Goal: Task Accomplishment & Management: Complete application form

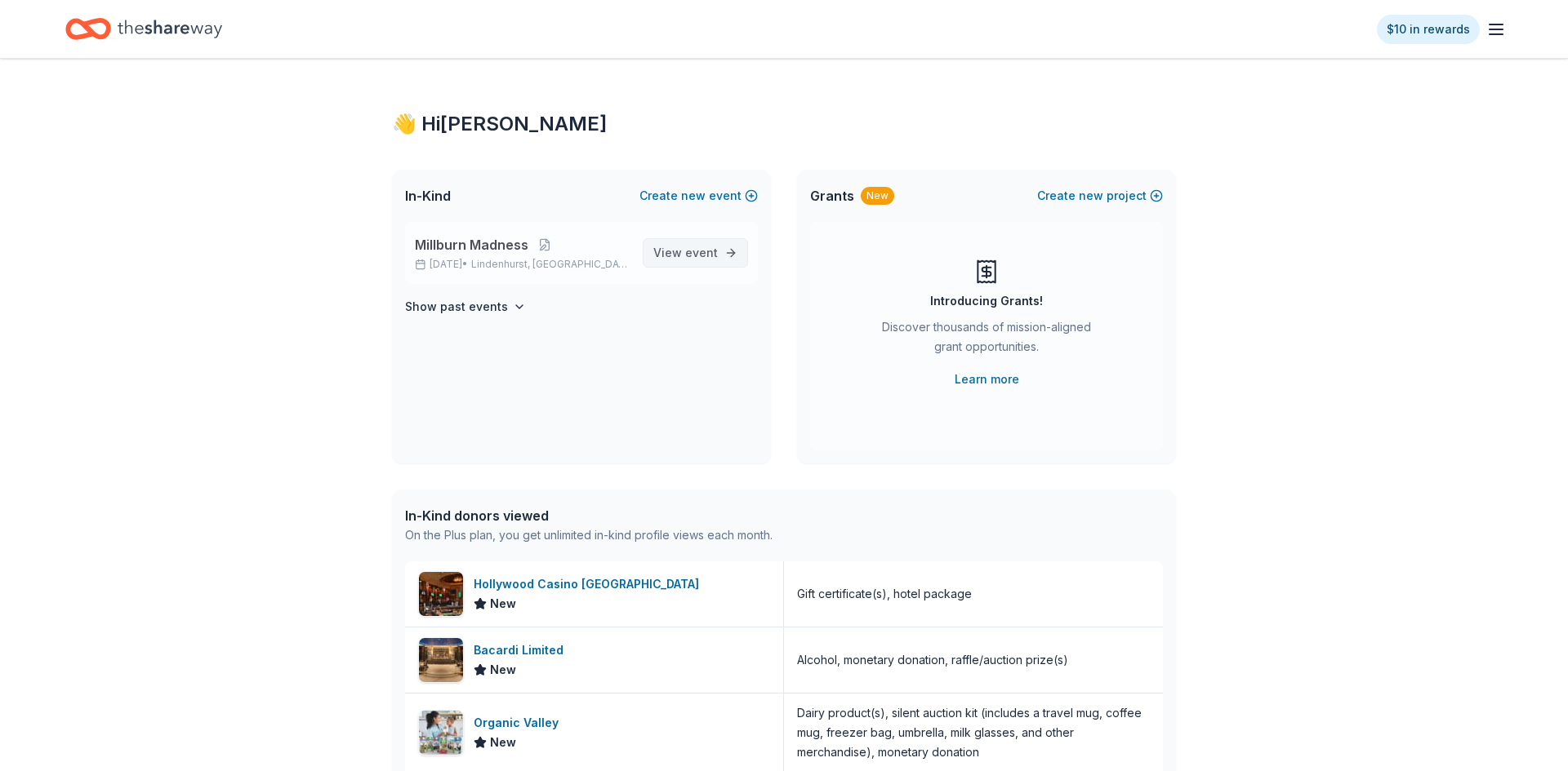
click at [713, 248] on span "event" at bounding box center [701, 252] width 32 height 14
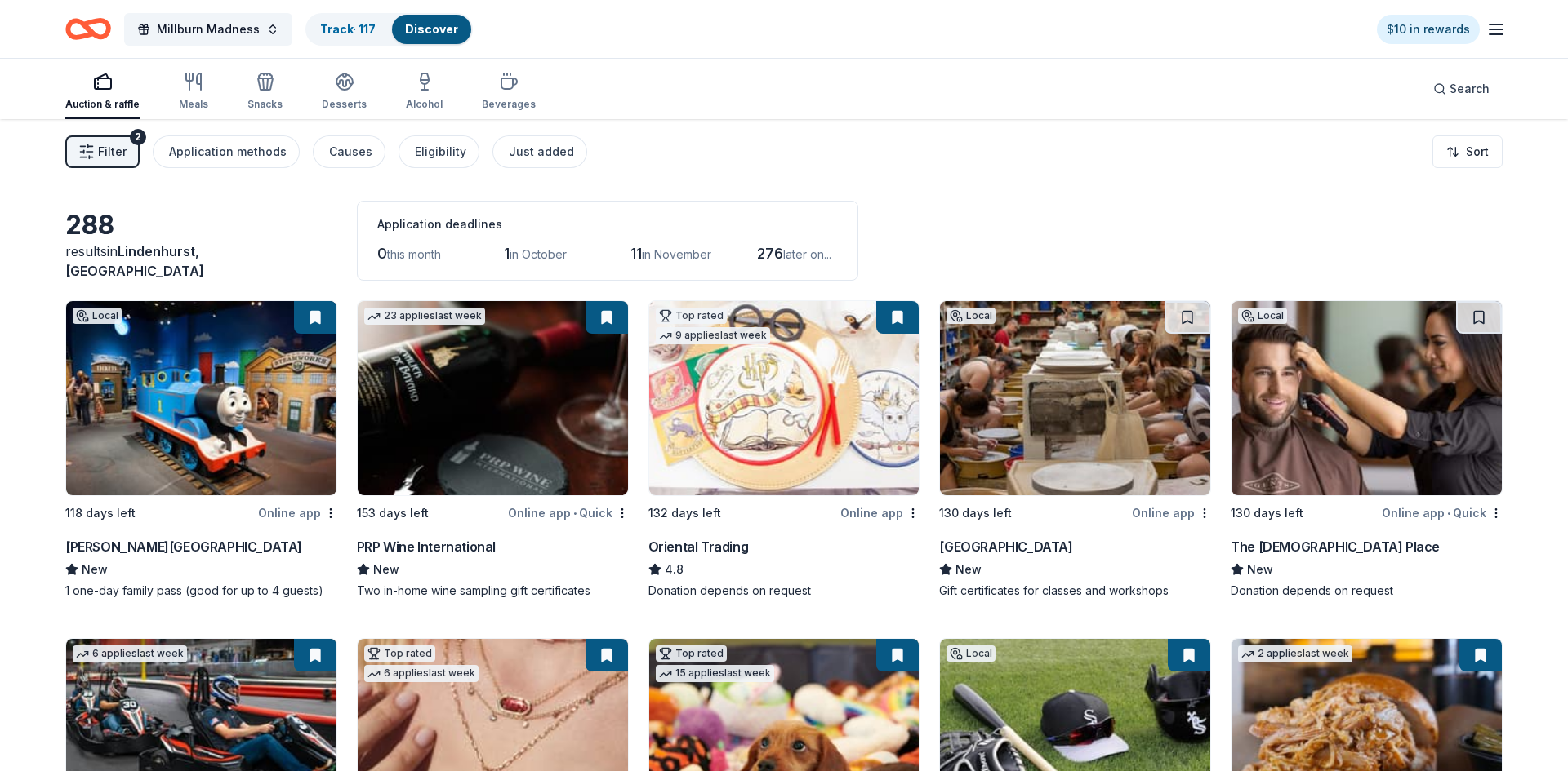
click at [506, 423] on img at bounding box center [492, 398] width 270 height 194
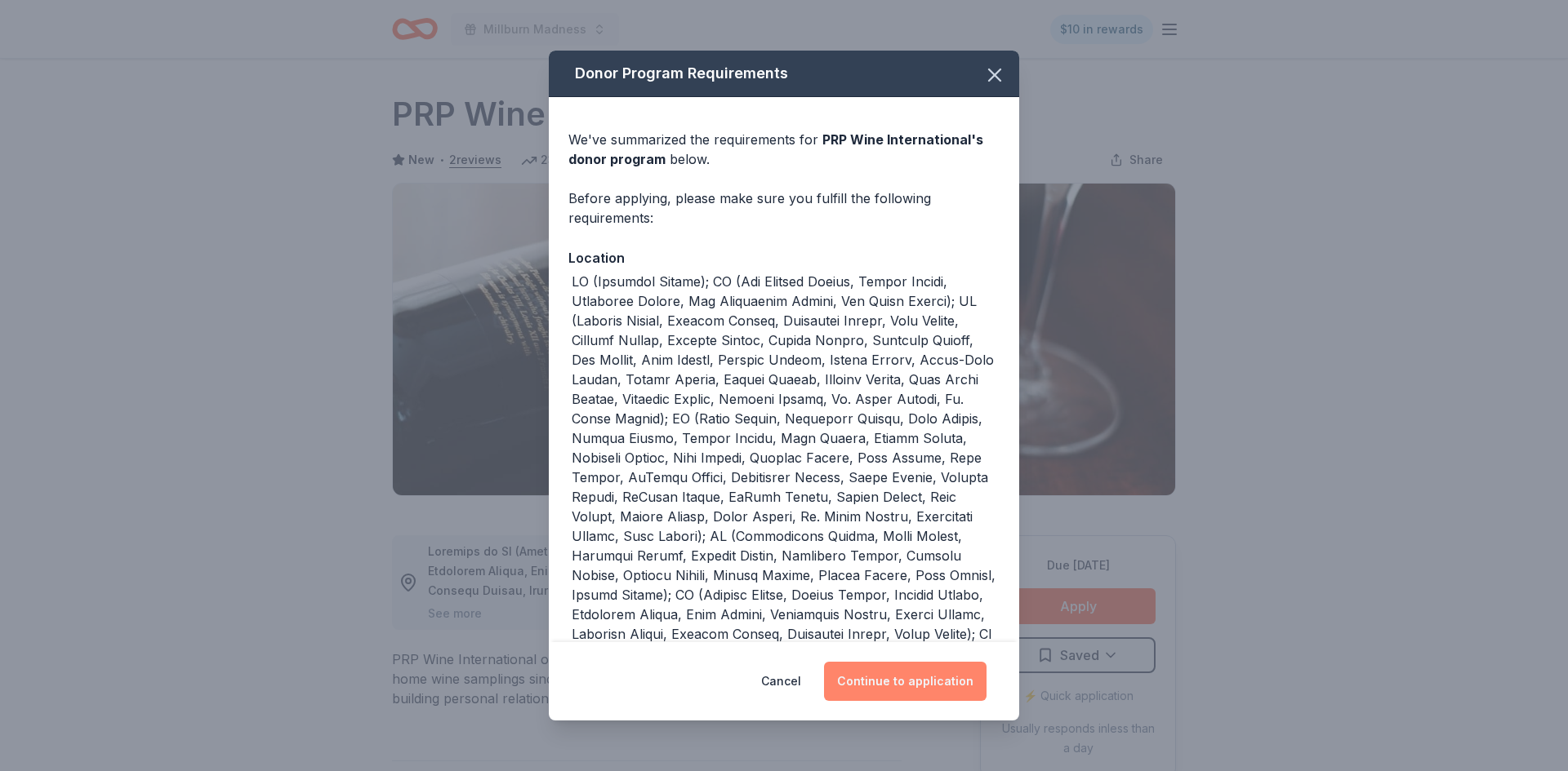
click at [917, 686] on button "Continue to application" at bounding box center [905, 681] width 162 height 39
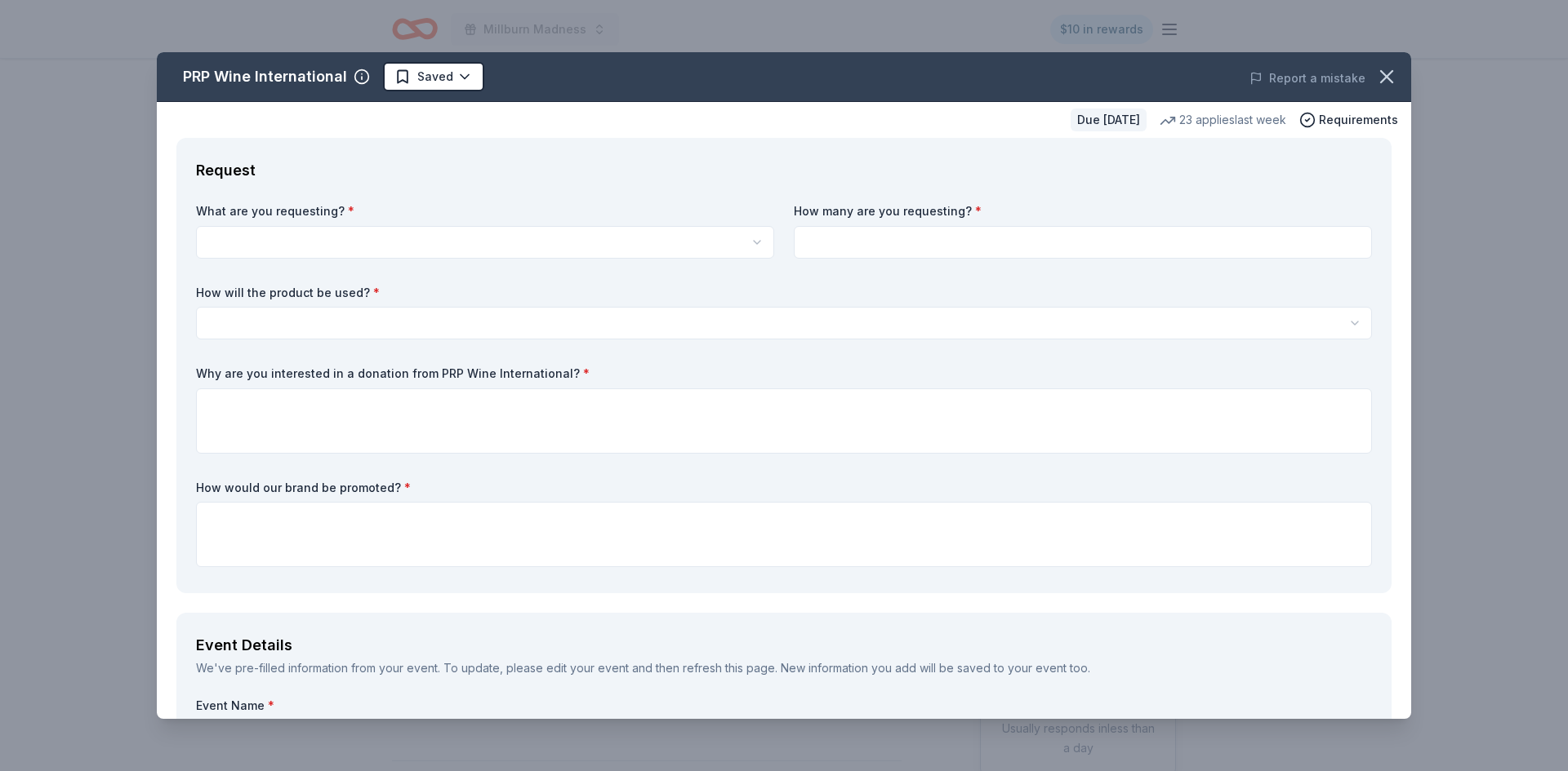
click at [475, 237] on html "Millburn Madness $10 in rewards Due in 153 days Share PRP Wine International Ne…" at bounding box center [784, 385] width 1568 height 771
select select "Two in-home wine sampling gift certificates"
click at [936, 249] on input at bounding box center [1082, 242] width 578 height 32
type input "1"
click at [425, 331] on html "Millburn Madness $10 in rewards Due in 153 days Share PRP Wine International Ne…" at bounding box center [784, 385] width 1568 height 771
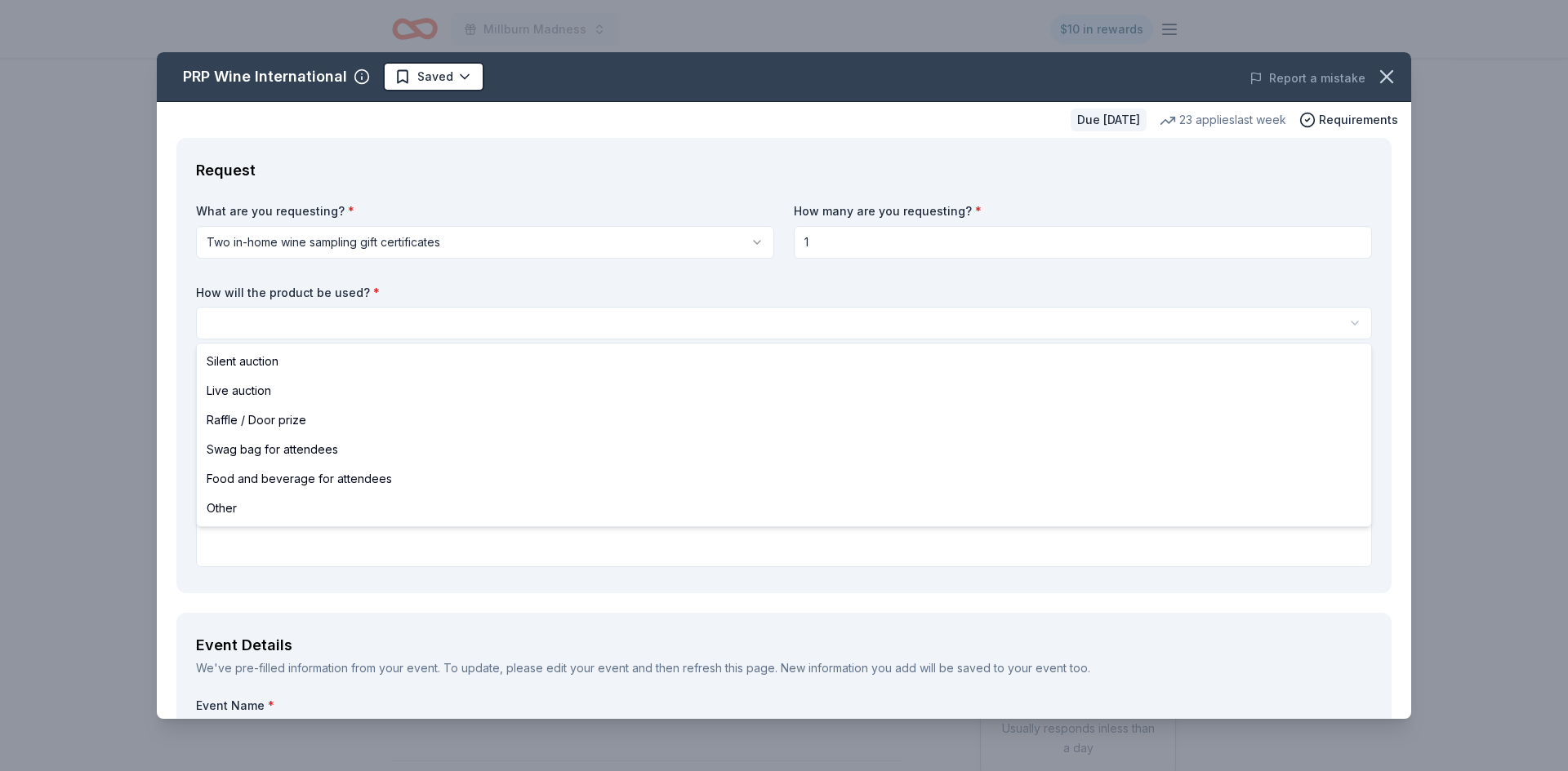
select select "silentAuction"
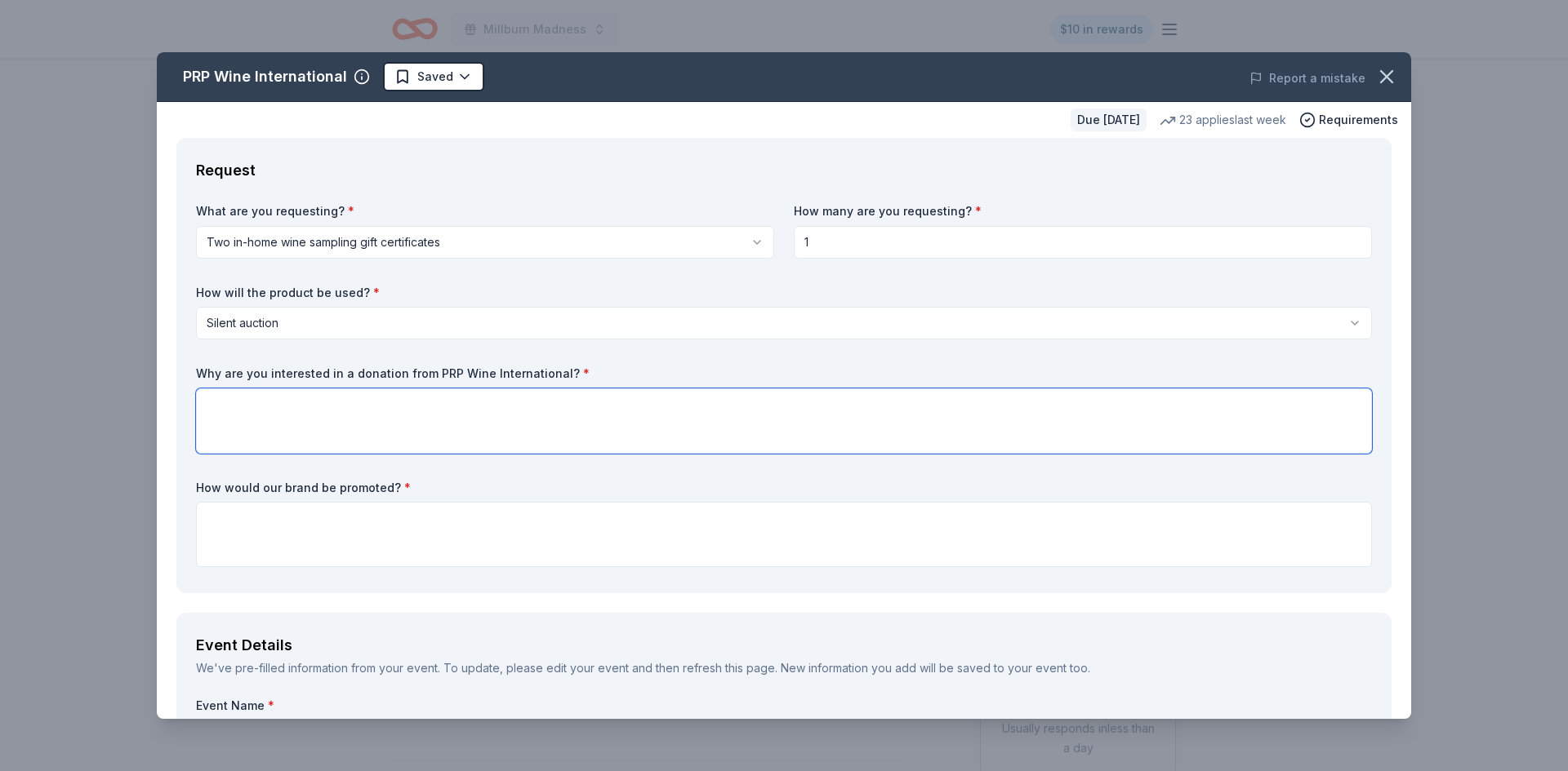
click at [282, 404] on textarea at bounding box center [784, 421] width 1175 height 65
type textarea "Your donation will directly support programs that enrich student learning and c…"
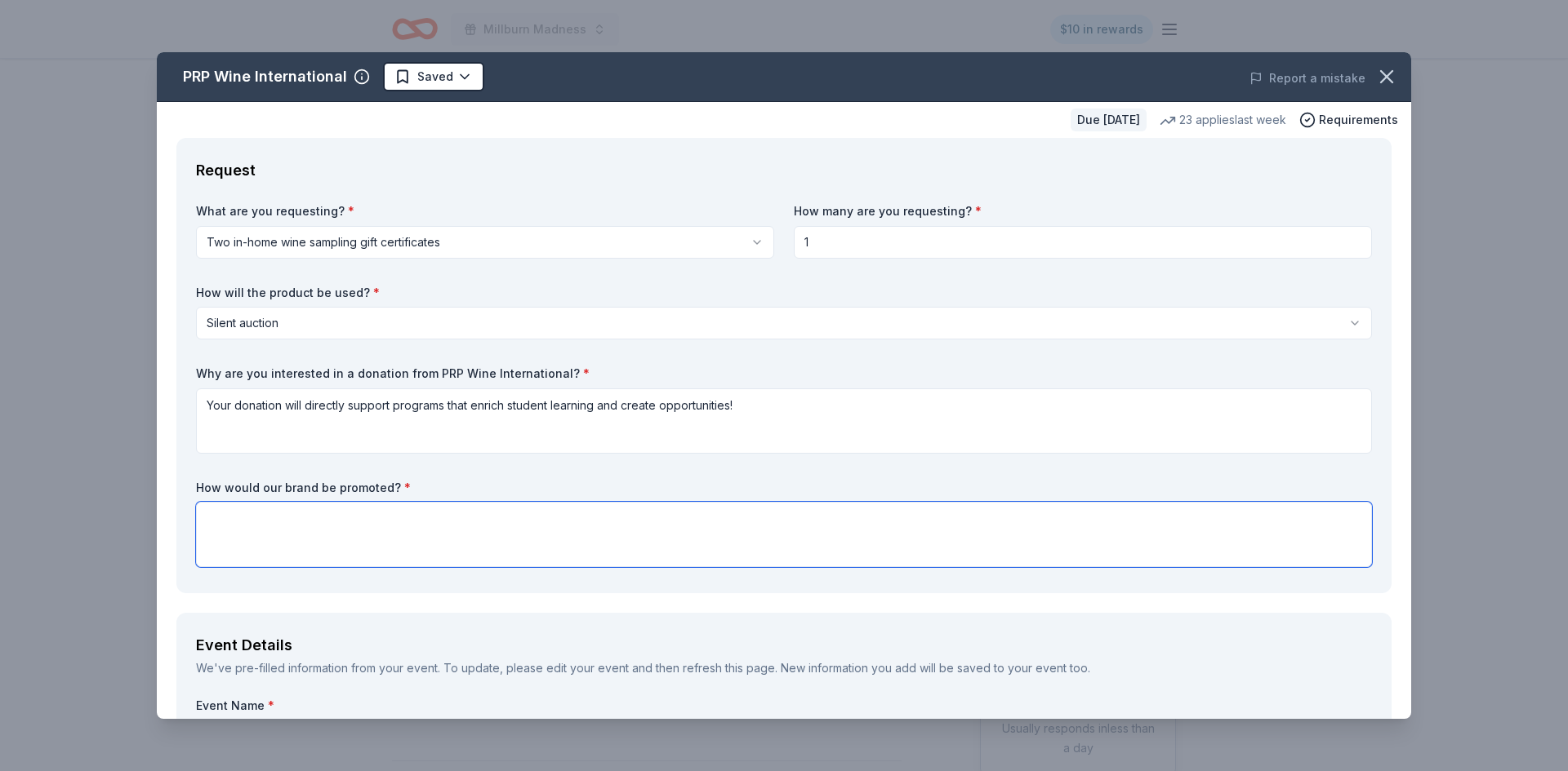
click at [228, 531] on textarea at bounding box center [784, 534] width 1175 height 65
type textarea "H"
type textarea "Your brand will be promoted on Millburn EPIC's Facebook page, Millburn Madness …"
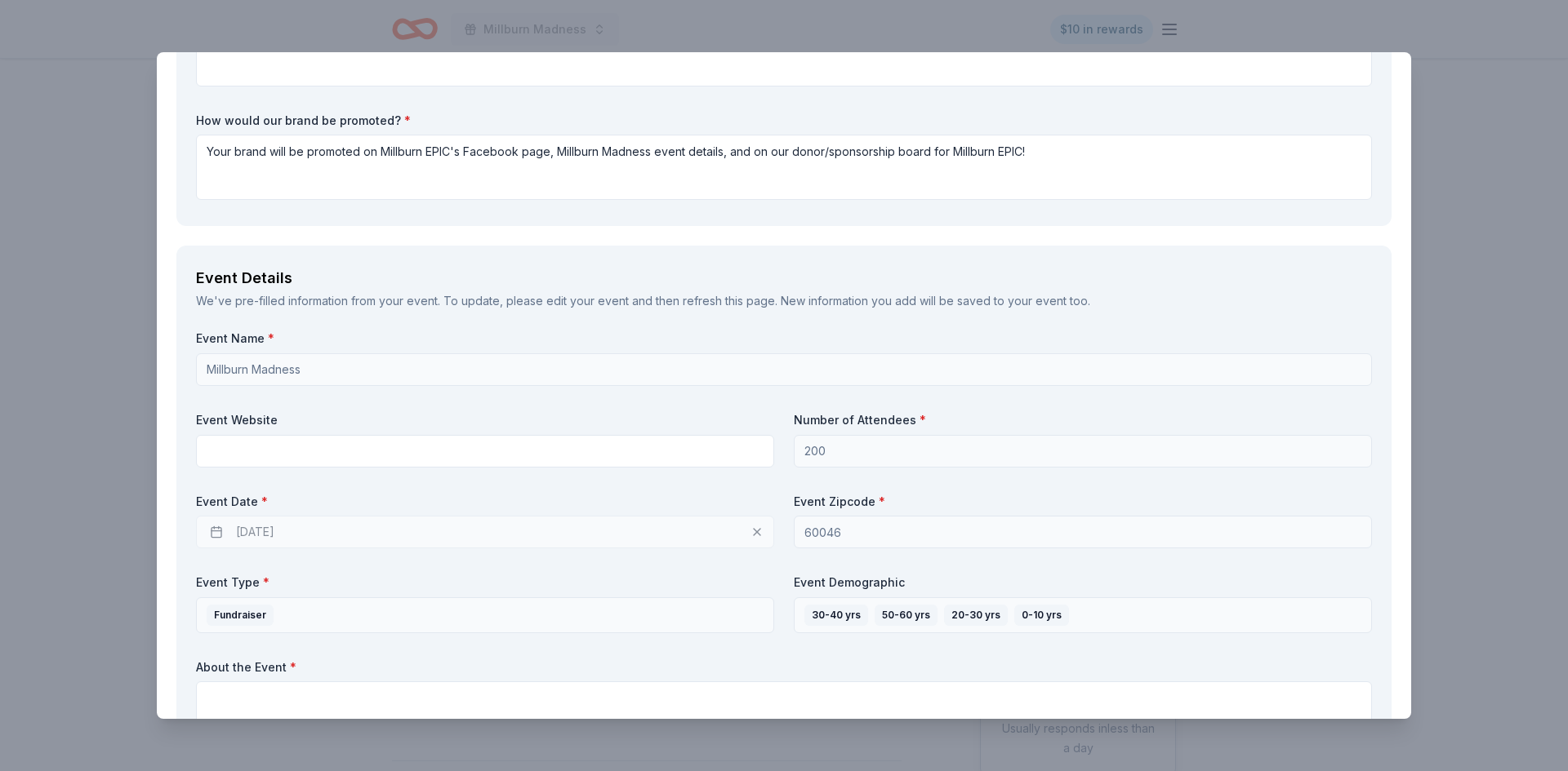
scroll to position [371, 0]
click at [331, 528] on div "[DATE]" at bounding box center [485, 529] width 578 height 32
click at [256, 526] on div "02/27/2026" at bounding box center [485, 529] width 578 height 32
click at [215, 529] on div "02/27/2026" at bounding box center [485, 529] width 578 height 32
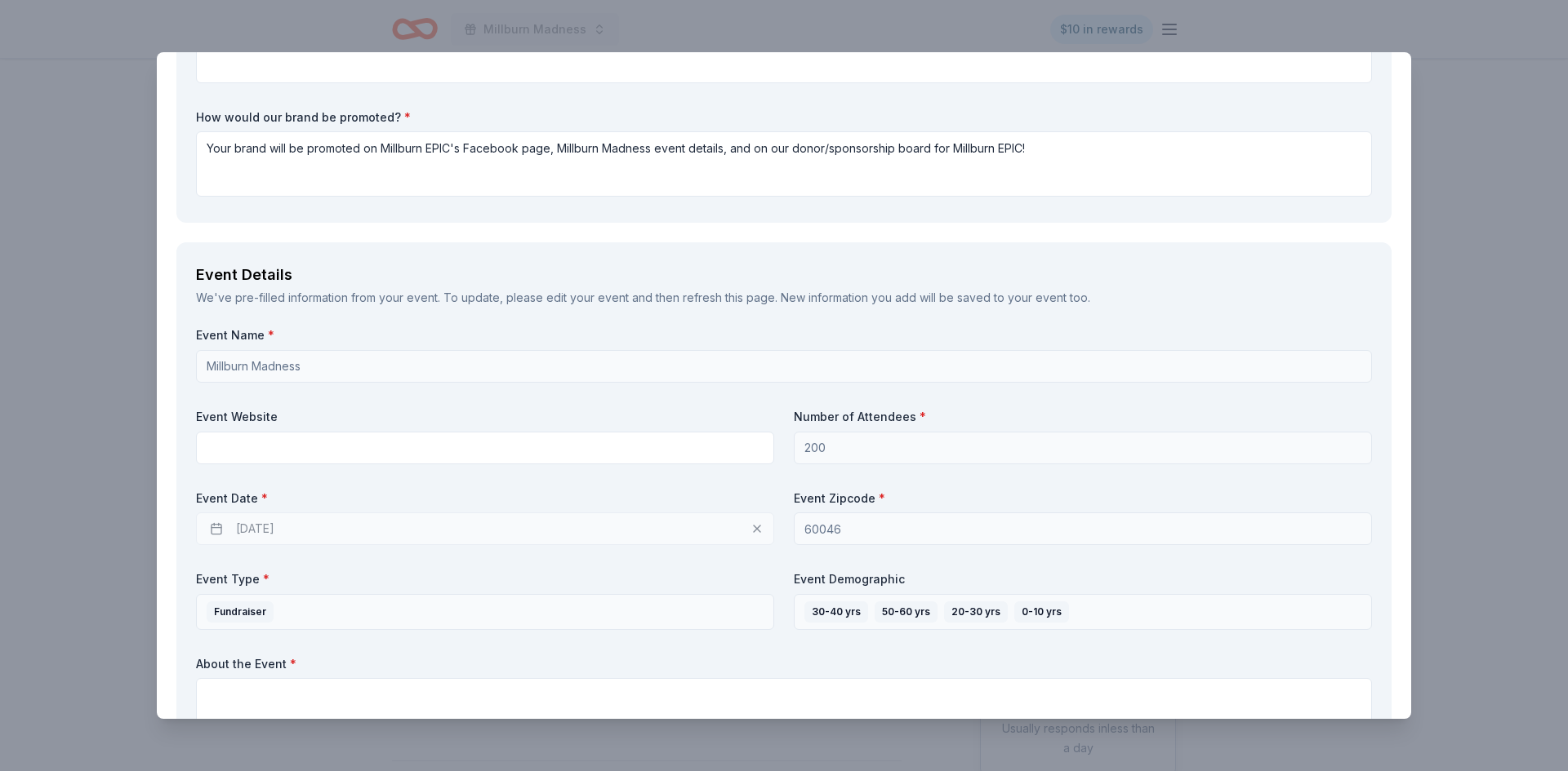
click at [300, 530] on div "02/27/2026" at bounding box center [485, 529] width 578 height 32
click at [753, 530] on div "02/27/2026" at bounding box center [485, 529] width 578 height 32
click at [759, 531] on div "02/27/2026" at bounding box center [485, 529] width 578 height 32
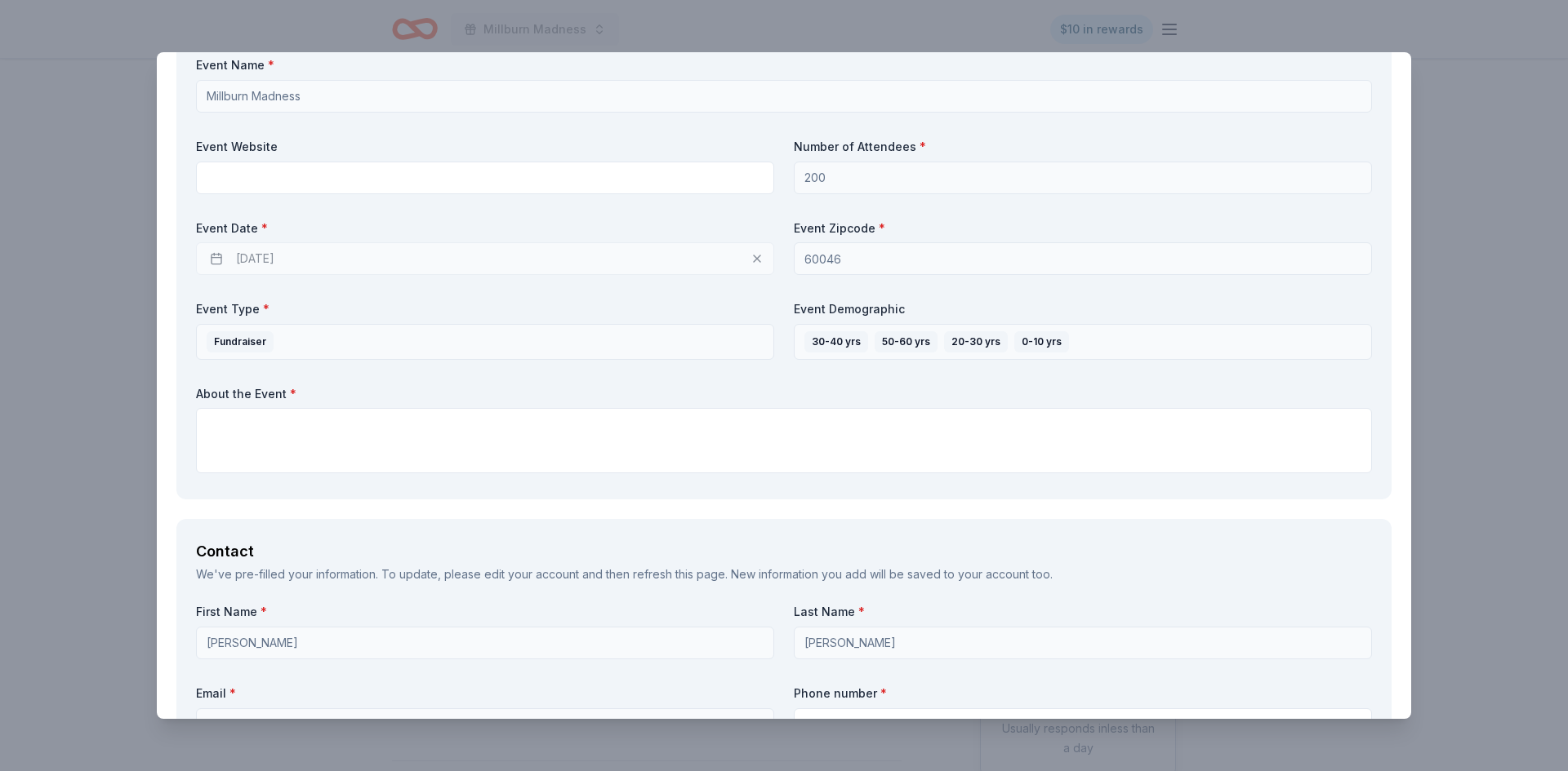
scroll to position [650, 0]
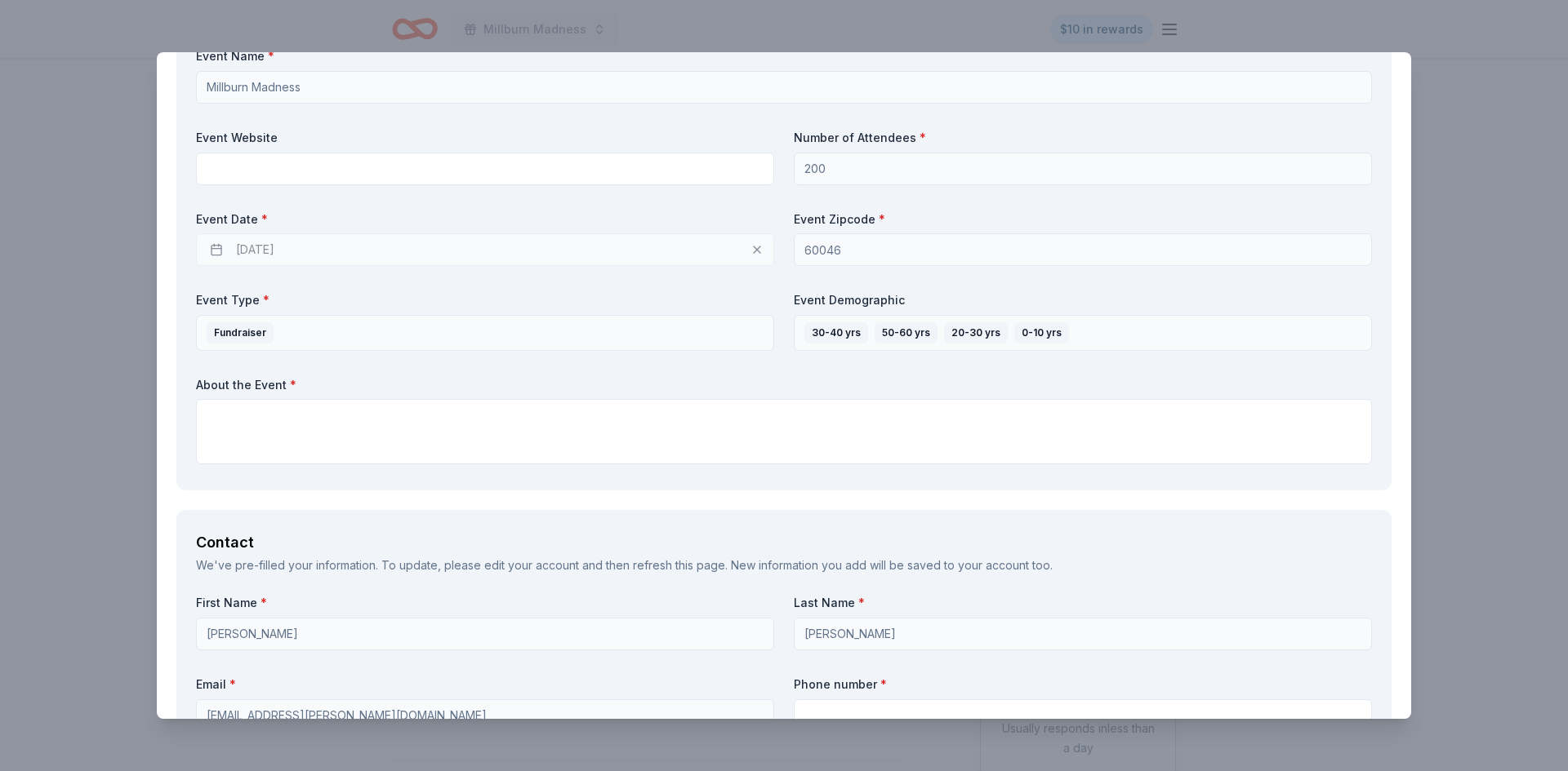
click at [757, 251] on div "02/27/2026" at bounding box center [485, 249] width 578 height 32
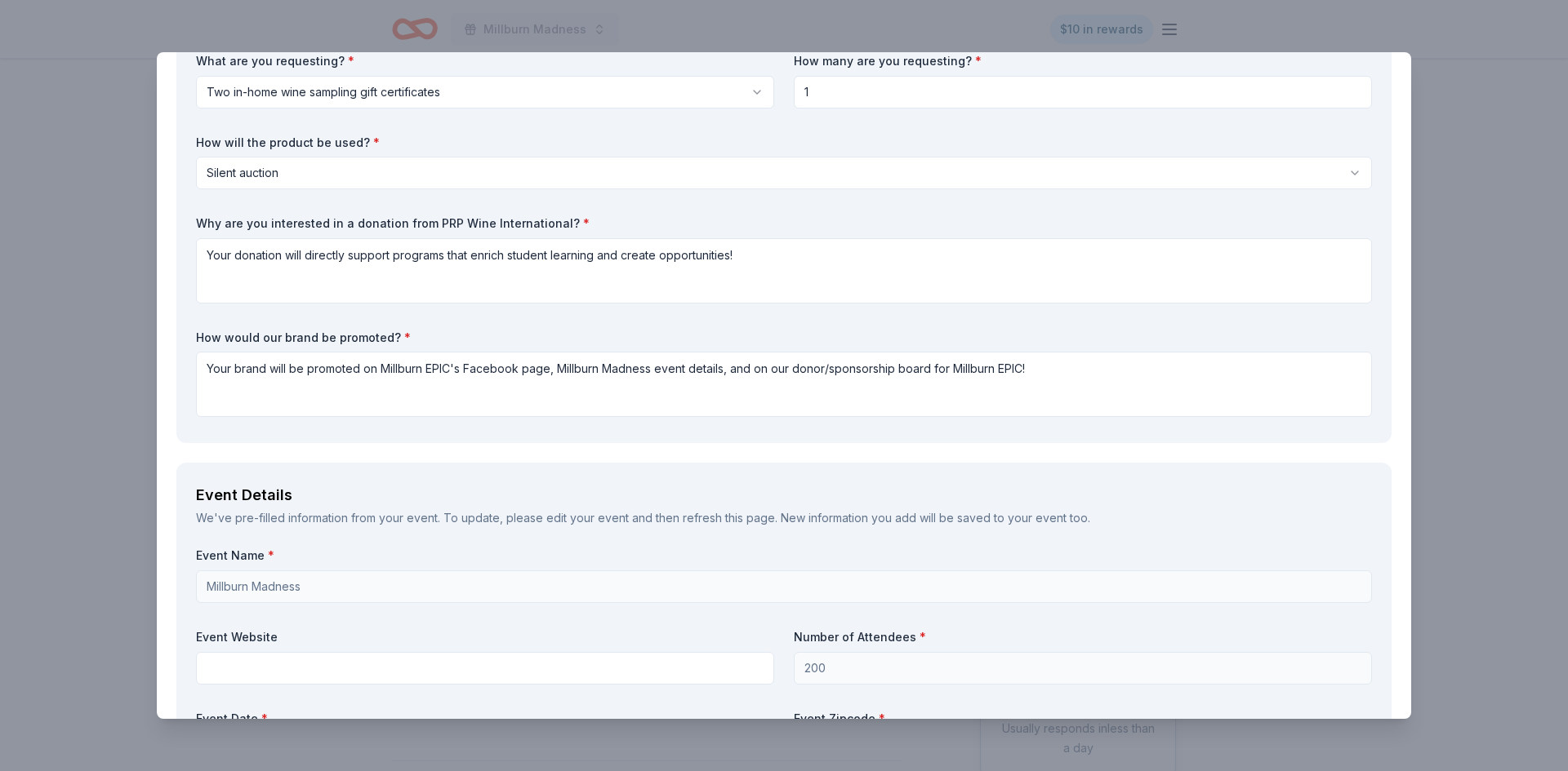
scroll to position [156, 0]
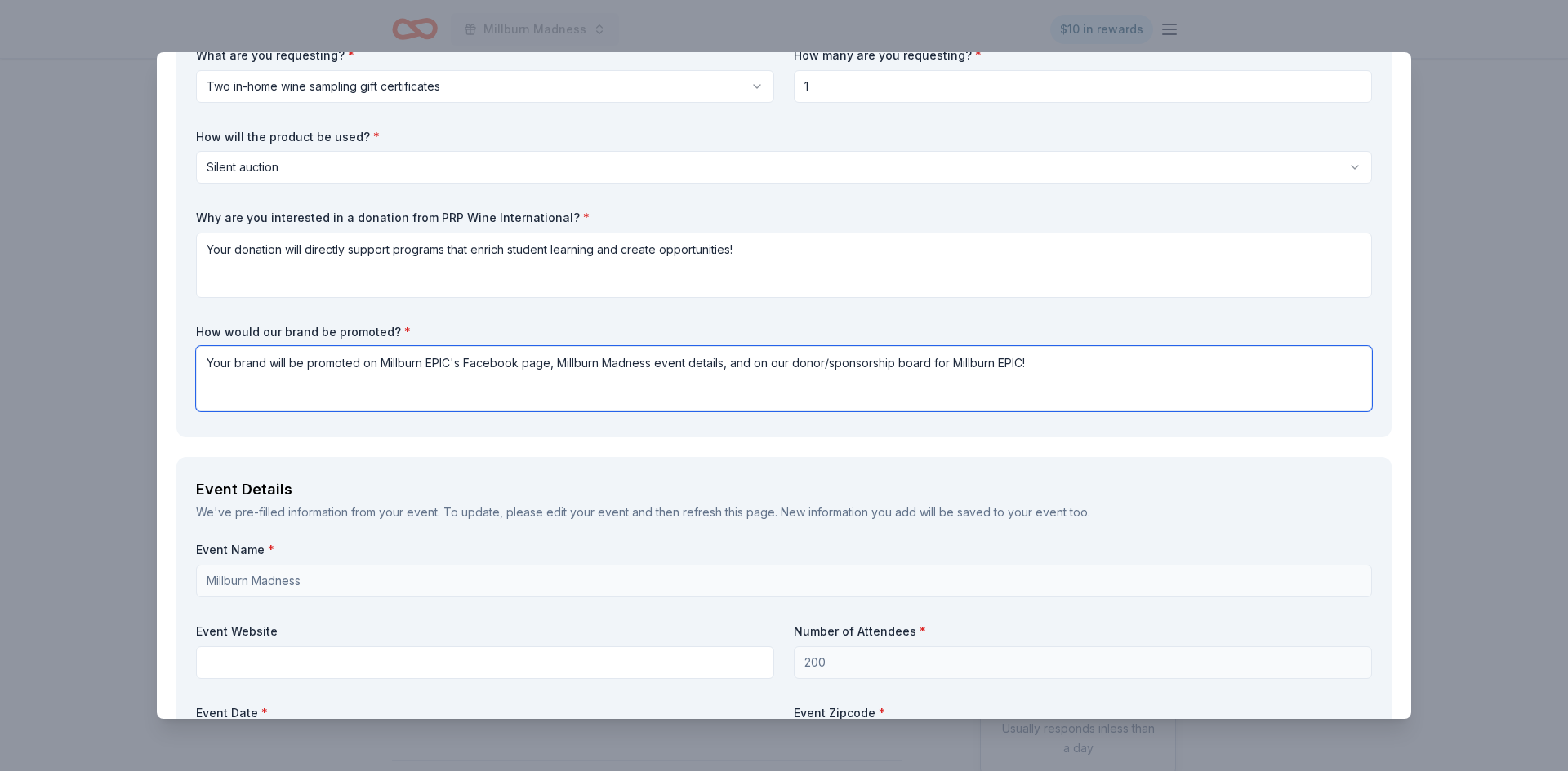
drag, startPoint x: 1031, startPoint y: 366, endPoint x: 206, endPoint y: 355, distance: 825.1
click at [206, 355] on textarea "Your brand will be promoted on Millburn EPIC's Facebook page, Millburn Madness …" at bounding box center [784, 378] width 1175 height 65
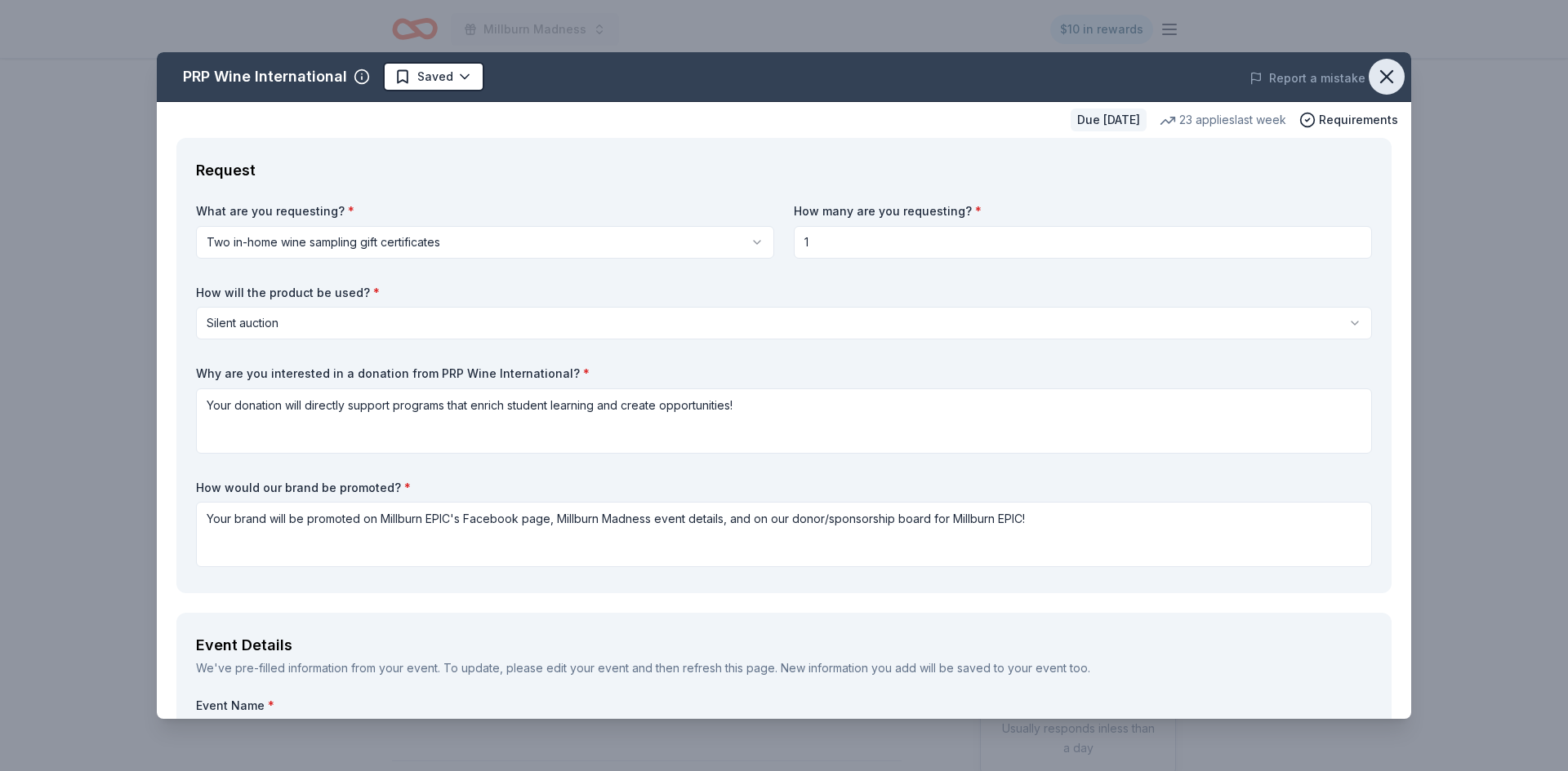
click at [1382, 82] on icon "button" at bounding box center [1387, 77] width 23 height 23
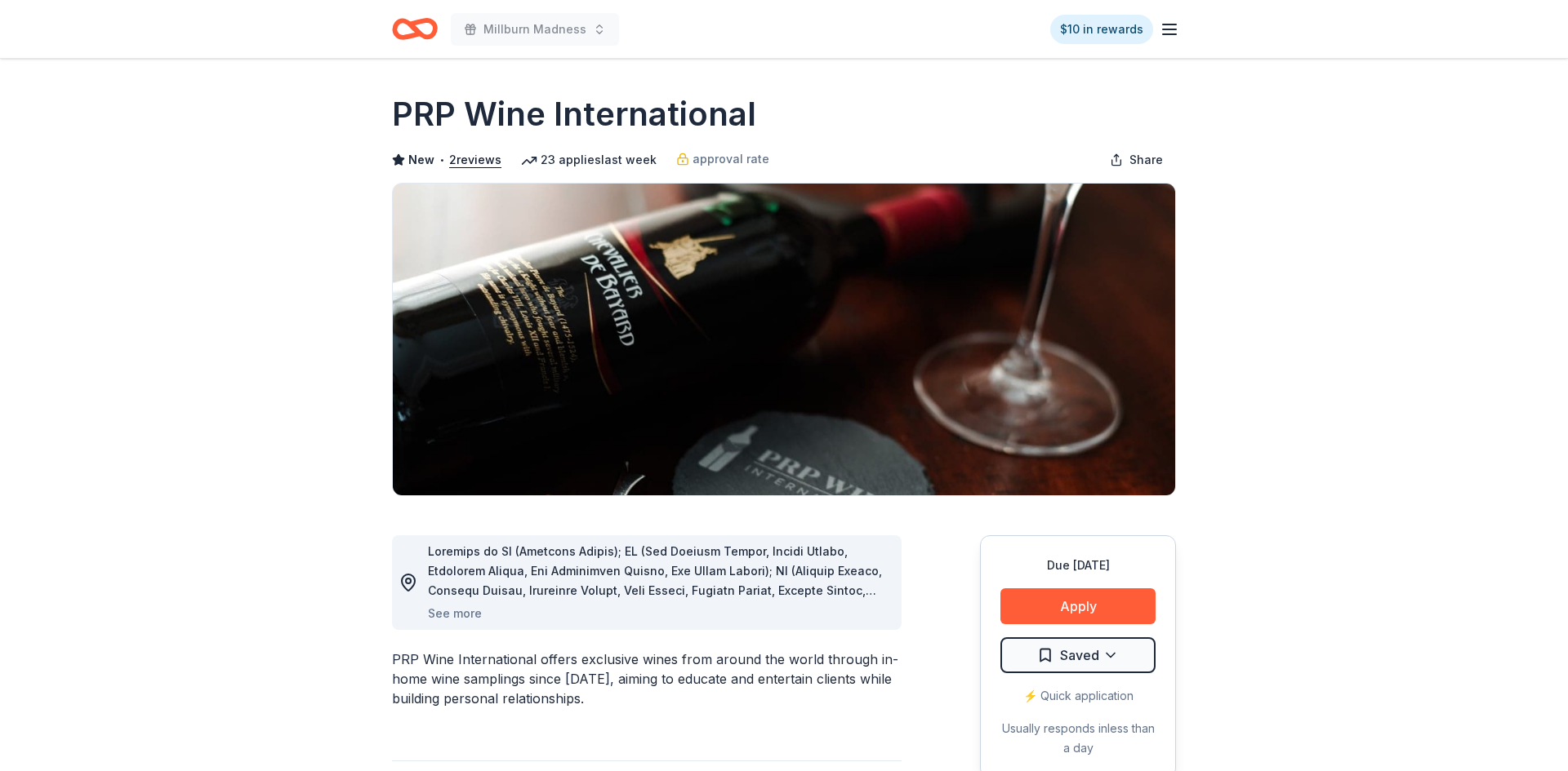
click at [1166, 32] on icon "button" at bounding box center [1169, 29] width 20 height 20
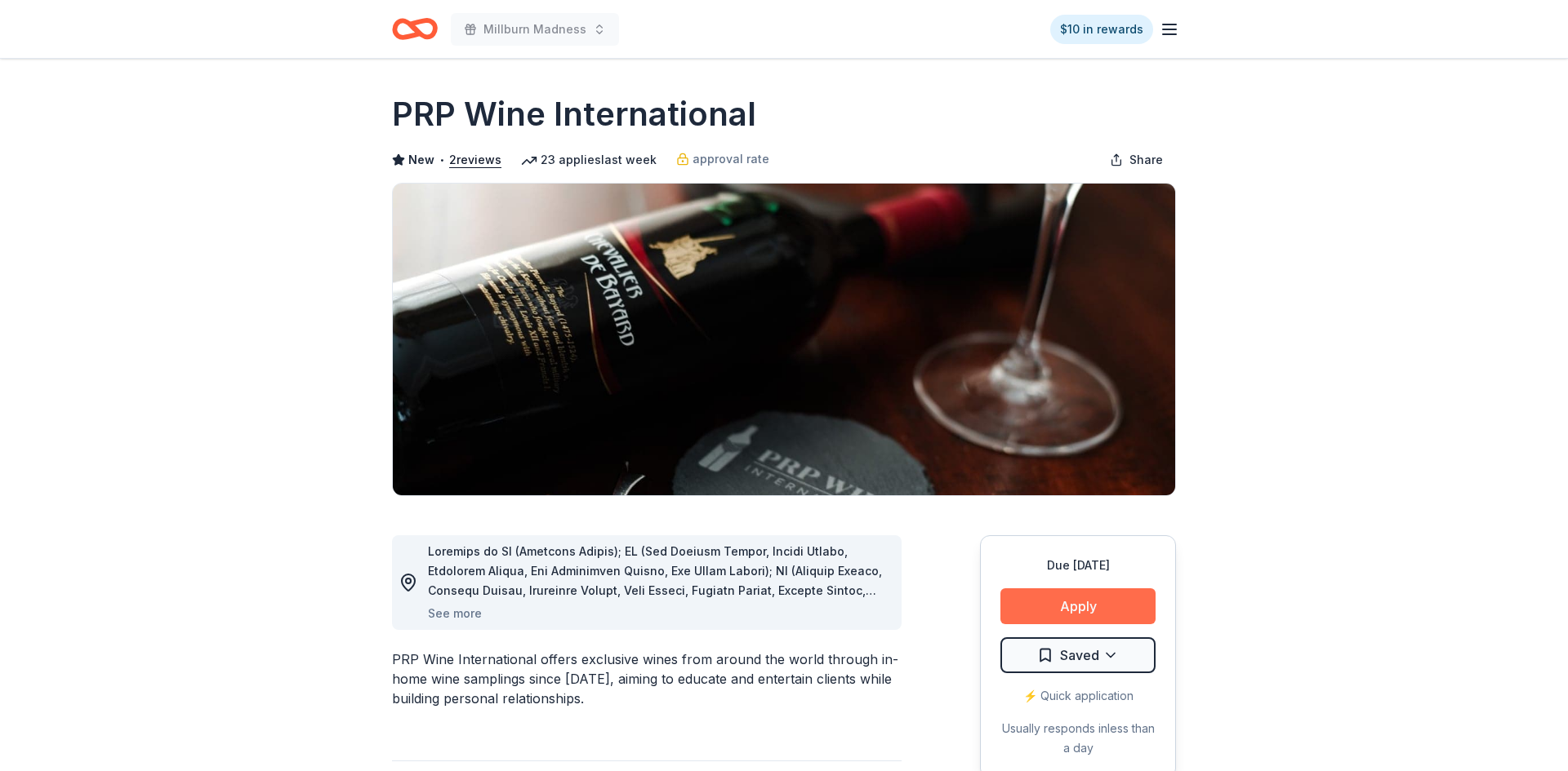
click at [1061, 614] on button "Apply" at bounding box center [1078, 607] width 156 height 36
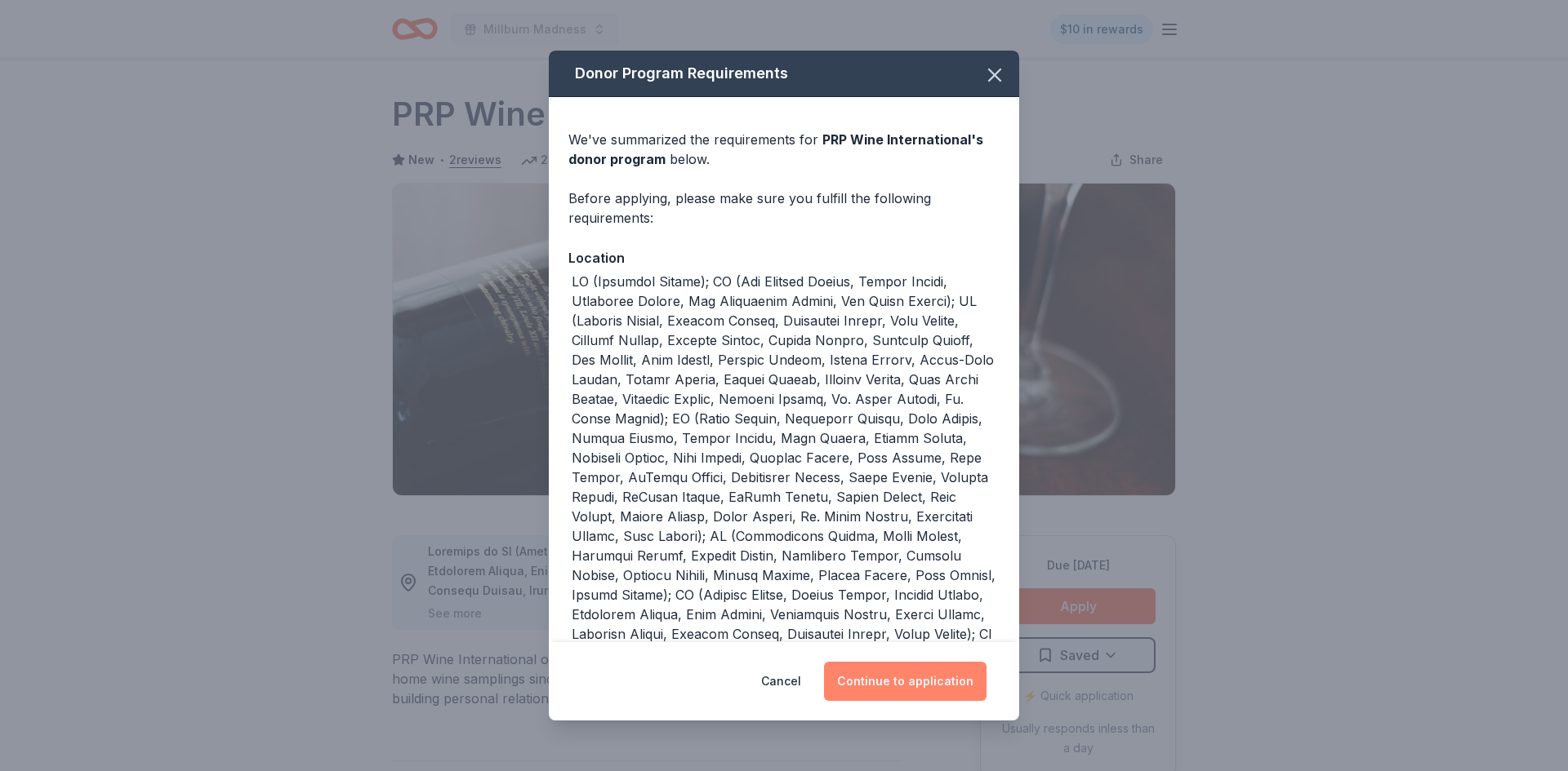
click at [933, 685] on button "Continue to application" at bounding box center [905, 681] width 162 height 39
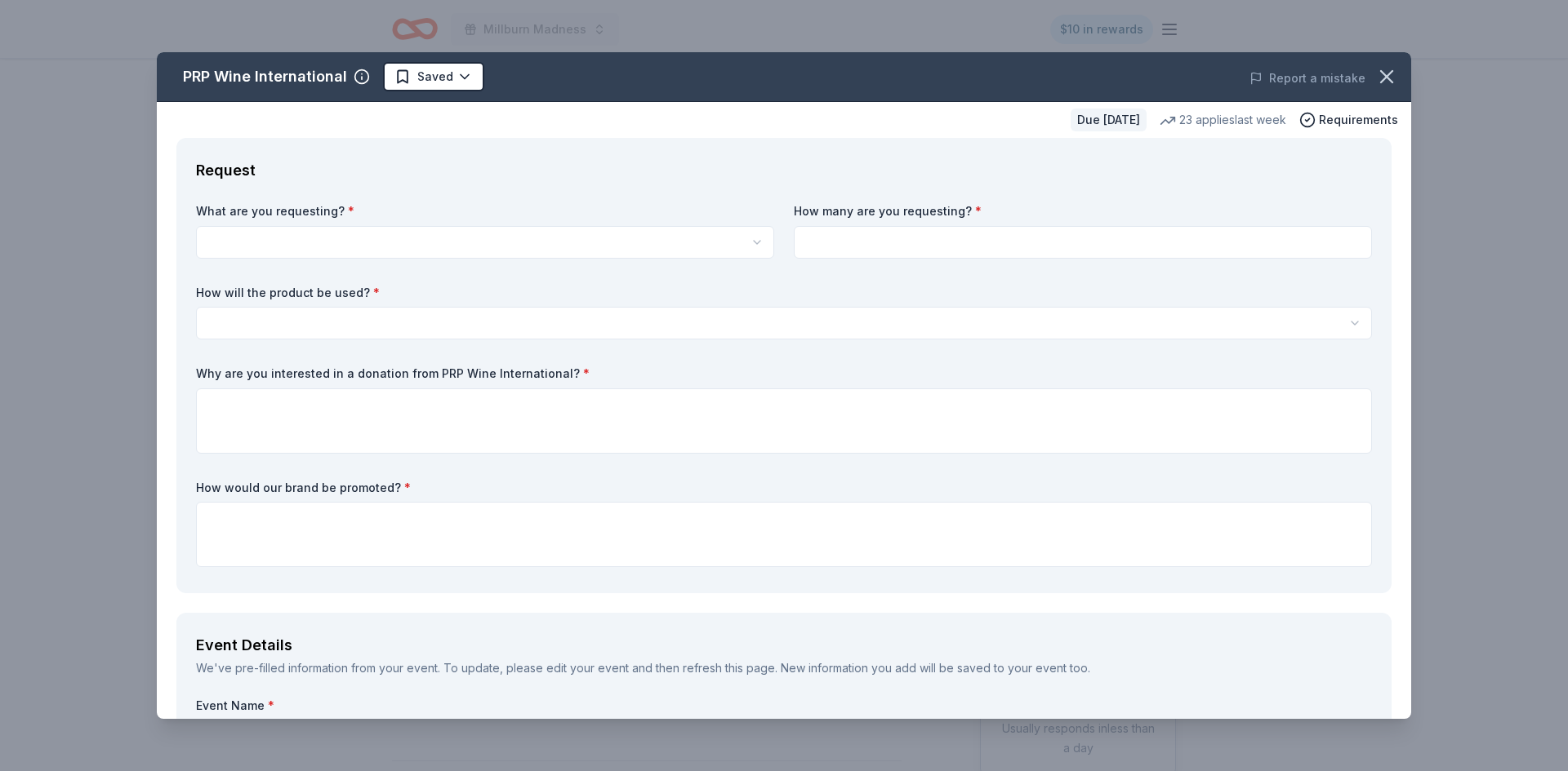
click at [511, 245] on html "Millburn Madness $10 in rewards Due in 153 days Share PRP Wine International Ne…" at bounding box center [784, 385] width 1568 height 771
select select "Two in-home wine sampling gift certificates"
click at [816, 251] on input at bounding box center [1082, 242] width 578 height 32
type input "1"
click at [313, 321] on html "Millburn Madness $10 in rewards Due in 153 days Share PRP Wine International Ne…" at bounding box center [784, 385] width 1568 height 771
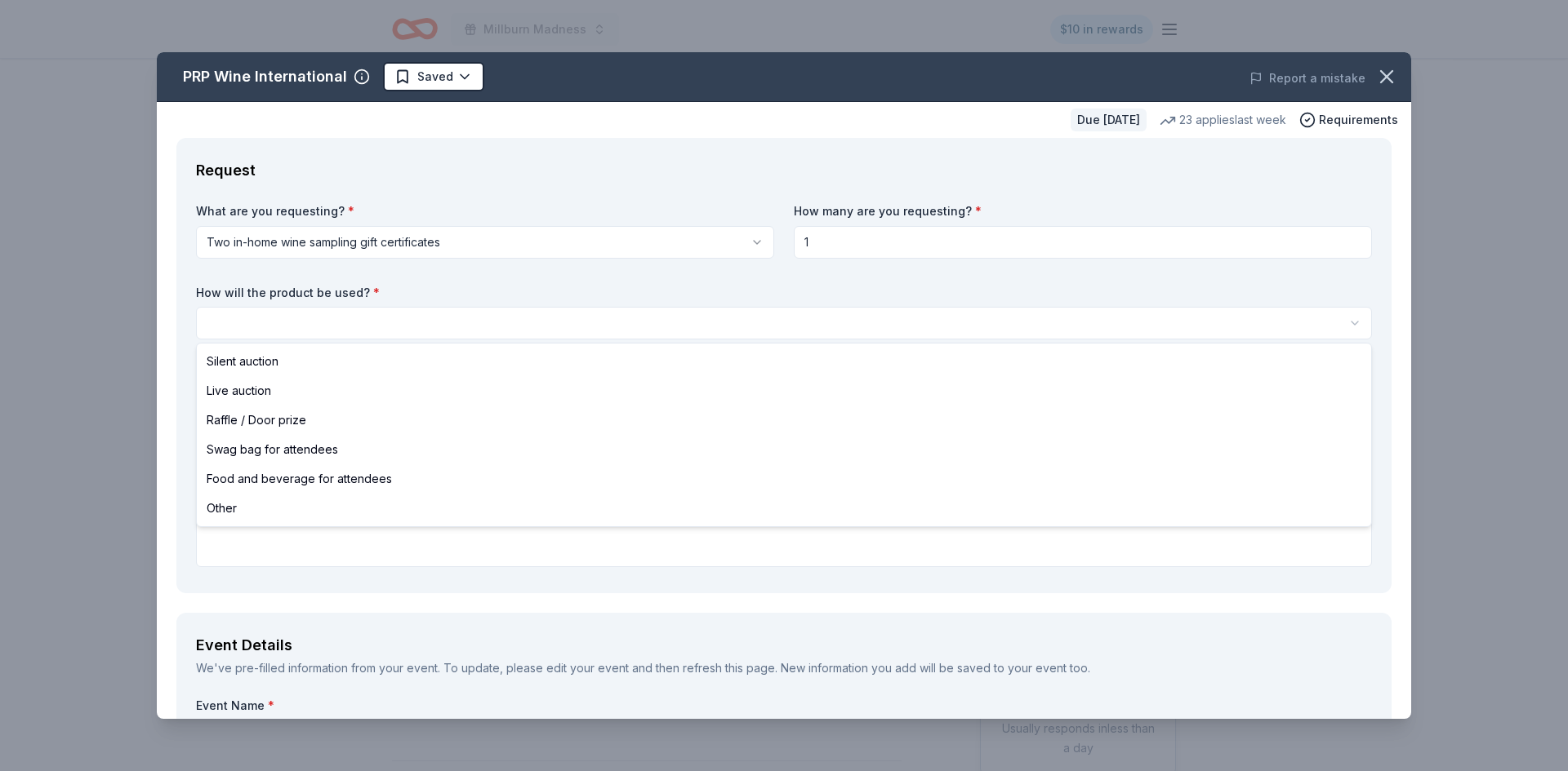
select select "silentAuction"
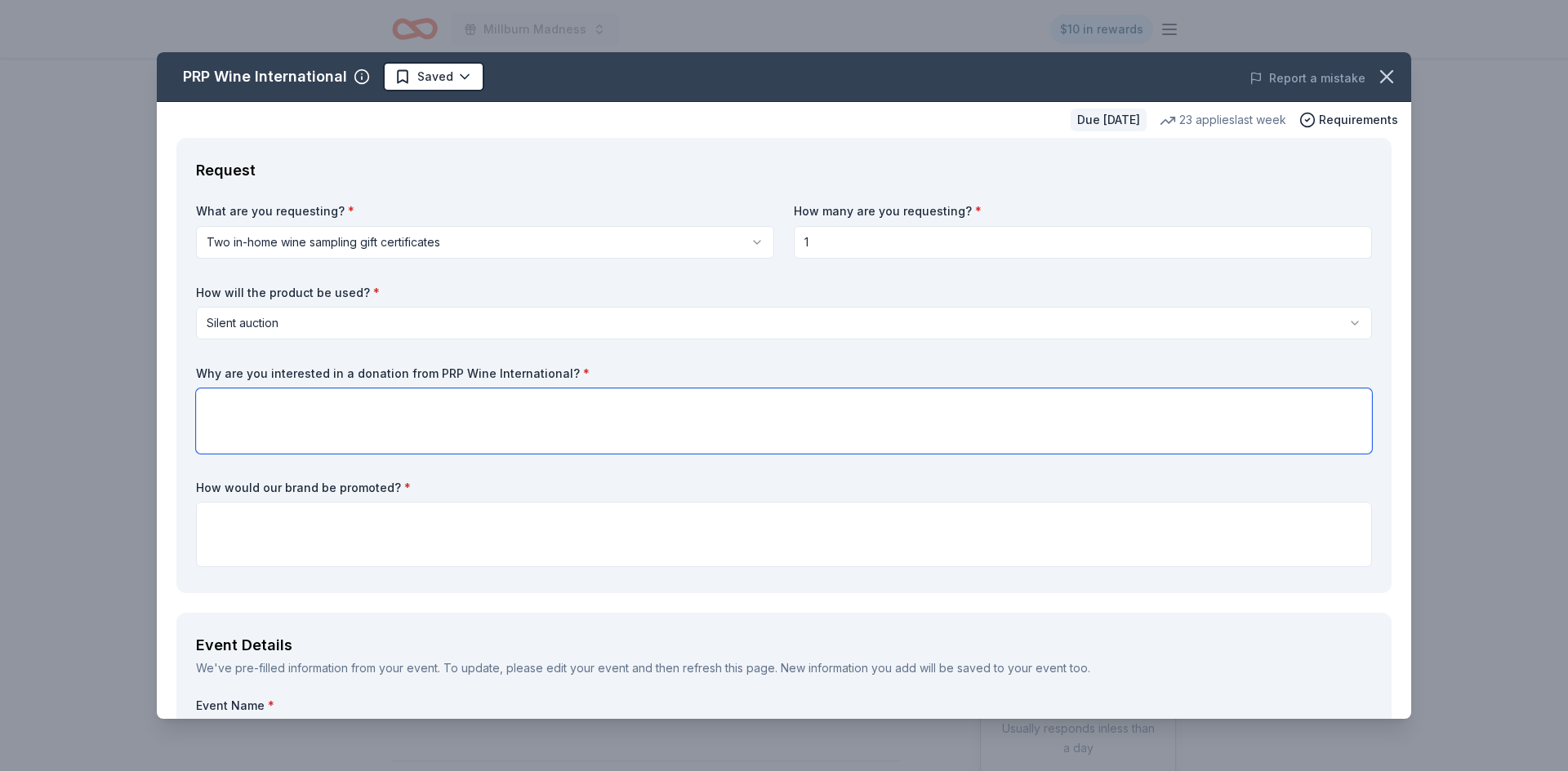
click at [297, 408] on textarea at bounding box center [784, 421] width 1175 height 65
paste textarea "Your brand will be promoted on Millburn EPIC's Facebook page, Millburn Madness …"
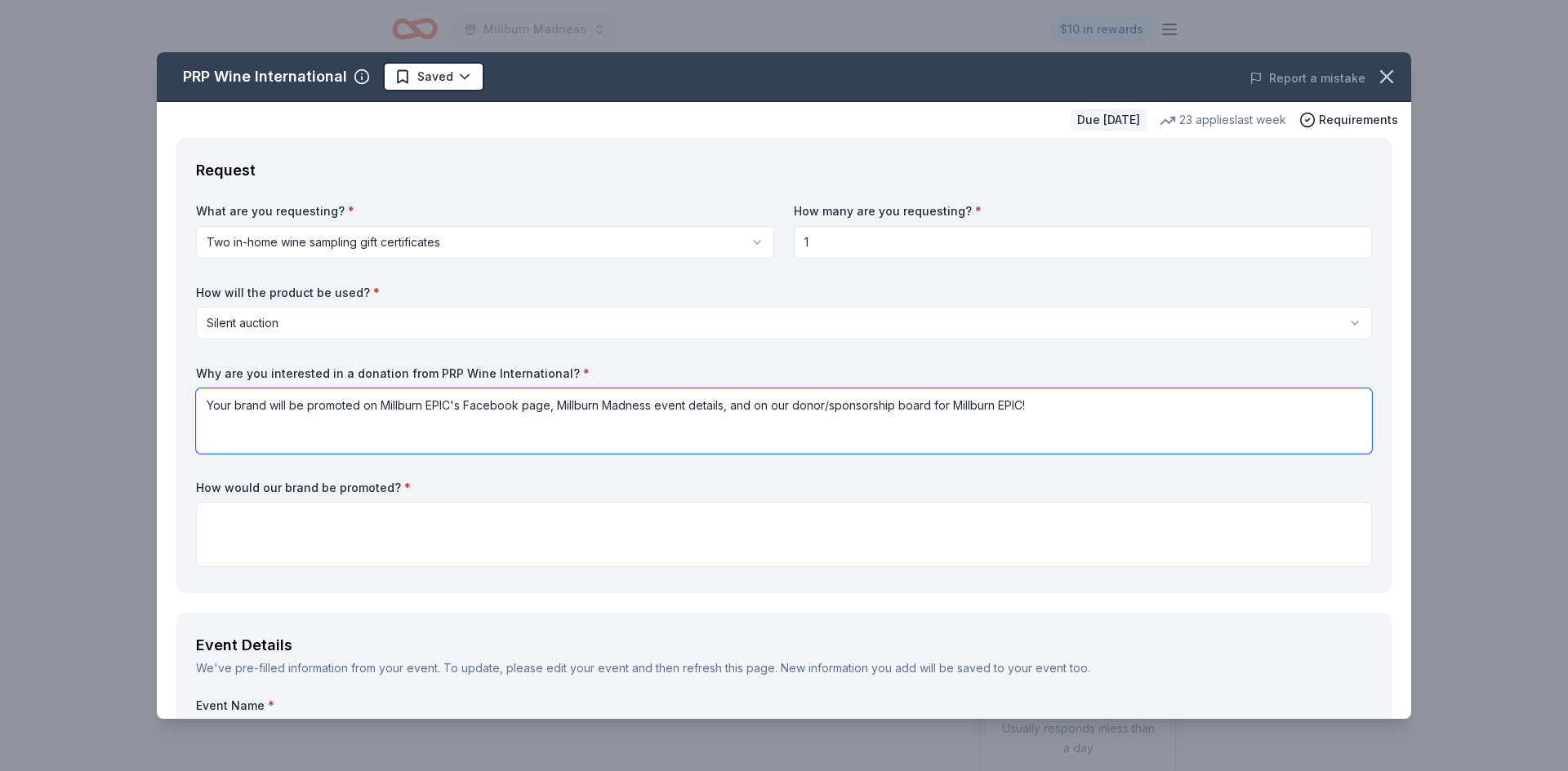
type textarea "Your brand will be promoted on Millburn EPIC's Facebook page, Millburn Madness …"
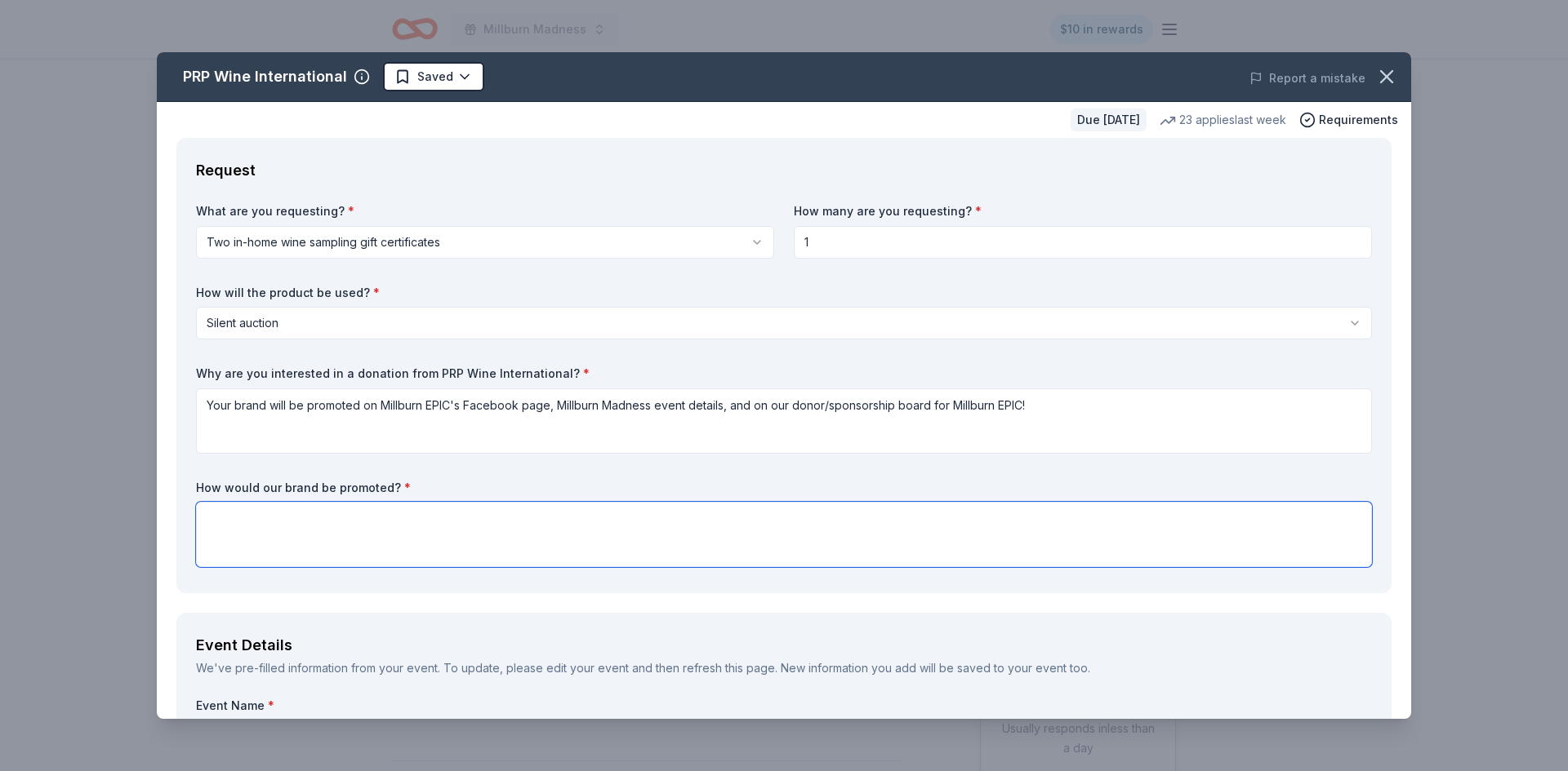
click at [282, 514] on textarea at bounding box center [784, 534] width 1175 height 65
paste textarea "Your brand will be promoted on Millburn EPIC's Facebook page, Millburn Madness …"
type textarea "Your brand will be promoted on Millburn EPIC's Facebook page, Millburn Madness …"
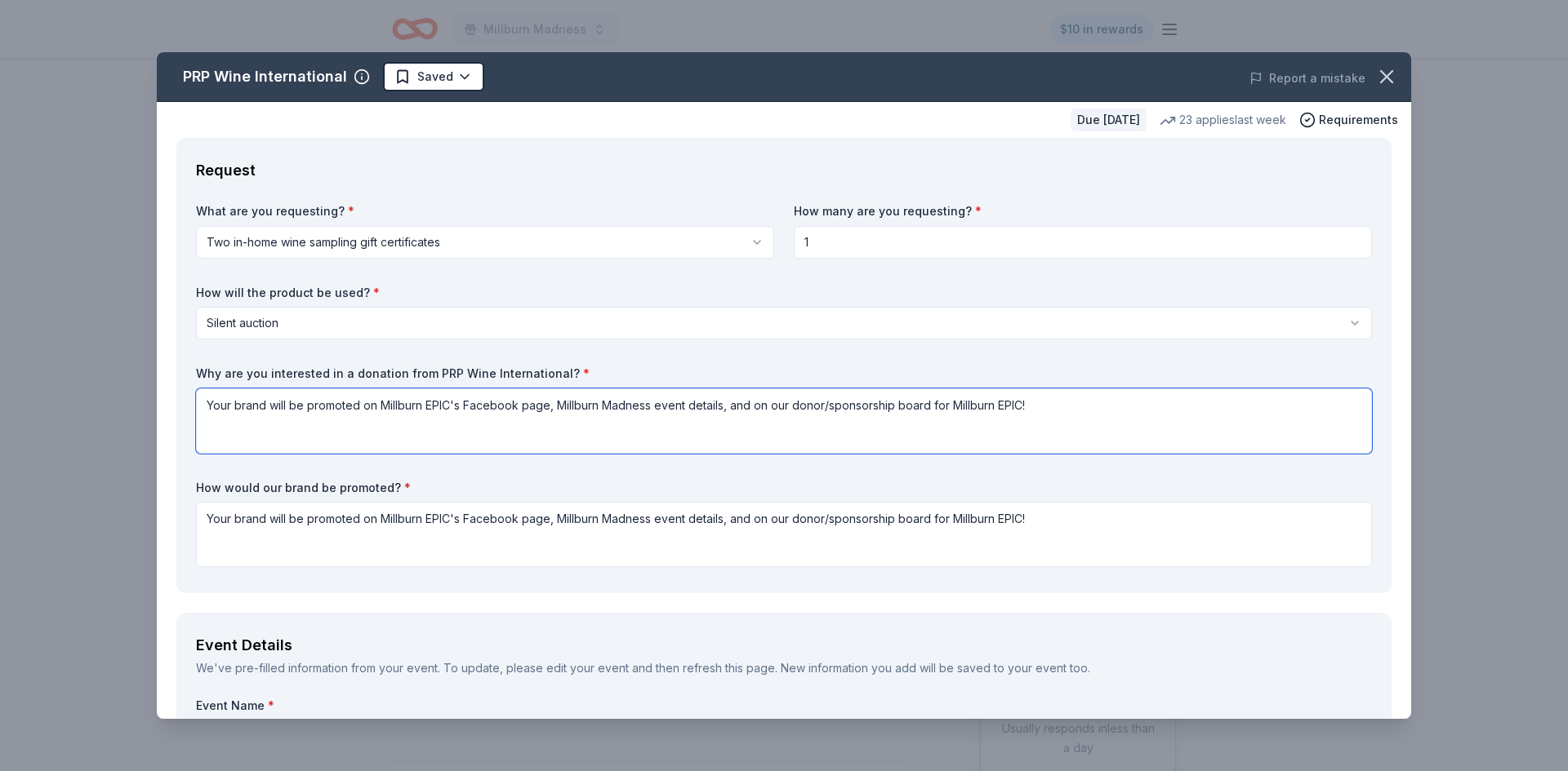
drag, startPoint x: 1087, startPoint y: 400, endPoint x: 263, endPoint y: 405, distance: 824.0
click at [263, 405] on textarea "Your brand will be promoted on Millburn EPIC's Facebook page, Millburn Madness …" at bounding box center [784, 421] width 1175 height 65
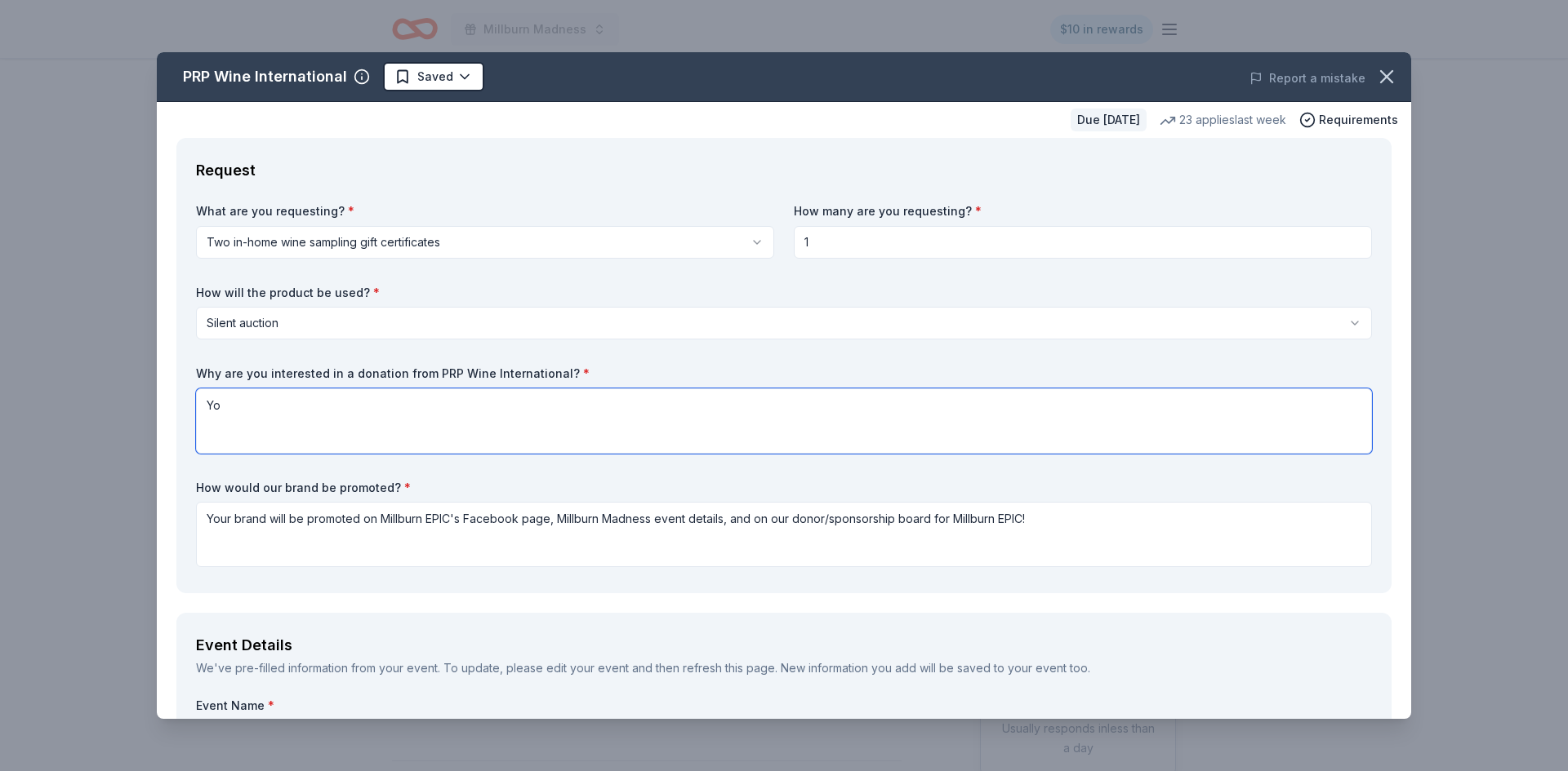
type textarea "Y"
type textarea "Your donation will directly support programs that enrich student learning and c…"
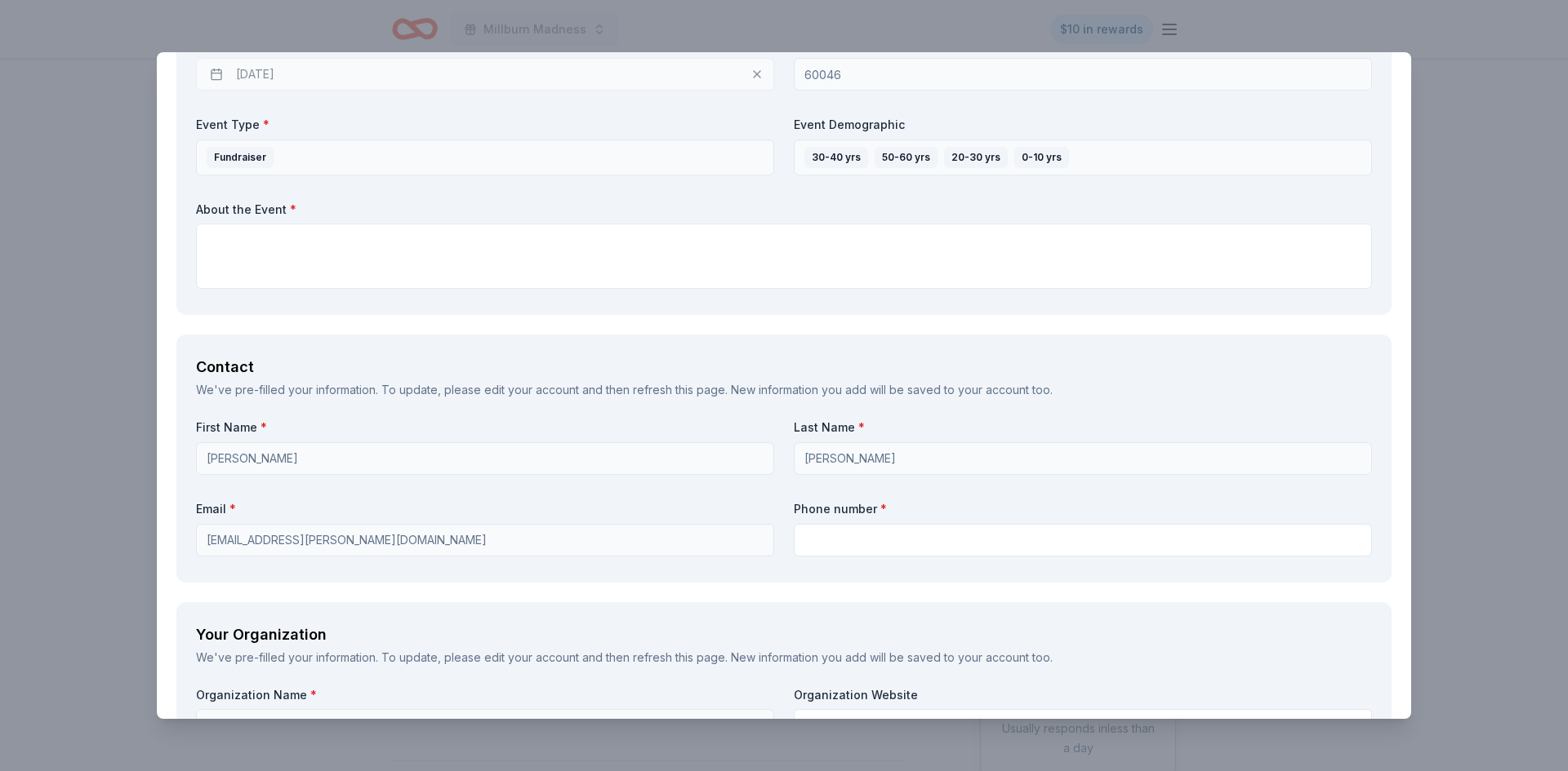
scroll to position [834, 0]
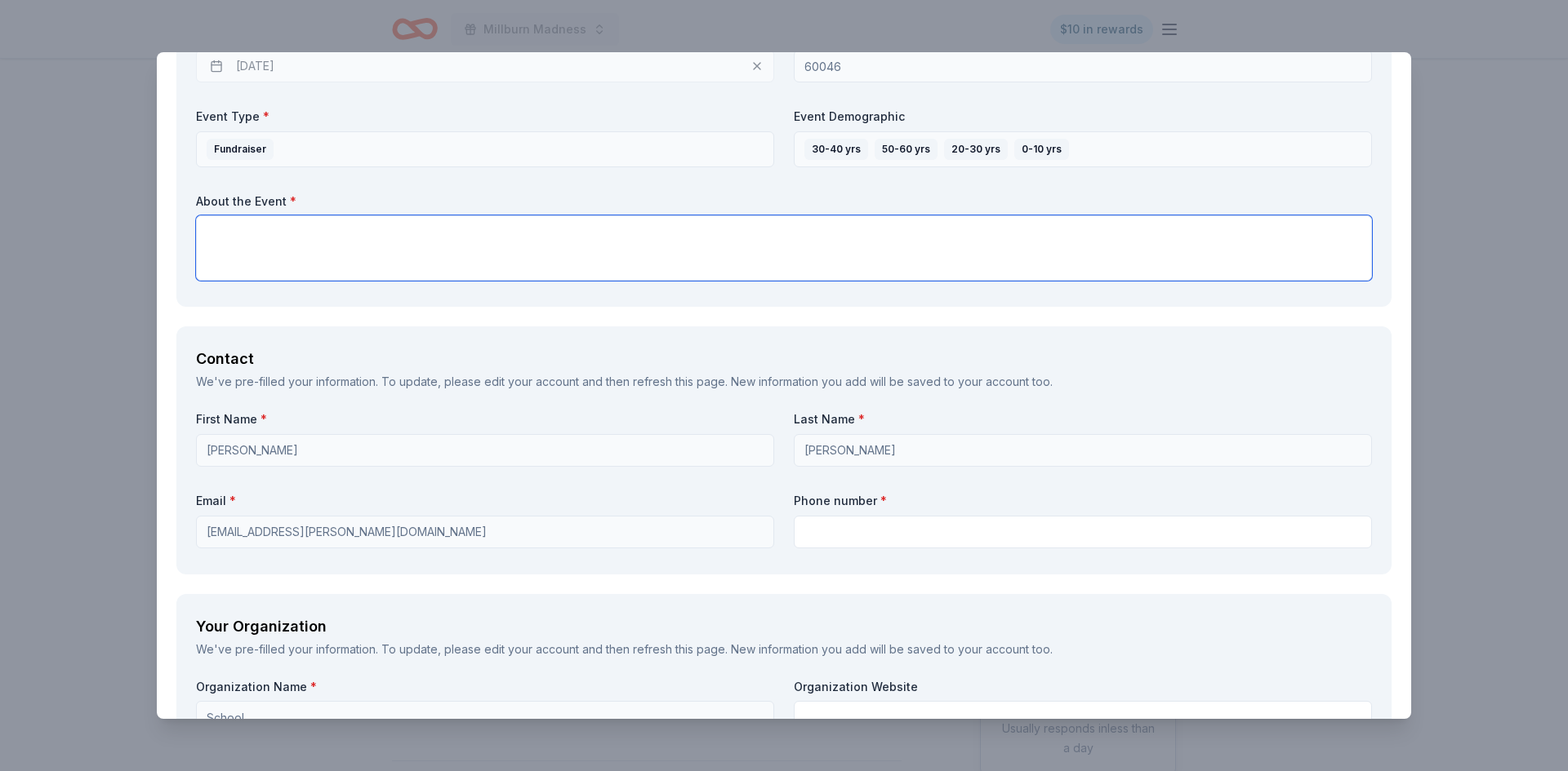
click at [882, 243] on textarea at bounding box center [784, 248] width 1175 height 65
type textarea "M"
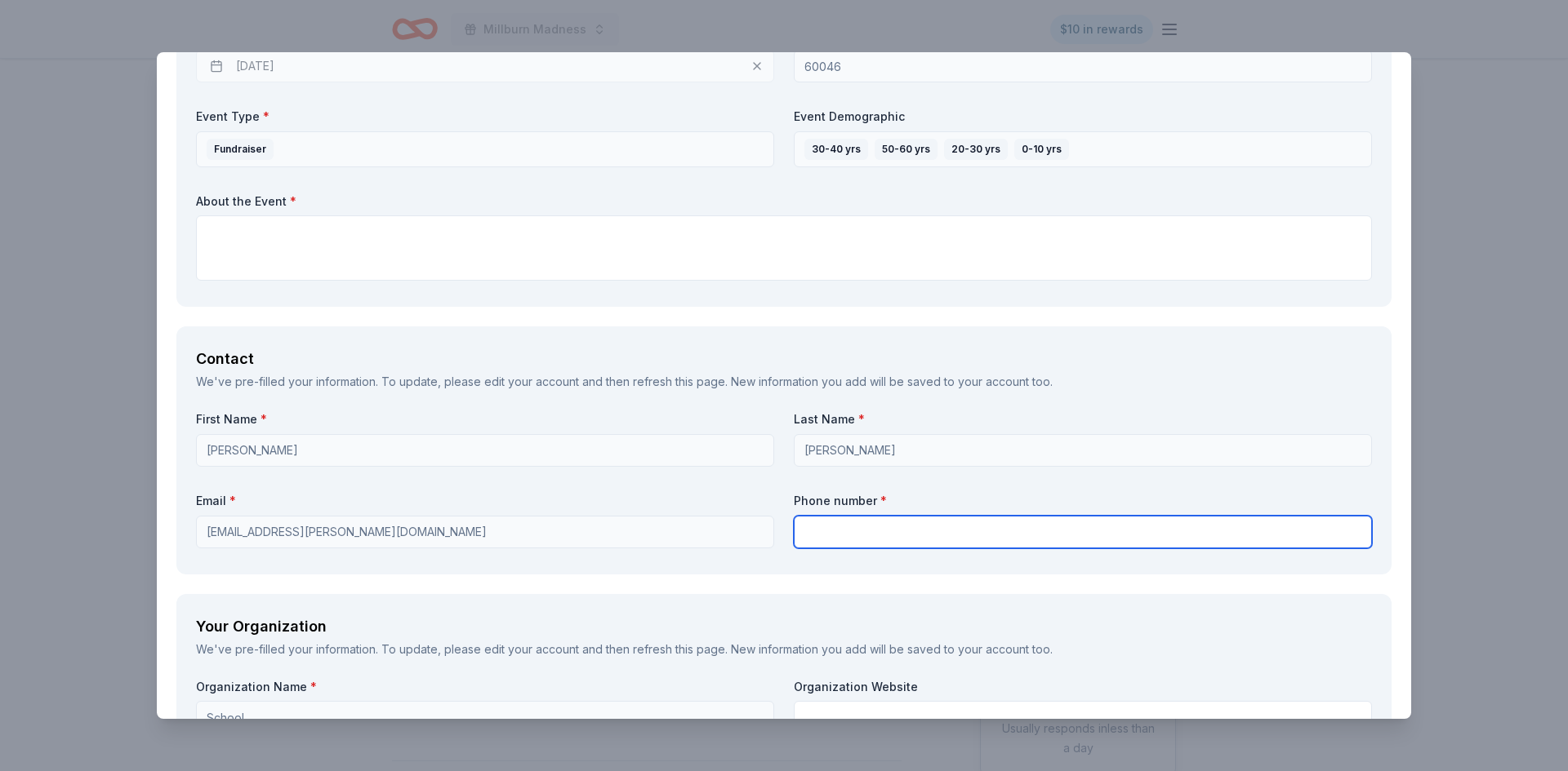
click at [846, 535] on input "text" at bounding box center [1082, 532] width 578 height 32
type input "2244756753"
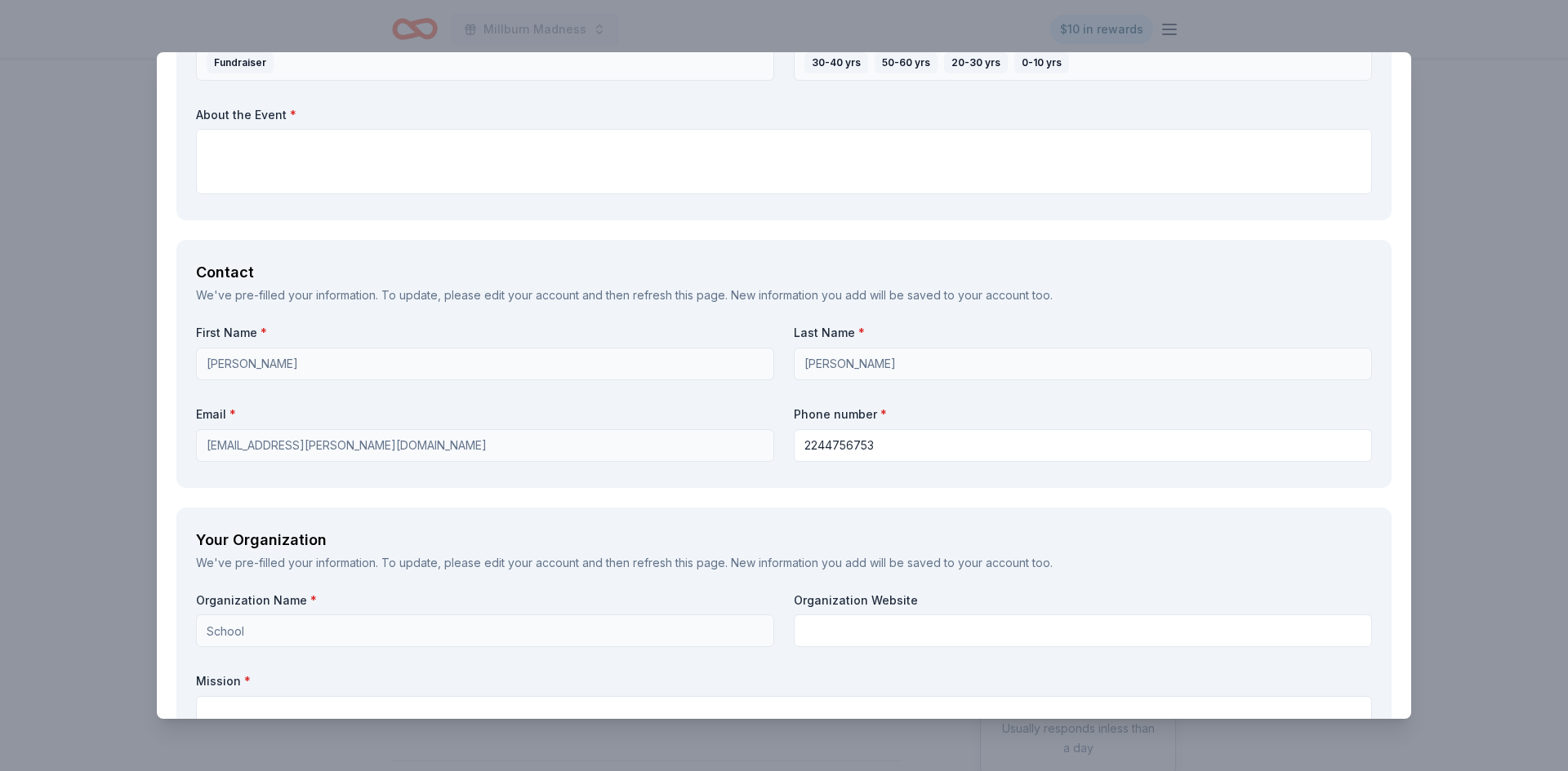
scroll to position [808, 0]
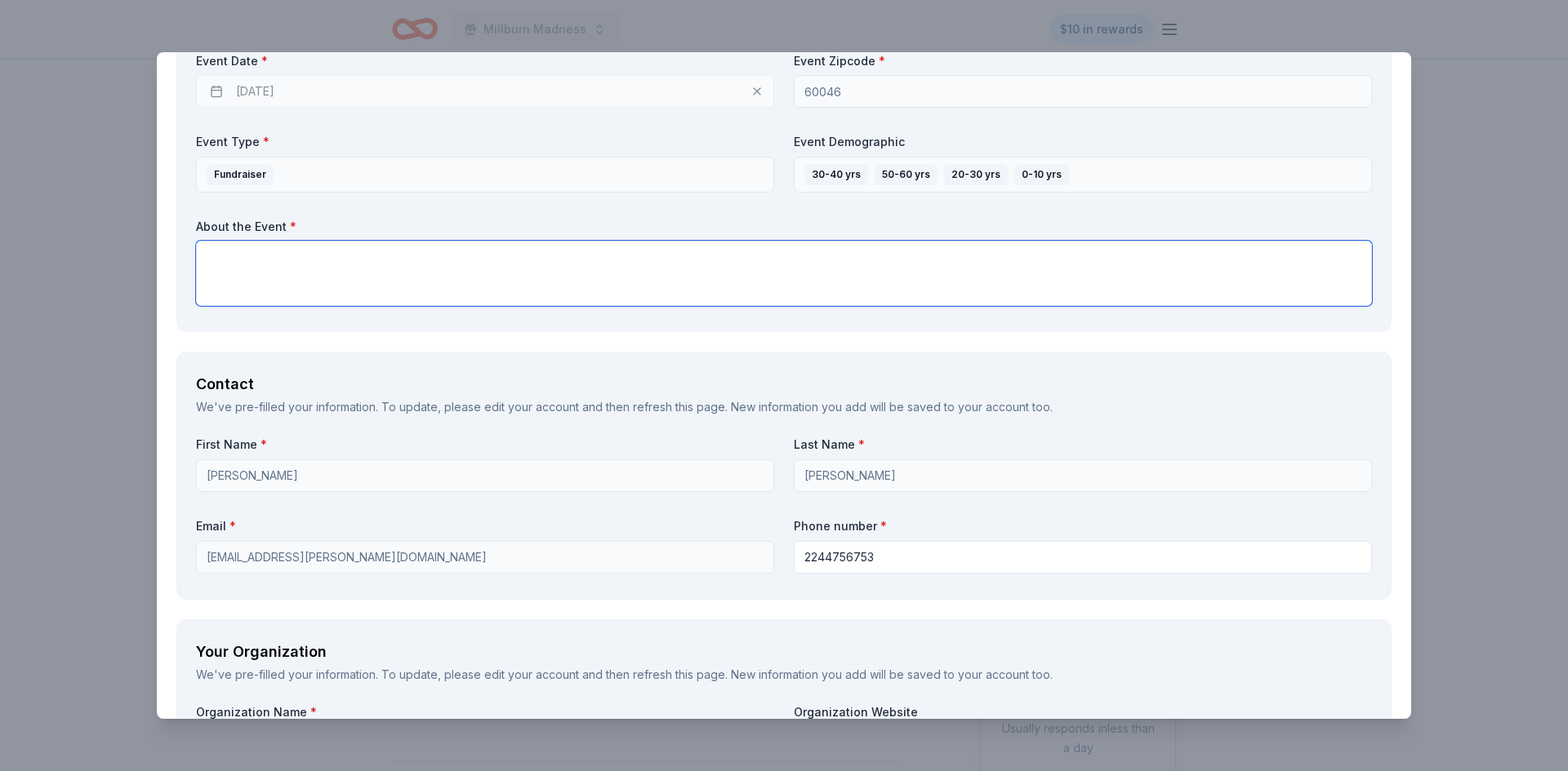
click at [1054, 275] on textarea at bounding box center [784, 273] width 1175 height 65
type textarea "T"
type textarea "Millburn Madness is an annual event featuring both a silent/online auction and …"
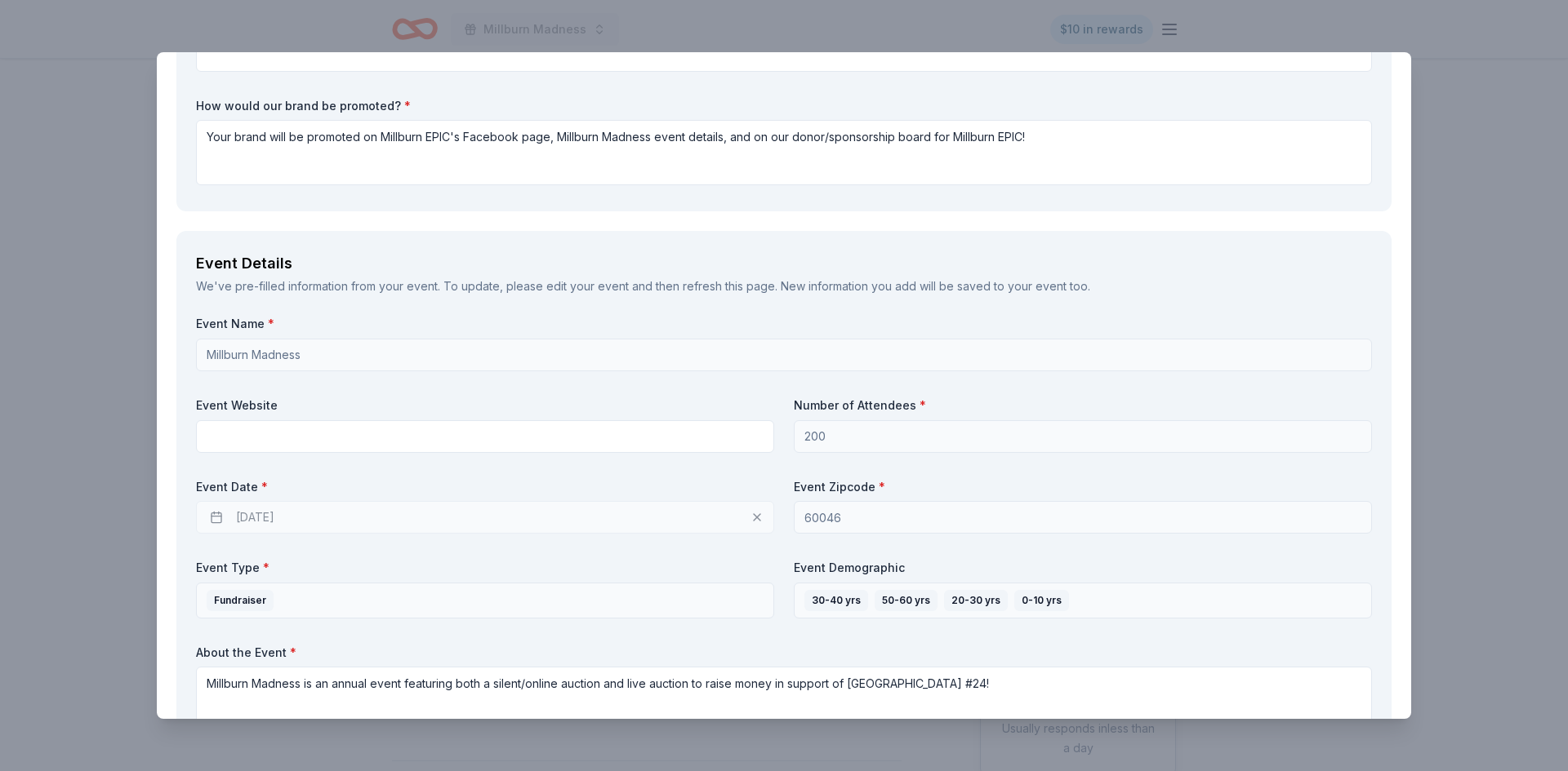
scroll to position [0, 0]
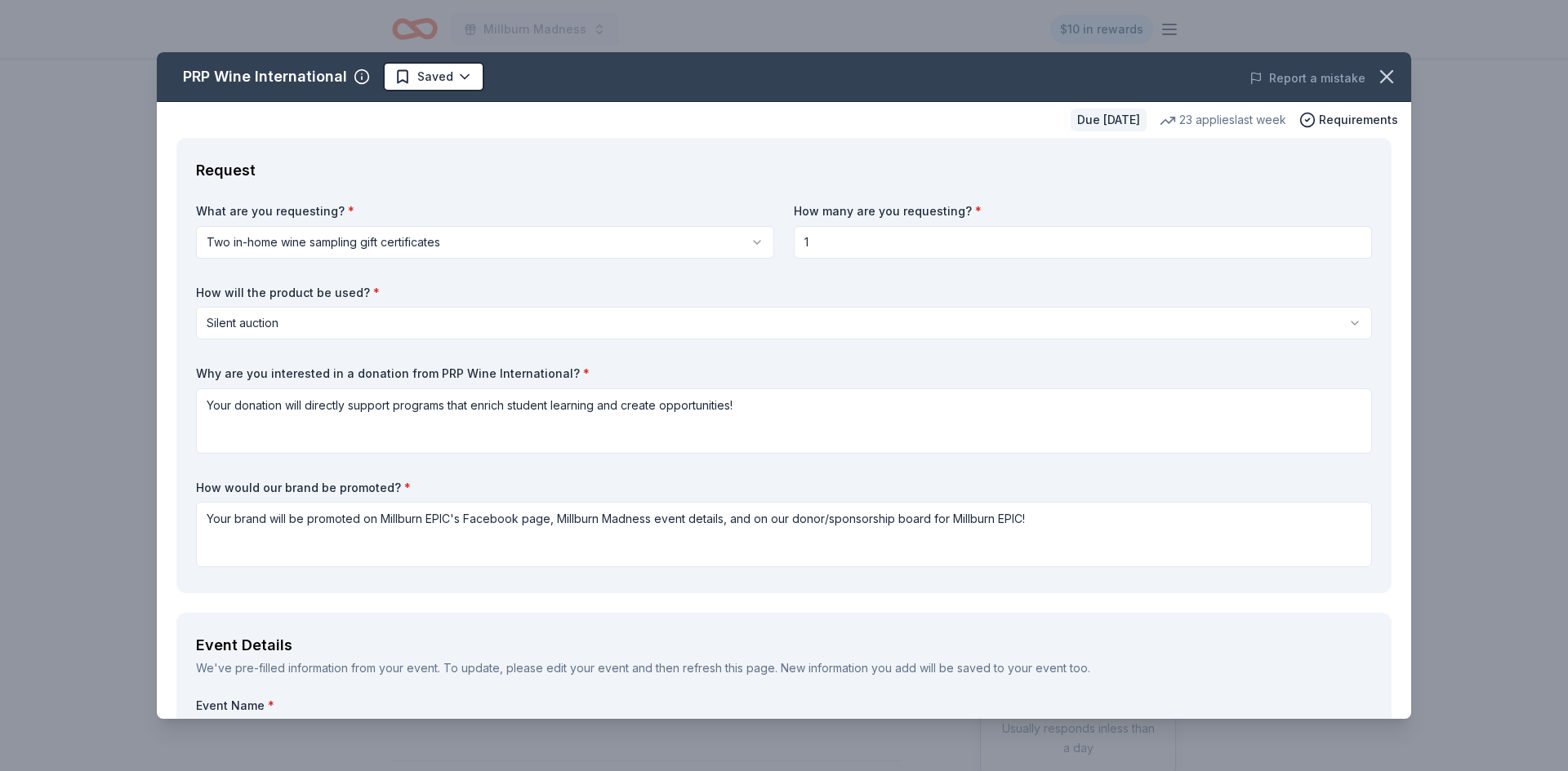
drag, startPoint x: 1411, startPoint y: 426, endPoint x: 1439, endPoint y: -71, distance: 497.8
click at [1439, 0] on html "Millburn Madness $10 in rewards Due in 153 days Share PRP Wine International Ne…" at bounding box center [784, 385] width 1568 height 771
click at [1391, 83] on icon "button" at bounding box center [1387, 77] width 23 height 23
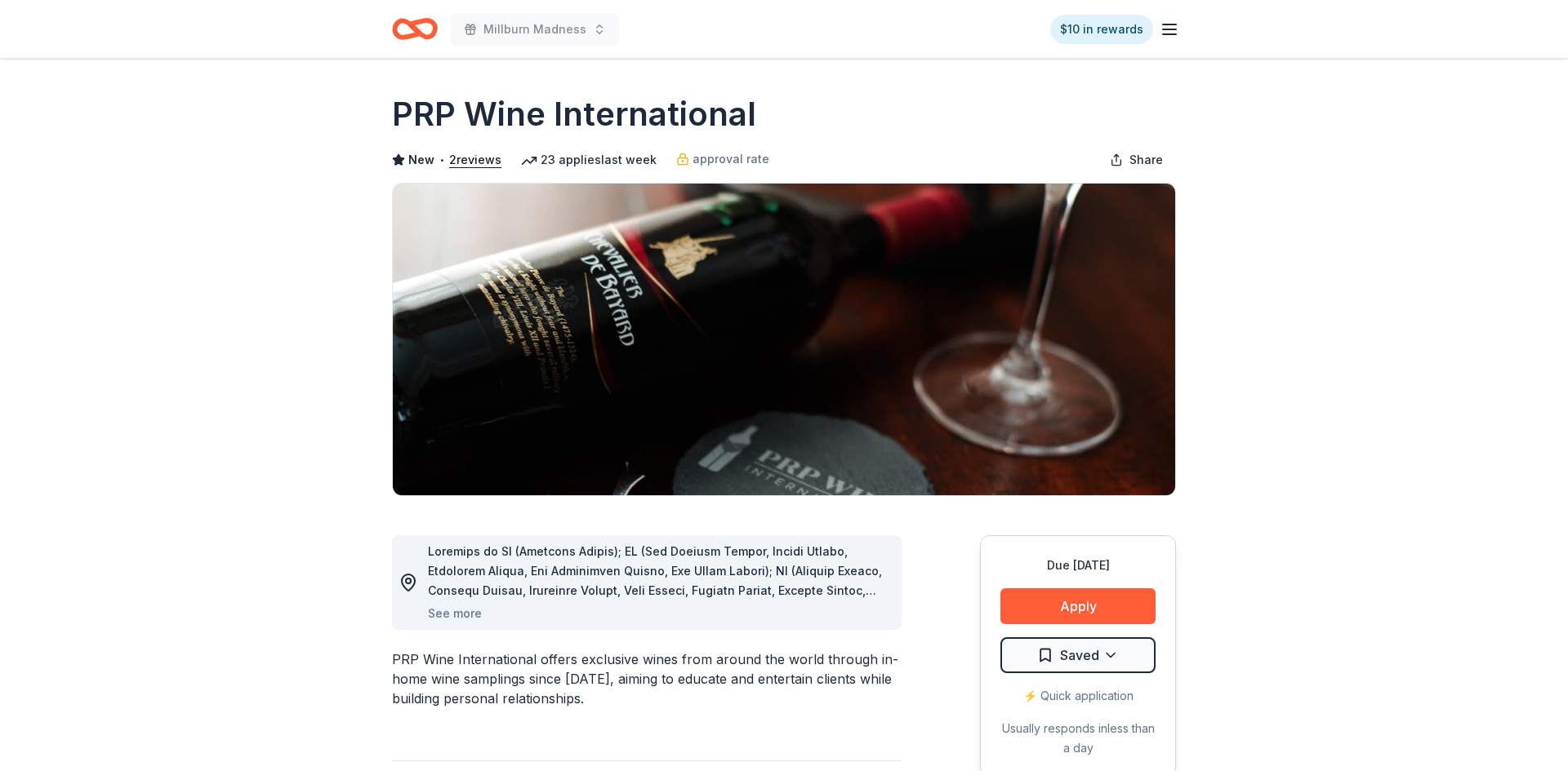
click at [1170, 35] on icon "button" at bounding box center [1169, 29] width 20 height 20
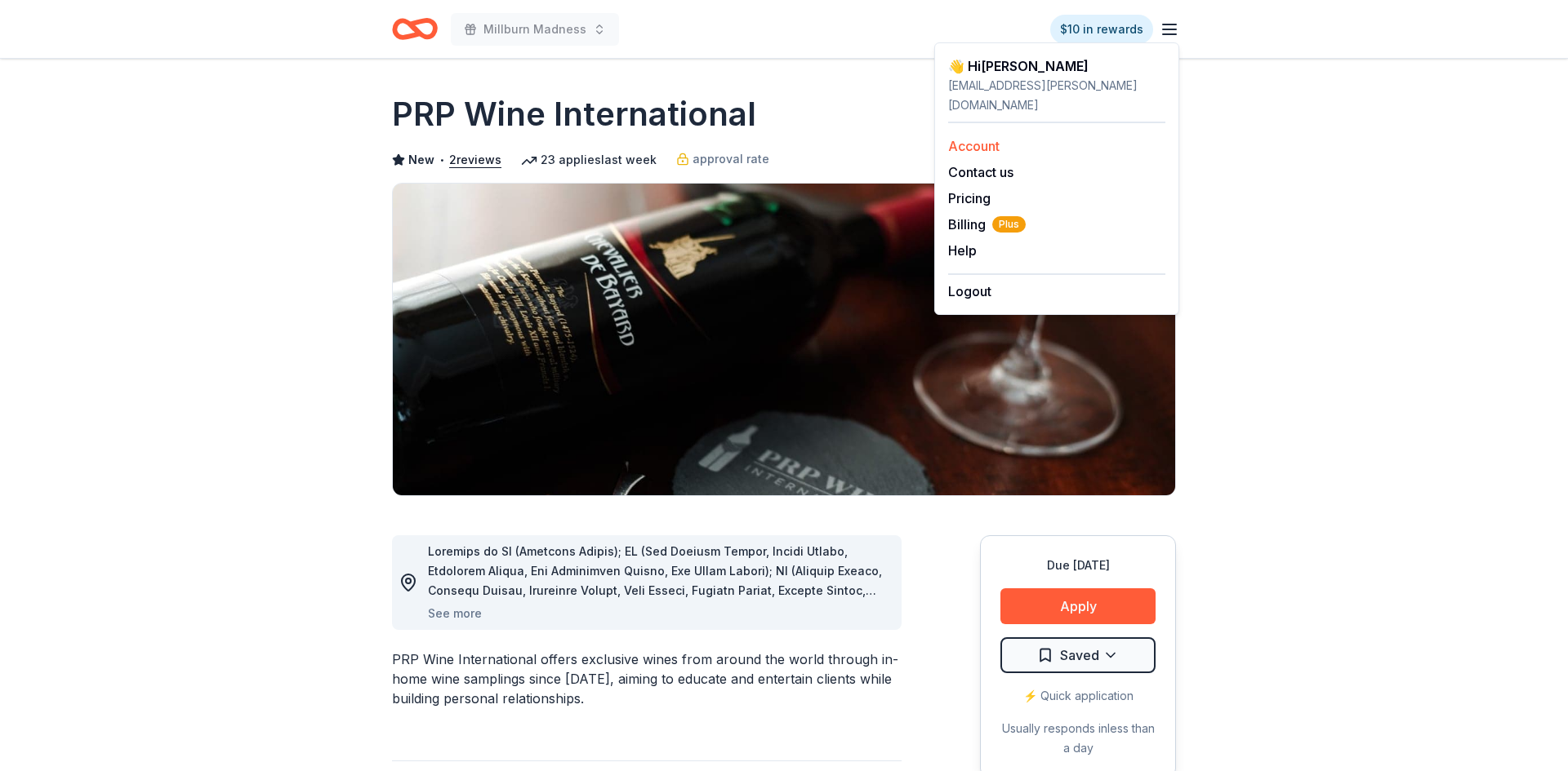
click at [987, 138] on link "Account" at bounding box center [973, 145] width 51 height 16
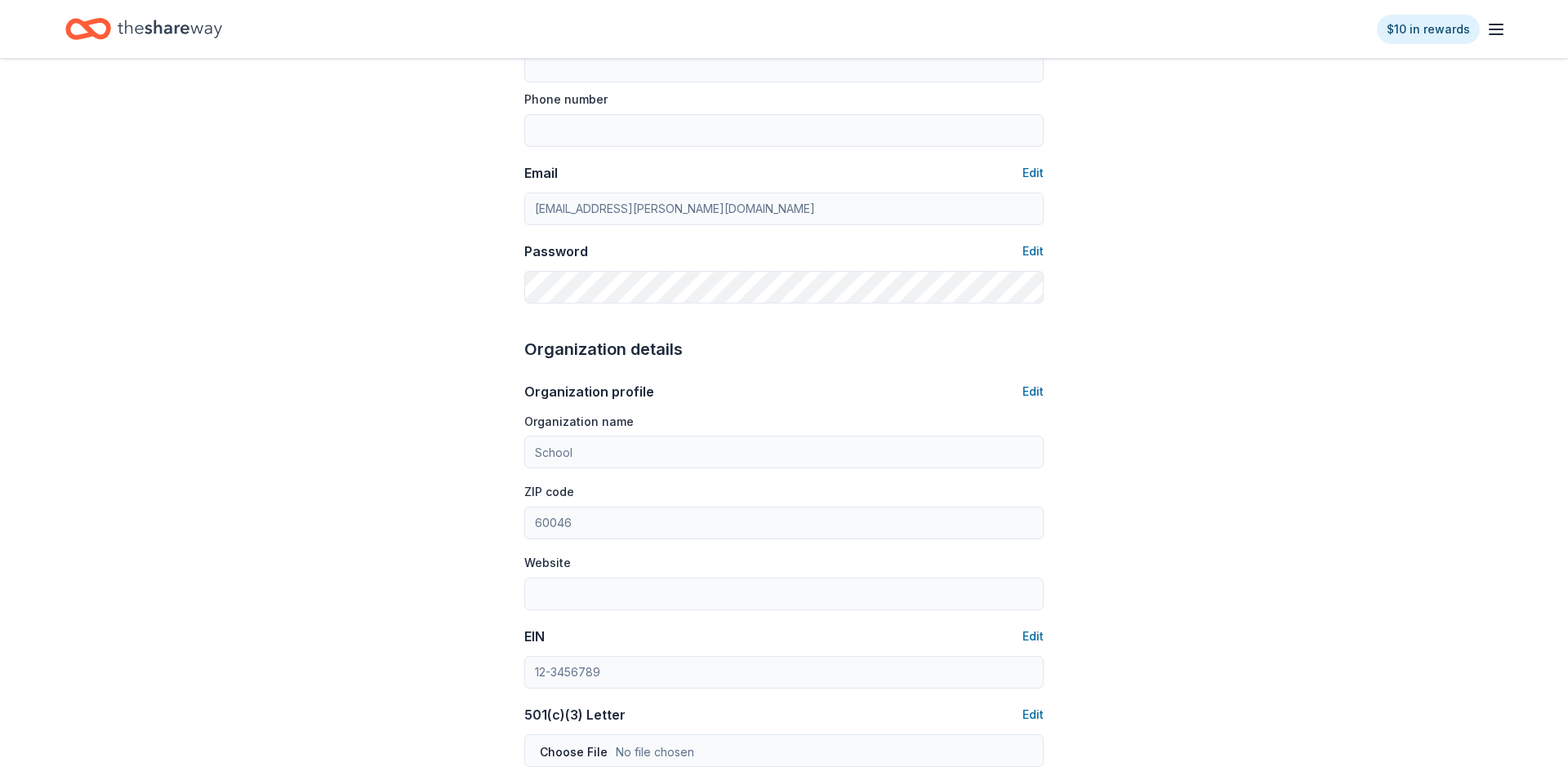
scroll to position [257, 0]
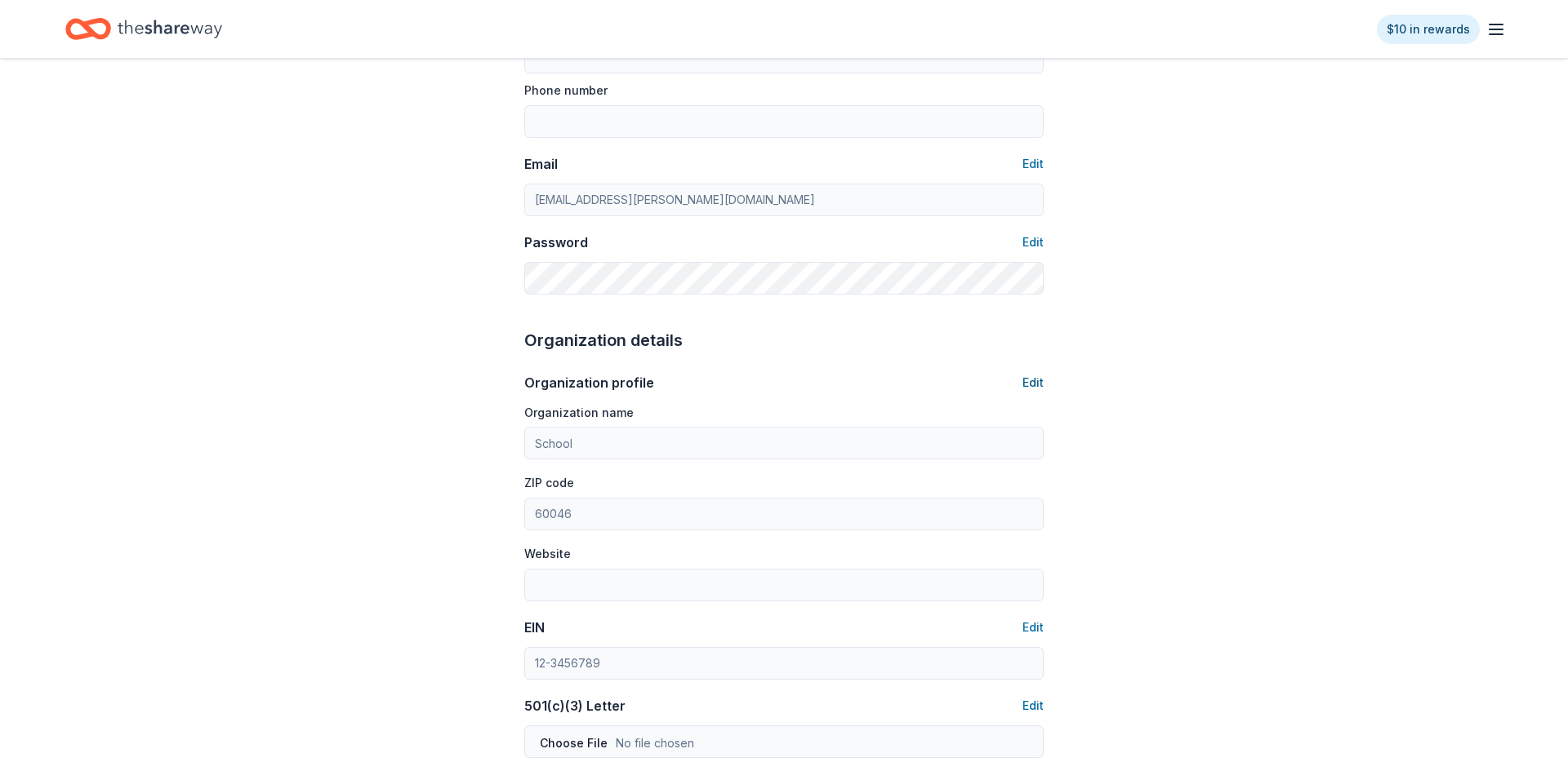
click at [1026, 387] on button "Edit" at bounding box center [1033, 382] width 21 height 20
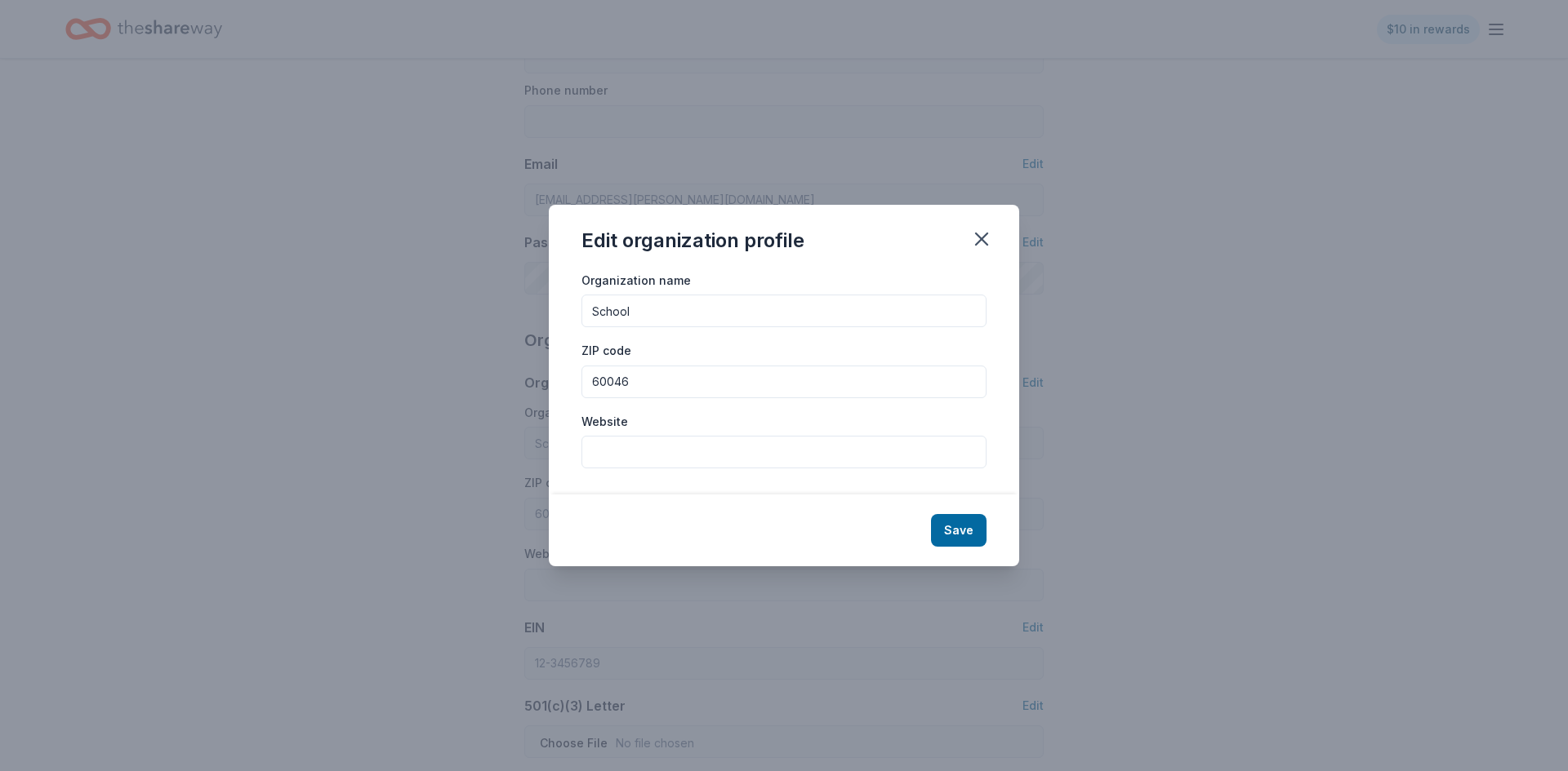
drag, startPoint x: 726, startPoint y: 317, endPoint x: 486, endPoint y: 303, distance: 240.4
click at [486, 303] on div "Edit organization profile Organization name School ZIP code 60046 Website Save" at bounding box center [784, 385] width 1568 height 771
type input "Millburn EPIC"
click at [621, 443] on input "Website" at bounding box center [784, 452] width 405 height 32
paste input "https://millburnpto.ptboard.com/"
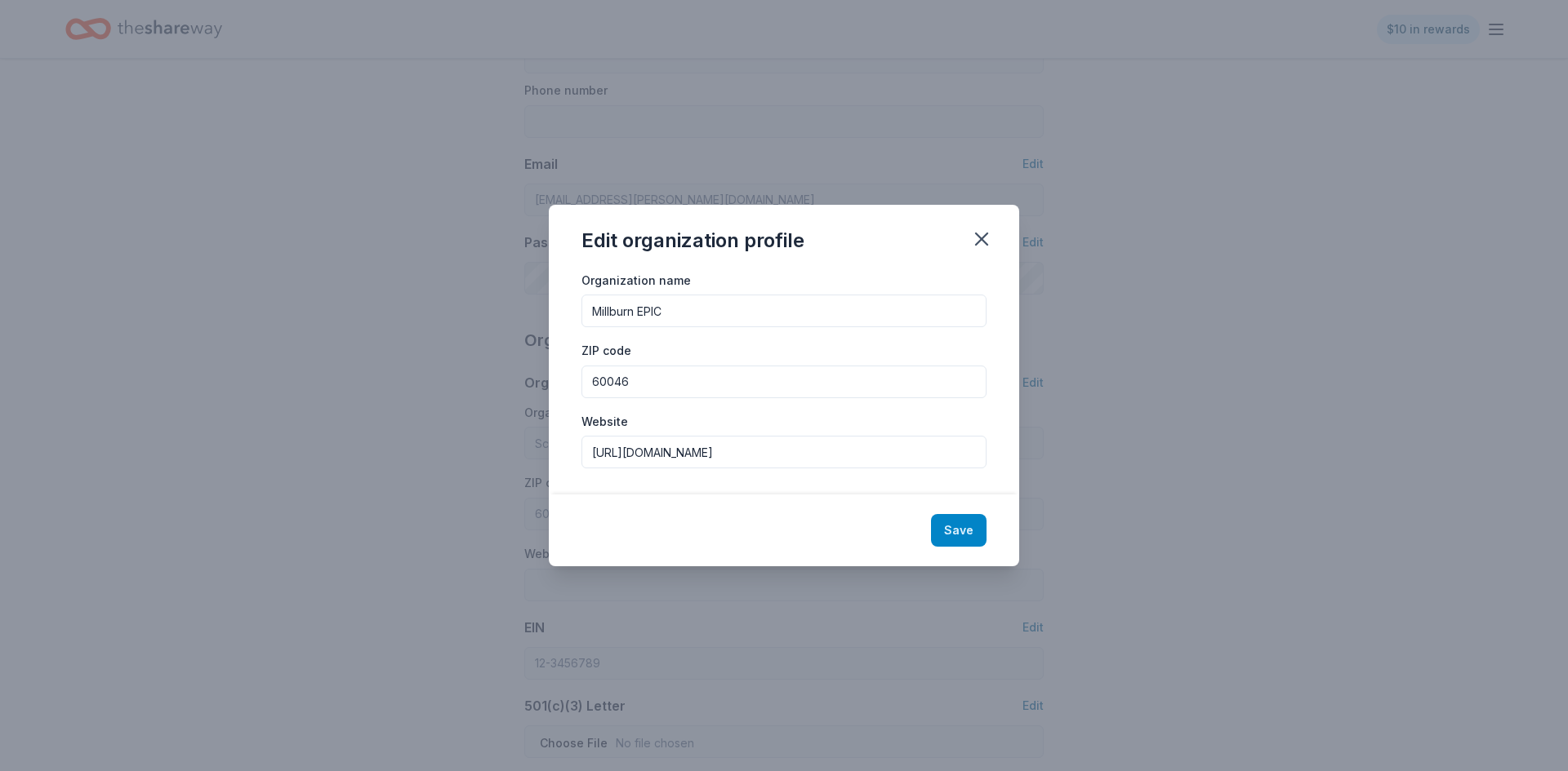
type input "https://millburnpto.ptboard.com/"
click at [948, 531] on button "Save" at bounding box center [958, 530] width 56 height 32
type input "Millburn EPIC"
type input "https://millburnpto.ptboard.com/"
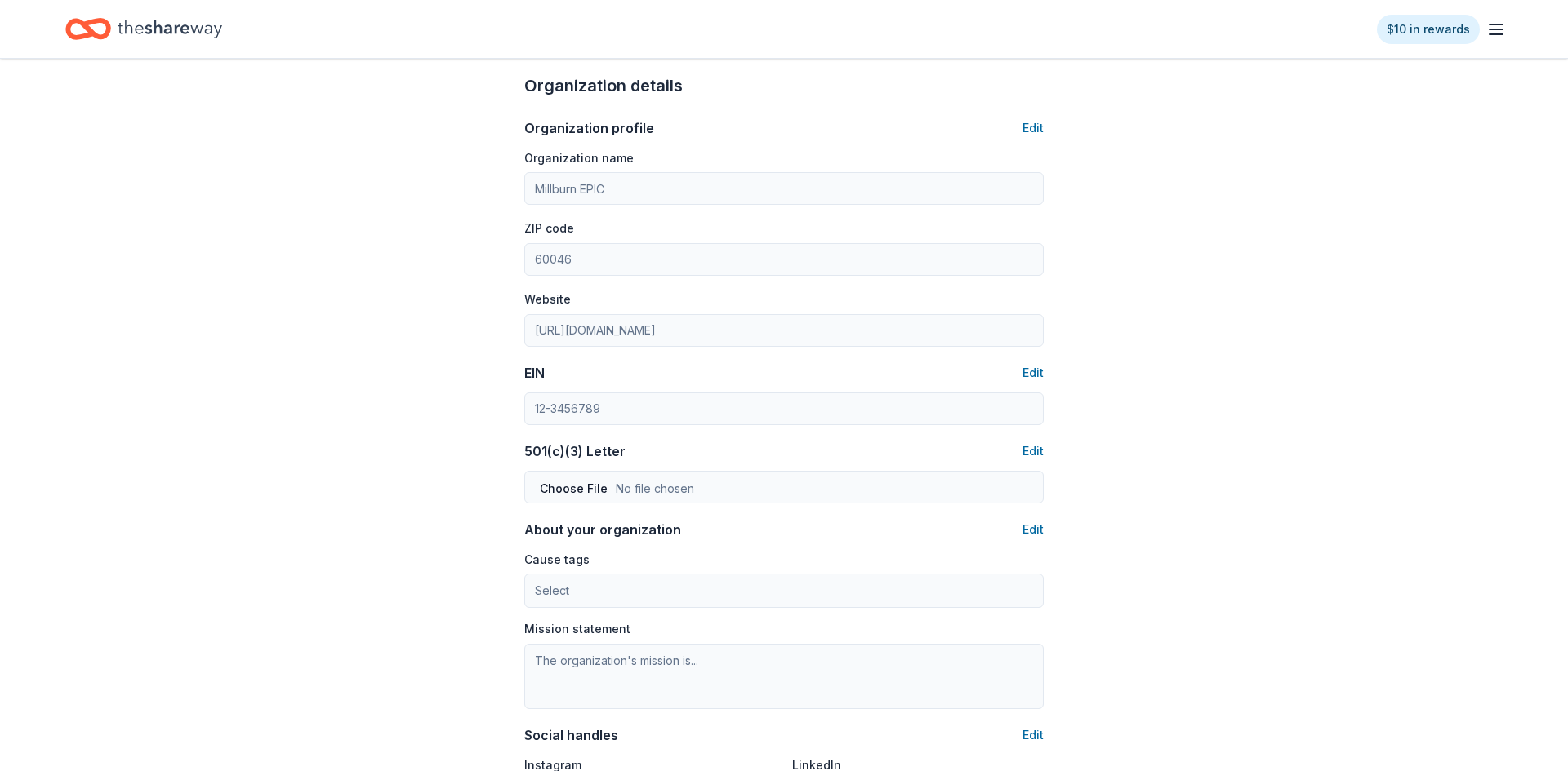
scroll to position [0, 0]
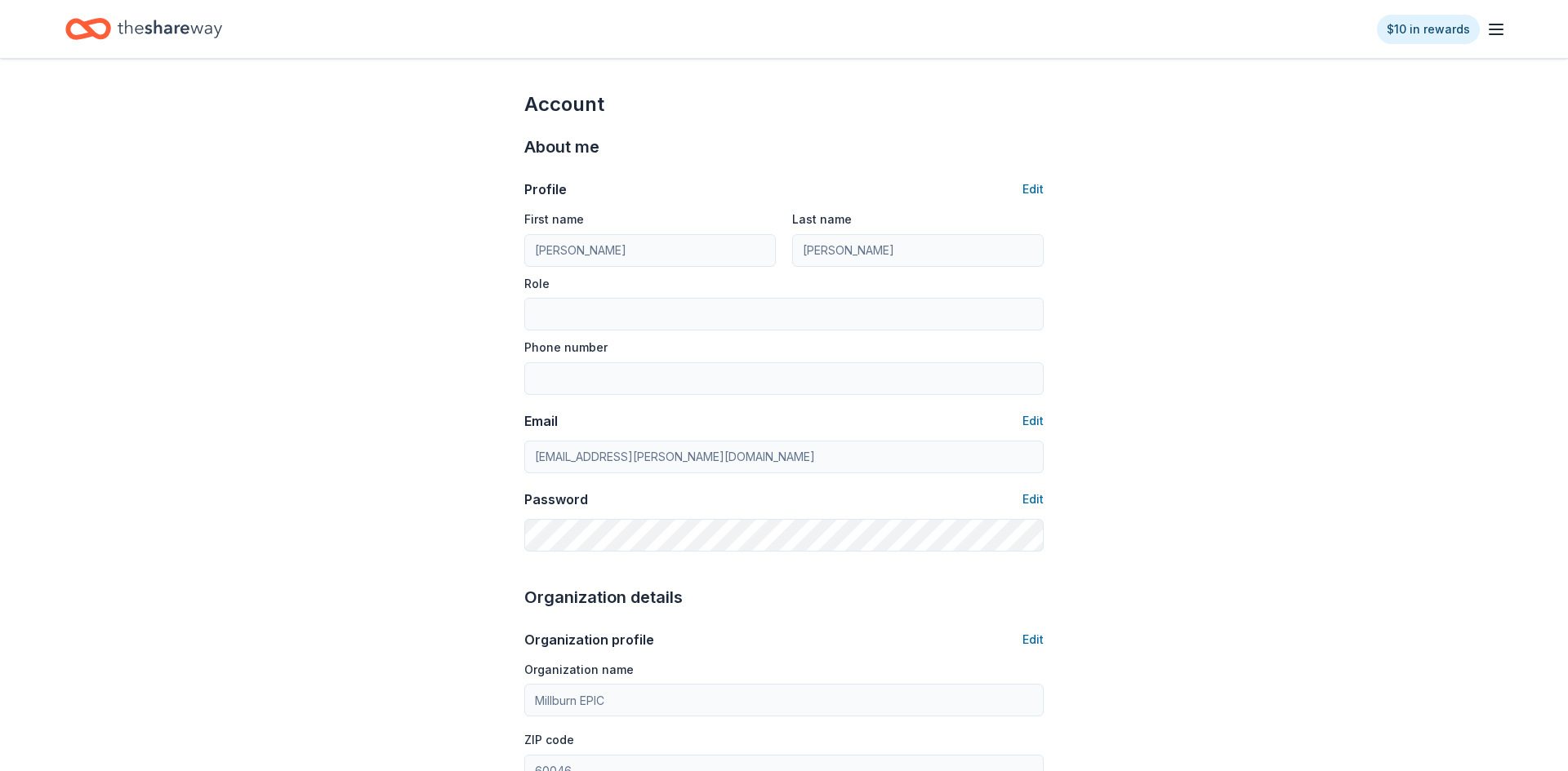
click at [1497, 32] on icon "button" at bounding box center [1496, 29] width 20 height 20
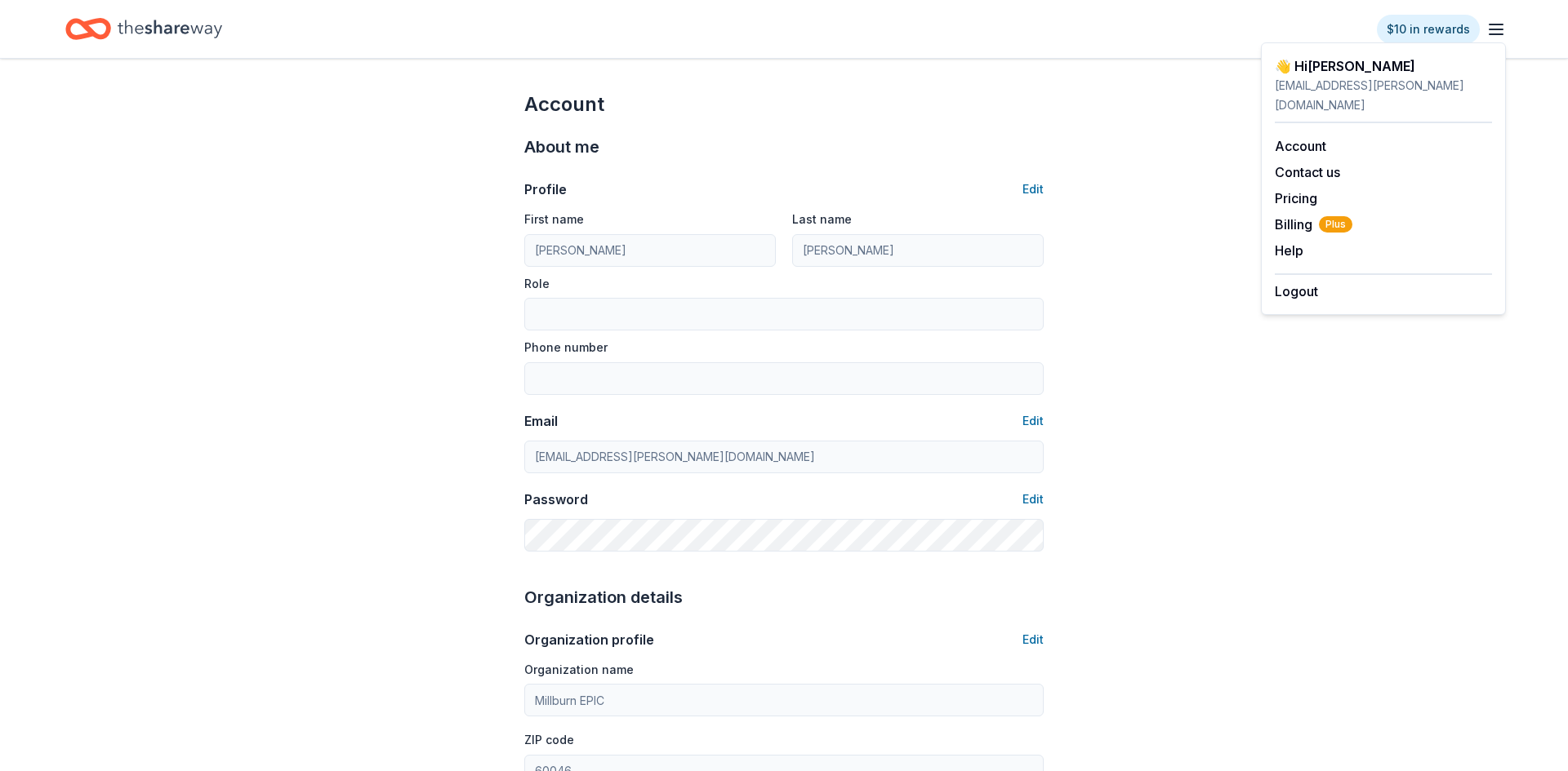
click at [204, 31] on icon "Home" at bounding box center [170, 28] width 104 height 33
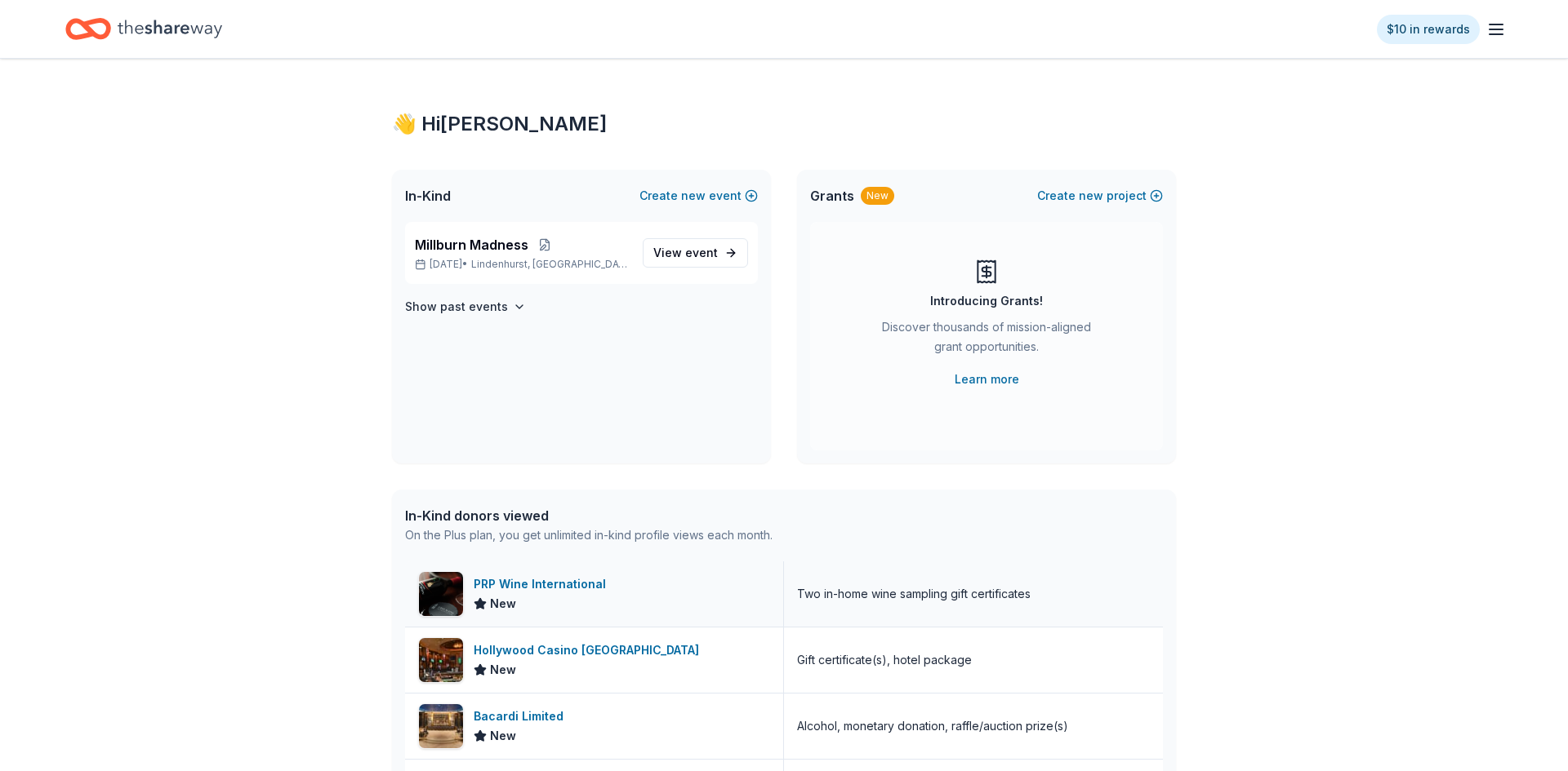
click at [595, 586] on div "PRP Wine International" at bounding box center [543, 584] width 138 height 20
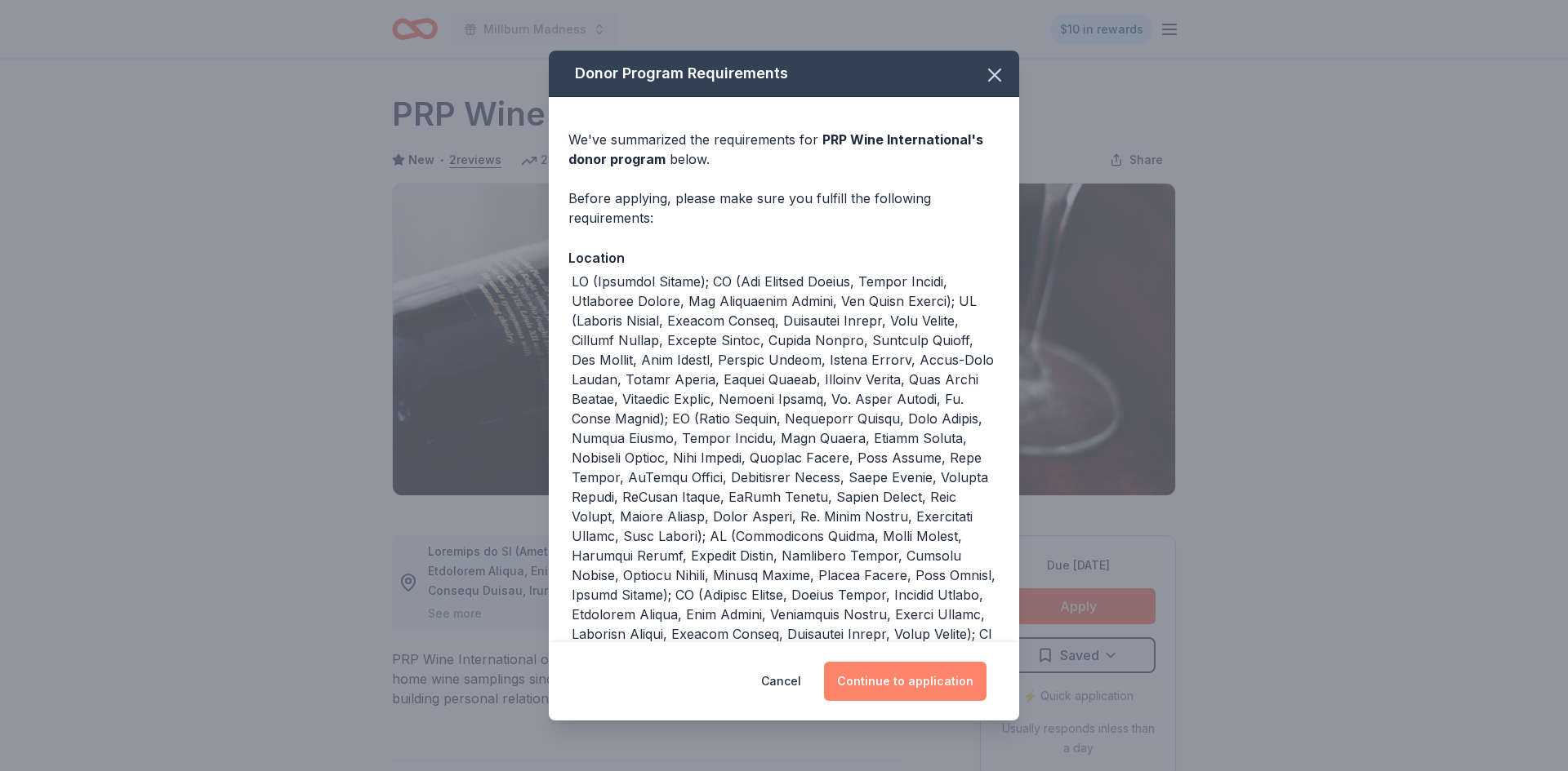
click at [891, 688] on button "Continue to application" at bounding box center [905, 681] width 162 height 39
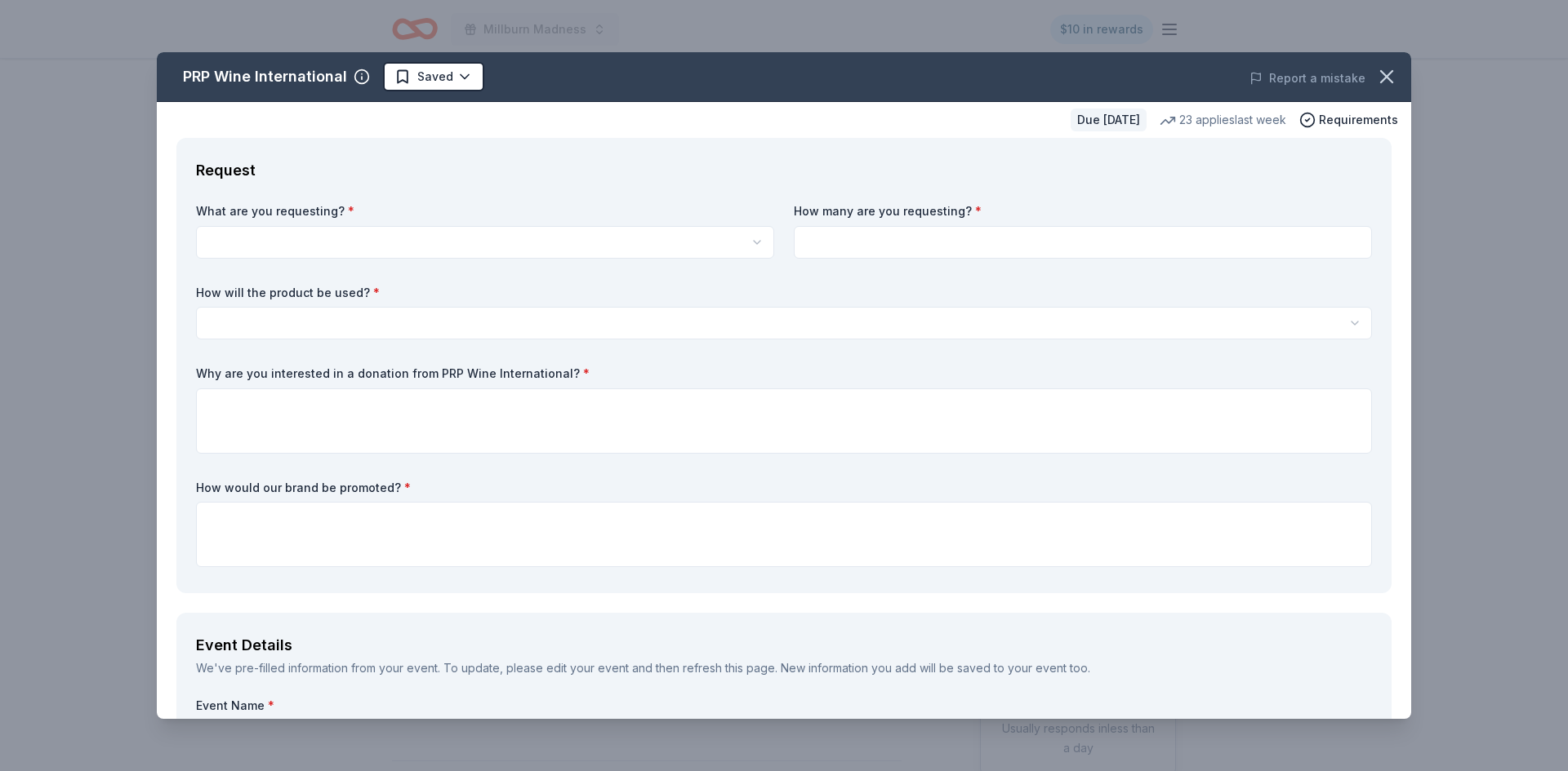
click at [398, 248] on html "Millburn Madness $10 in rewards Due in 153 days Share PRP Wine International Ne…" at bounding box center [784, 385] width 1568 height 771
select select "Two in-home wine sampling gift certificates"
click at [816, 252] on input at bounding box center [1082, 242] width 578 height 32
type input "1"
click at [638, 317] on html "Millburn Madness $10 in rewards Due in 153 days Share PRP Wine International Ne…" at bounding box center [784, 385] width 1568 height 771
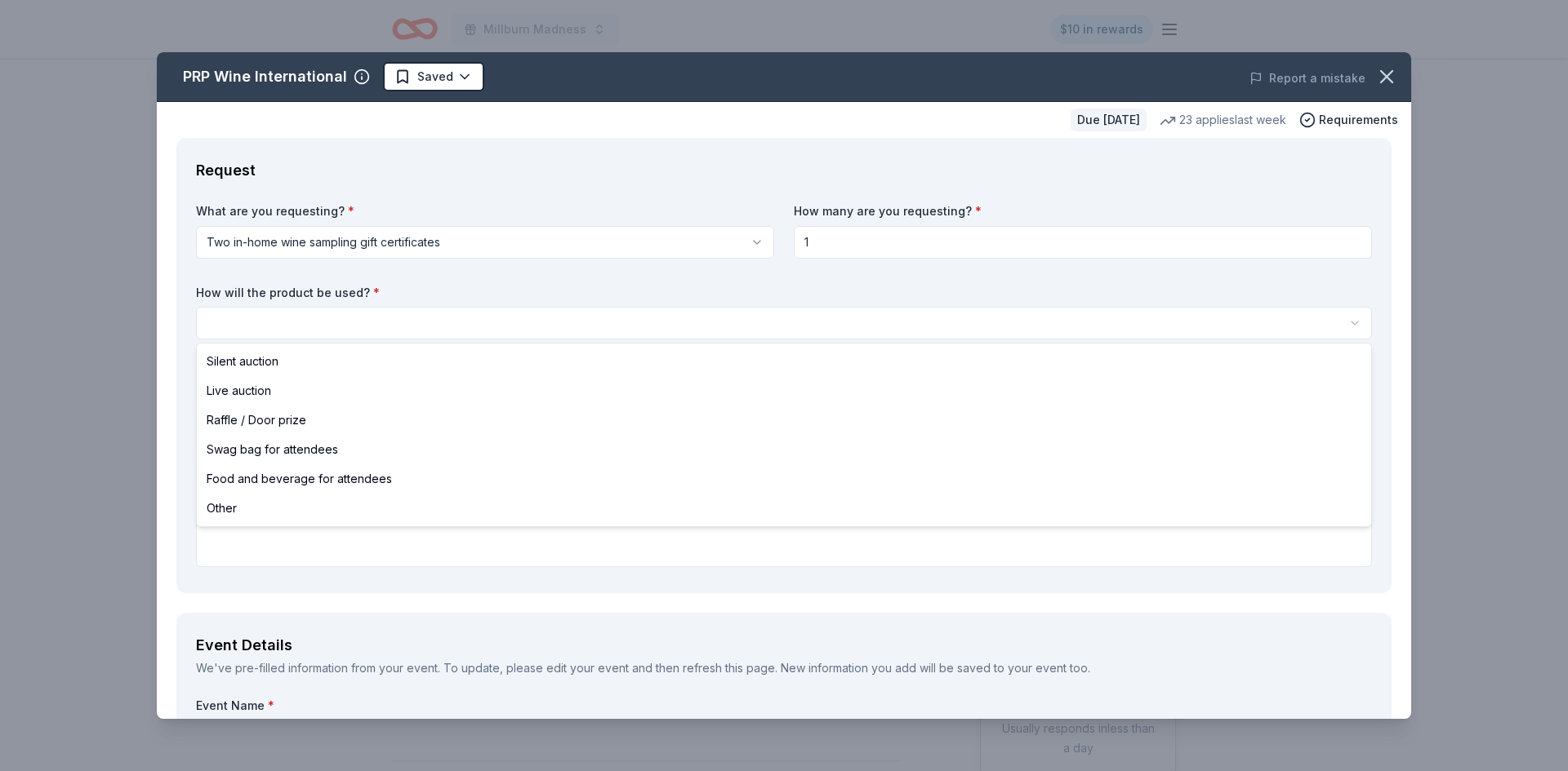
select select "silentAuction"
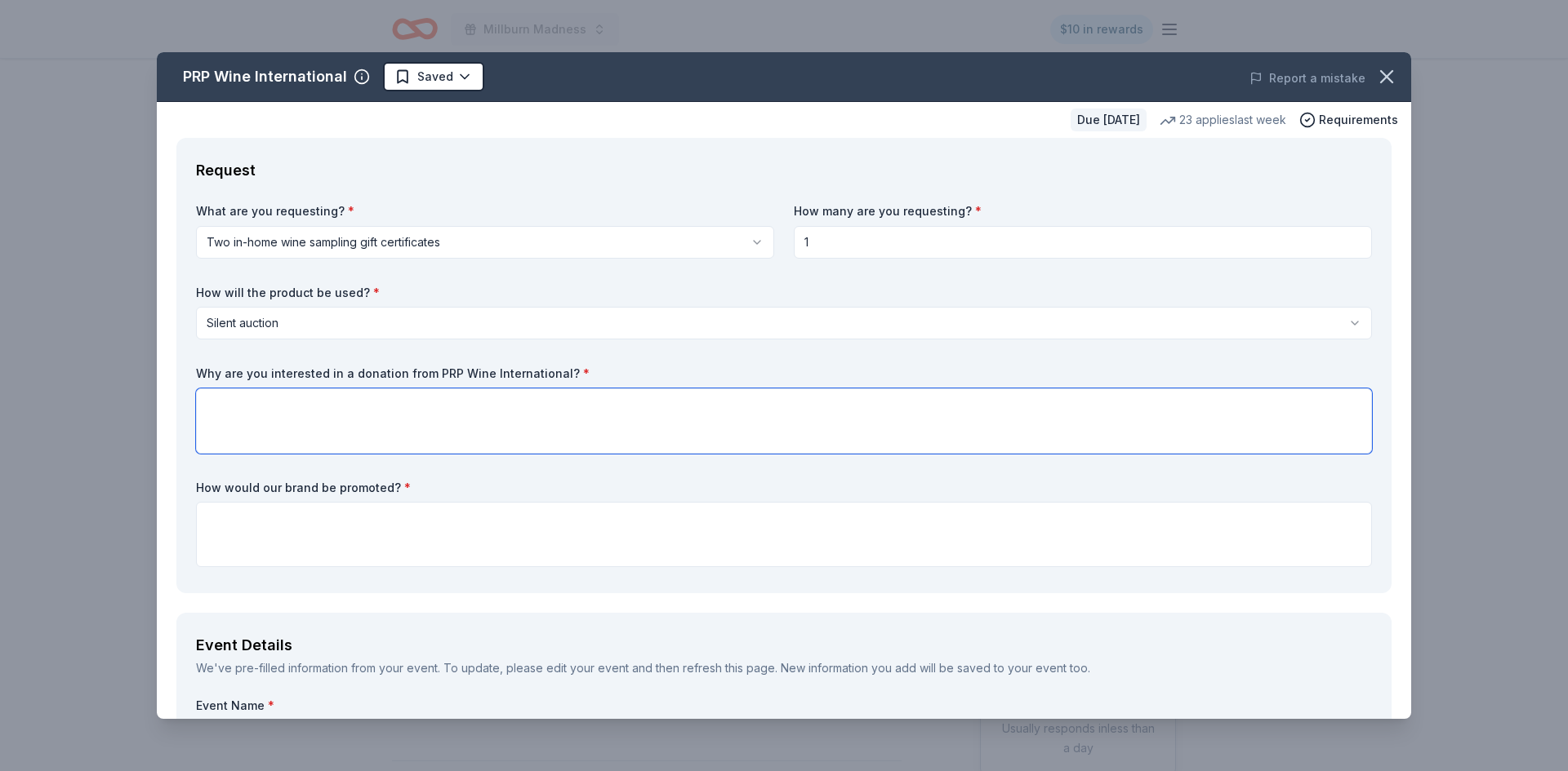
click at [489, 408] on textarea at bounding box center [784, 421] width 1175 height 65
type textarea "Your donation will directly support programs that enrich student learning and c…"
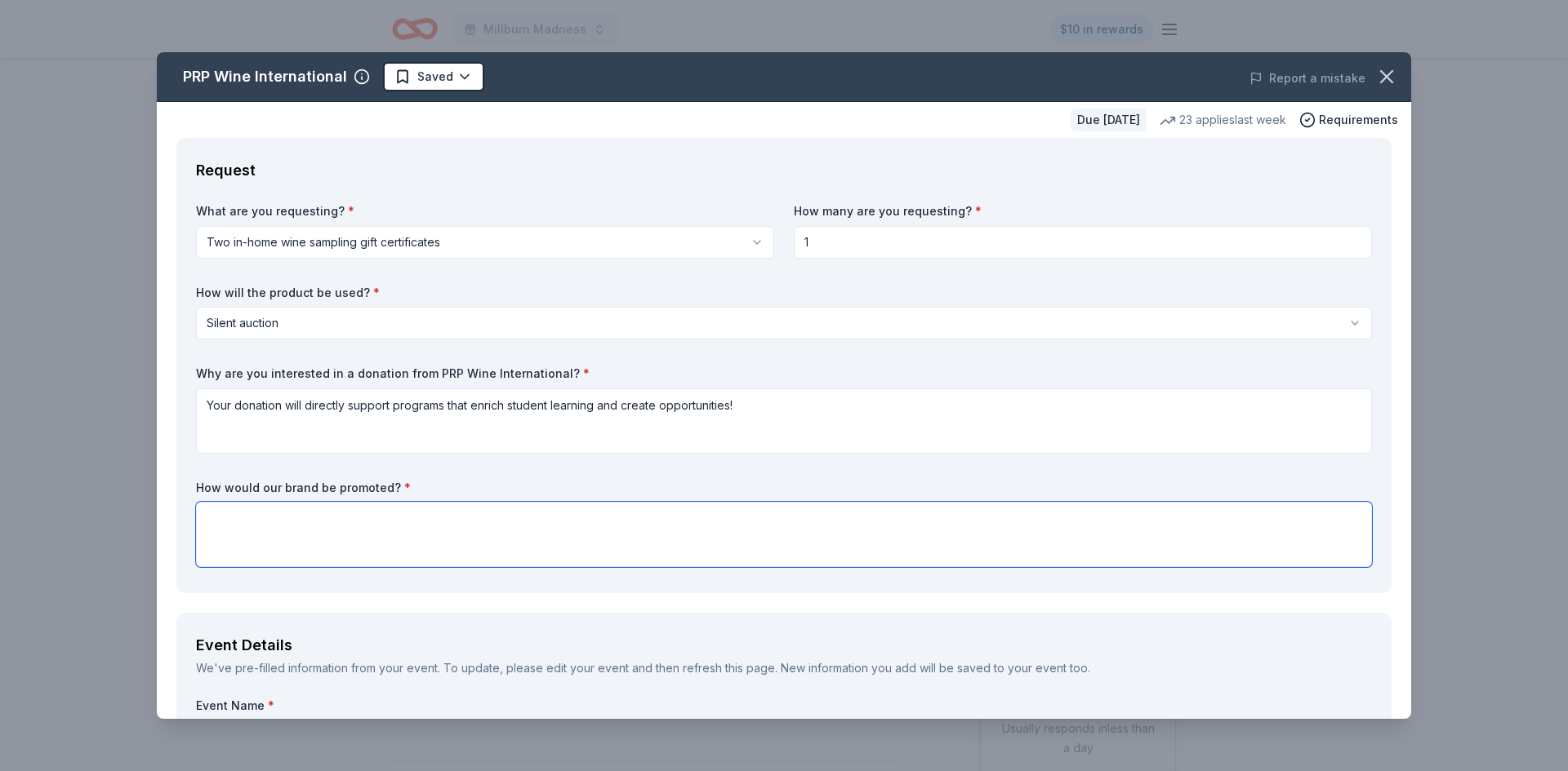
click at [798, 522] on textarea at bounding box center [784, 534] width 1175 height 65
paste textarea "https://millburnpto.ptboard.com/"
type textarea "h"
type textarea "Your brand will be featured on Millburn EPIC's Facebook page, Millburn Madness …"
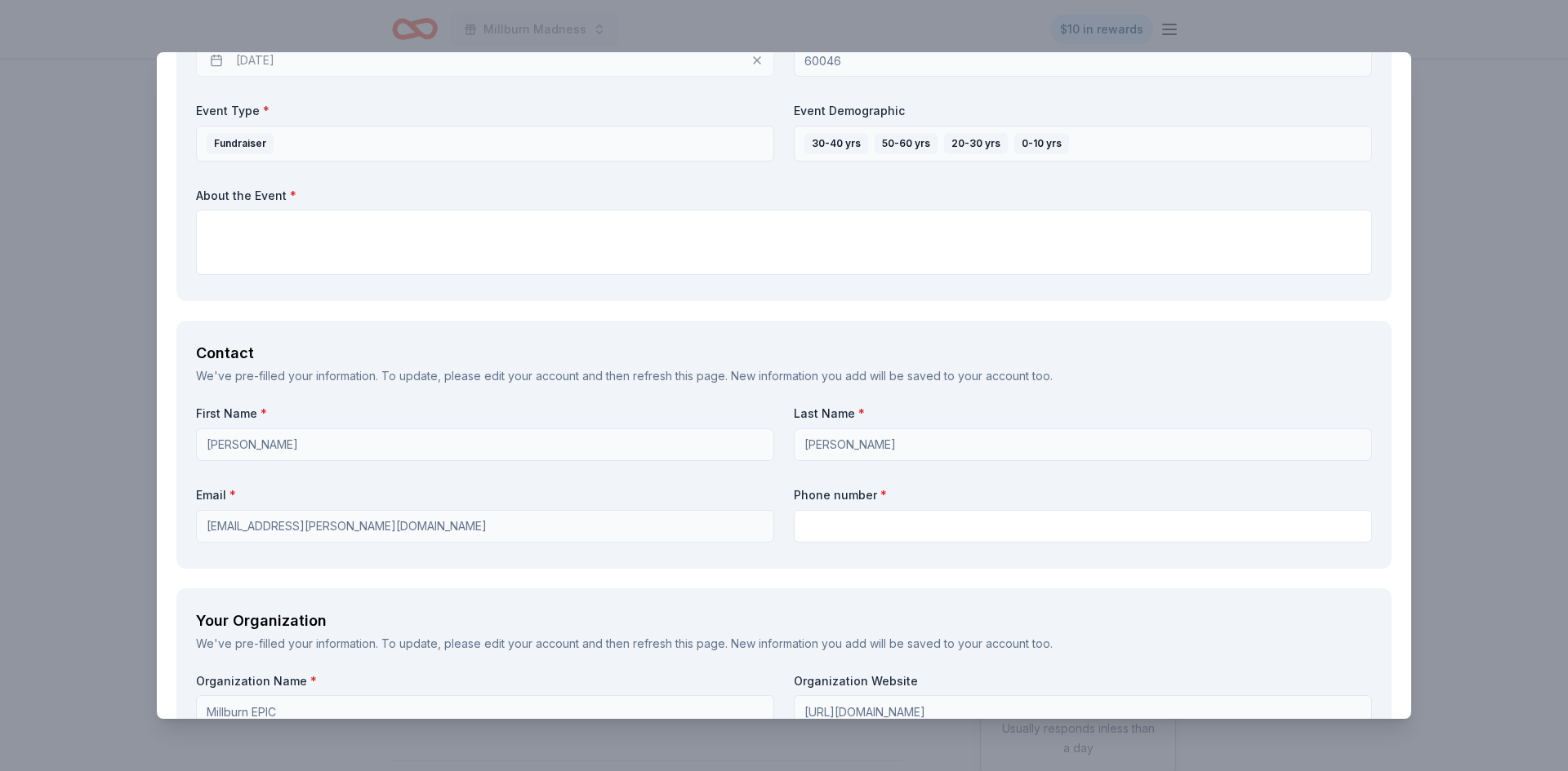
scroll to position [854, 0]
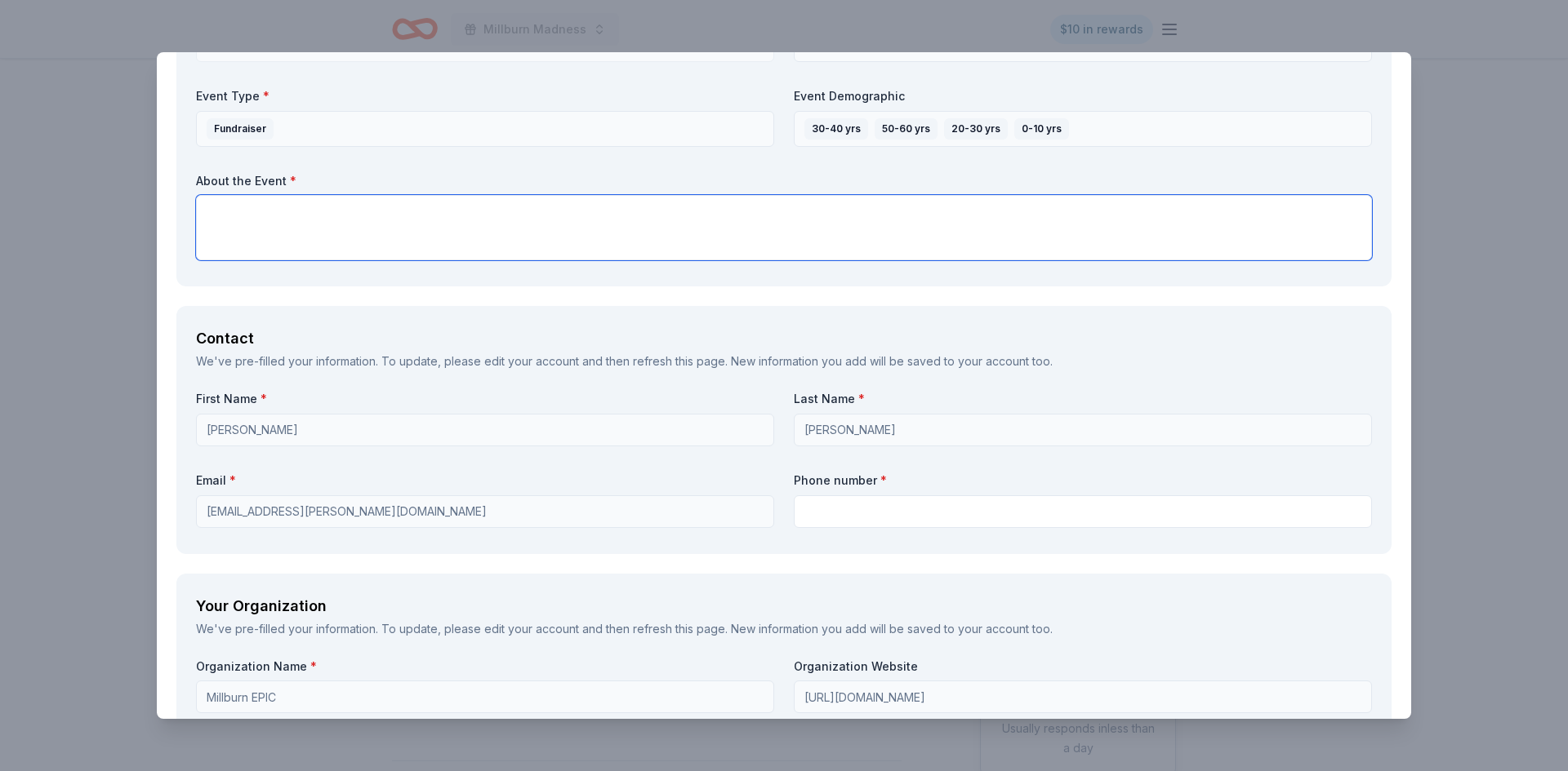
click at [917, 242] on textarea at bounding box center [784, 228] width 1175 height 65
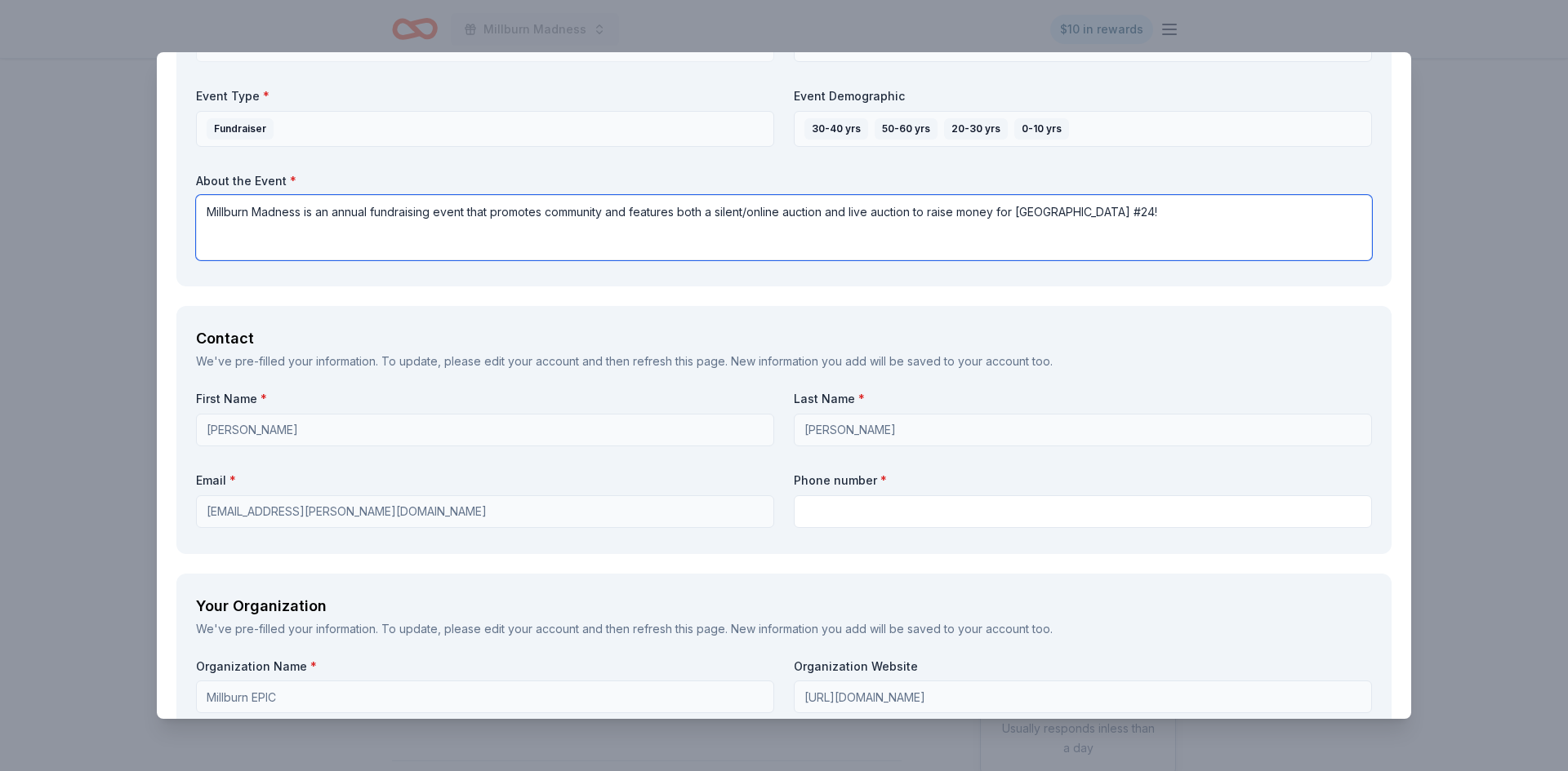
type textarea "Millburn Madness is an annual fundraising event that promotes community and fea…"
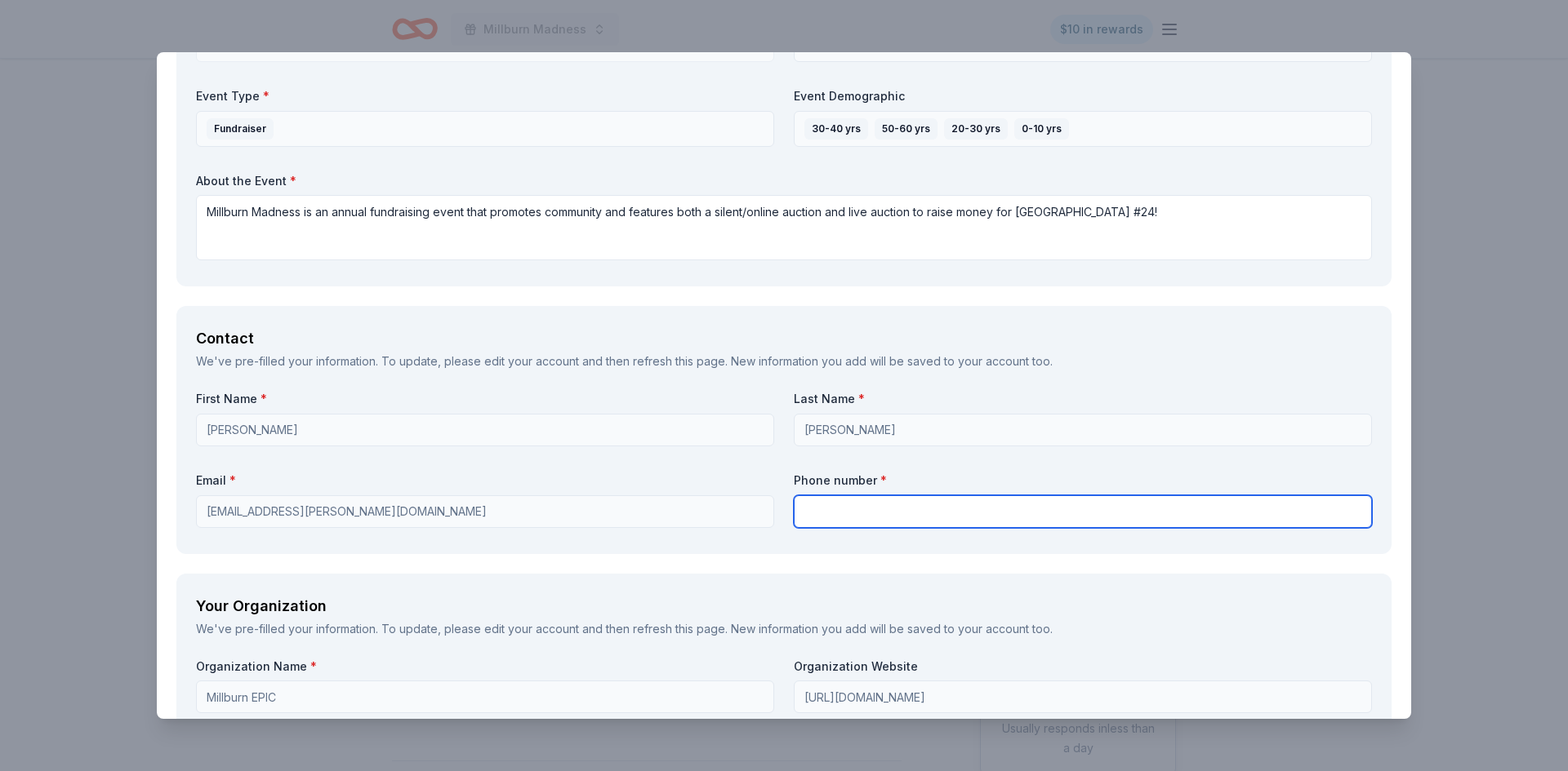
click at [853, 517] on input "text" at bounding box center [1082, 511] width 578 height 32
type input "2244756753"
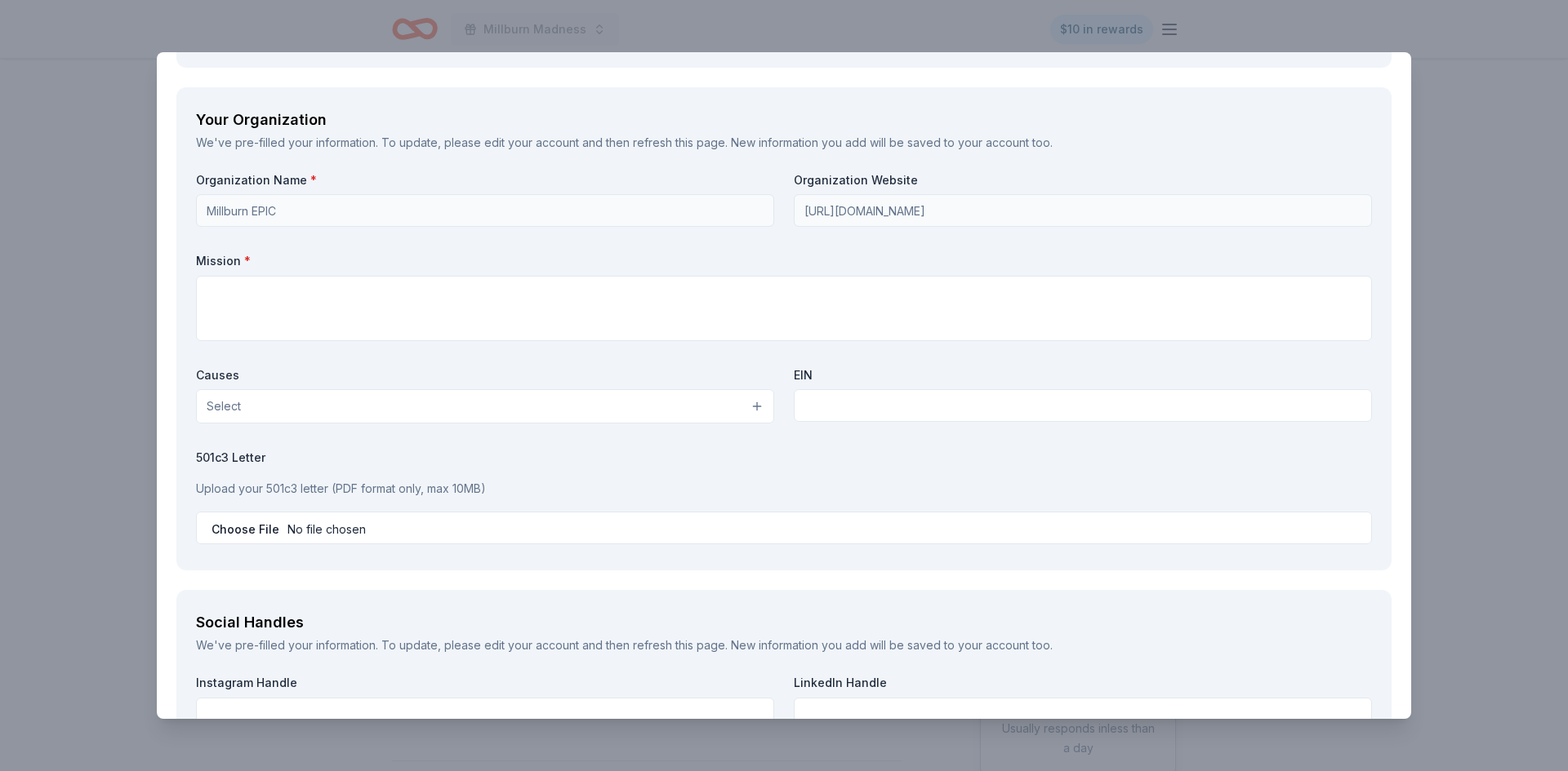
scroll to position [1343, 0]
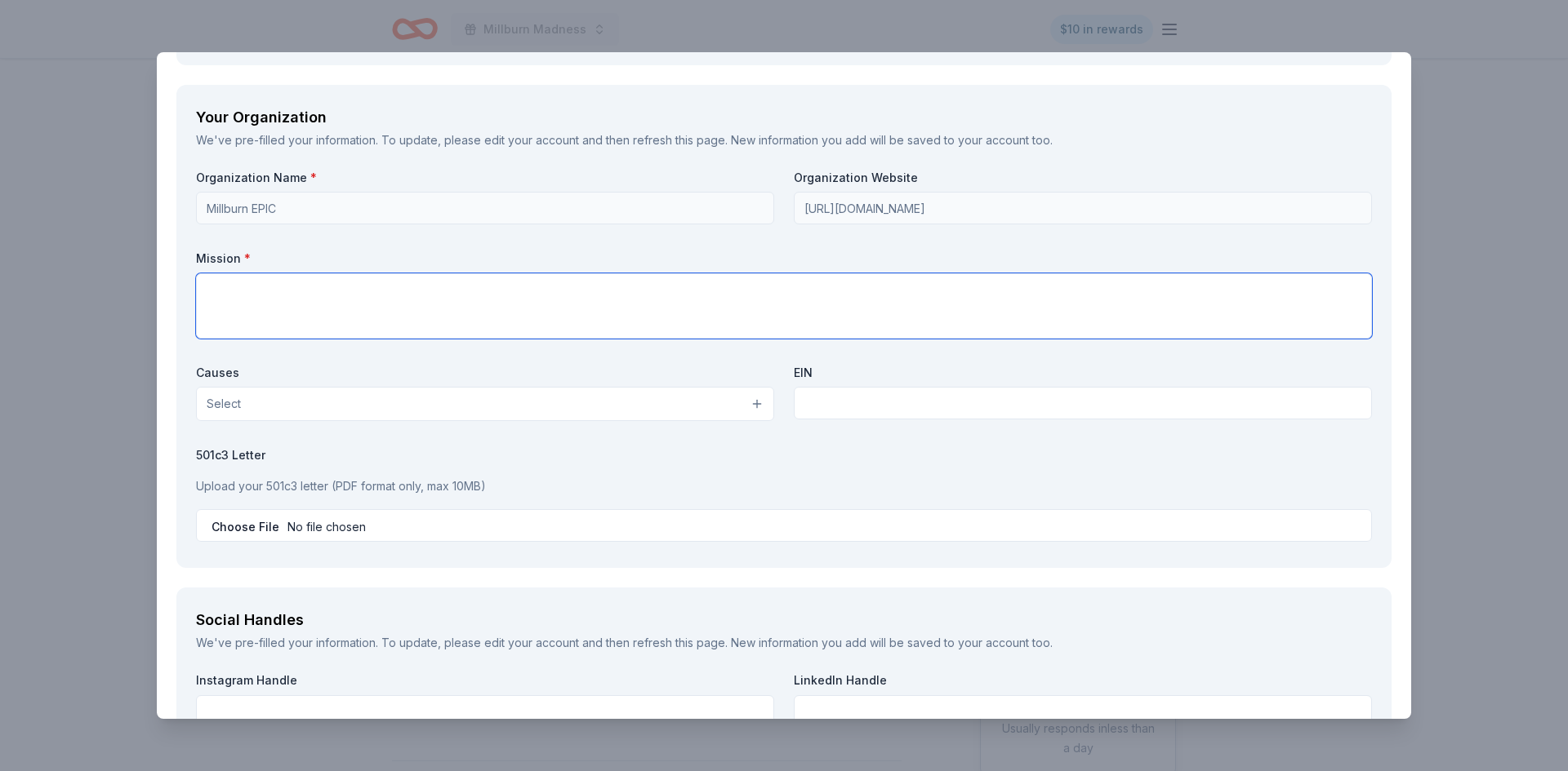
click at [982, 293] on textarea at bounding box center [784, 305] width 1175 height 65
type textarea "Millburn EPIC is a 501(c)(3) organization that exists to help support the stude…"
click at [749, 408] on button "Select" at bounding box center [485, 404] width 578 height 34
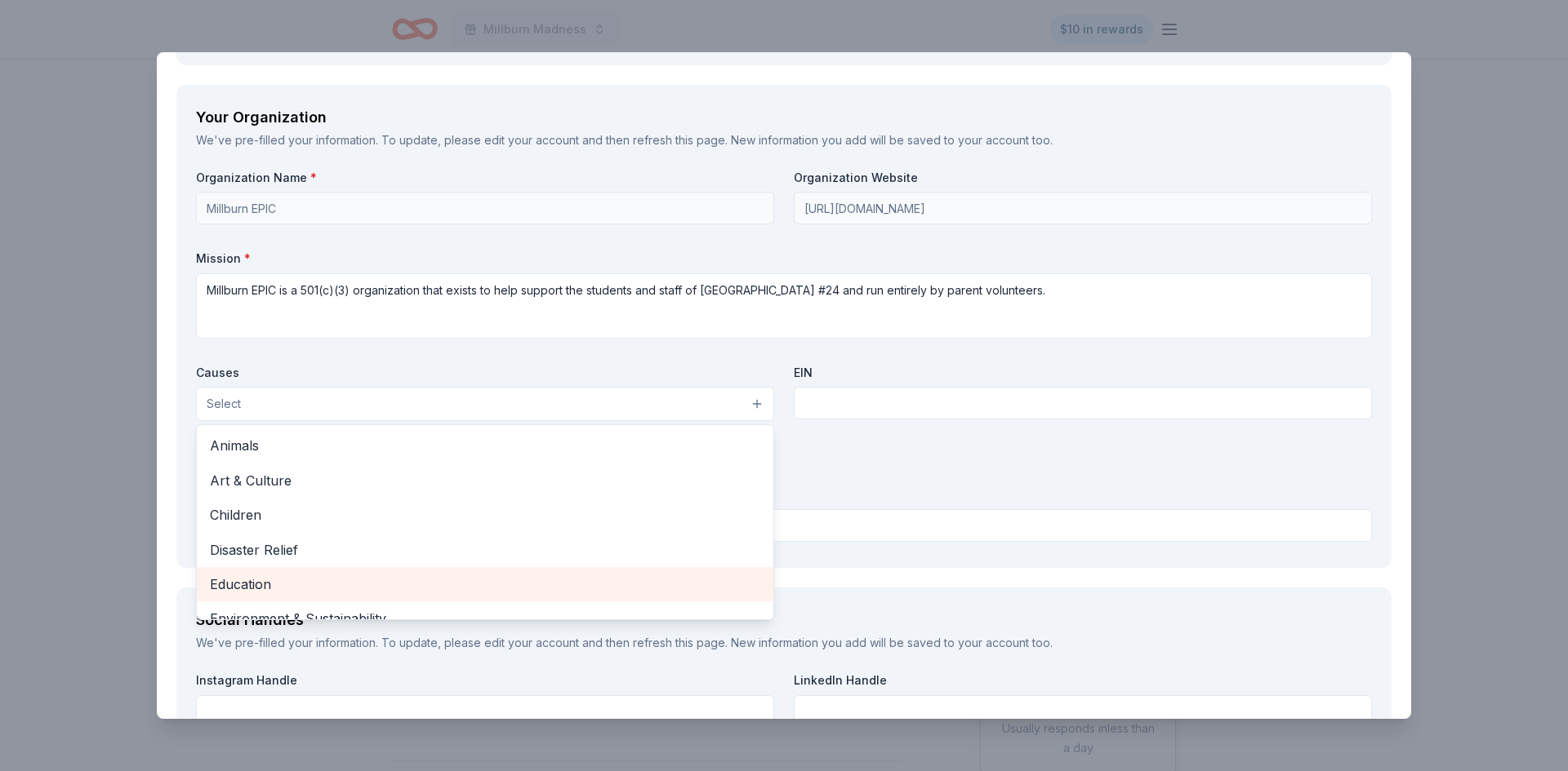
click at [549, 583] on span "Education" at bounding box center [485, 584] width 550 height 21
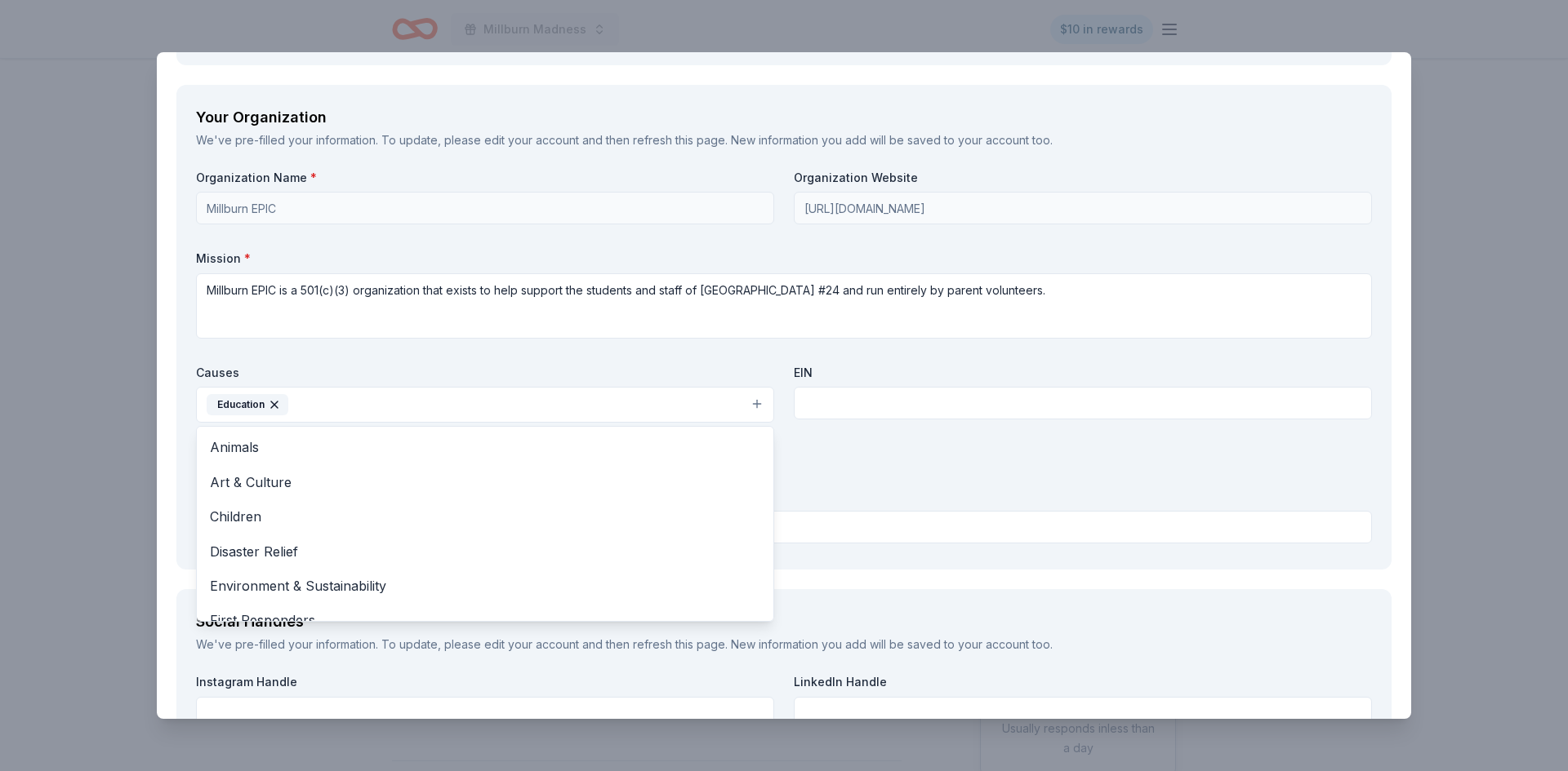
click at [1024, 514] on div "Organization Name * Millburn EPIC Organization Website https://millburnpto.ptbo…" at bounding box center [784, 359] width 1175 height 380
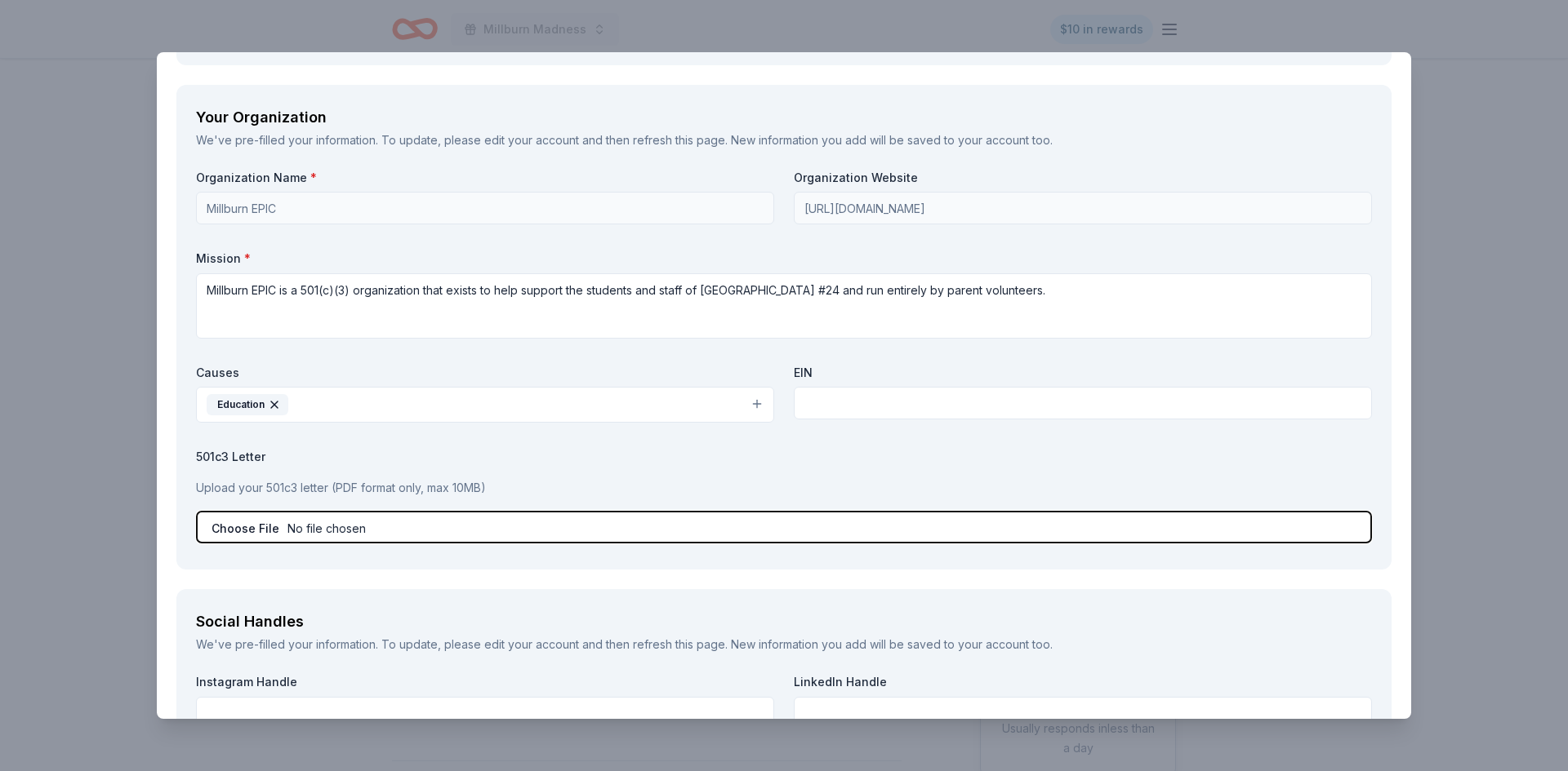
click at [258, 539] on input "file" at bounding box center [784, 527] width 1175 height 32
type input "C:\fakepath\Millburn from 990.pdf"
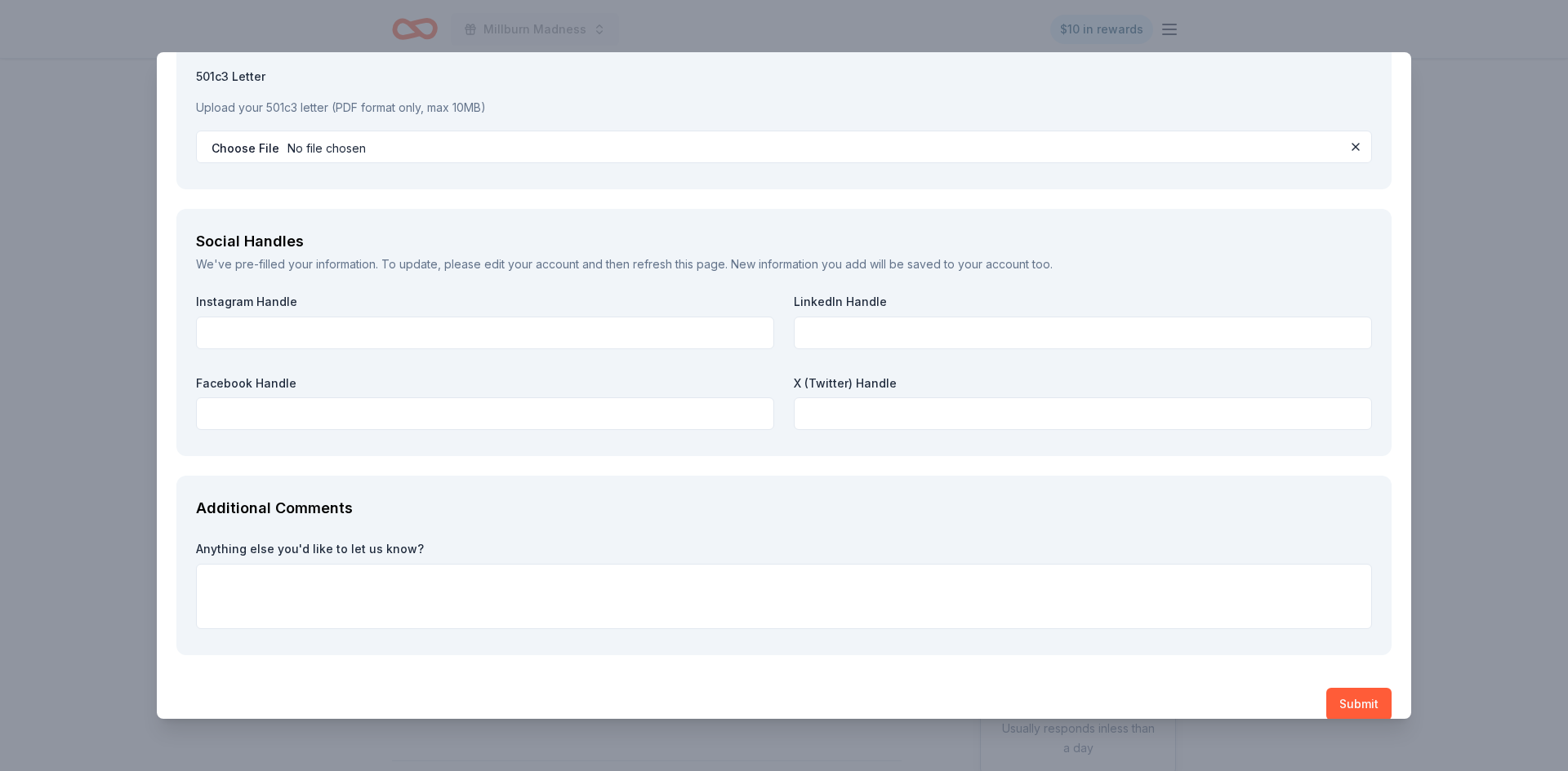
scroll to position [1744, 0]
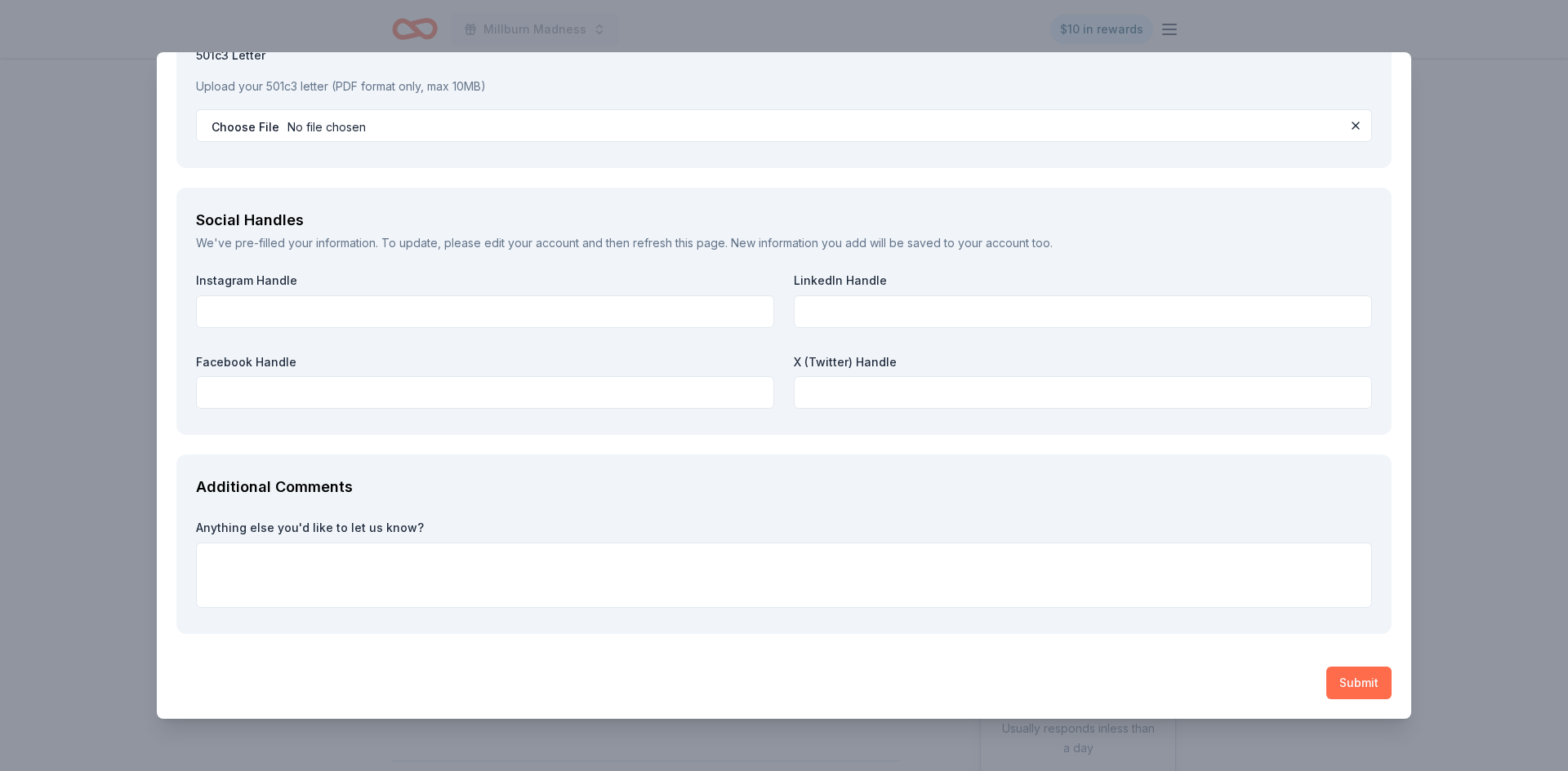
click at [1346, 678] on button "Submit" at bounding box center [1358, 683] width 65 height 32
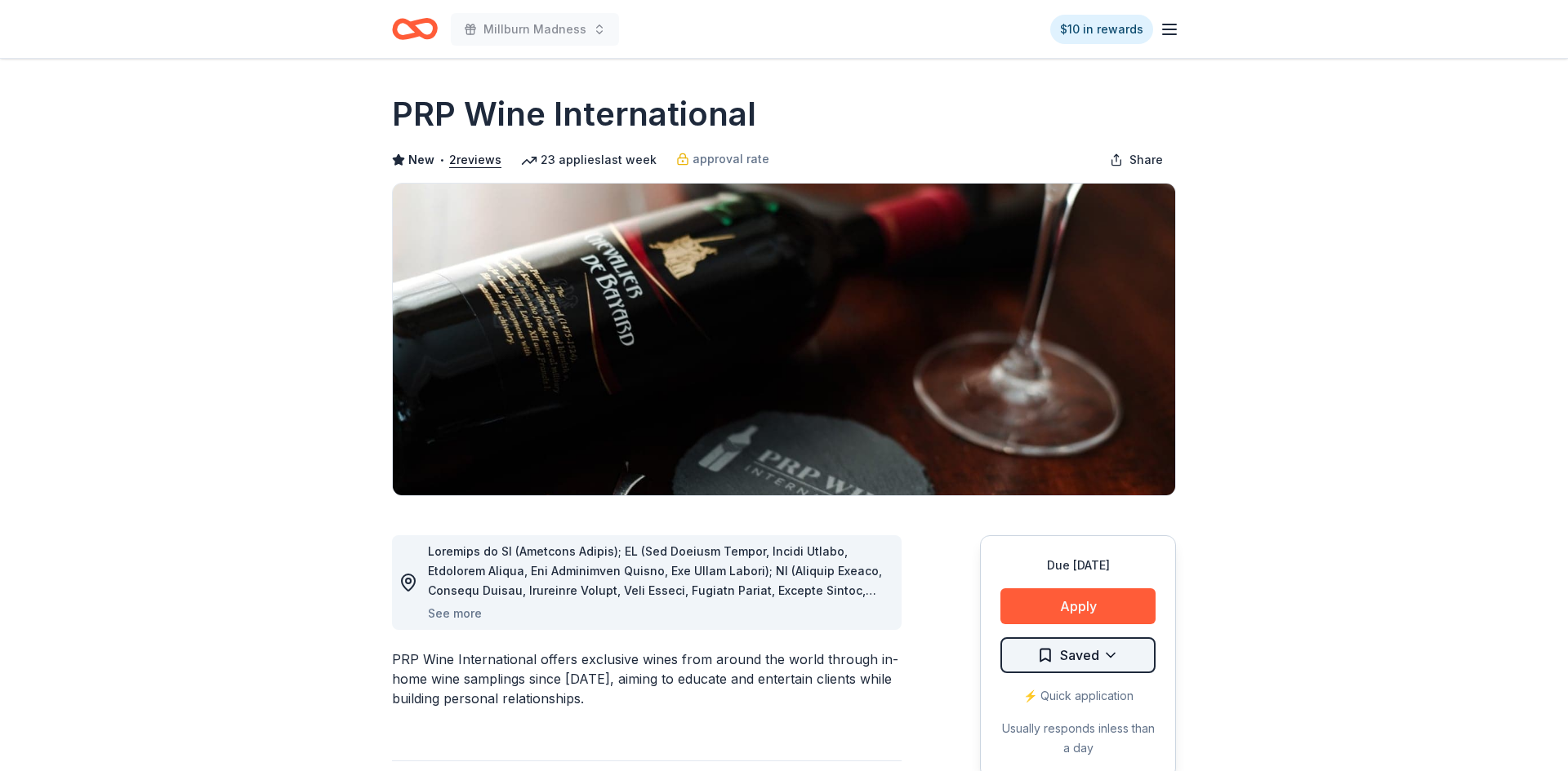
click at [1105, 665] on html "Millburn Madness $10 in rewards Due in 153 days Share PRP Wine International Ne…" at bounding box center [784, 385] width 1568 height 771
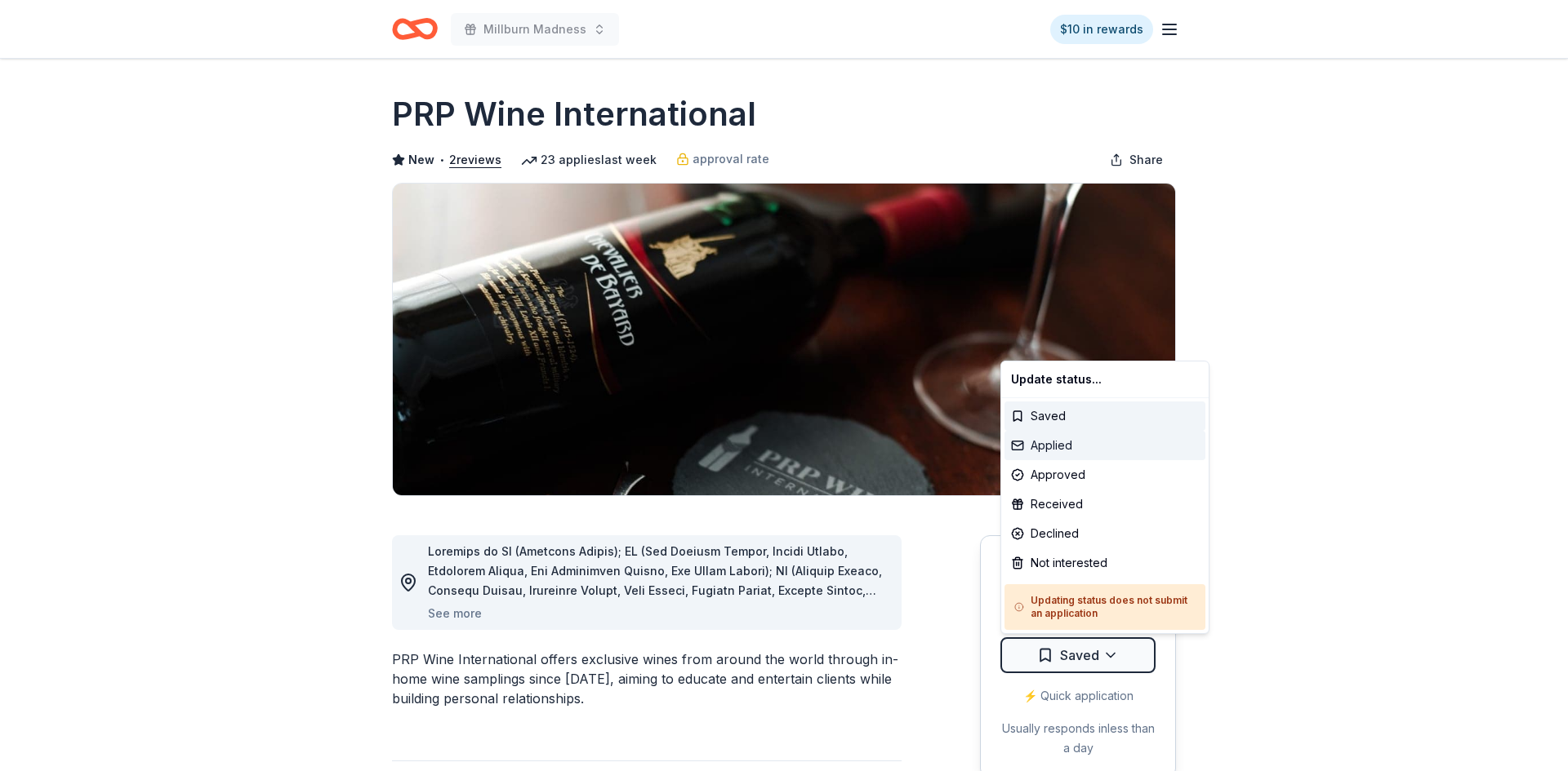
click at [1067, 442] on div "Applied" at bounding box center [1105, 445] width 201 height 29
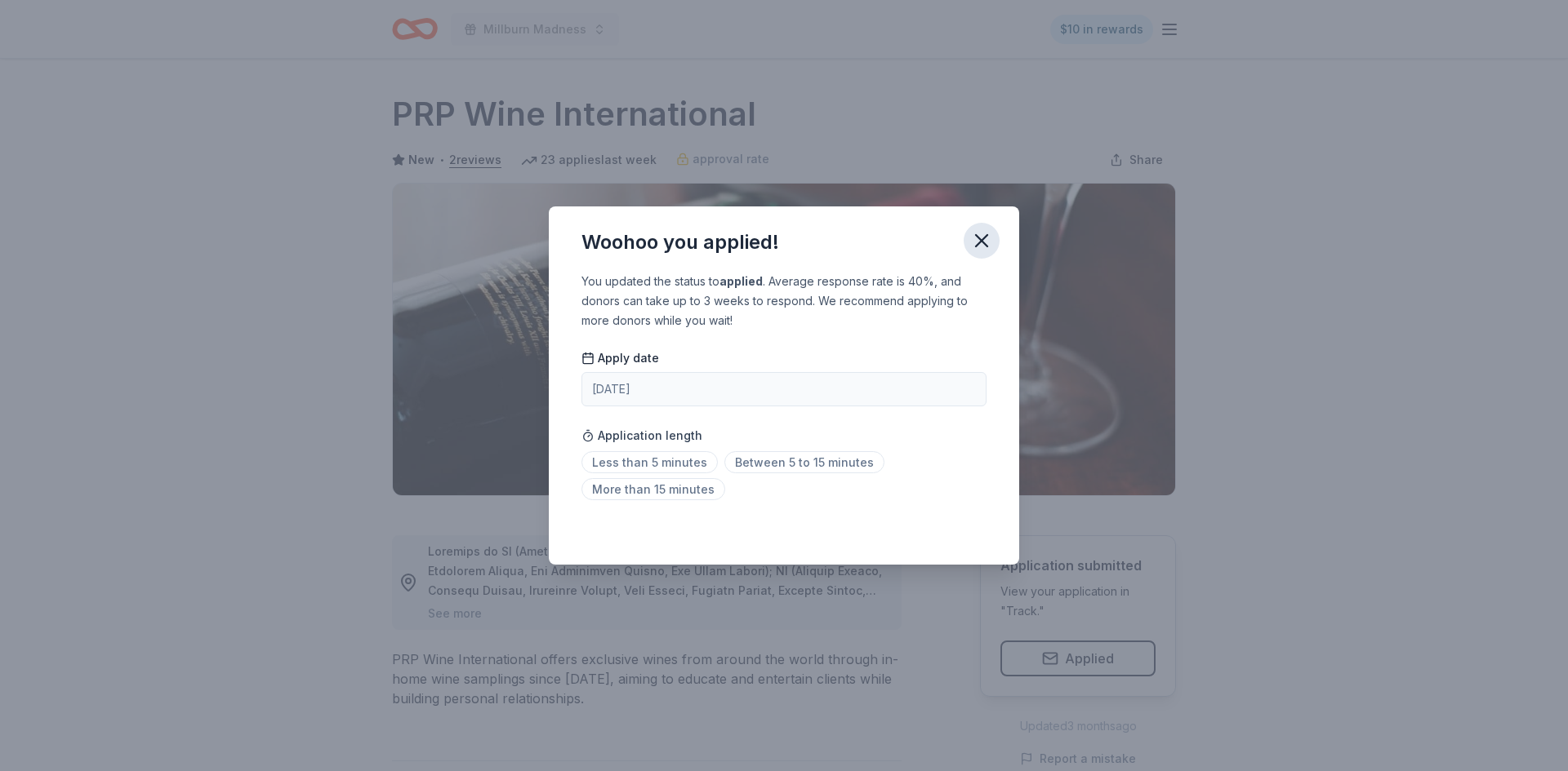
click at [978, 248] on icon "button" at bounding box center [982, 241] width 23 height 23
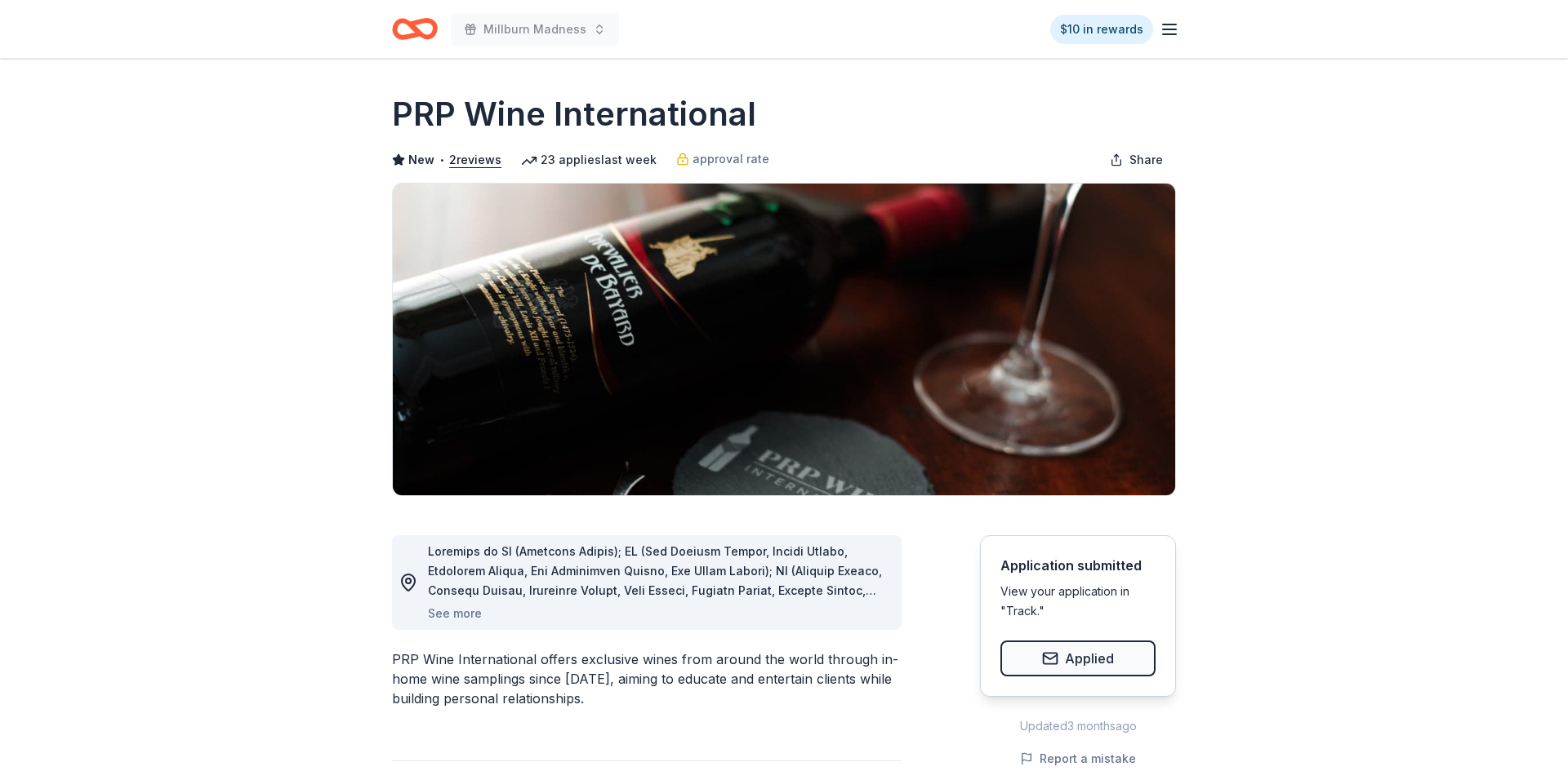
click at [1163, 34] on line "button" at bounding box center [1170, 34] width 13 height 0
click at [412, 20] on icon "Home" at bounding box center [415, 28] width 46 height 38
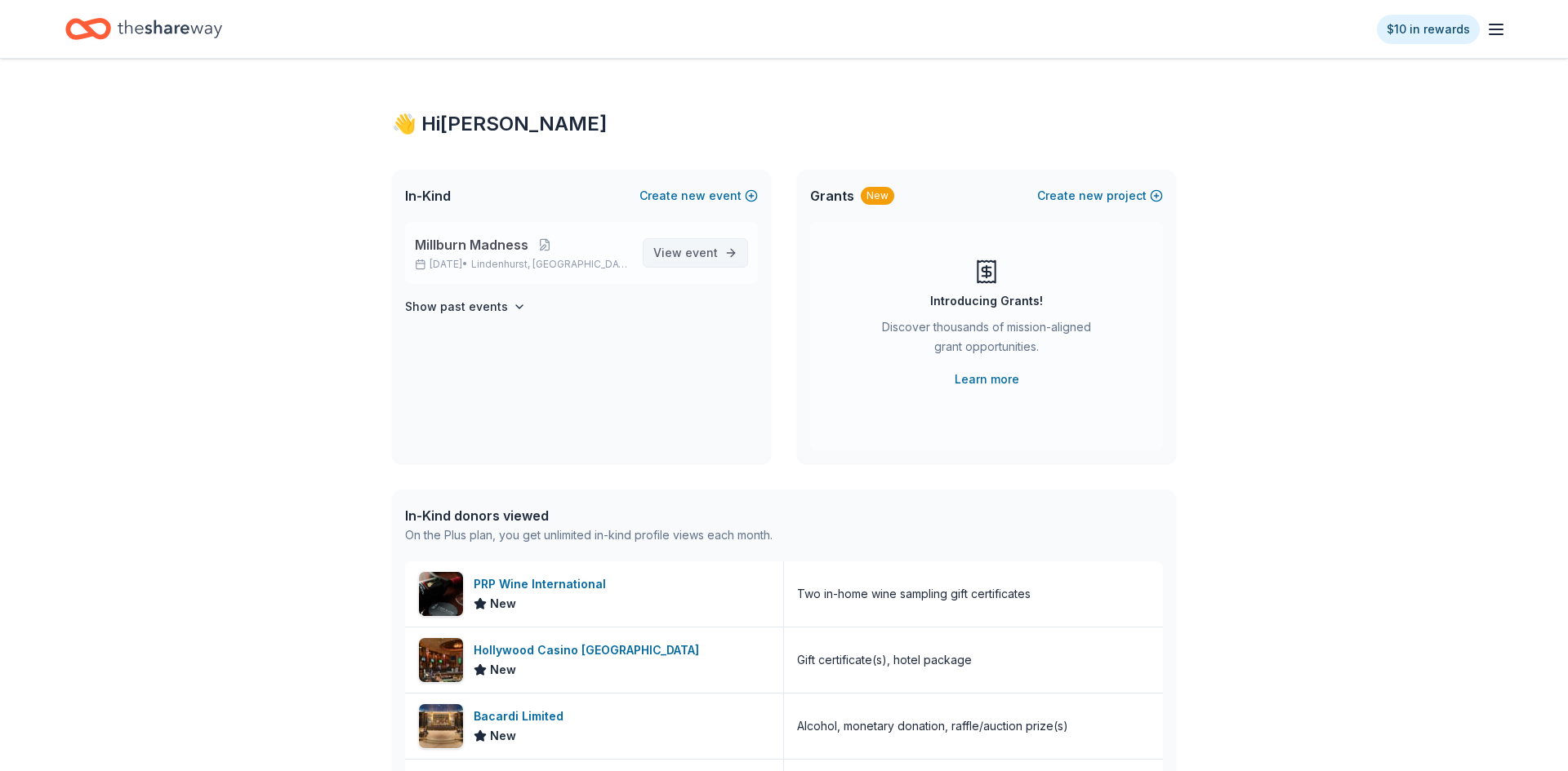
click at [696, 249] on span "event" at bounding box center [701, 252] width 32 height 14
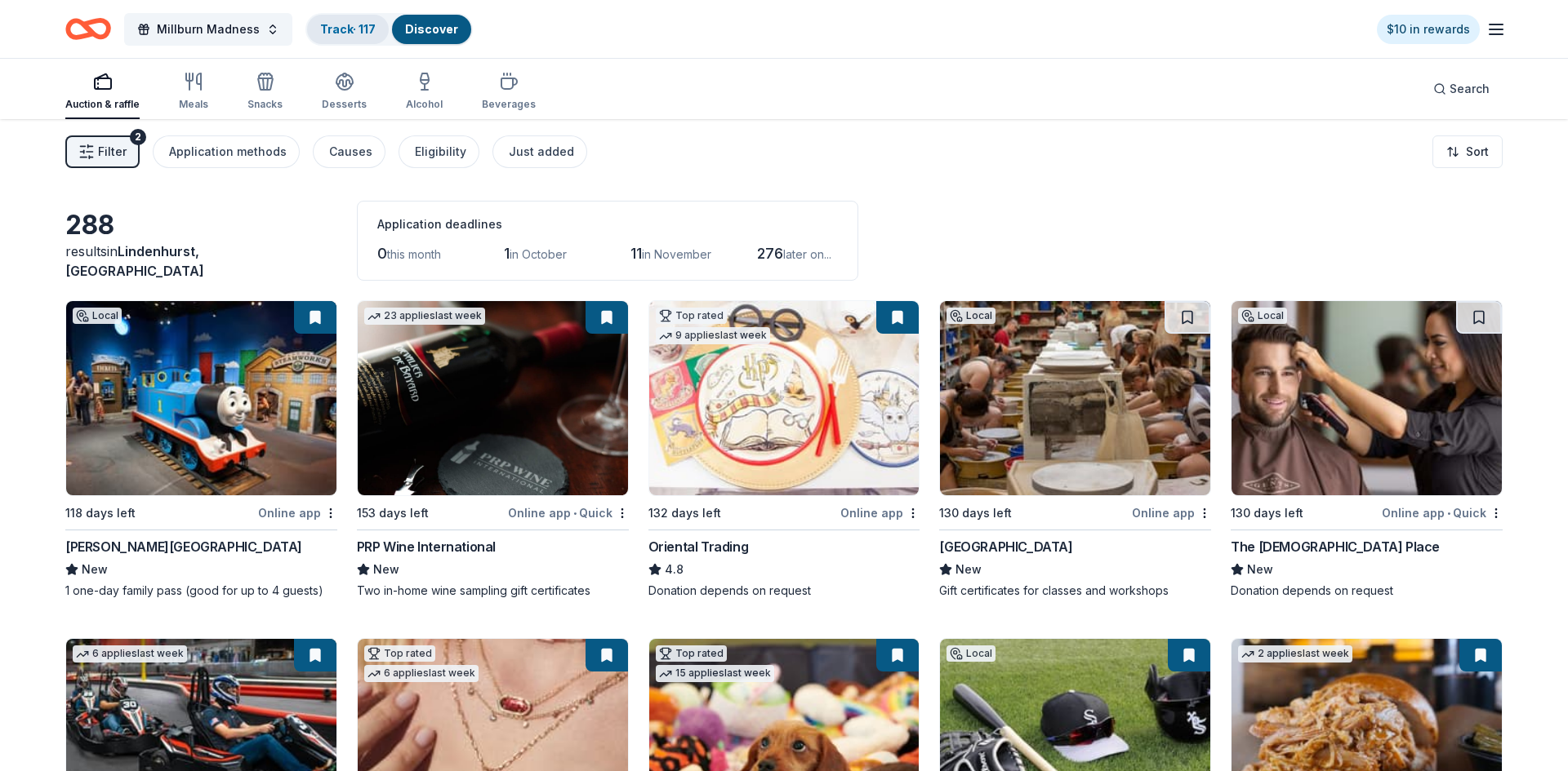
click at [353, 40] on div "Track · 117" at bounding box center [348, 28] width 82 height 29
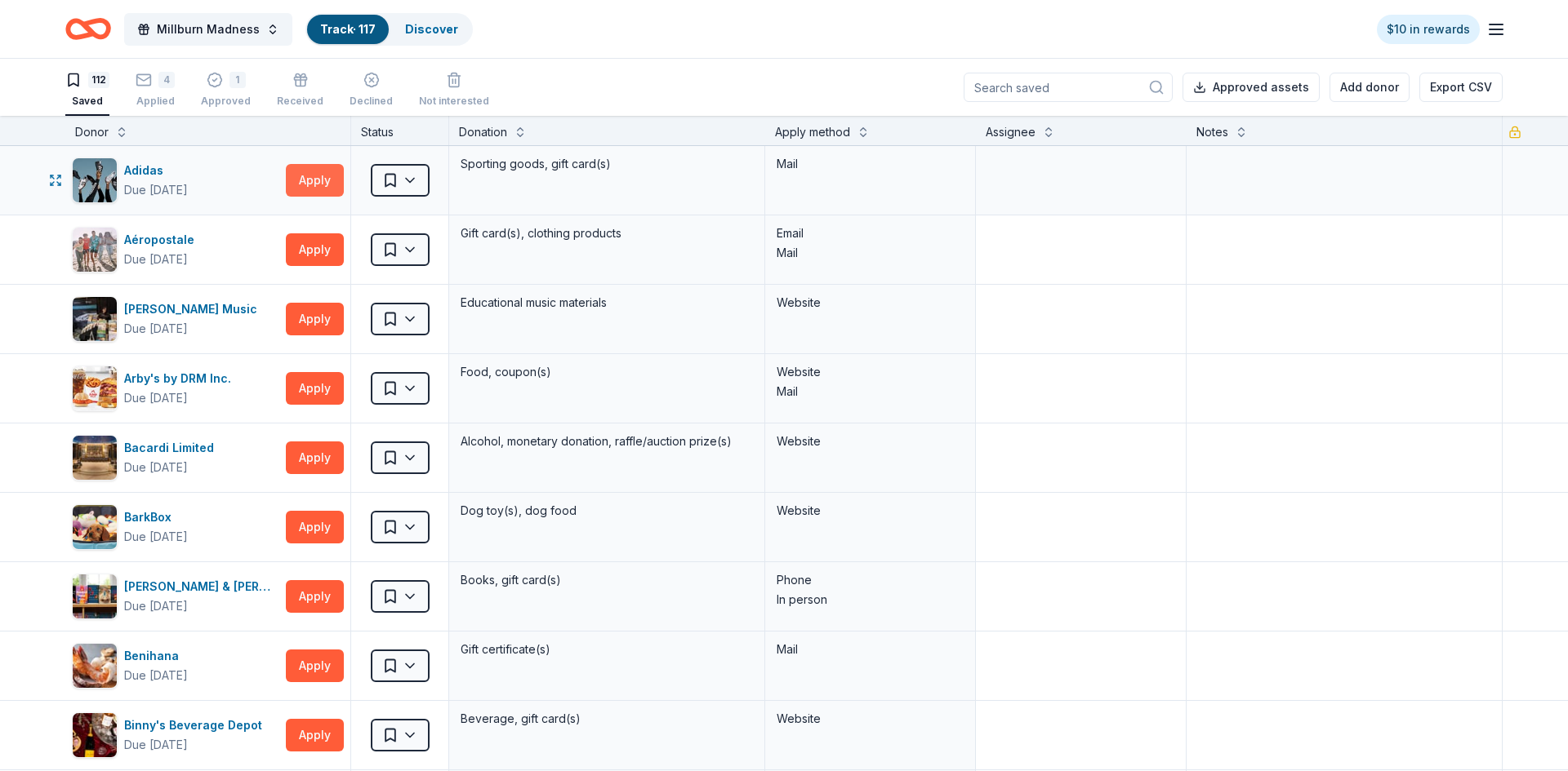
click at [320, 171] on button "Apply" at bounding box center [314, 180] width 58 height 32
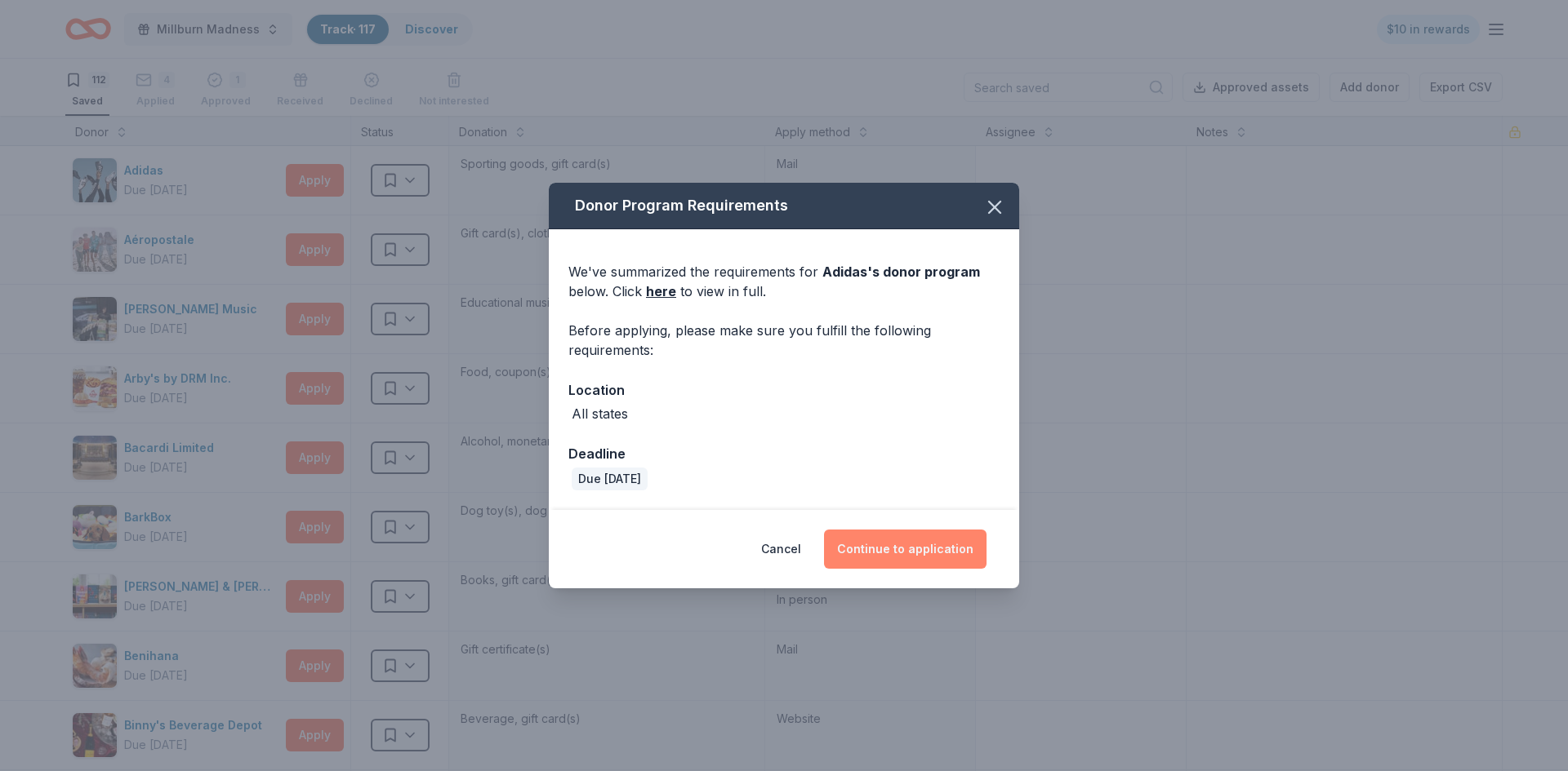
click at [876, 537] on button "Continue to application" at bounding box center [905, 549] width 162 height 39
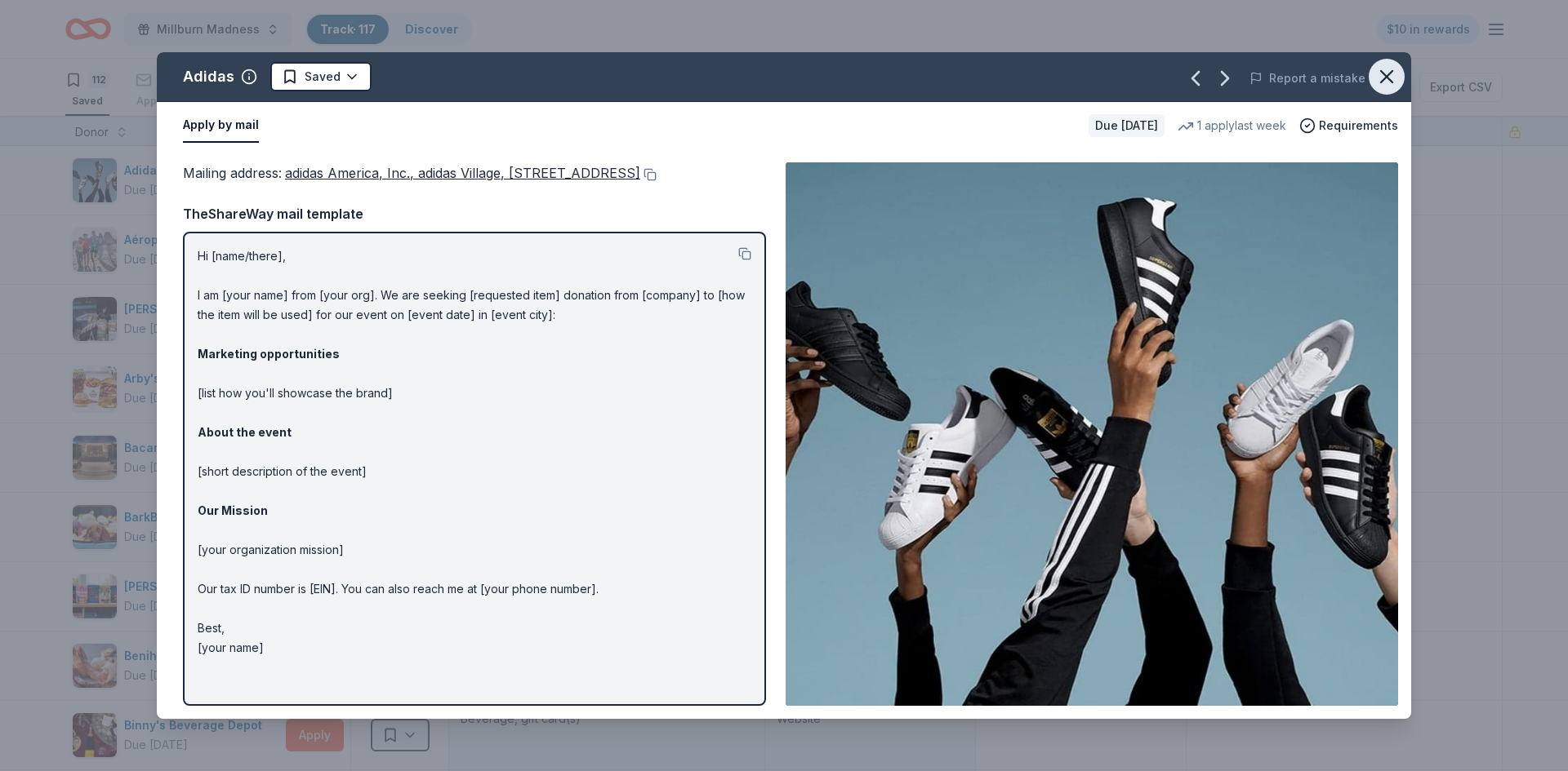
click at [1375, 82] on icon "button" at bounding box center [1387, 77] width 23 height 23
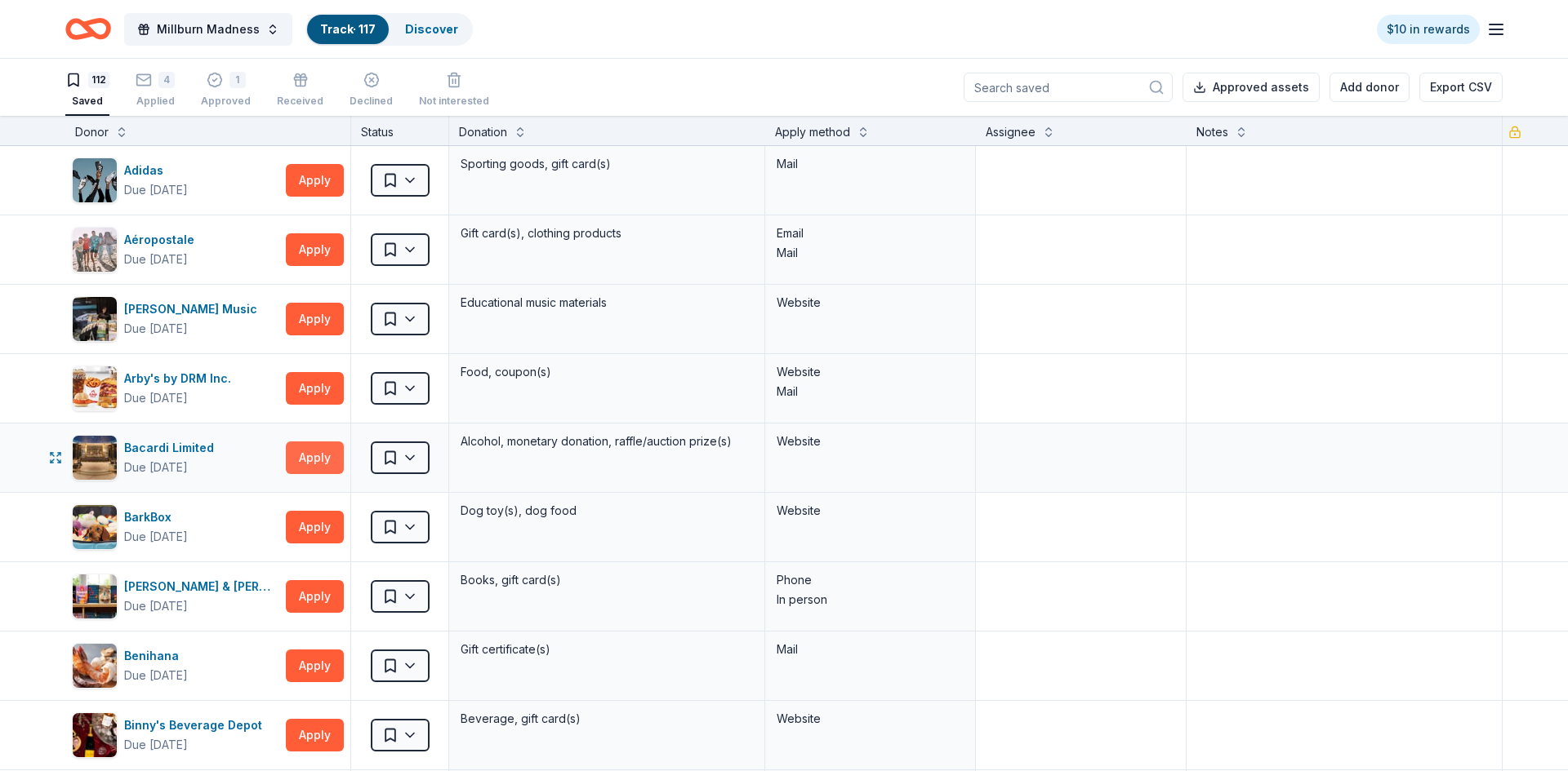
click at [328, 457] on button "Apply" at bounding box center [314, 458] width 58 height 32
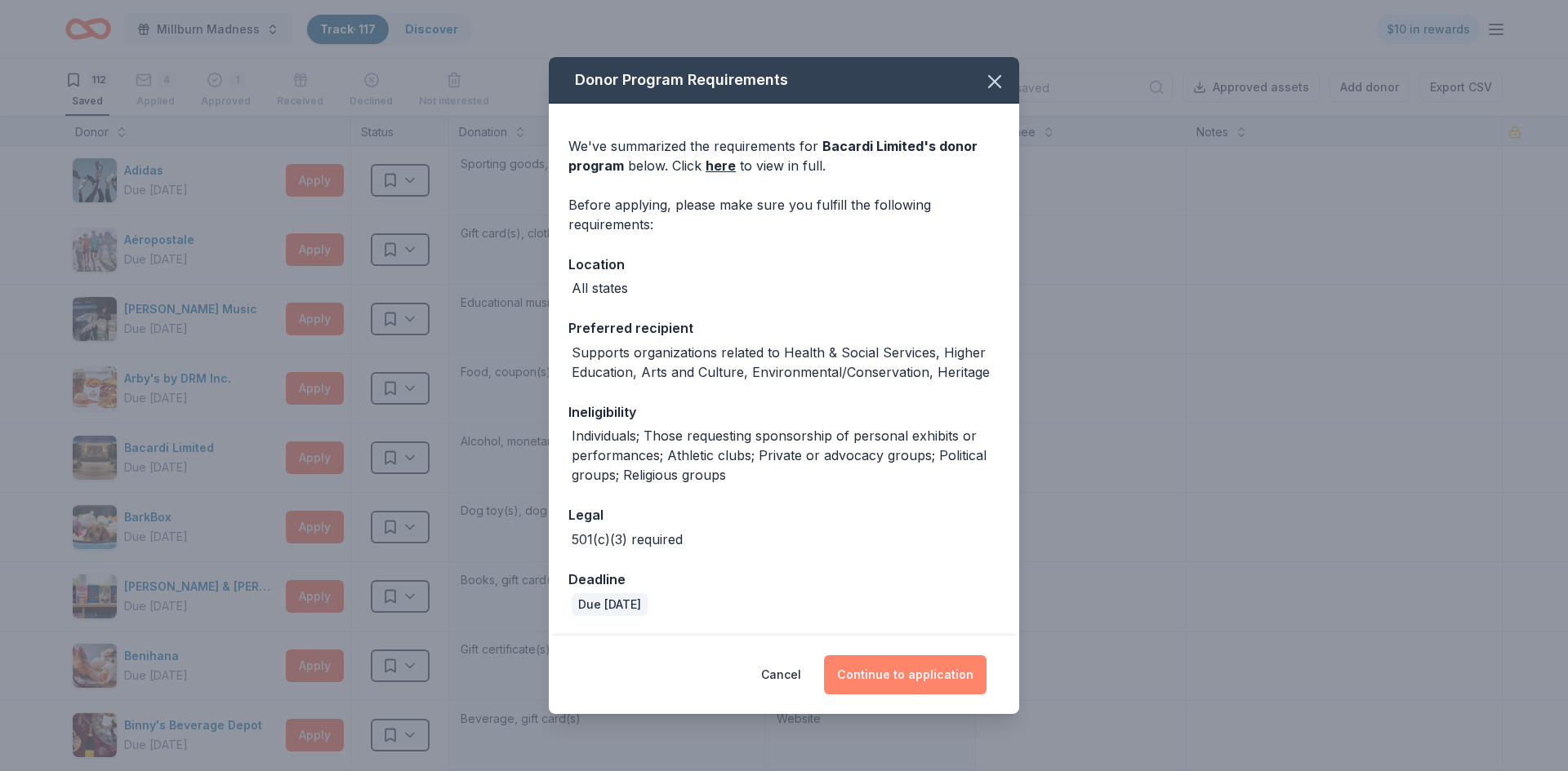
click at [898, 662] on button "Continue to application" at bounding box center [905, 674] width 162 height 39
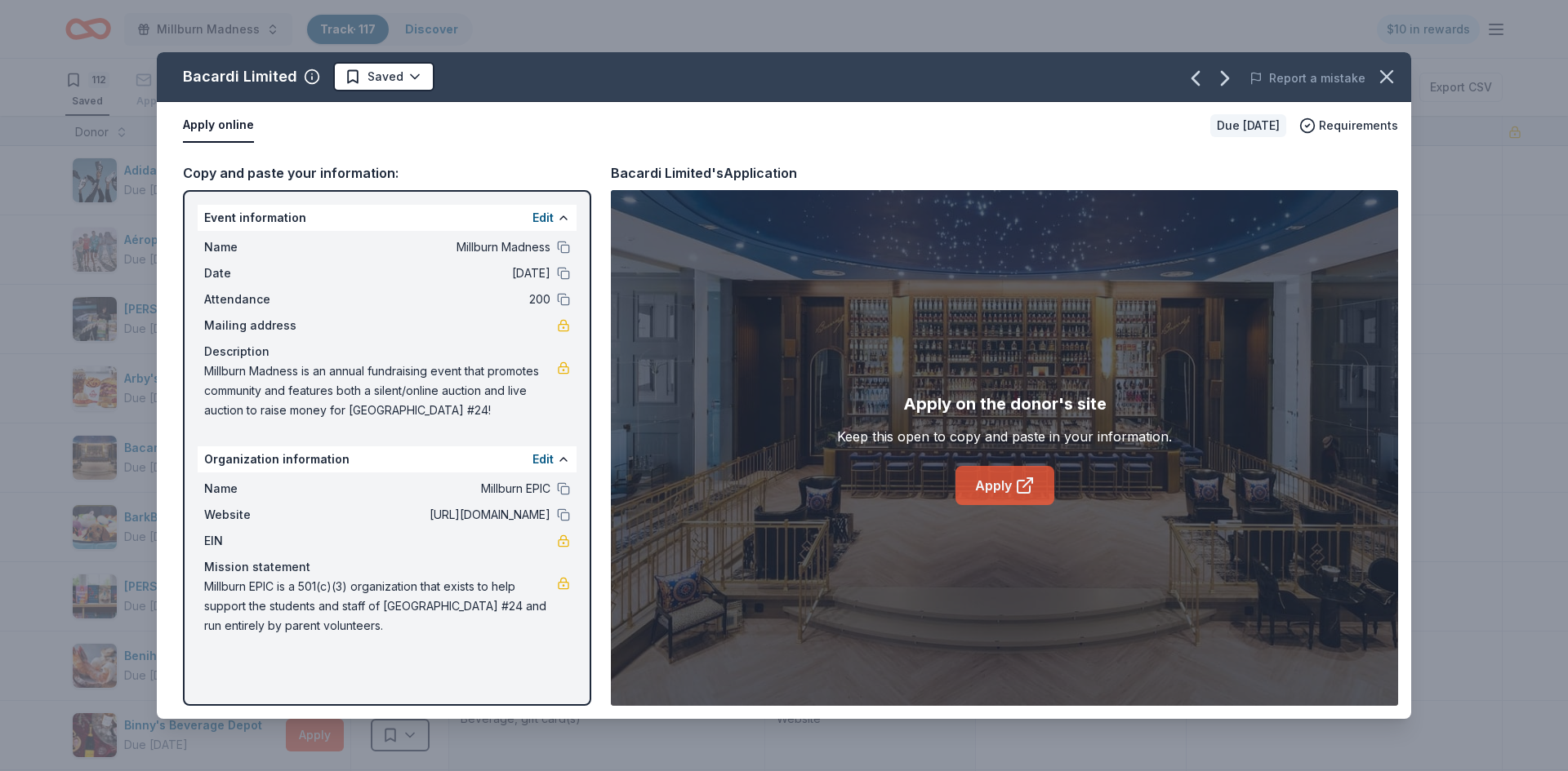
click at [969, 497] on link "Apply" at bounding box center [1005, 485] width 99 height 39
click at [1382, 79] on icon "button" at bounding box center [1387, 77] width 11 height 11
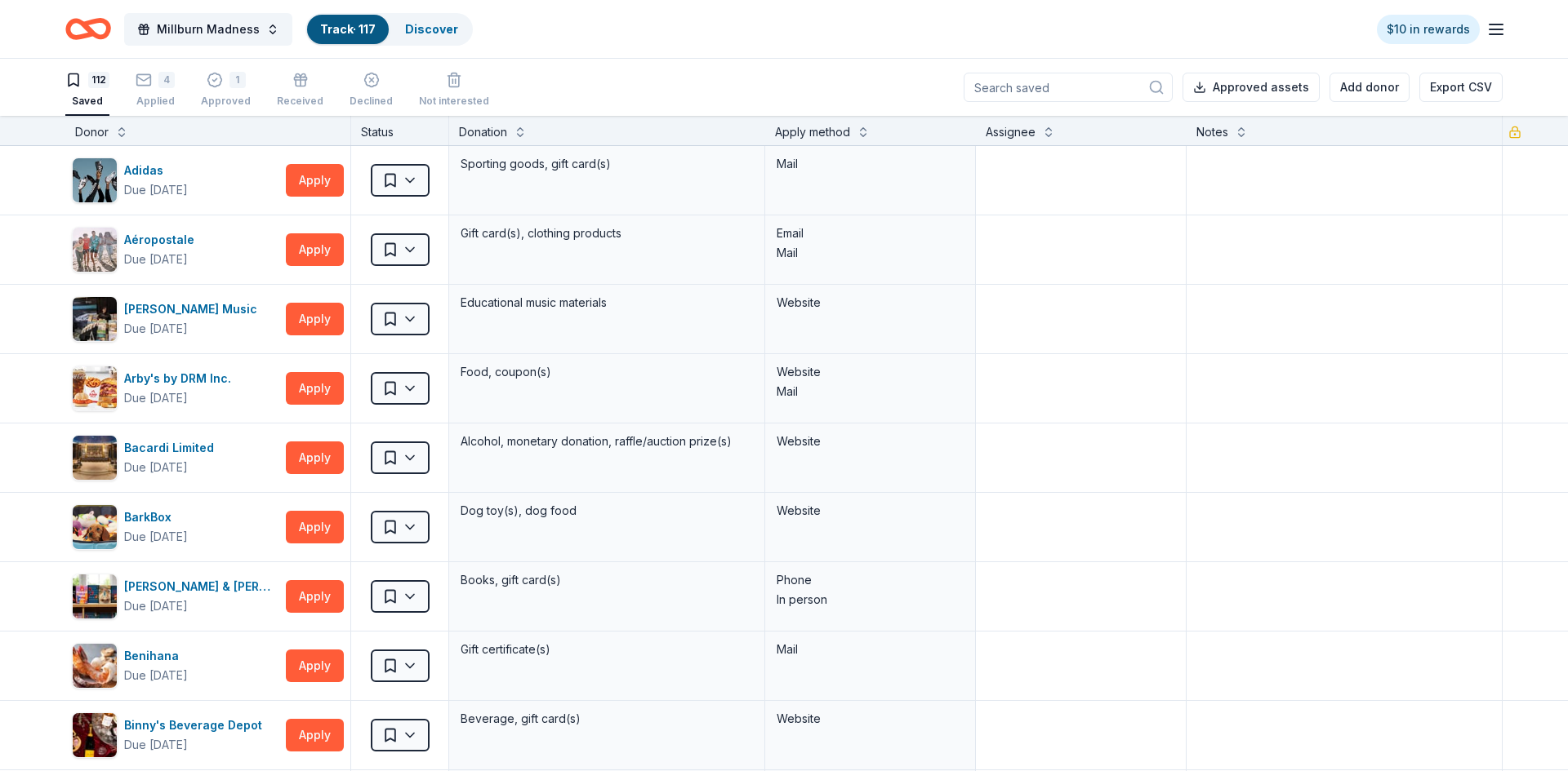
scroll to position [1, 0]
click at [1416, 370] on div at bounding box center [784, 385] width 1568 height 771
click at [1045, 569] on div at bounding box center [784, 385] width 1191 height 633
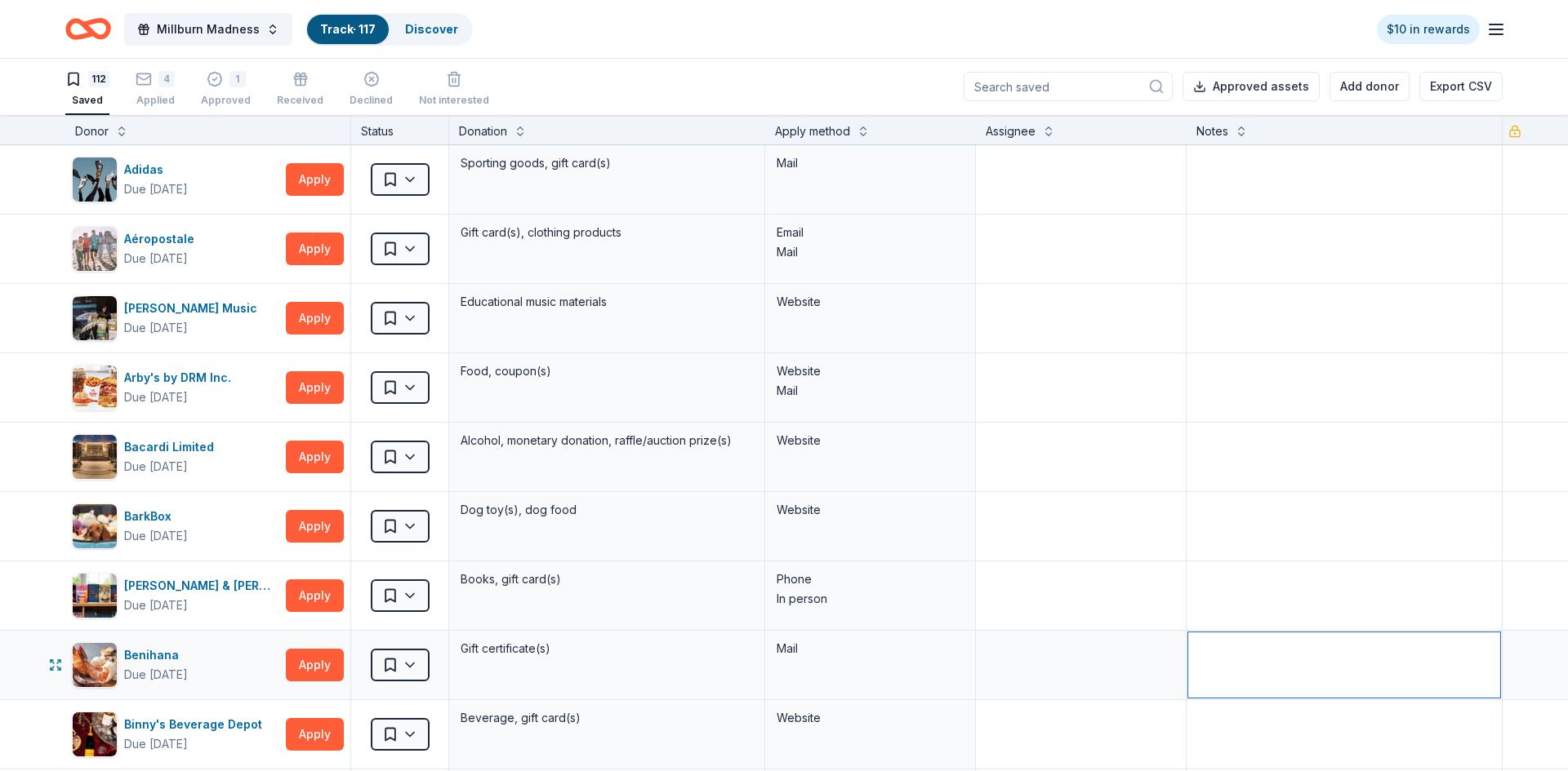
click at [1274, 650] on textarea at bounding box center [1343, 665] width 312 height 65
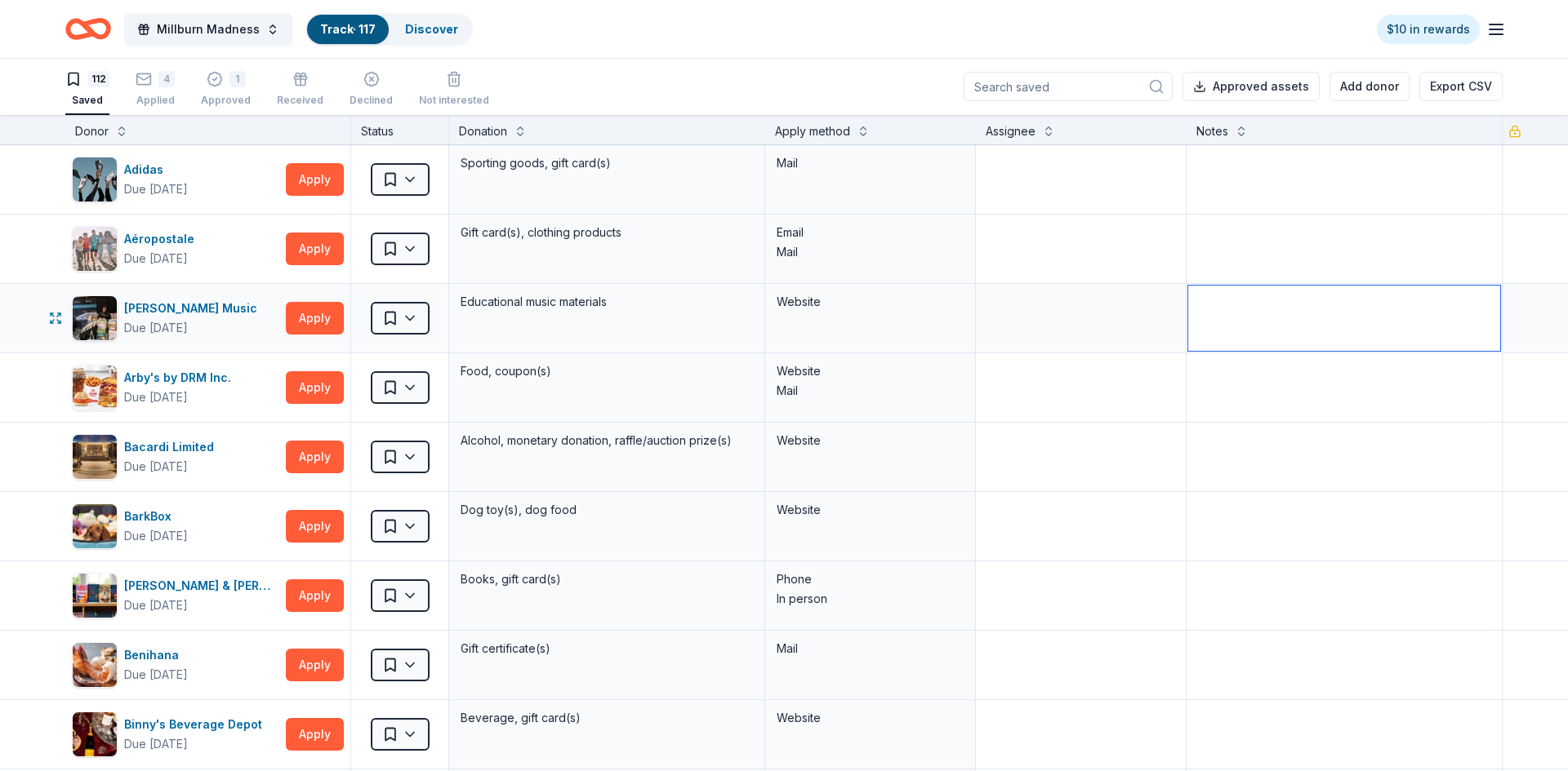
click at [1422, 299] on textarea at bounding box center [1343, 318] width 312 height 65
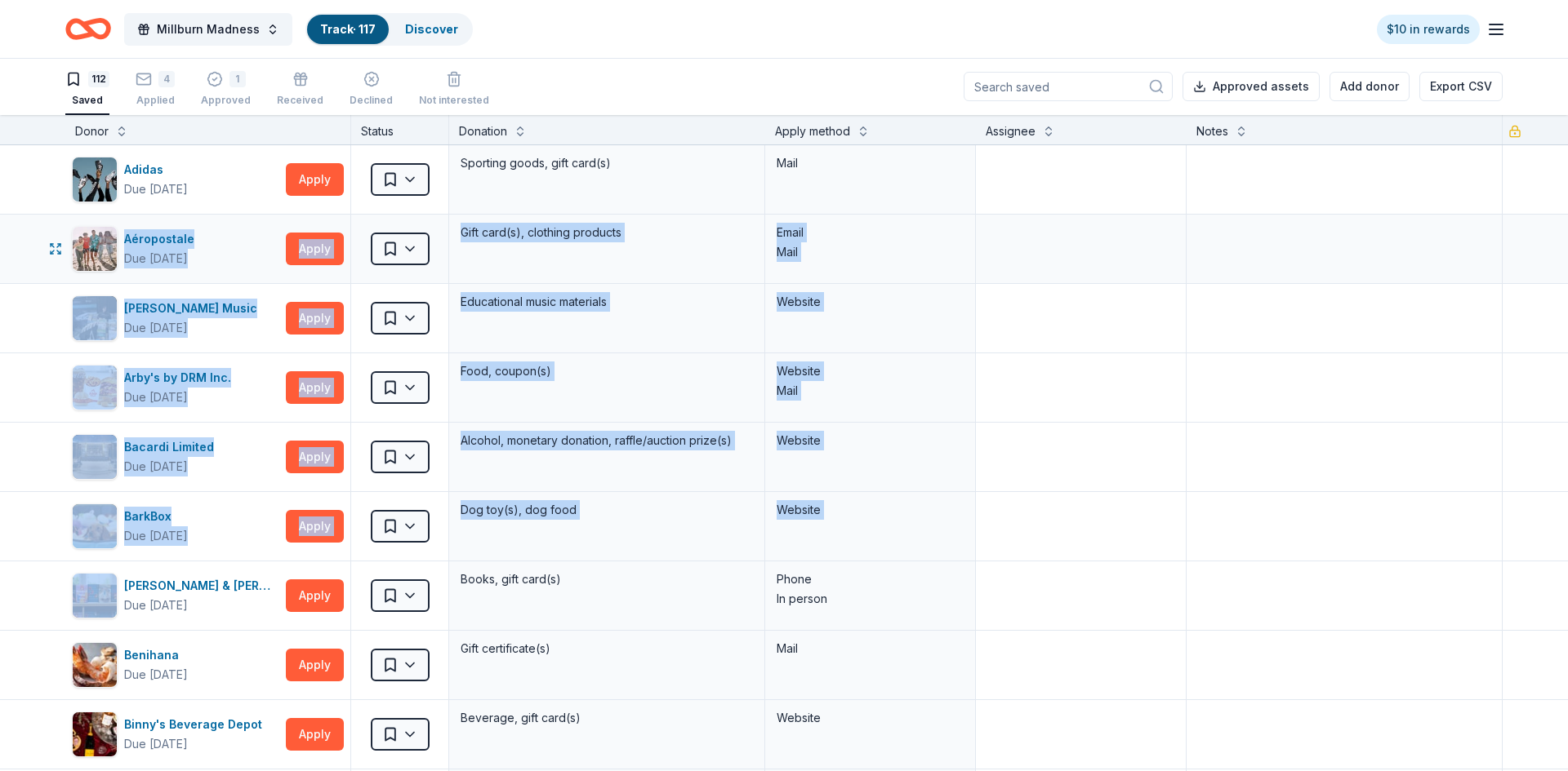
drag, startPoint x: 20, startPoint y: 577, endPoint x: 41, endPoint y: 270, distance: 307.7
click at [1024, 394] on textarea at bounding box center [1080, 387] width 207 height 65
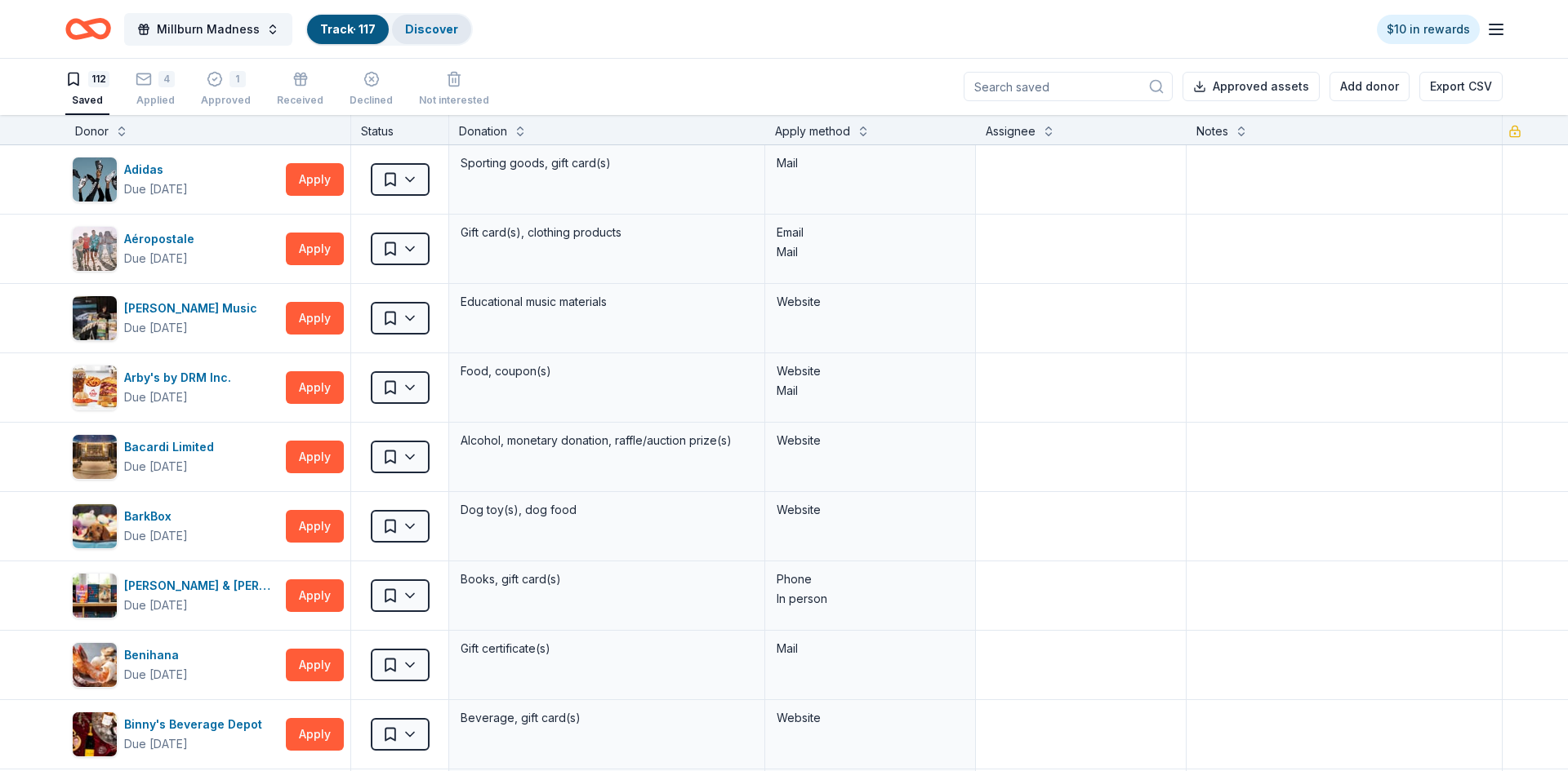
click at [456, 28] on div "Discover" at bounding box center [431, 28] width 79 height 29
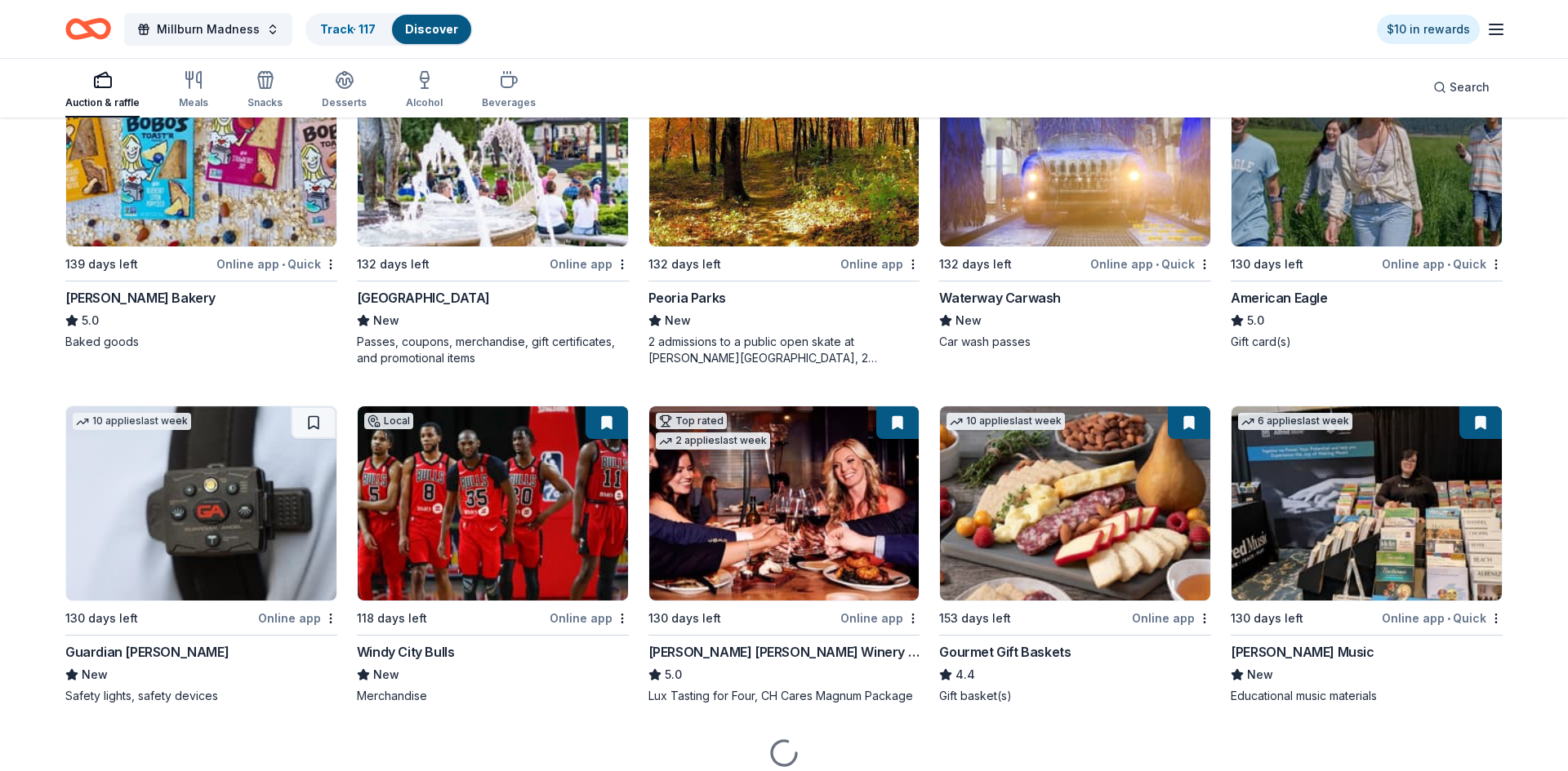
scroll to position [2362, 0]
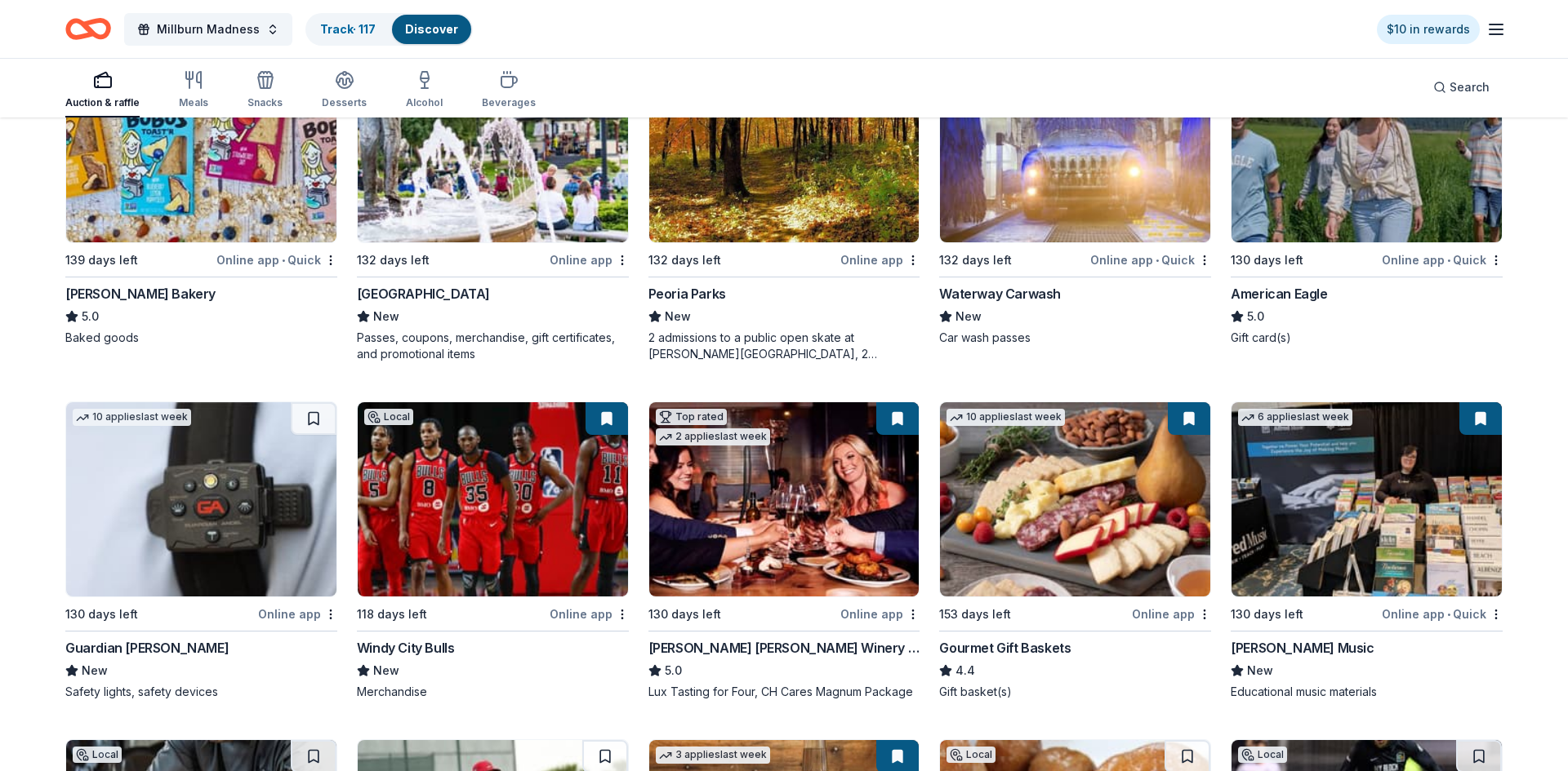
click at [521, 539] on img at bounding box center [492, 499] width 270 height 194
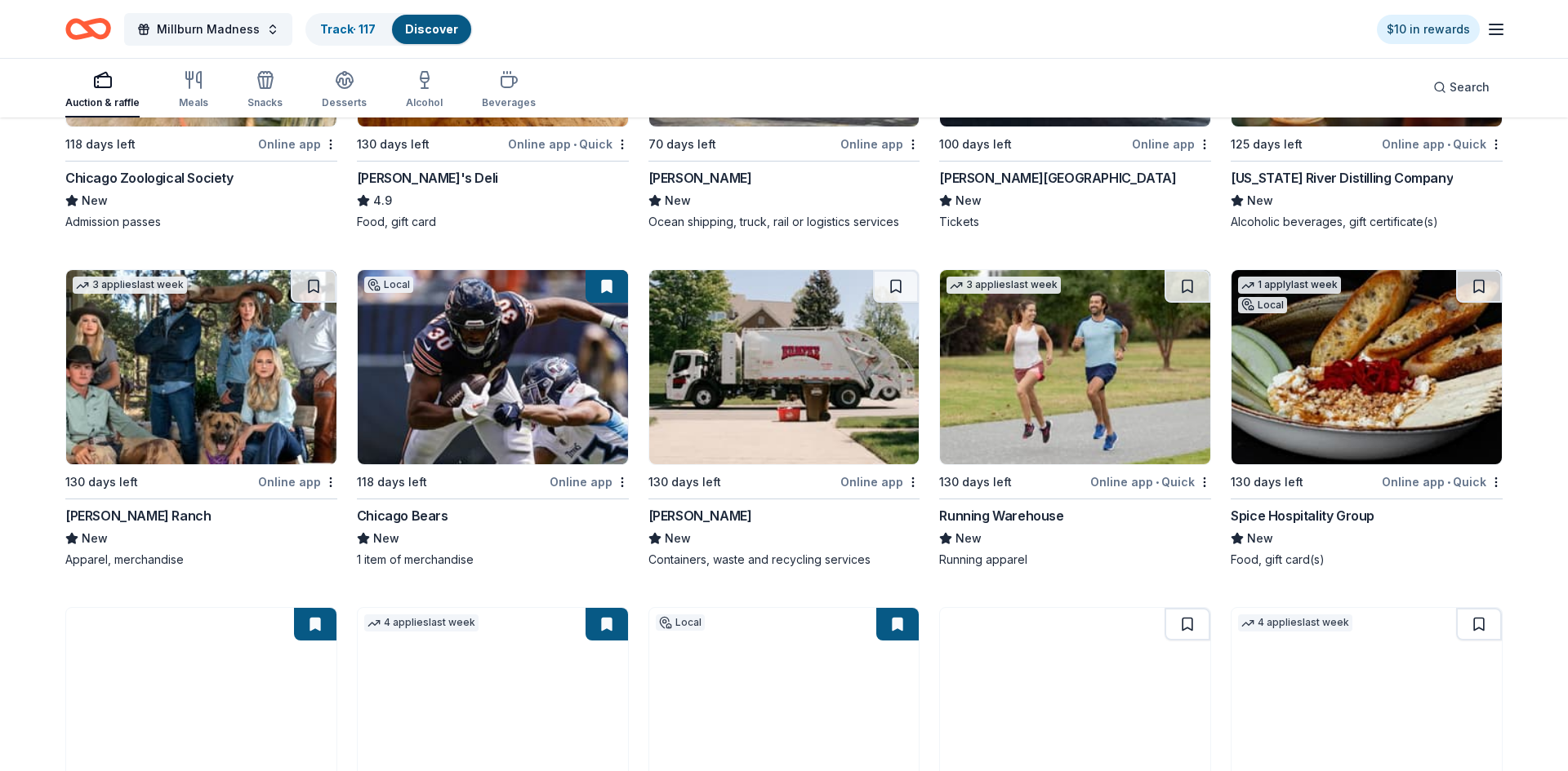
scroll to position [5631, 0]
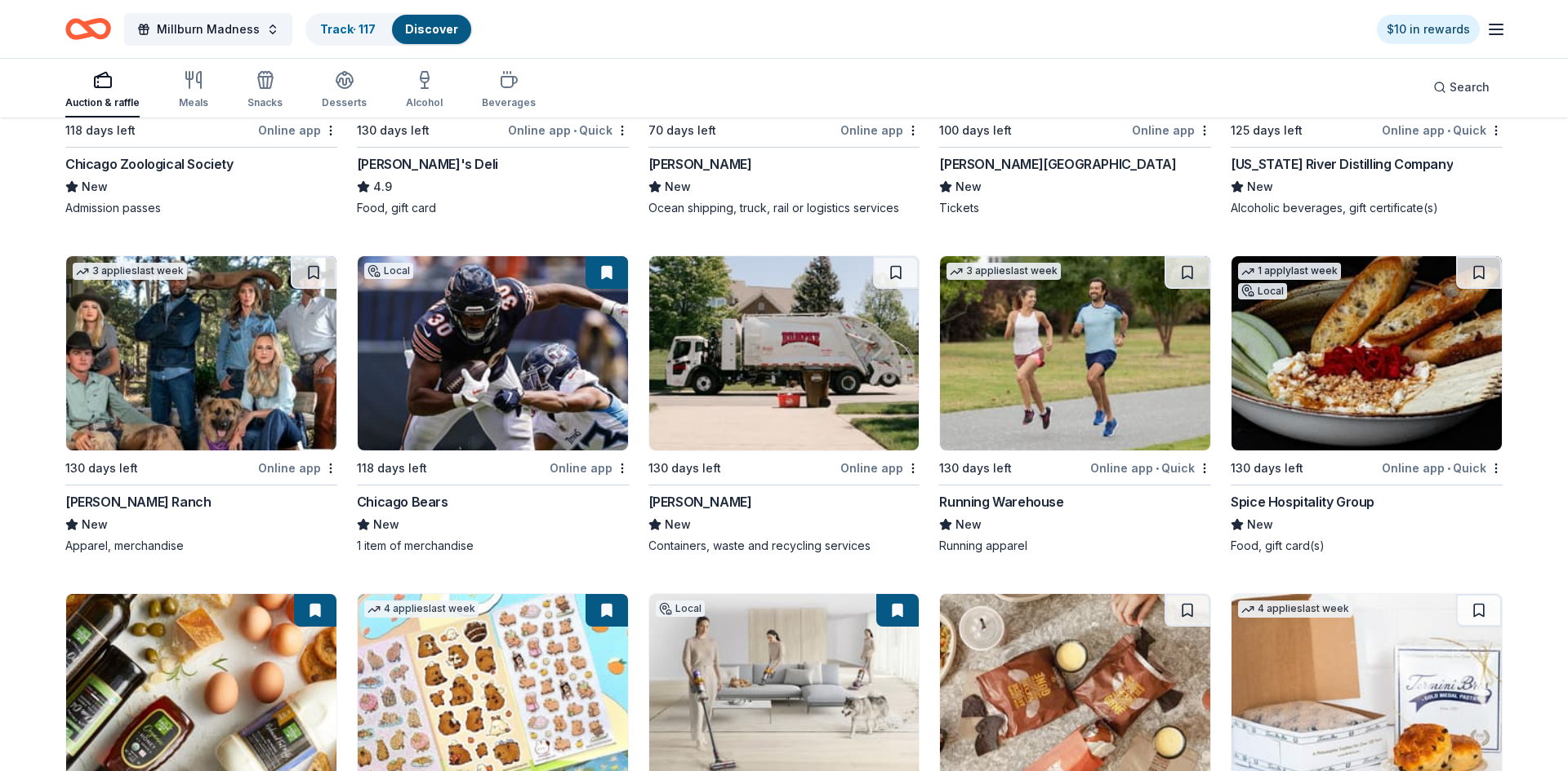
click at [521, 376] on img at bounding box center [492, 353] width 270 height 194
click at [607, 271] on button at bounding box center [606, 272] width 43 height 32
click at [557, 370] on img at bounding box center [492, 353] width 270 height 194
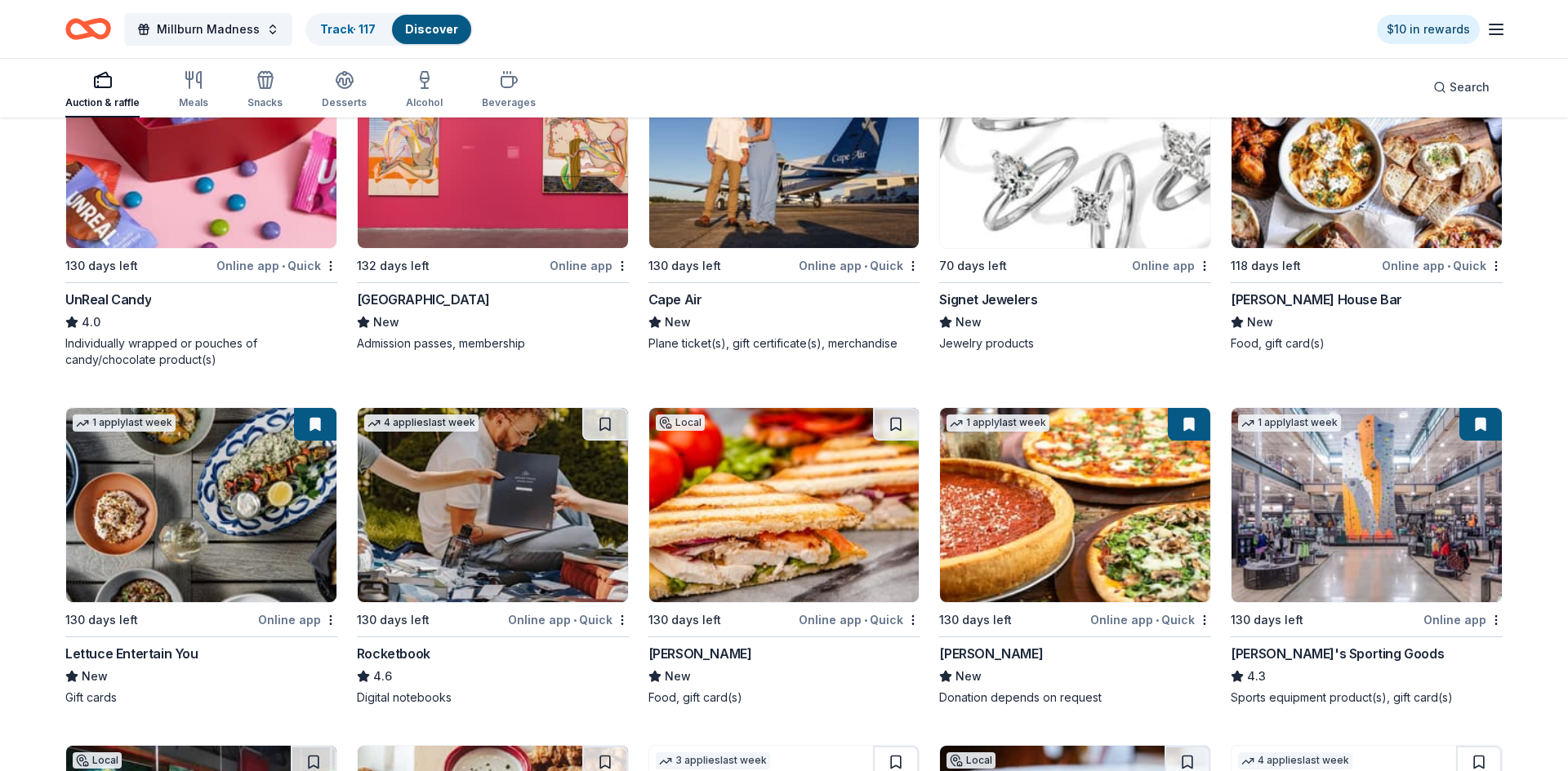
scroll to position [6898, 0]
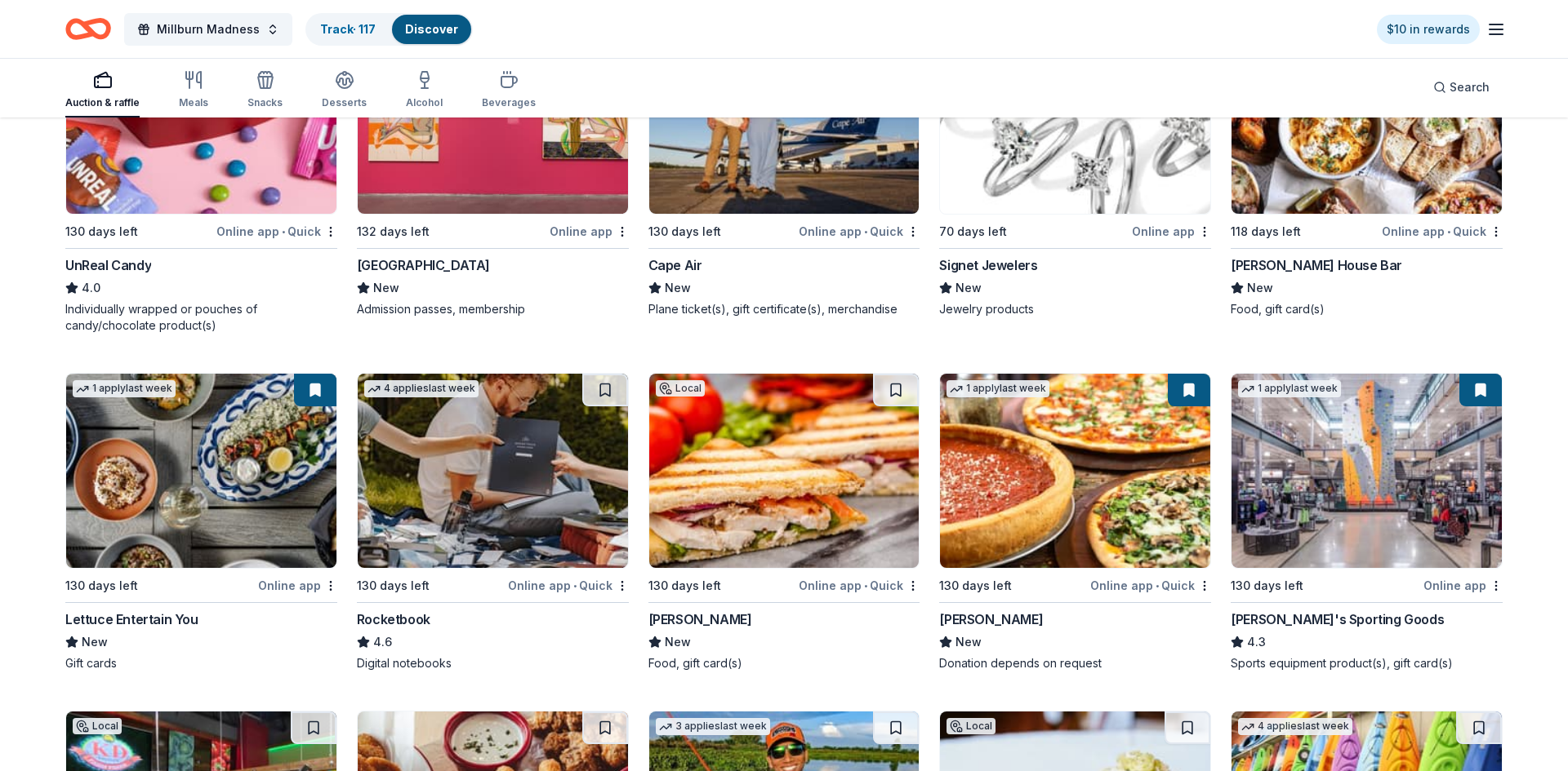
click at [220, 498] on img at bounding box center [201, 470] width 270 height 194
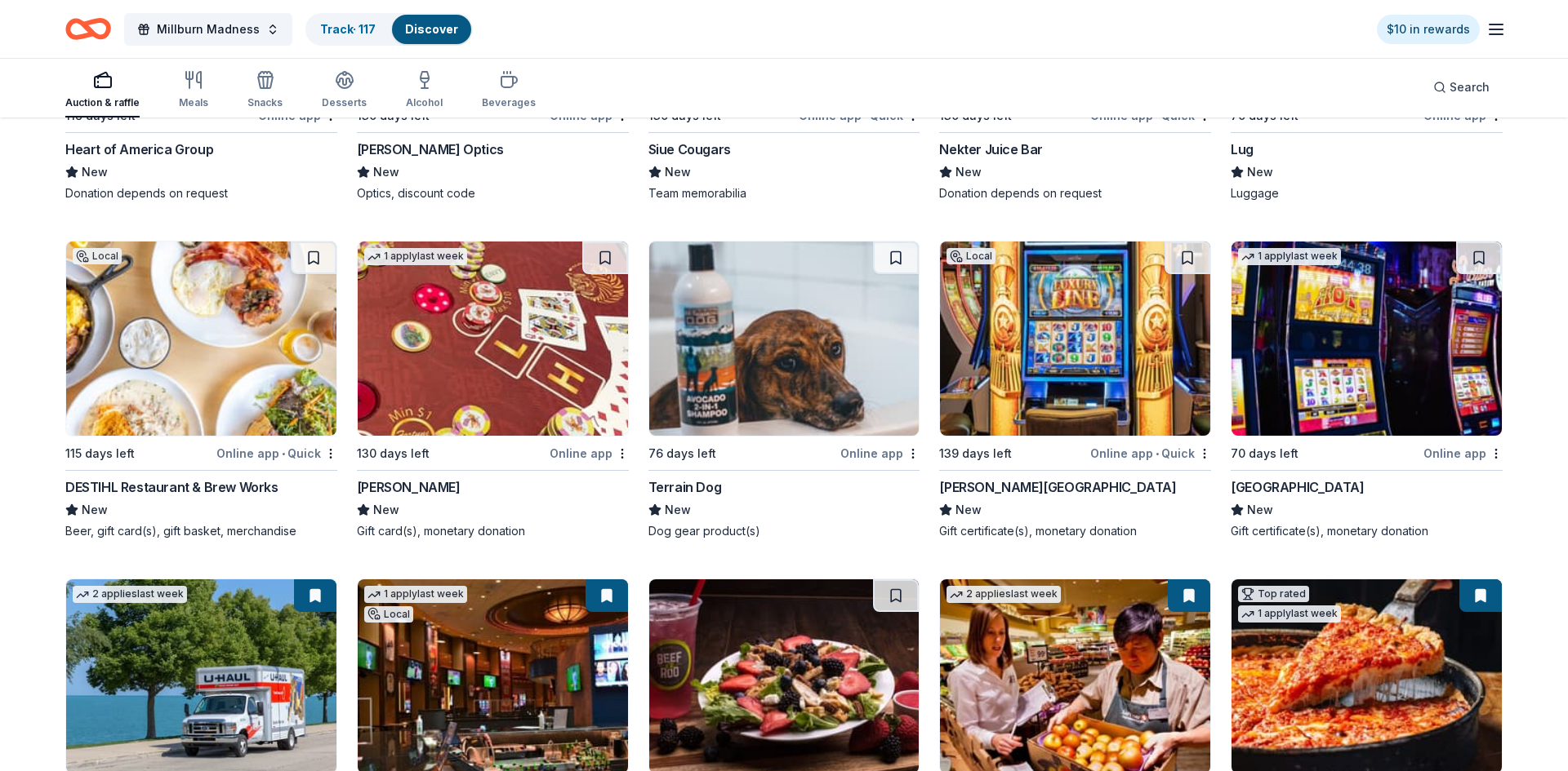
scroll to position [8636, 0]
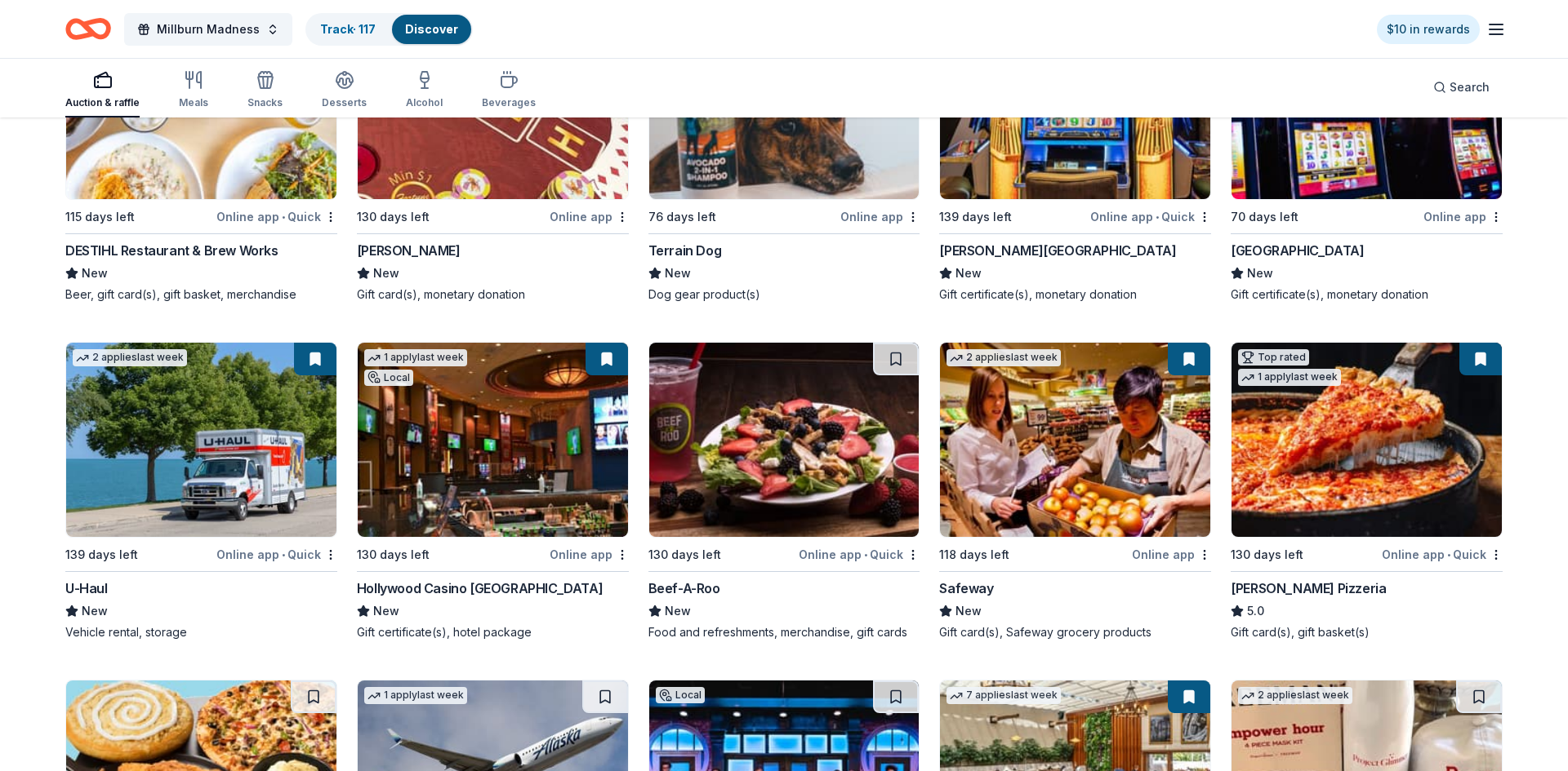
click at [499, 452] on img at bounding box center [492, 440] width 270 height 194
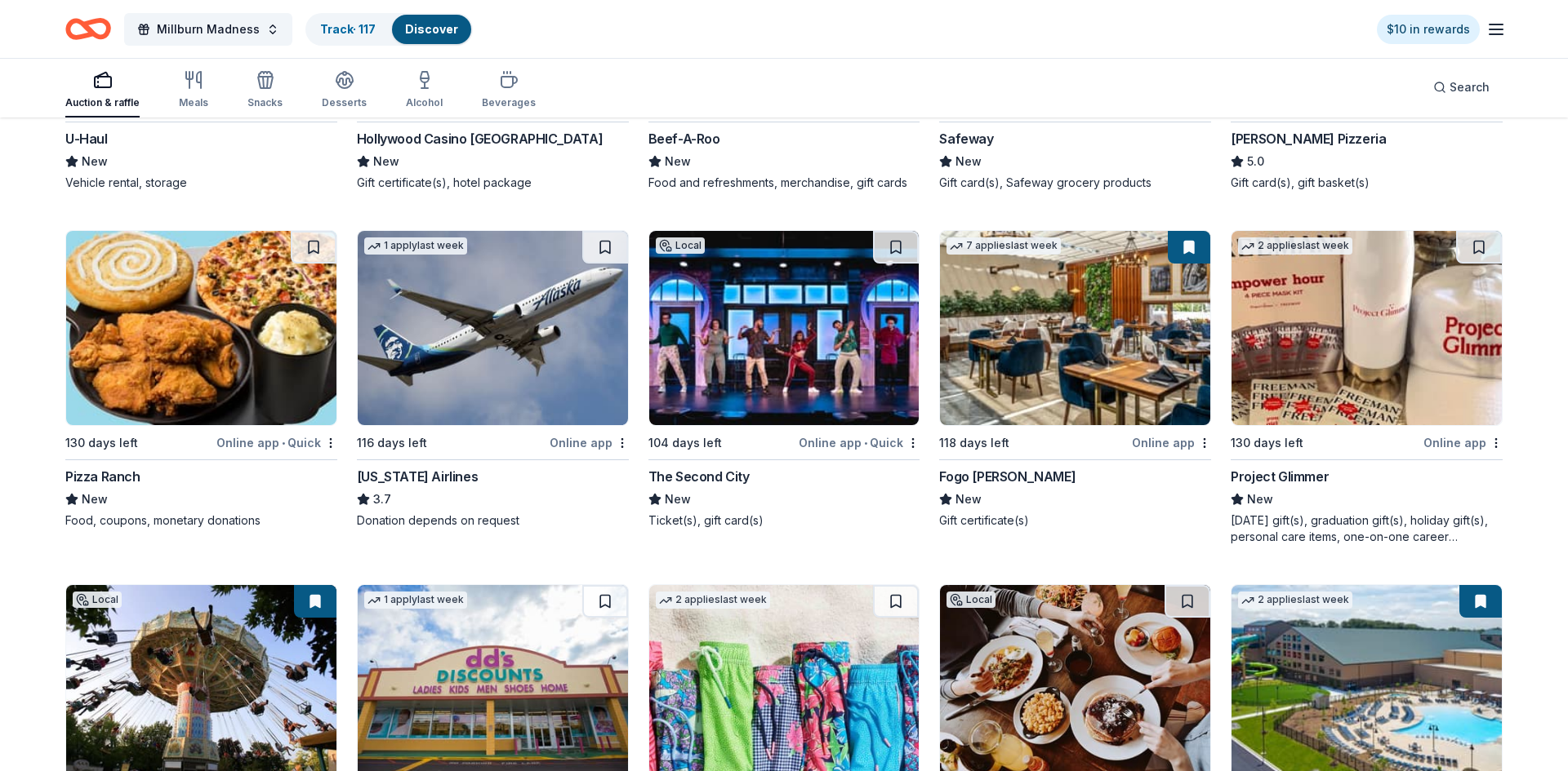
scroll to position [9096, 0]
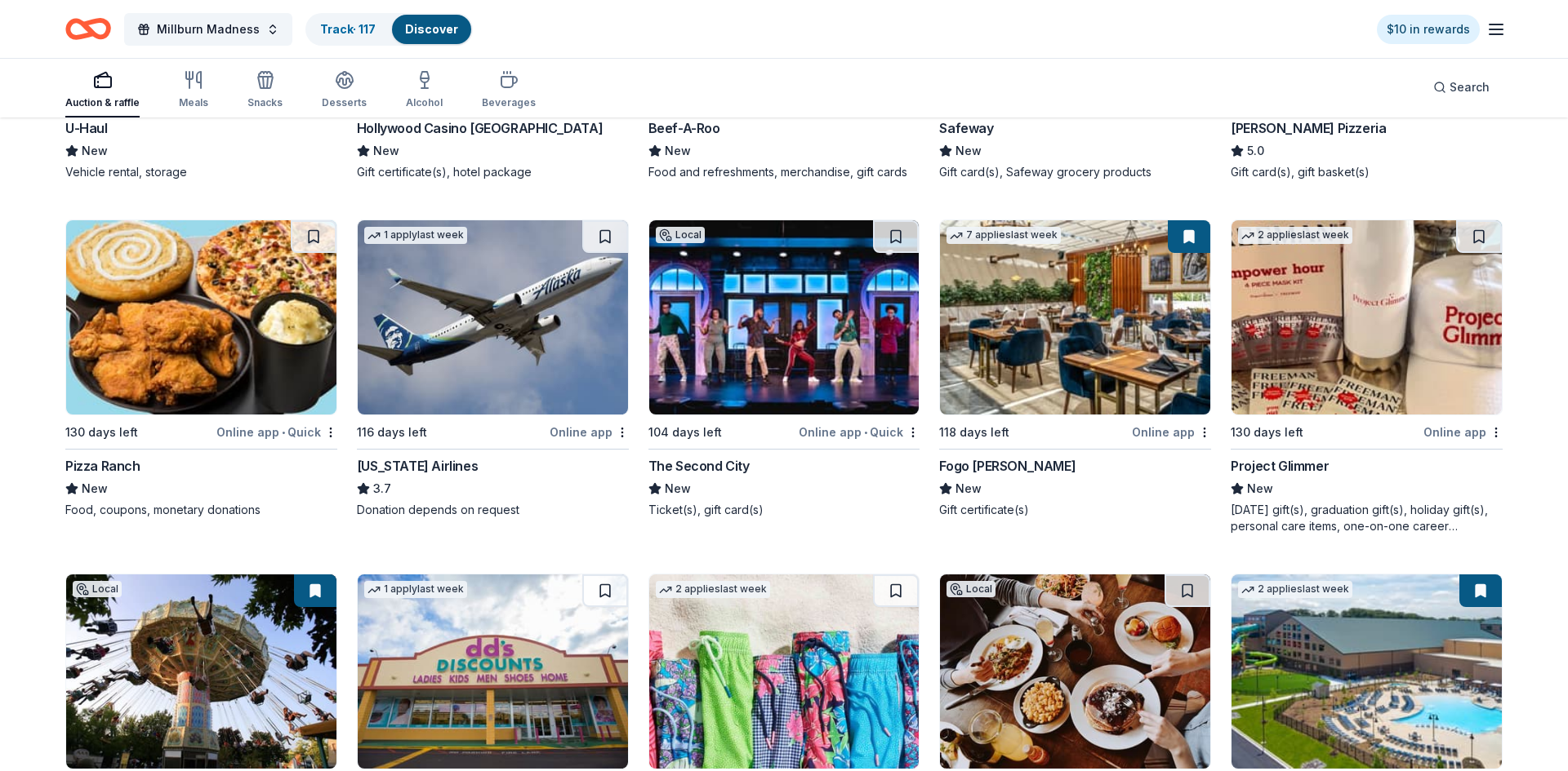
click at [1020, 377] on img at bounding box center [1075, 317] width 270 height 194
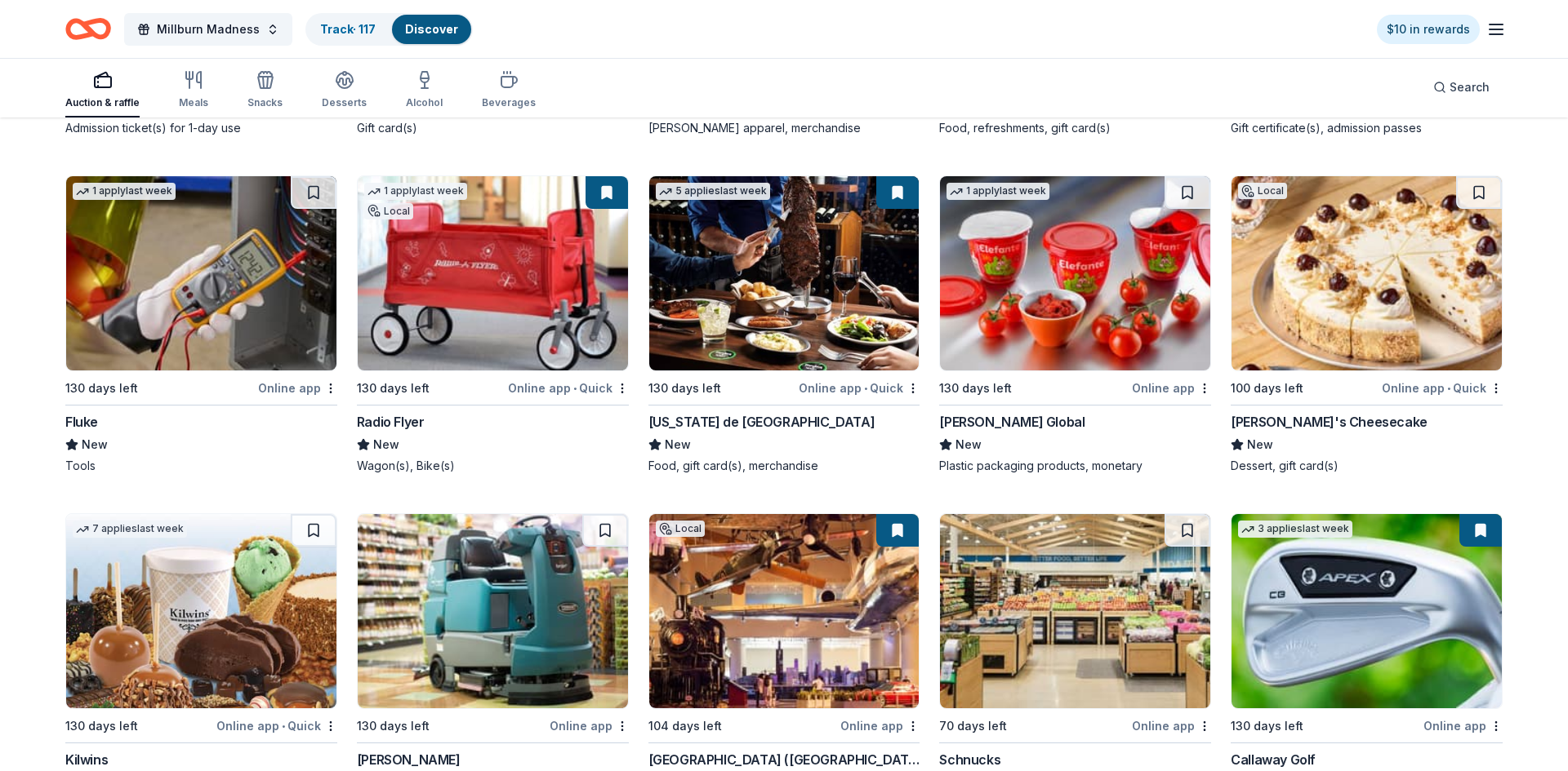
scroll to position [9969, 0]
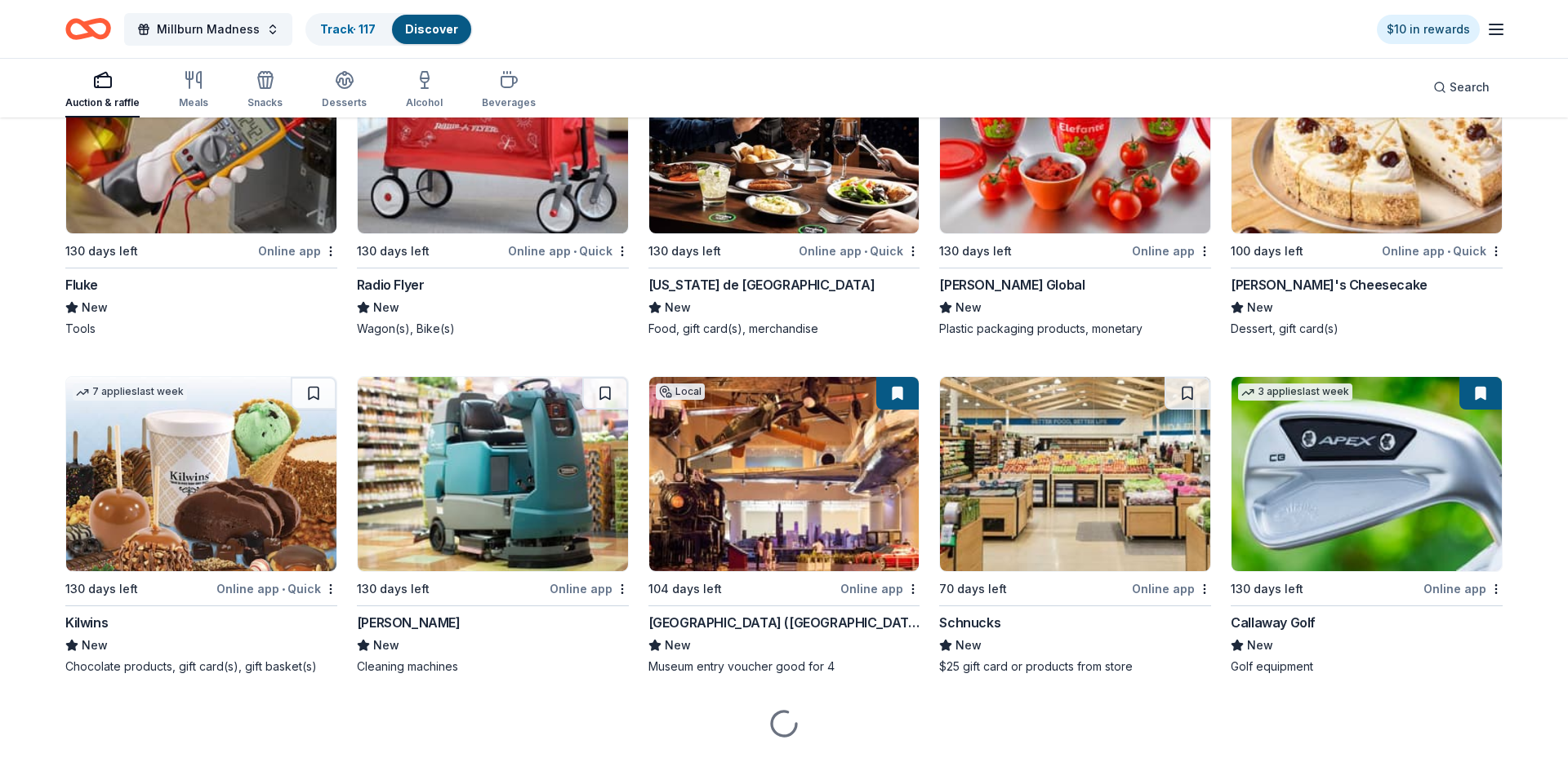
click at [1319, 516] on img at bounding box center [1366, 474] width 270 height 194
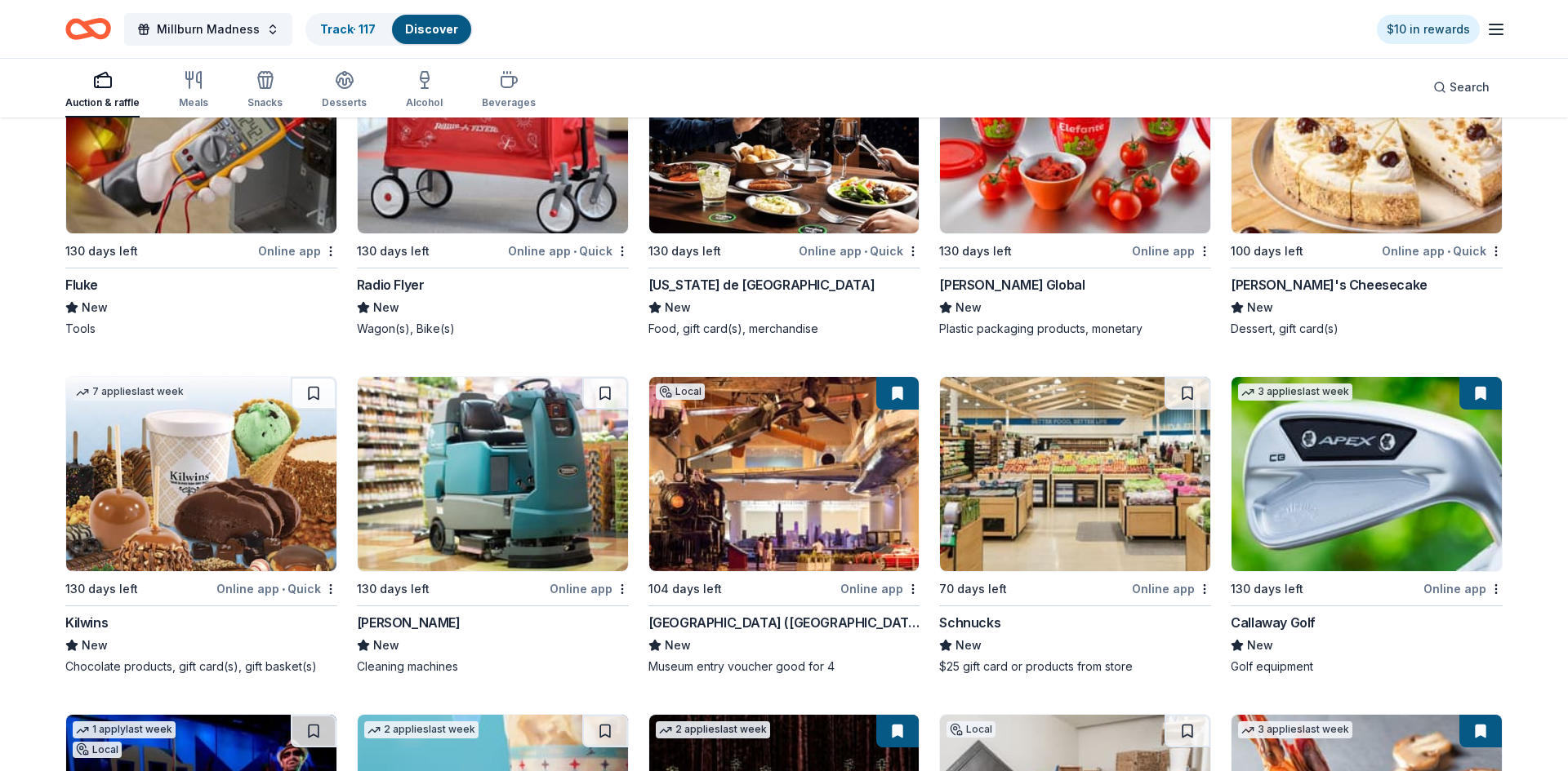
click at [1481, 394] on button at bounding box center [1480, 394] width 43 height 32
click at [1481, 396] on button at bounding box center [1480, 394] width 43 height 32
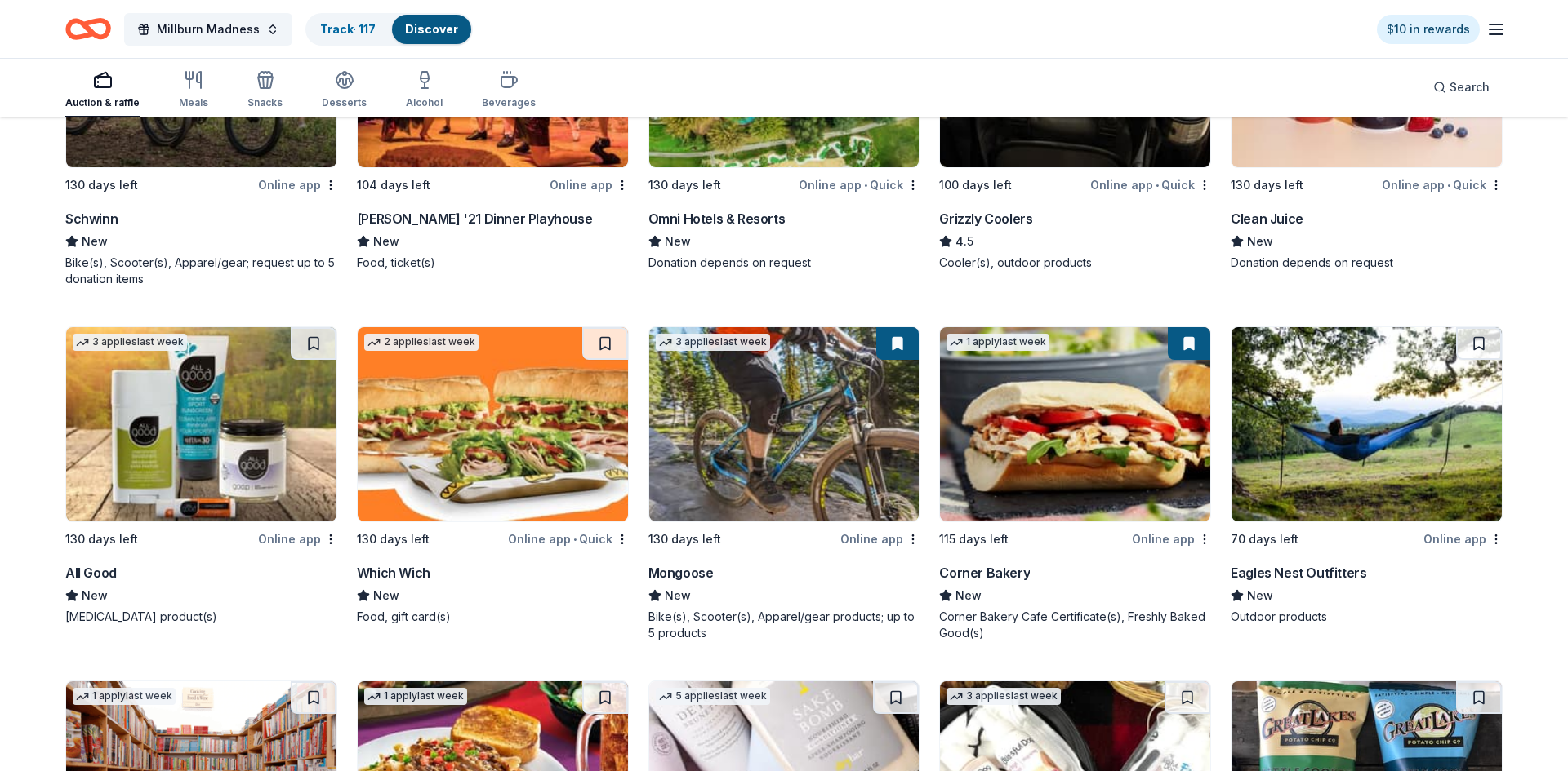
scroll to position [15541, 0]
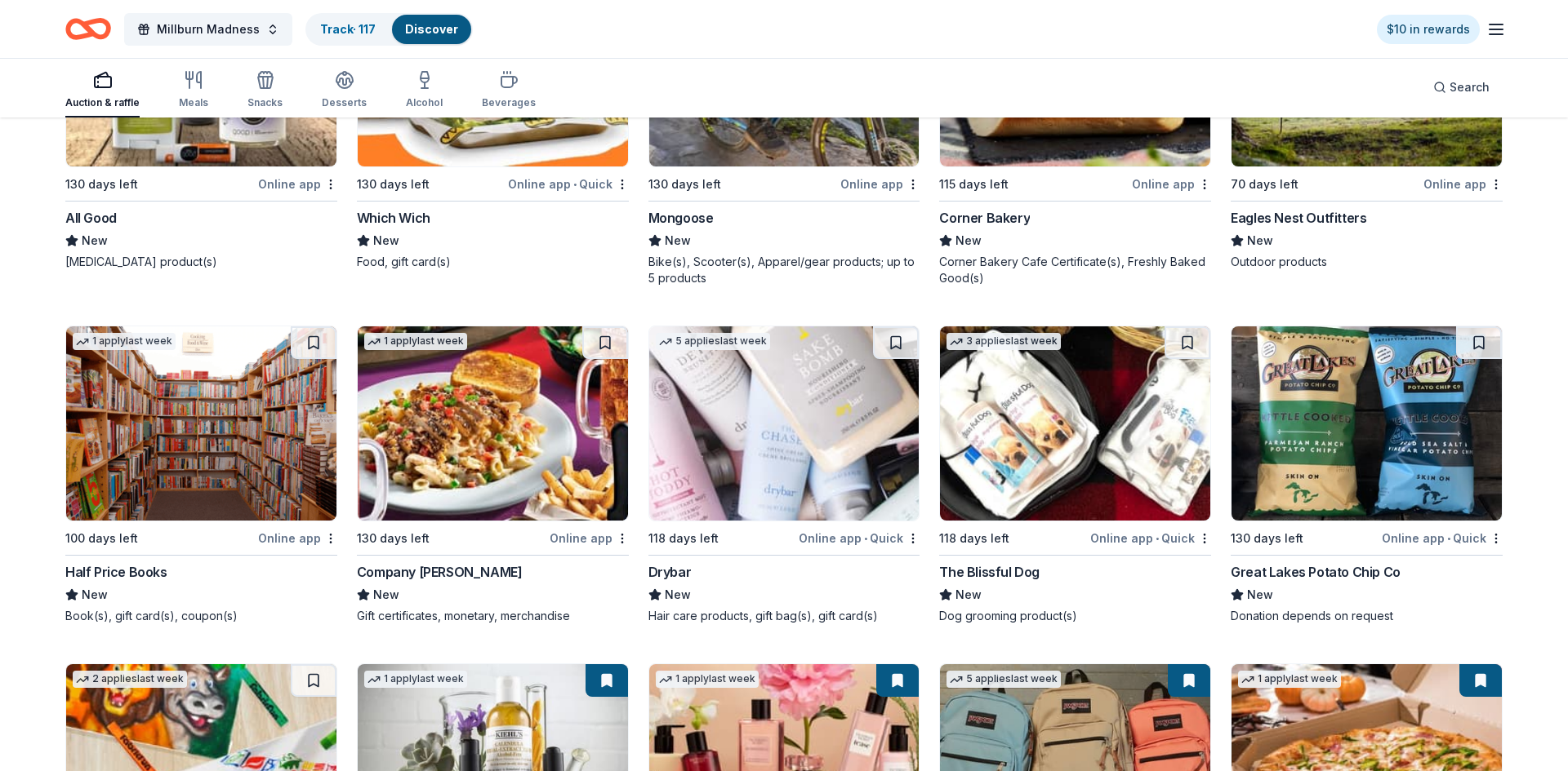
click at [802, 487] on img at bounding box center [784, 423] width 270 height 194
click at [757, 459] on img at bounding box center [784, 423] width 270 height 194
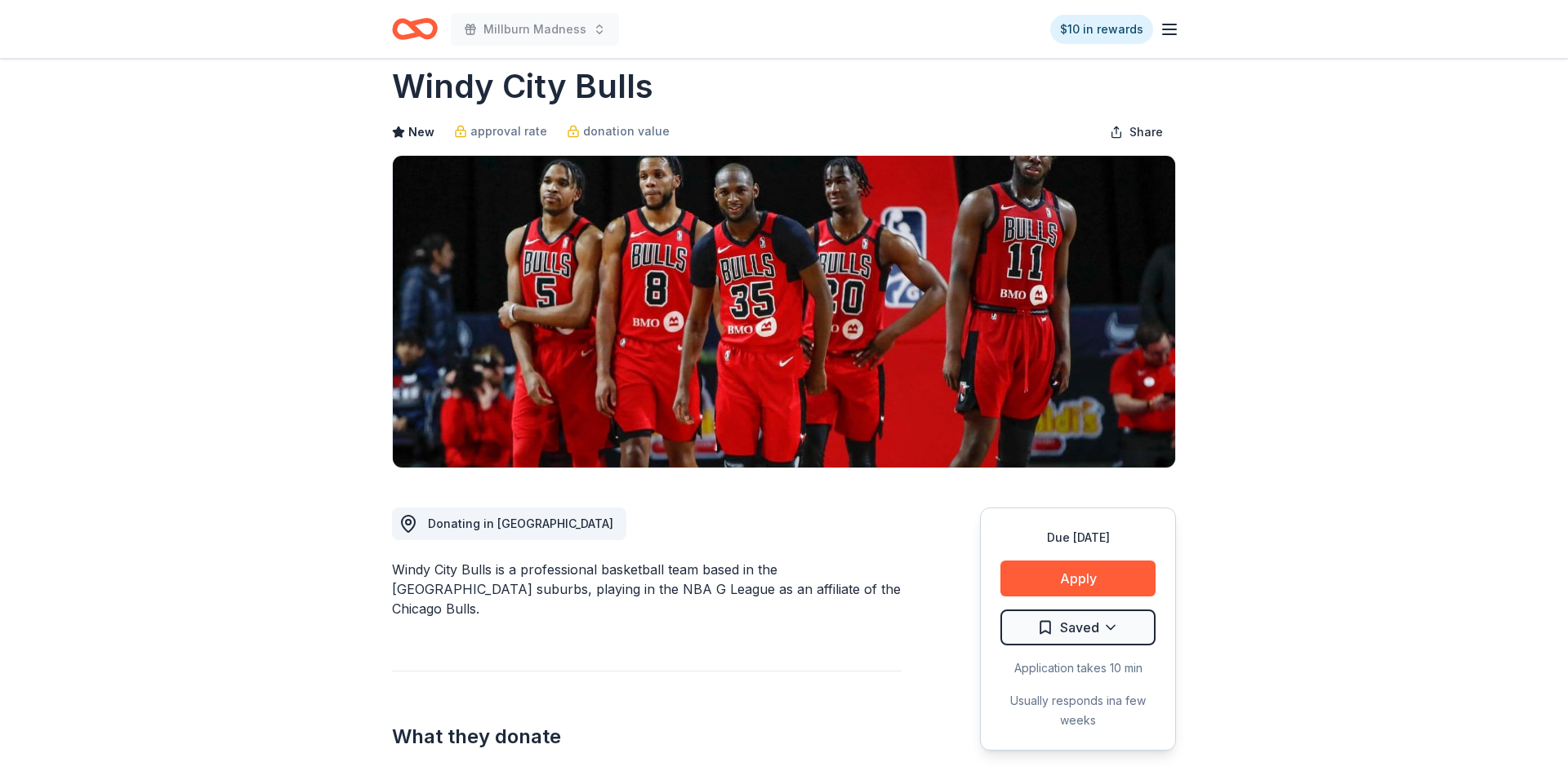
scroll to position [23, 0]
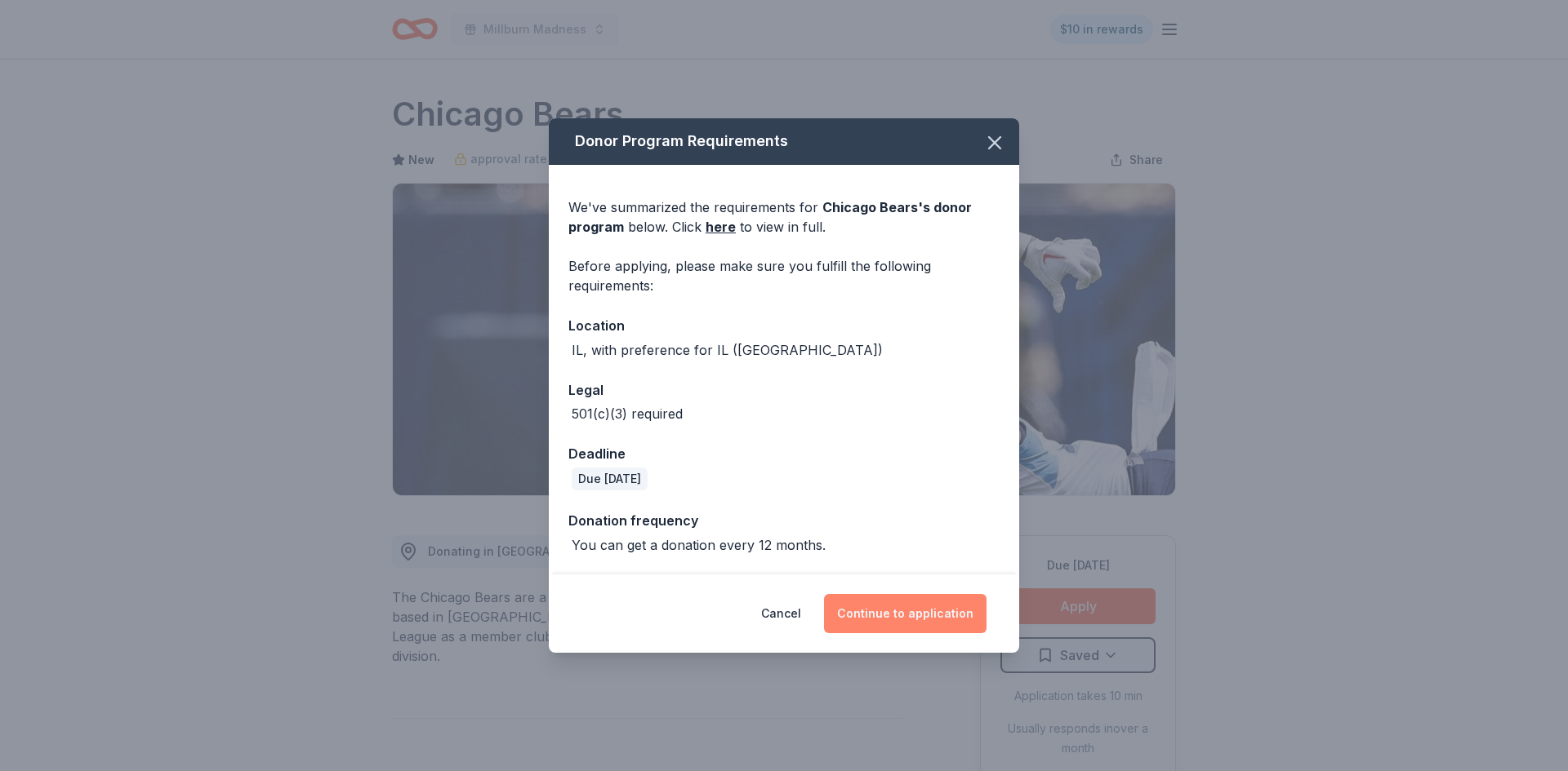
click at [928, 625] on button "Continue to application" at bounding box center [905, 614] width 162 height 39
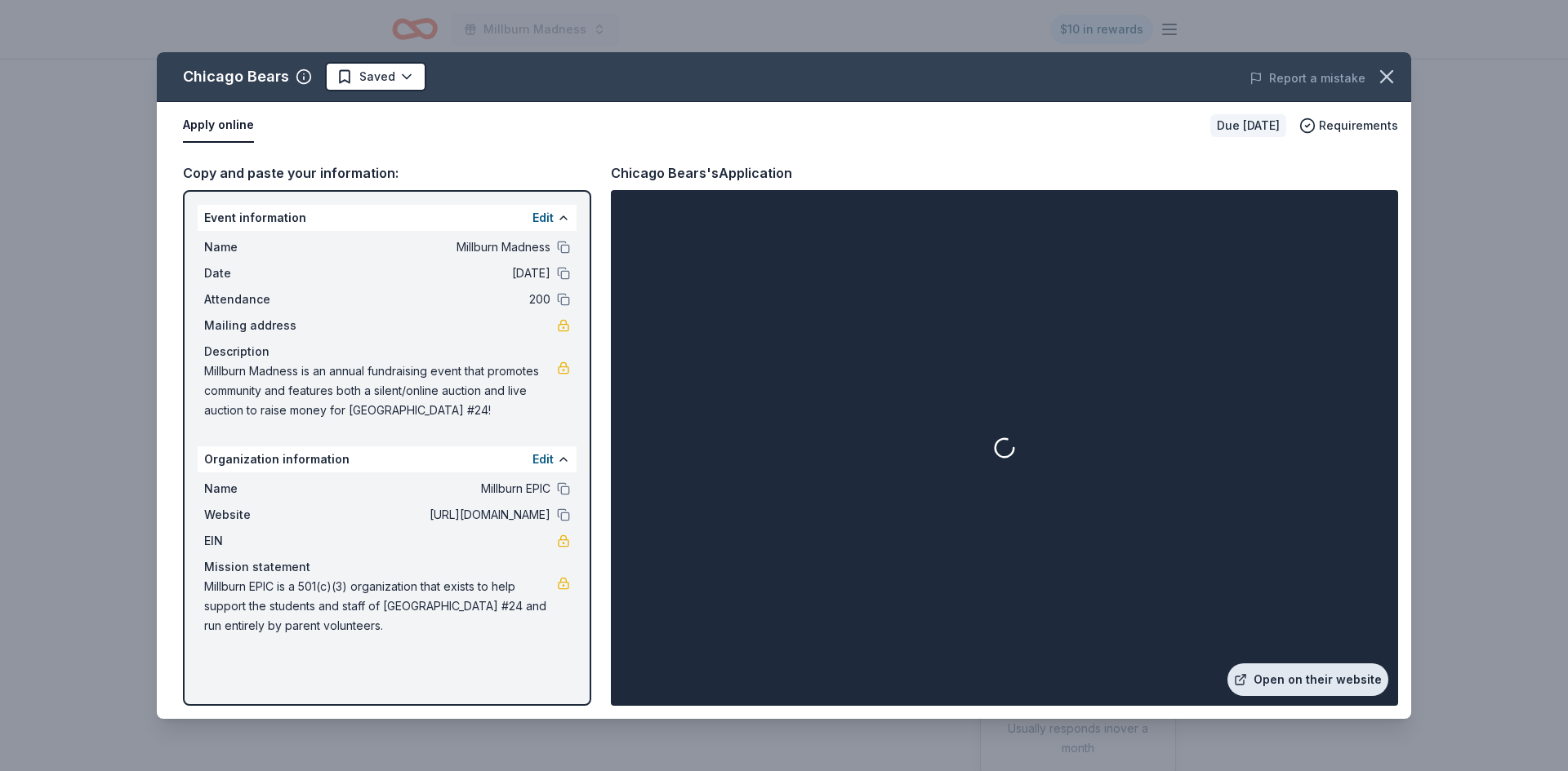
click at [1298, 688] on link "Open on their website" at bounding box center [1308, 680] width 161 height 32
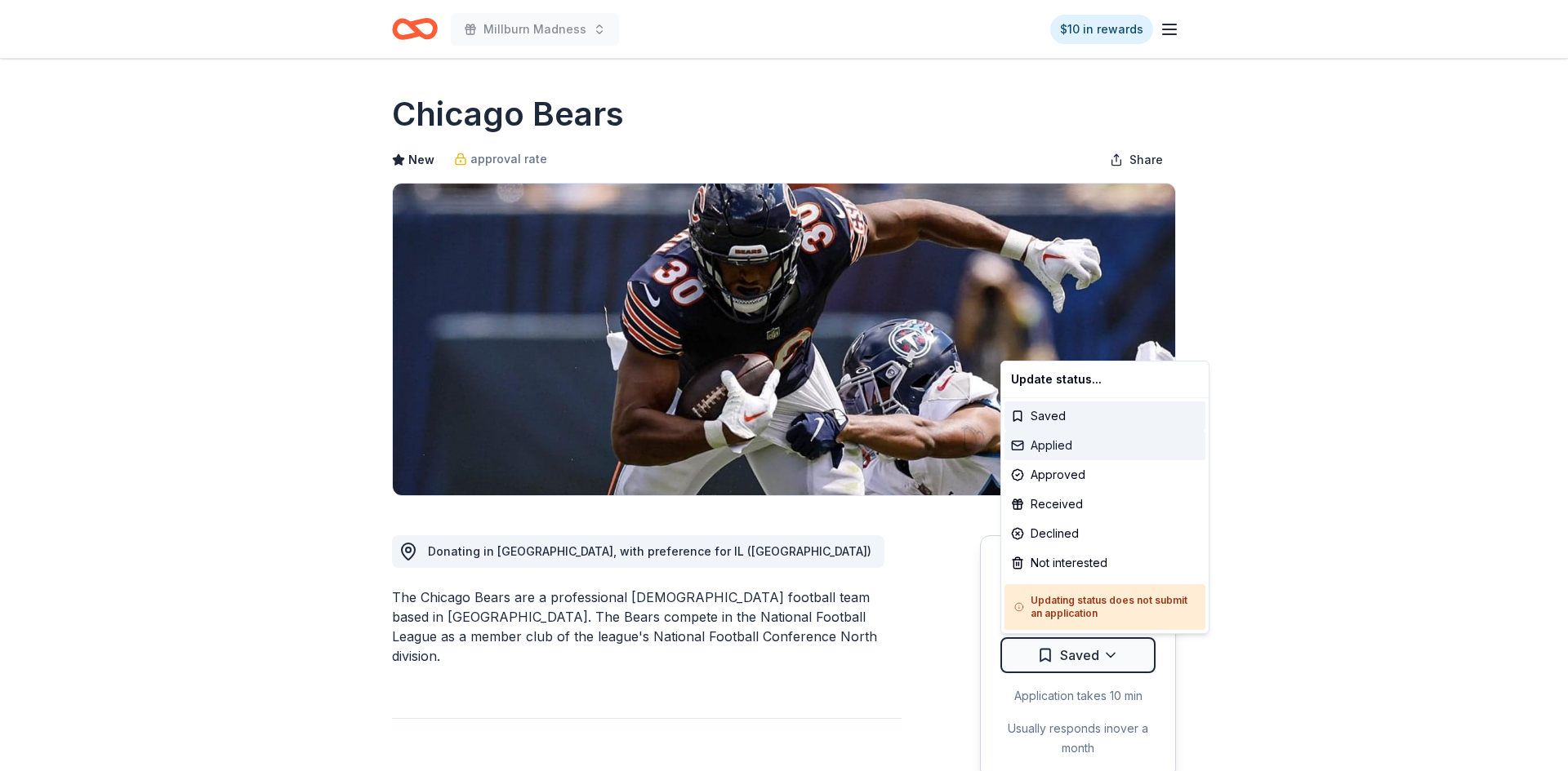
click at [1053, 450] on div "Applied" at bounding box center [1105, 445] width 201 height 29
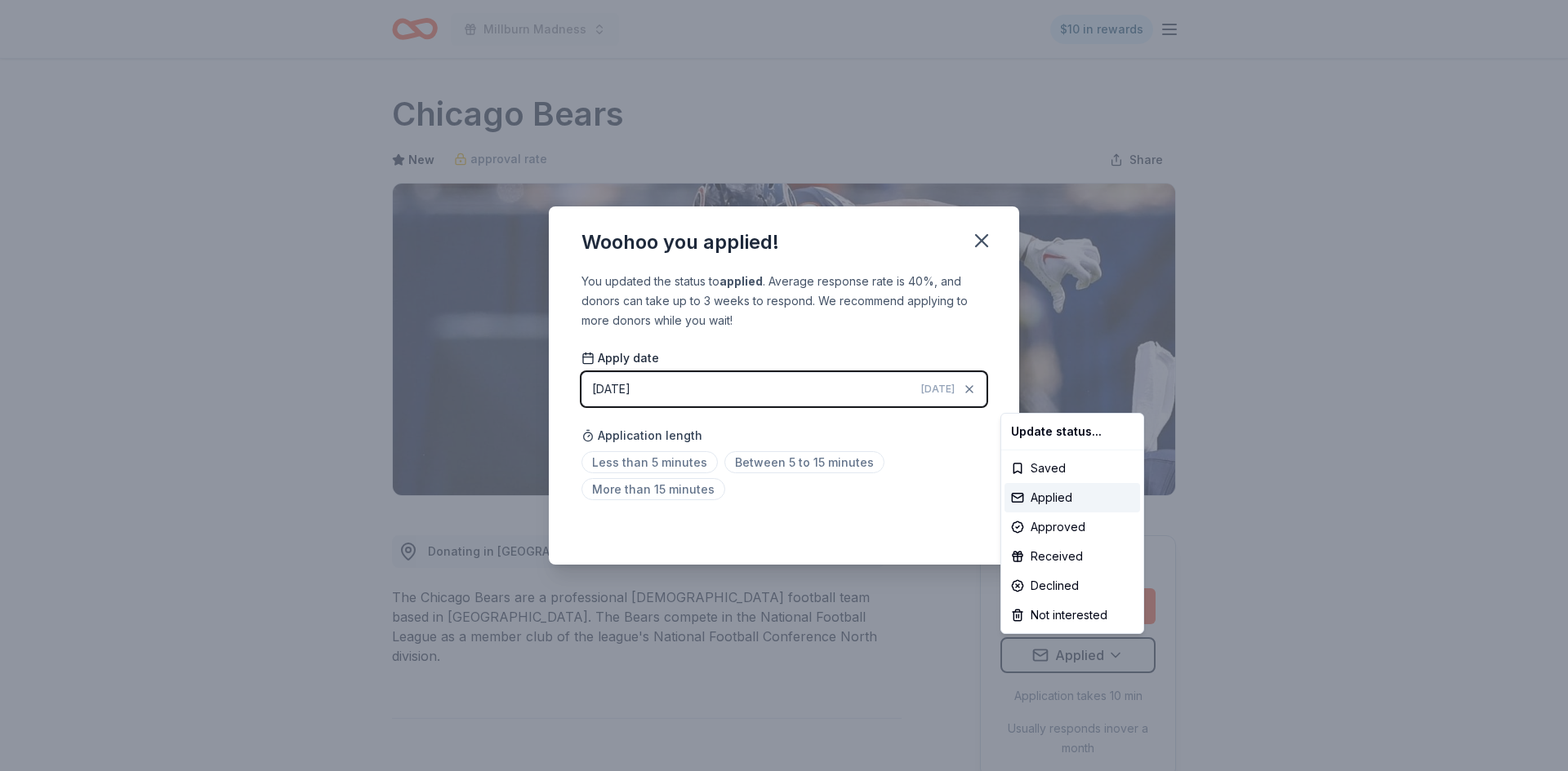
click at [979, 245] on html "Millburn Madness $10 in rewards Due [DATE] Share Chicago Bears New approval rat…" at bounding box center [784, 385] width 1568 height 771
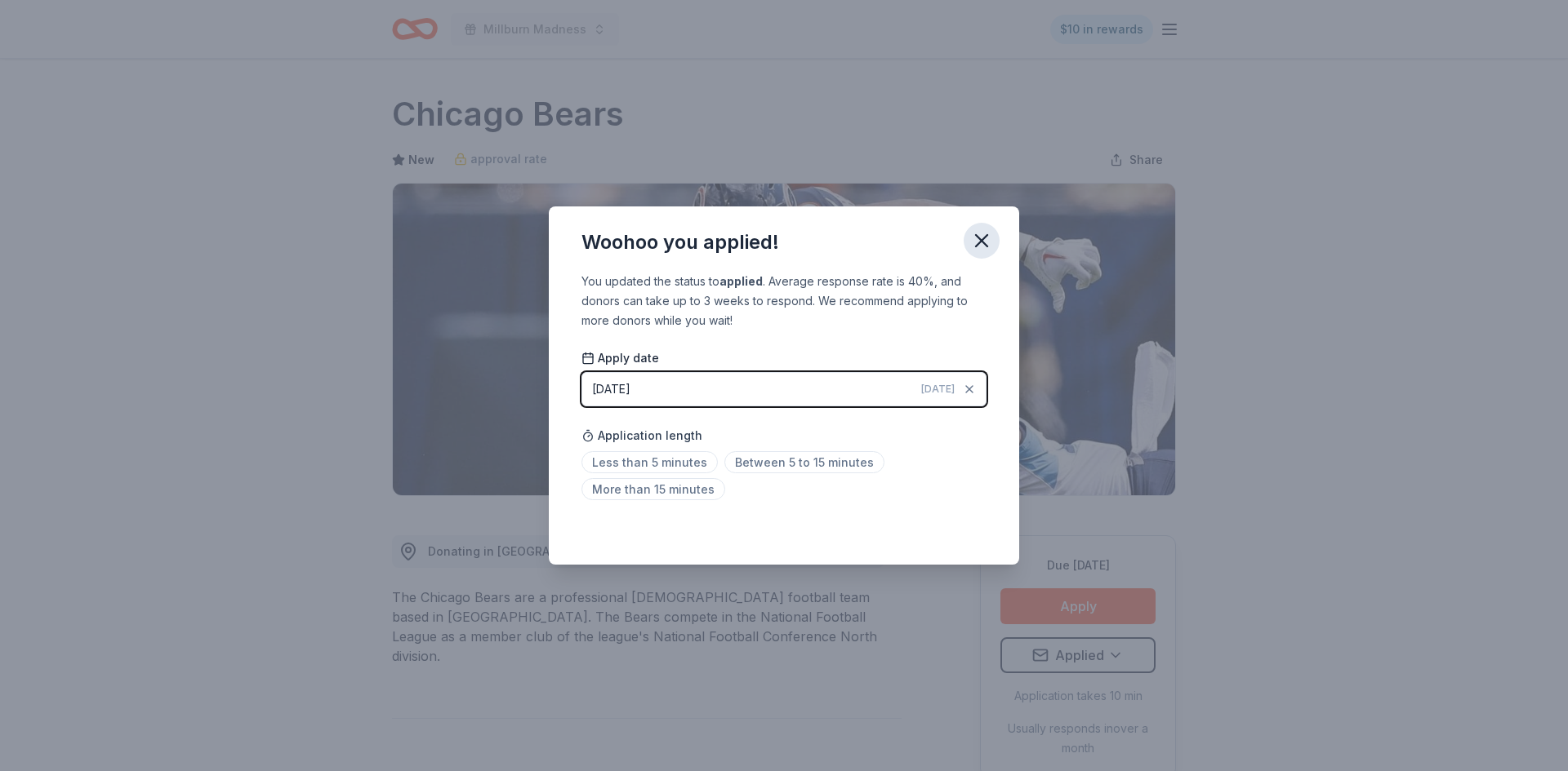
click at [983, 243] on icon "button" at bounding box center [982, 241] width 11 height 11
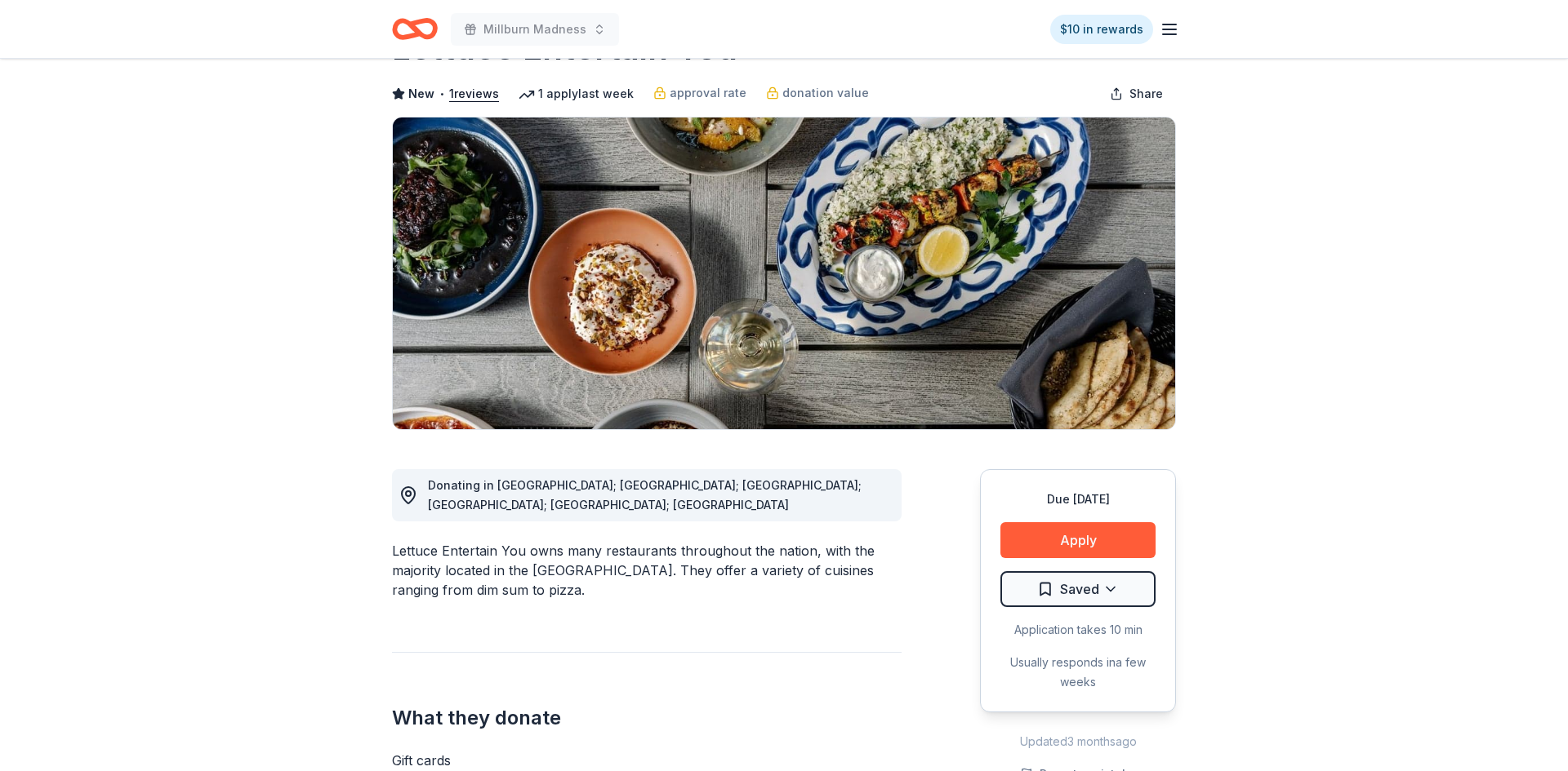
scroll to position [72, 0]
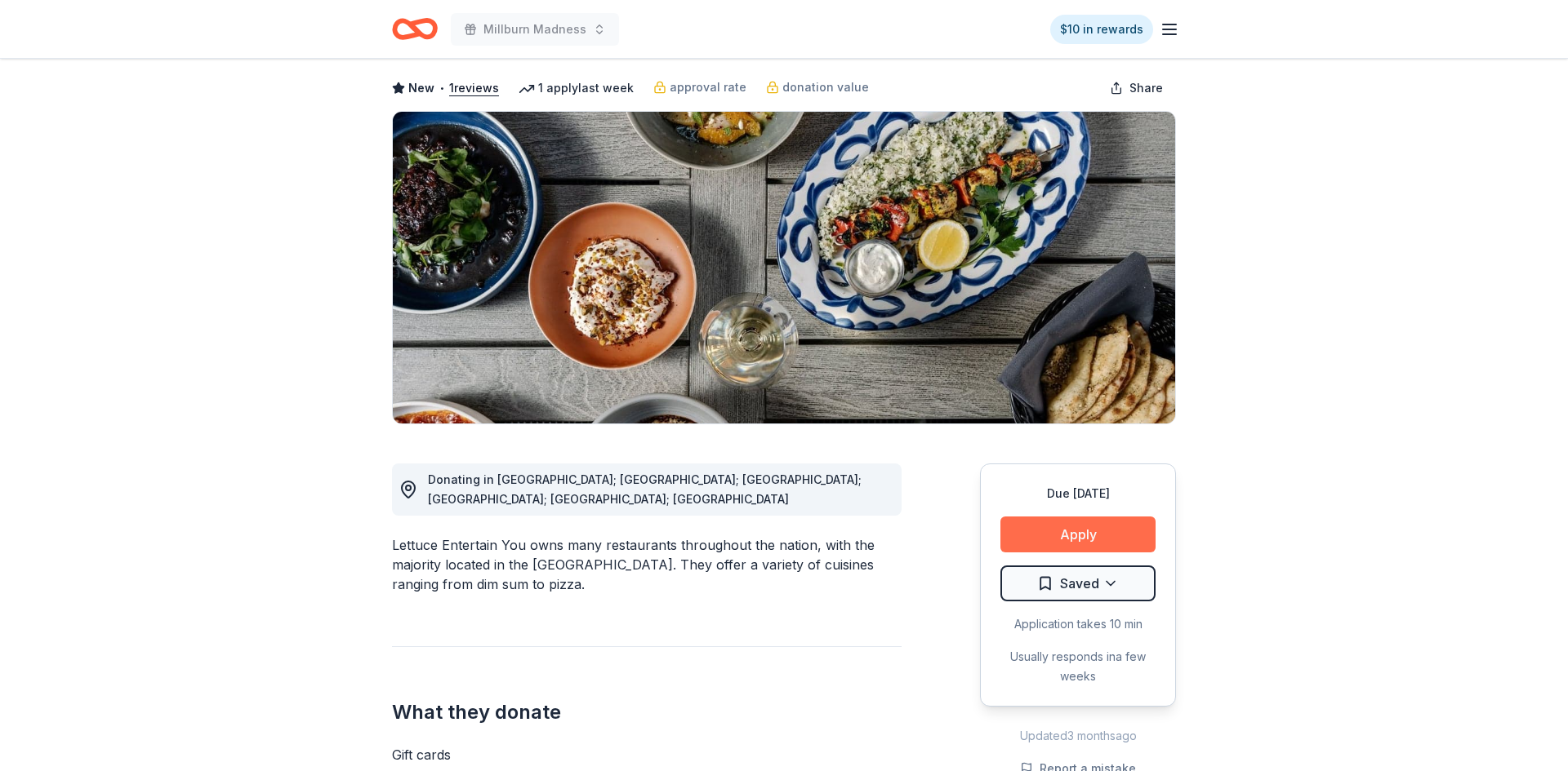
click at [1110, 534] on button "Apply" at bounding box center [1078, 535] width 156 height 36
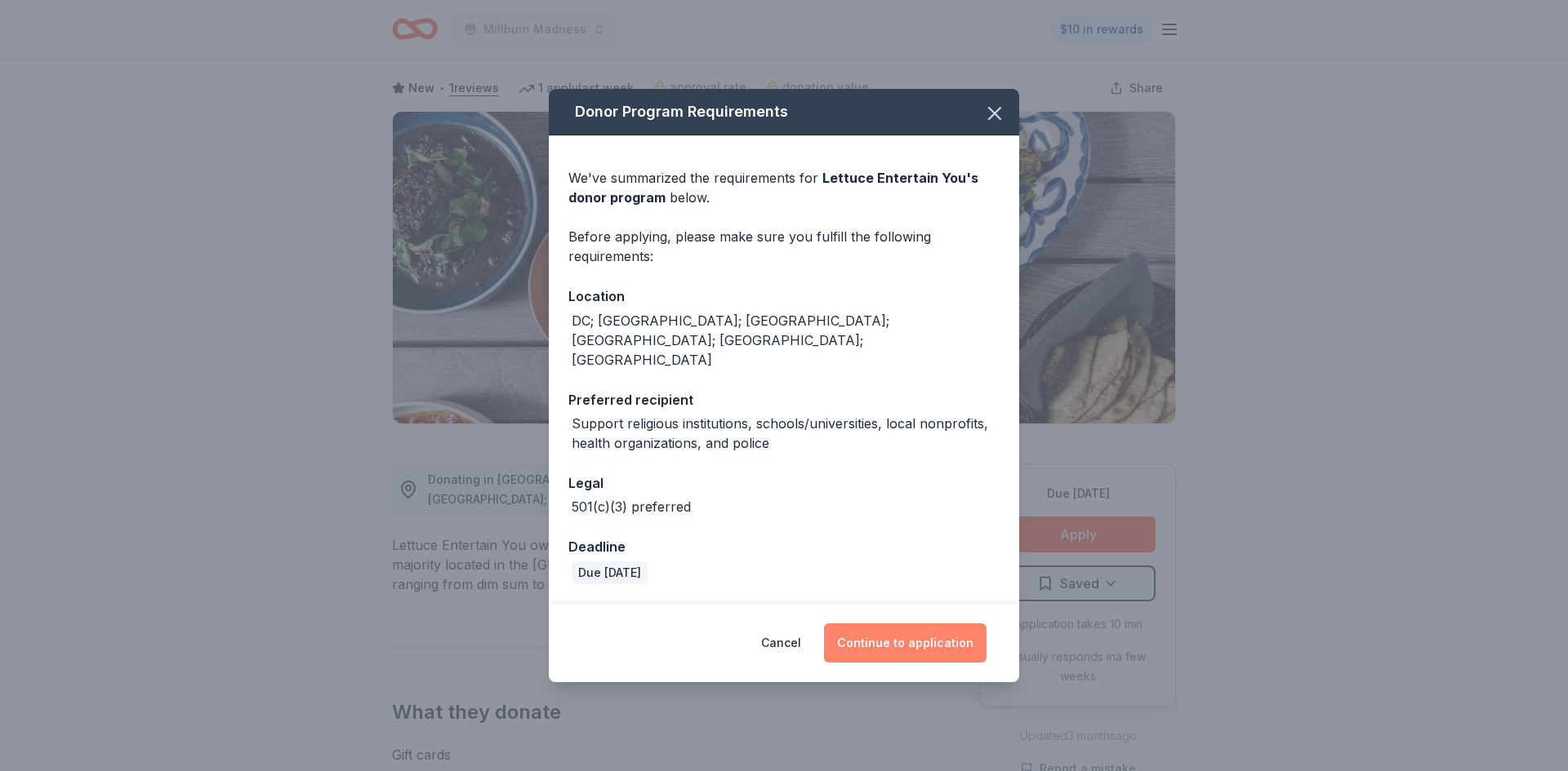
click at [905, 624] on button "Continue to application" at bounding box center [905, 643] width 162 height 39
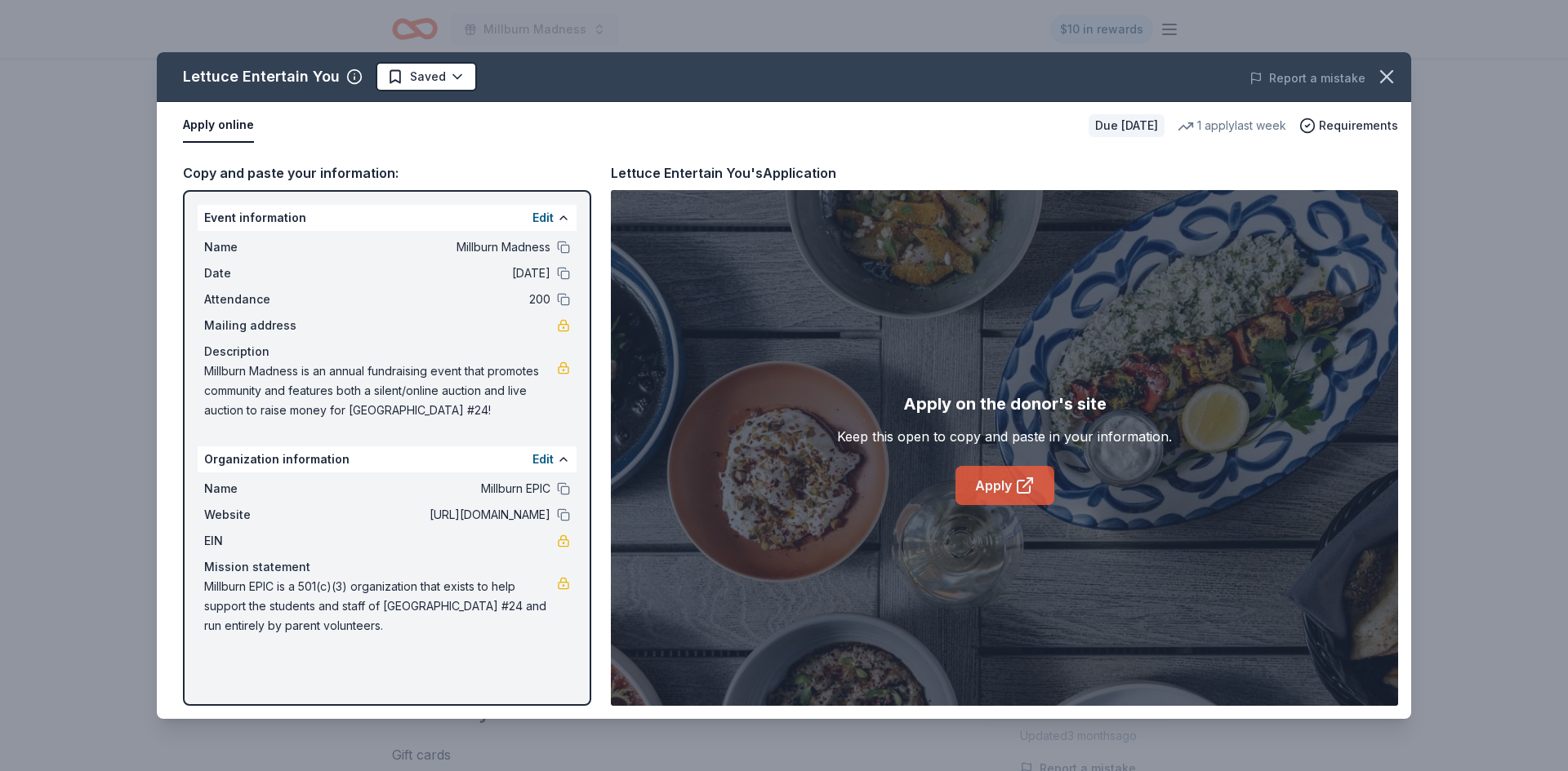
click at [1008, 501] on link "Apply" at bounding box center [1005, 485] width 99 height 39
click at [1384, 76] on icon "button" at bounding box center [1387, 77] width 23 height 23
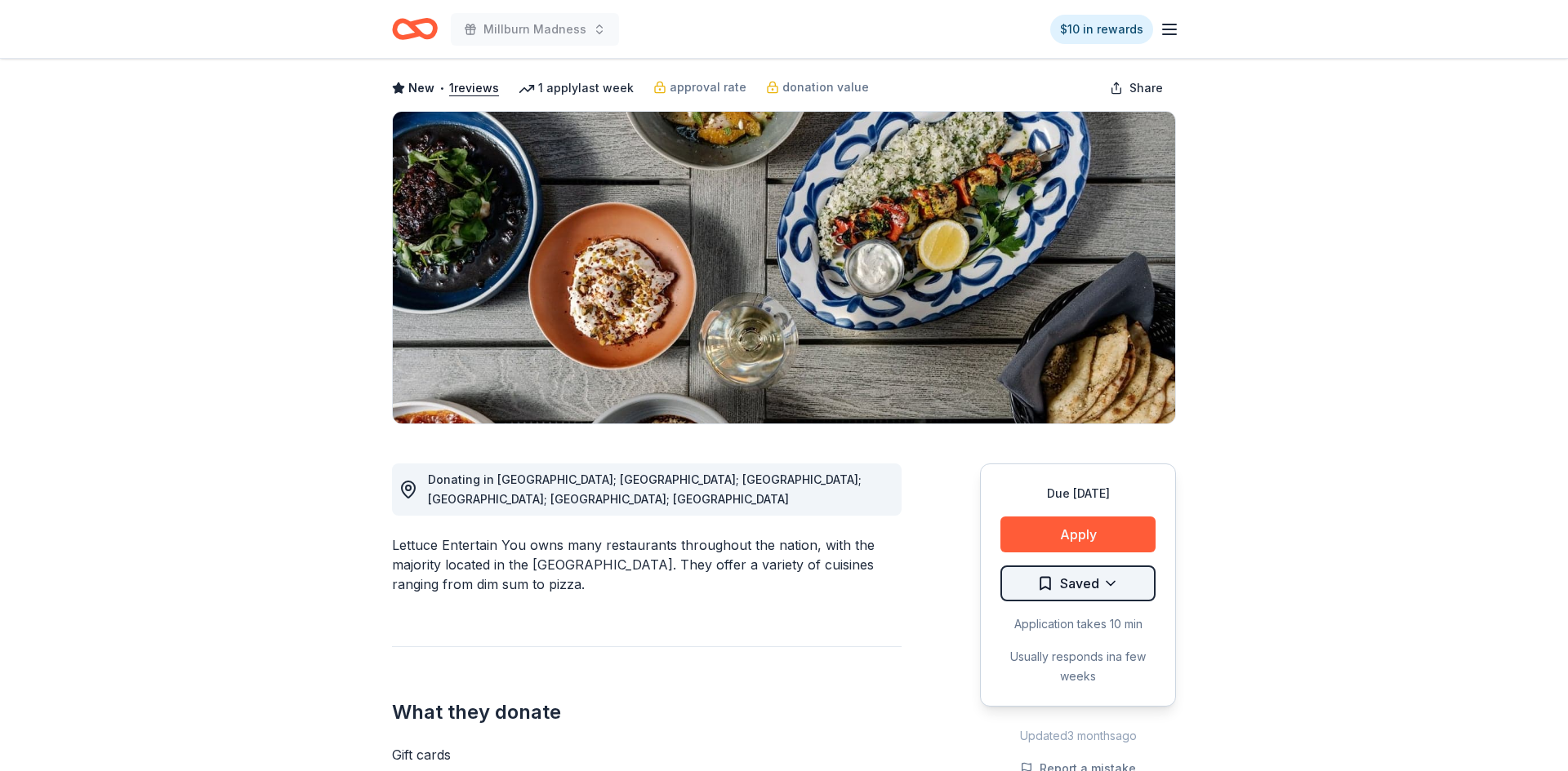
click at [1111, 583] on html "Millburn Madness $10 in rewards Due in 130 days Share Lettuce Entertain You New…" at bounding box center [784, 313] width 1568 height 771
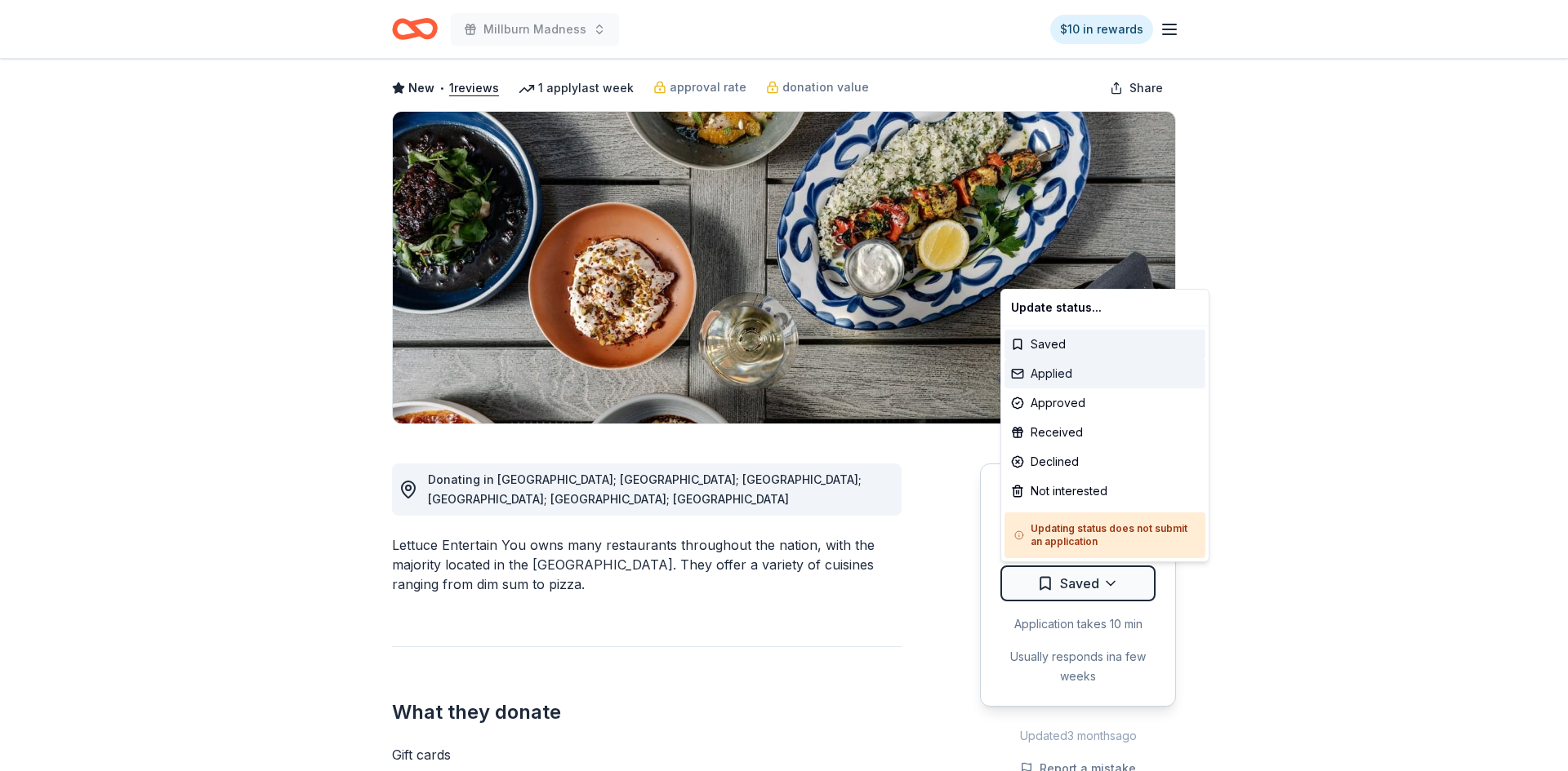
click at [1065, 374] on div "Applied" at bounding box center [1105, 374] width 201 height 29
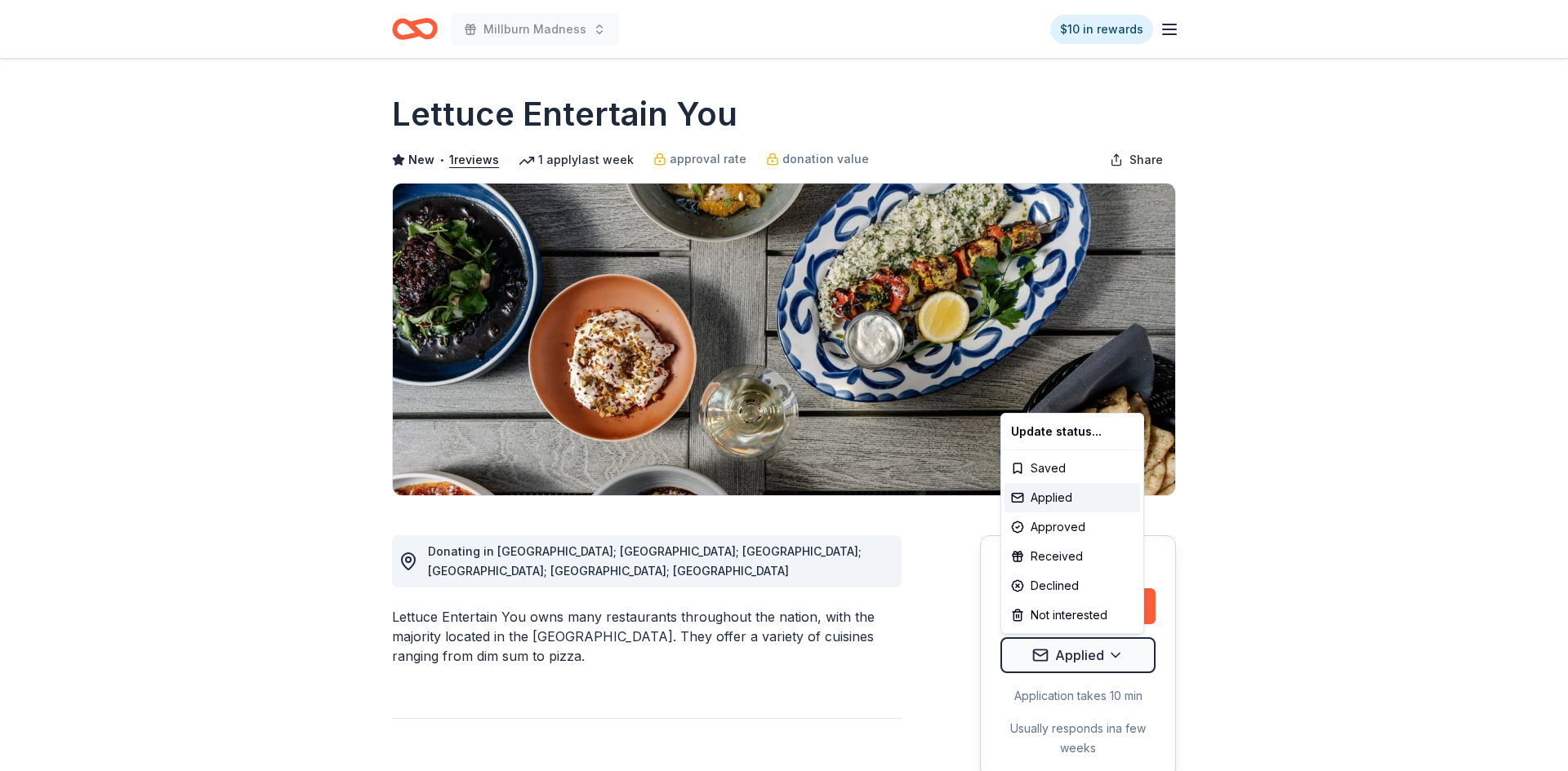
scroll to position [0, 0]
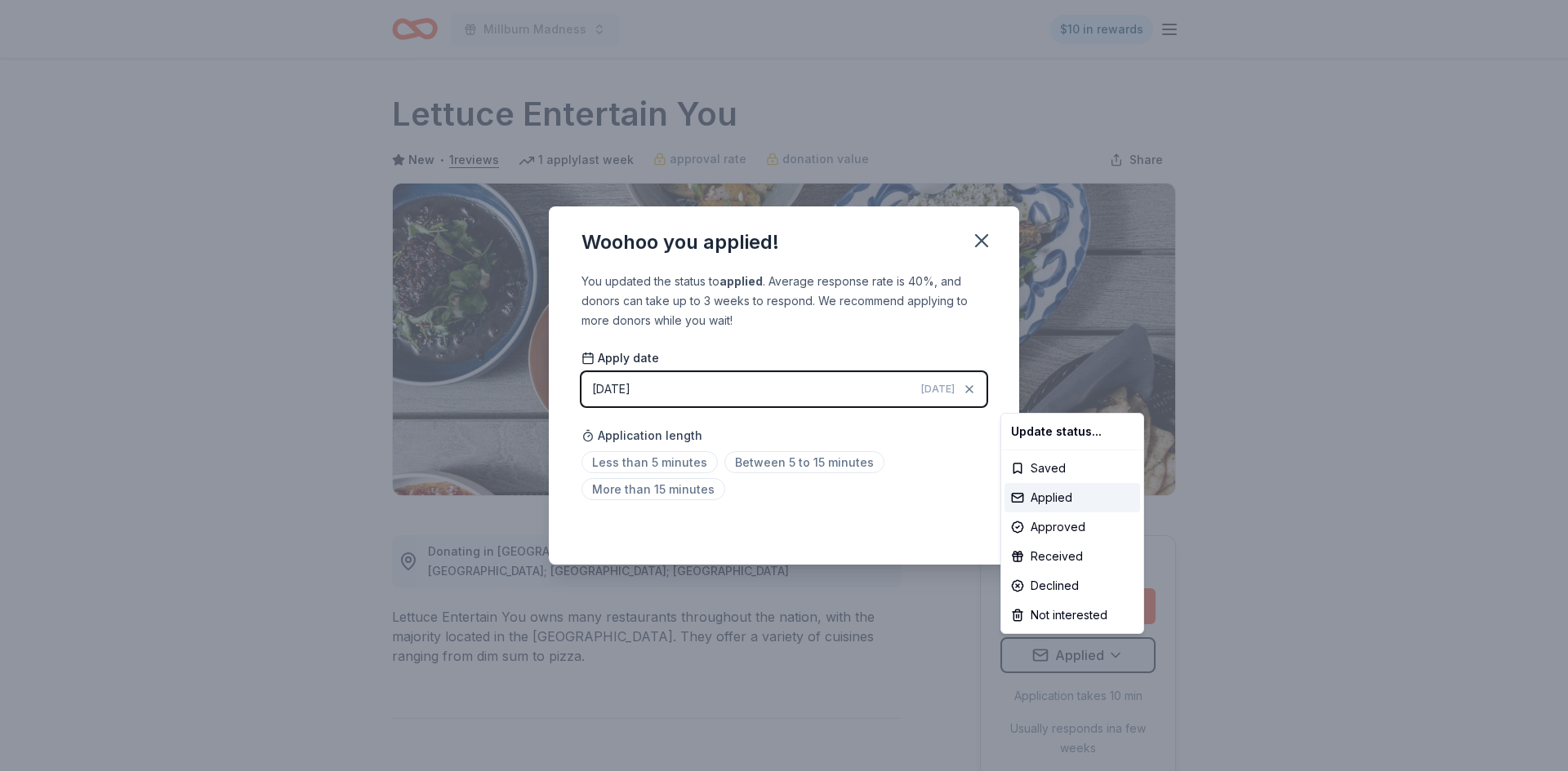
click at [981, 238] on html "Millburn Madness $10 in rewards Due in 130 days Share Lettuce Entertain You New…" at bounding box center [784, 385] width 1568 height 771
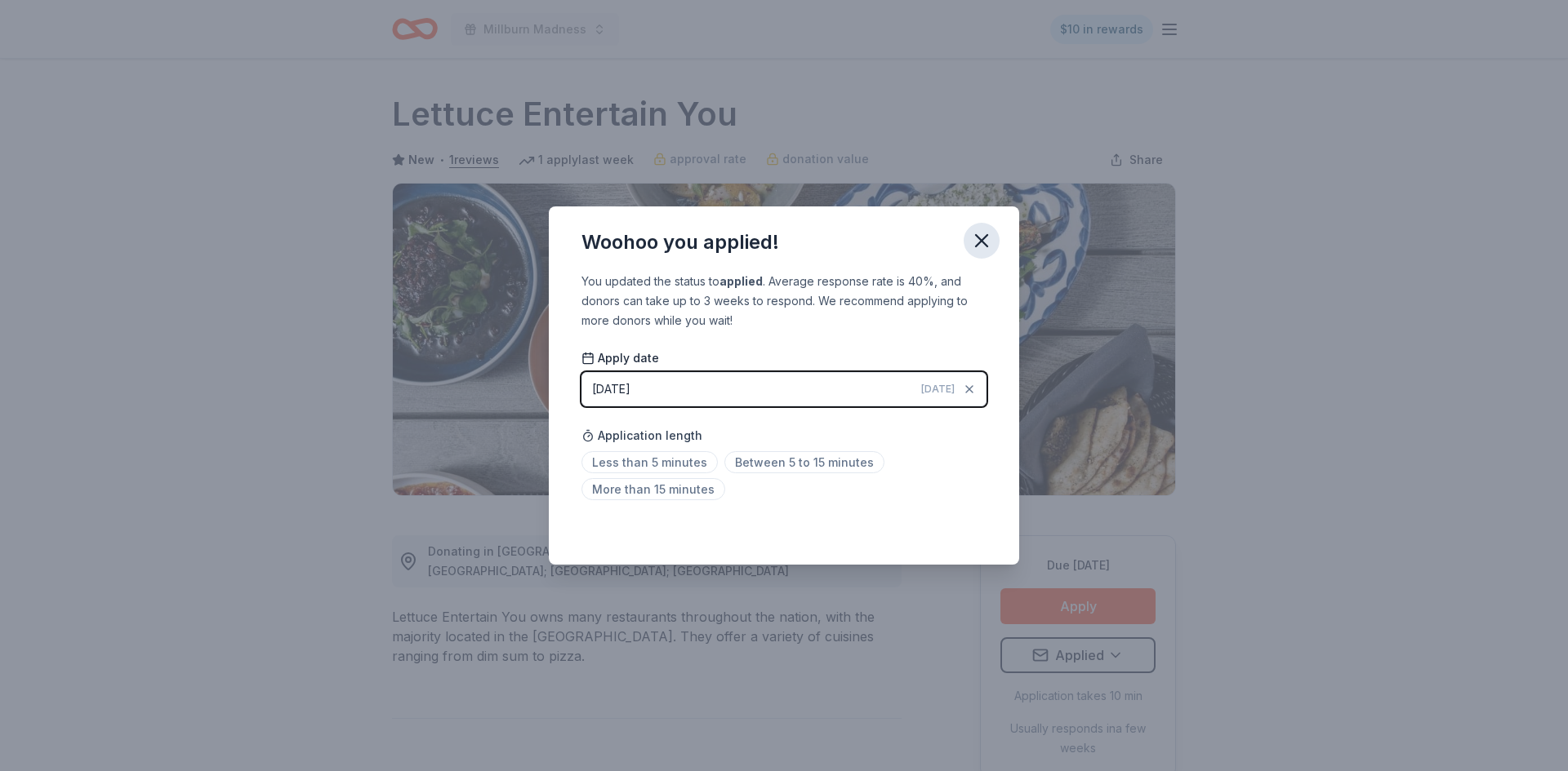
click at [987, 243] on icon "button" at bounding box center [982, 241] width 23 height 23
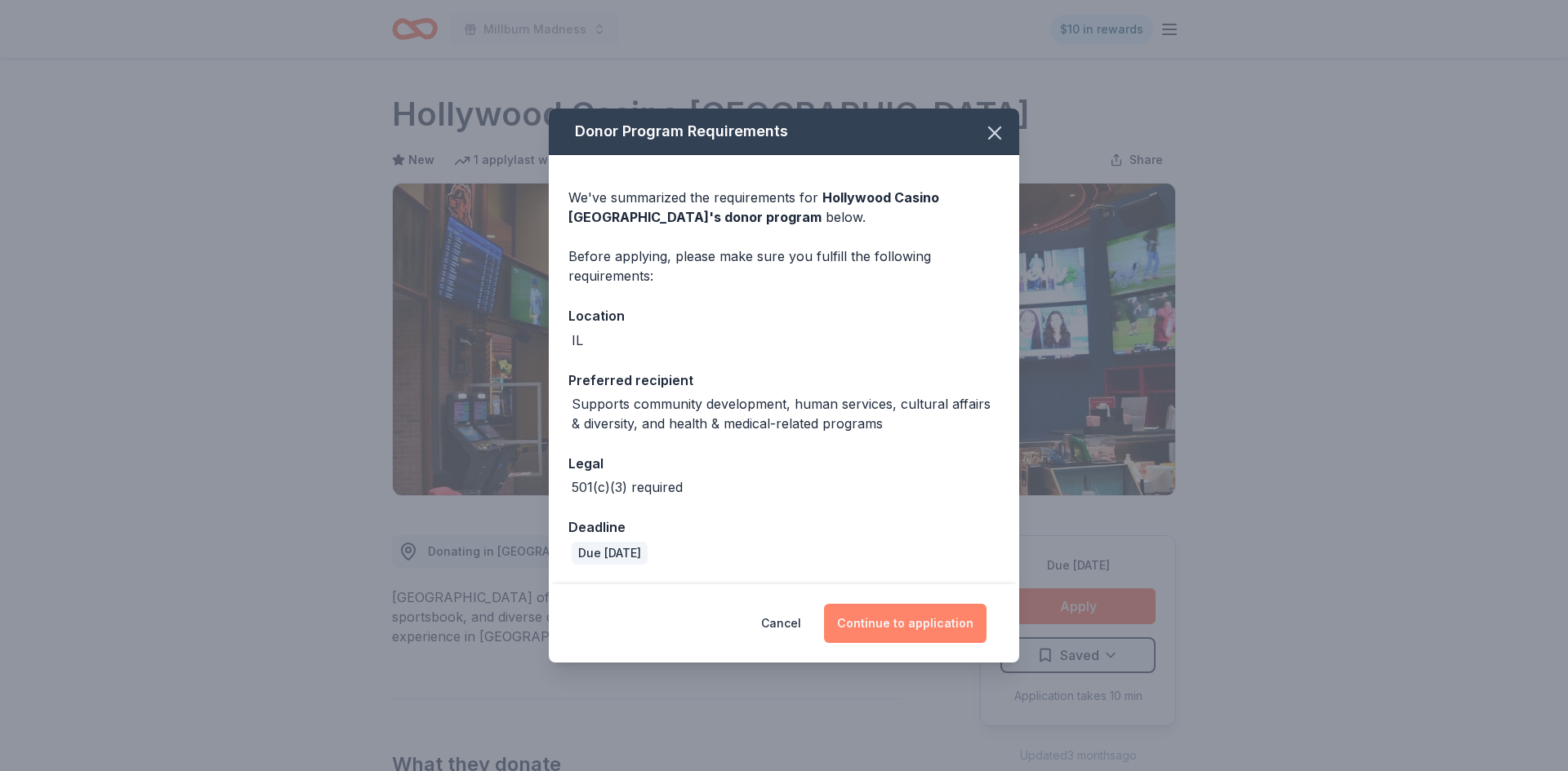
click at [945, 626] on button "Continue to application" at bounding box center [905, 623] width 162 height 39
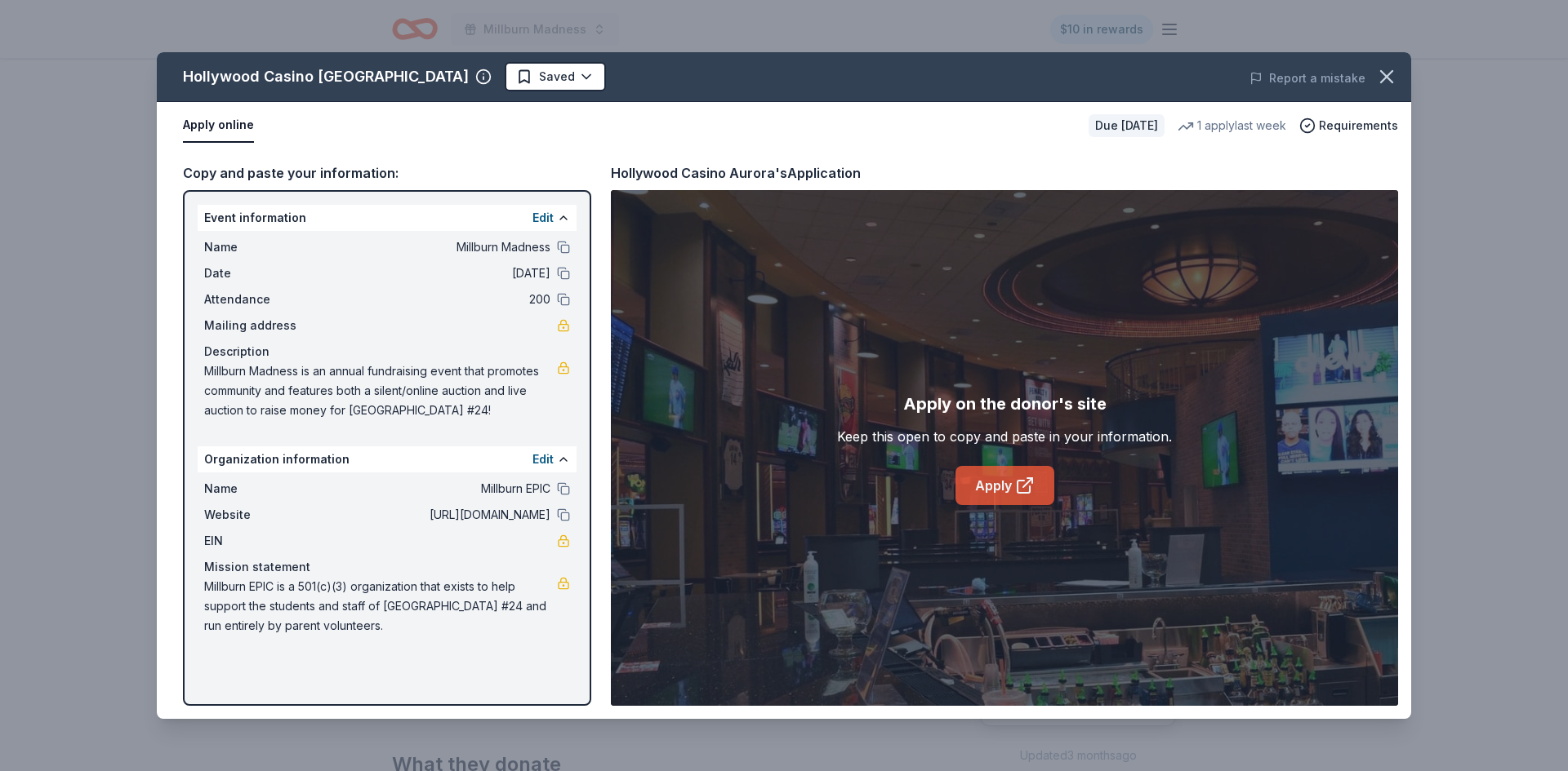
click at [1015, 489] on icon at bounding box center [1024, 486] width 20 height 20
click at [1387, 82] on icon "button" at bounding box center [1387, 77] width 23 height 23
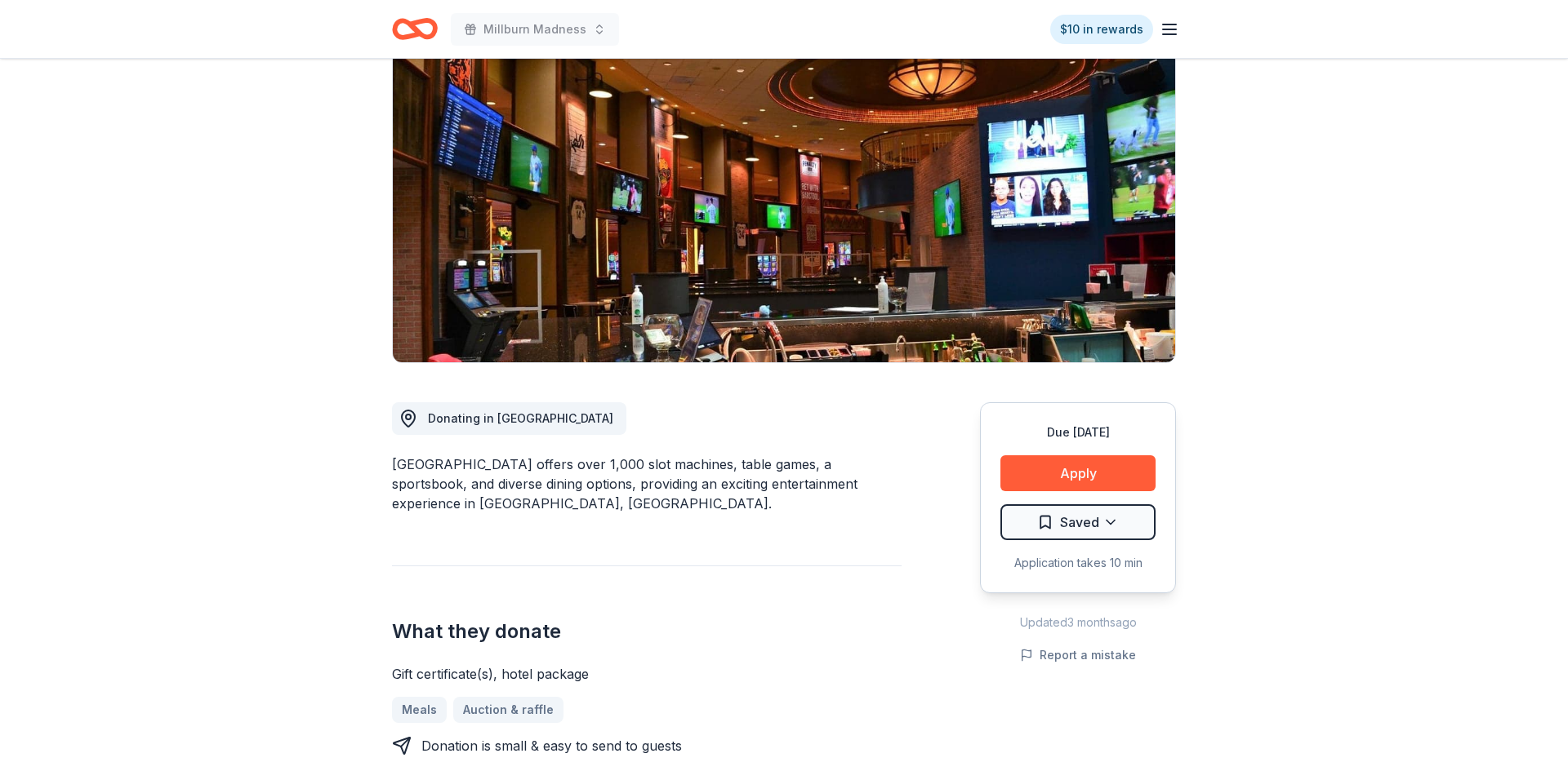
scroll to position [221, 0]
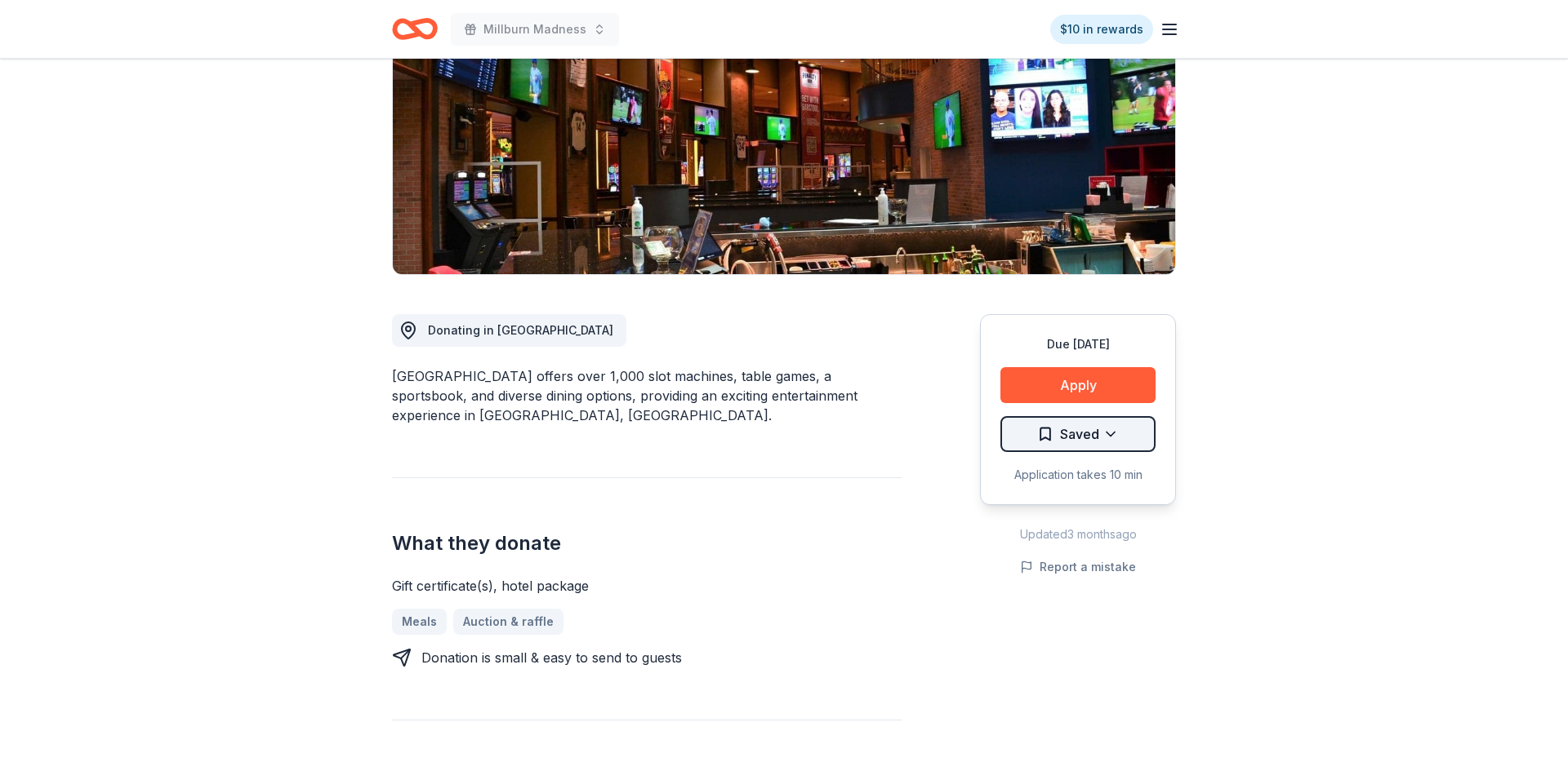
click at [1099, 447] on html "Millburn Madness $10 in rewards Due [DATE] Share [GEOGRAPHIC_DATA] New 1 apply …" at bounding box center [784, 164] width 1568 height 771
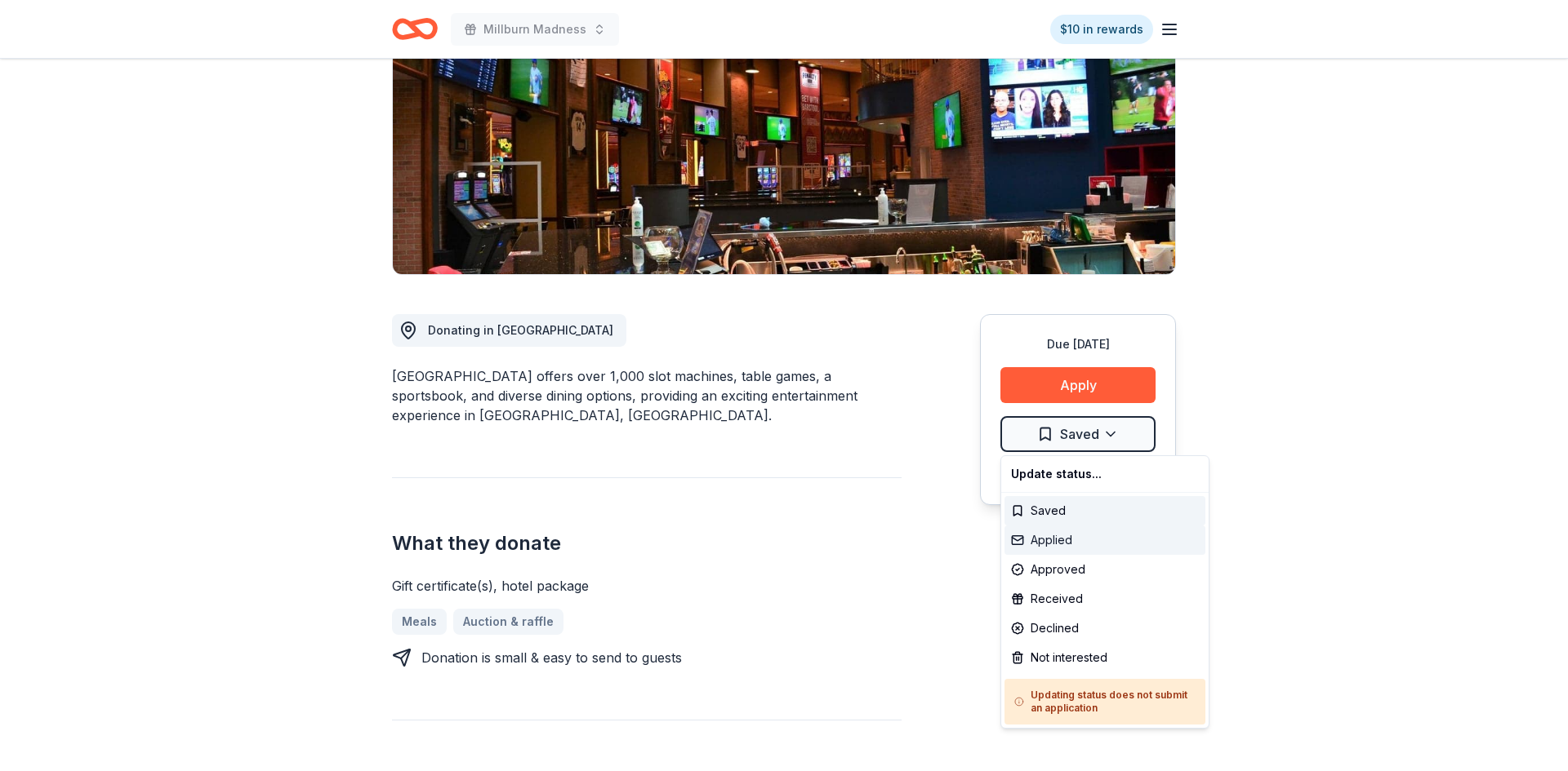
click at [1043, 539] on div "Applied" at bounding box center [1105, 540] width 201 height 29
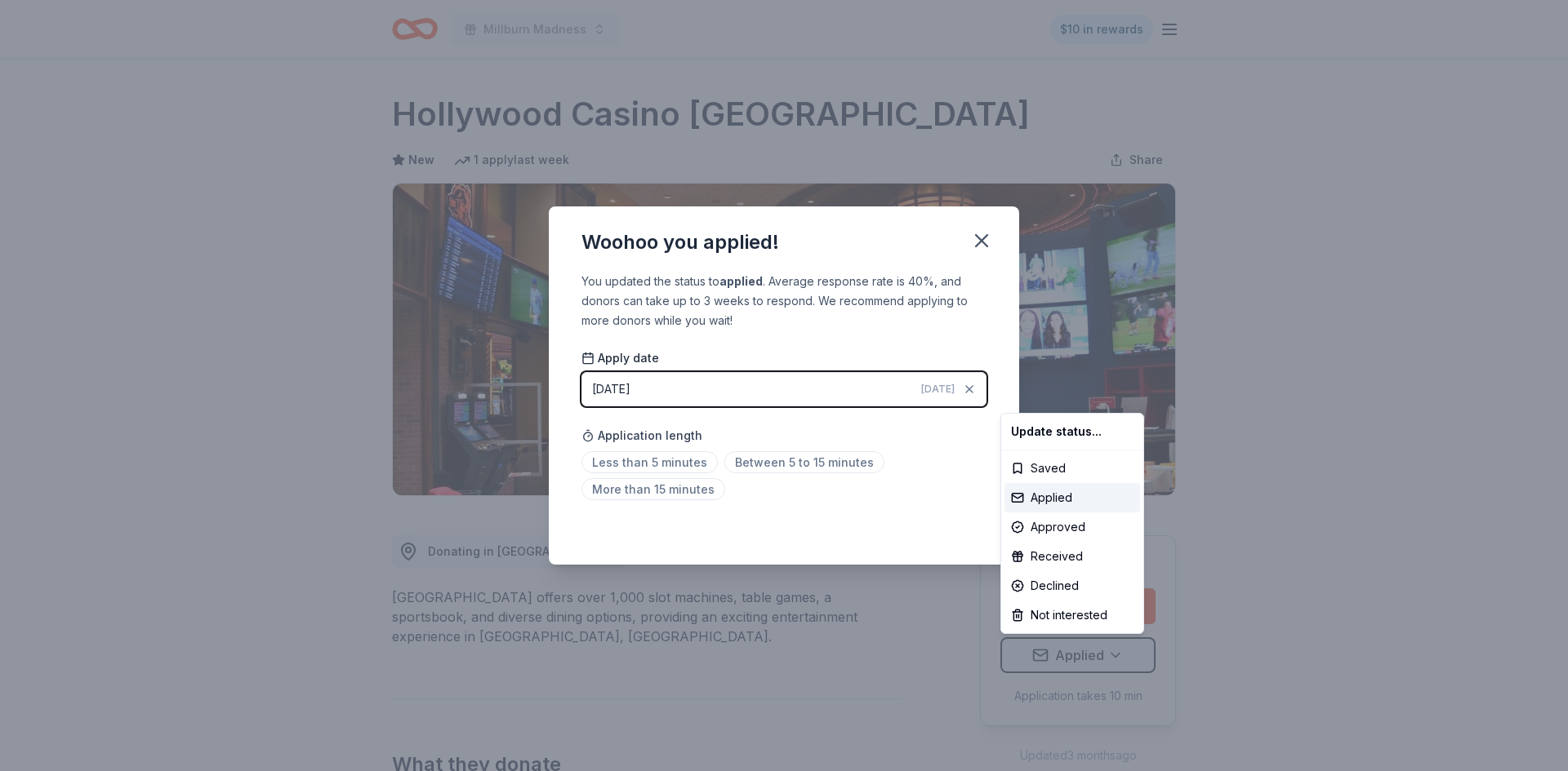
click at [985, 243] on html "Millburn Madness $10 in rewards Due [DATE] Share [GEOGRAPHIC_DATA] New 1 apply …" at bounding box center [784, 385] width 1568 height 771
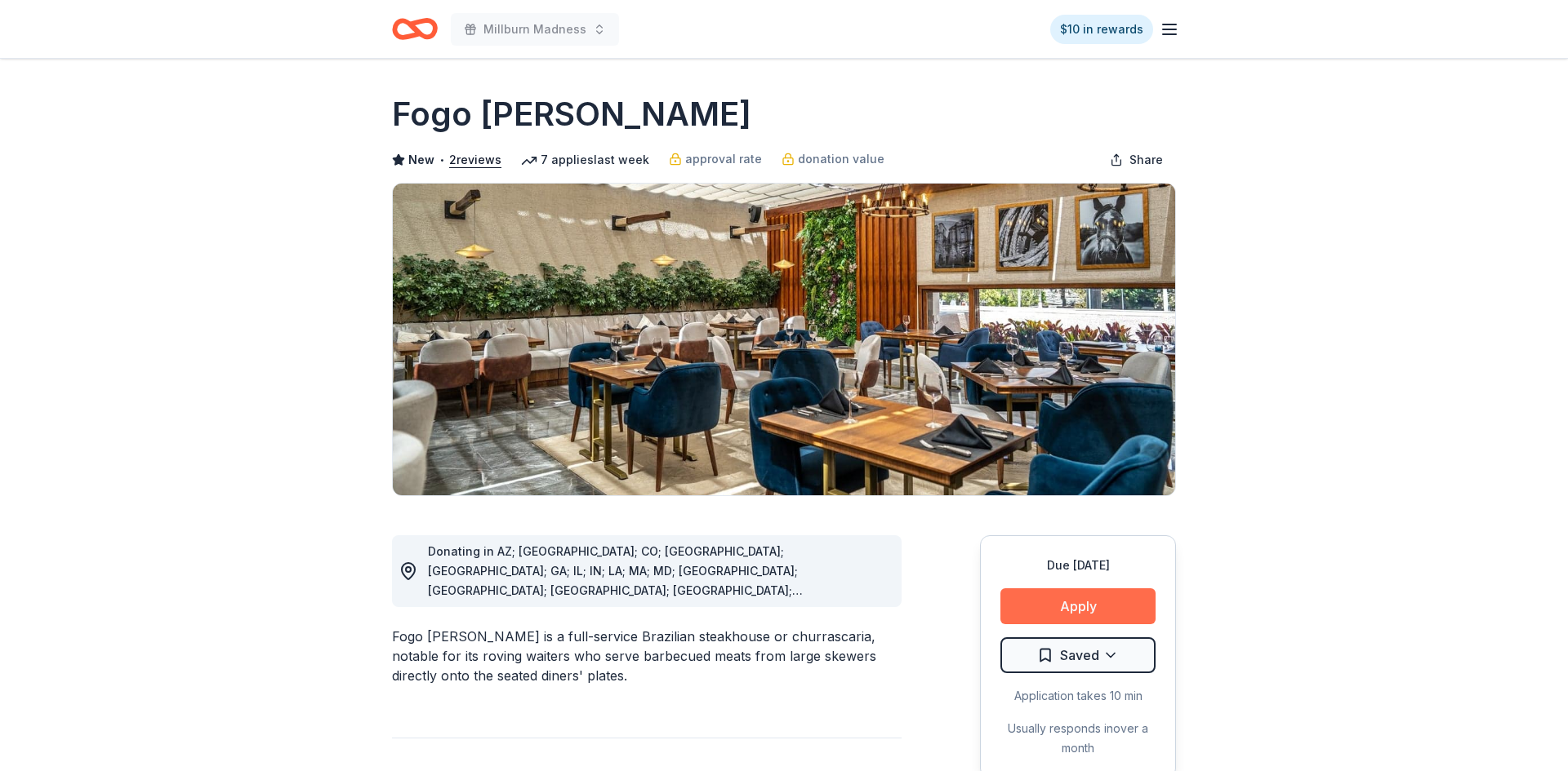
click at [1079, 616] on button "Apply" at bounding box center [1078, 607] width 156 height 36
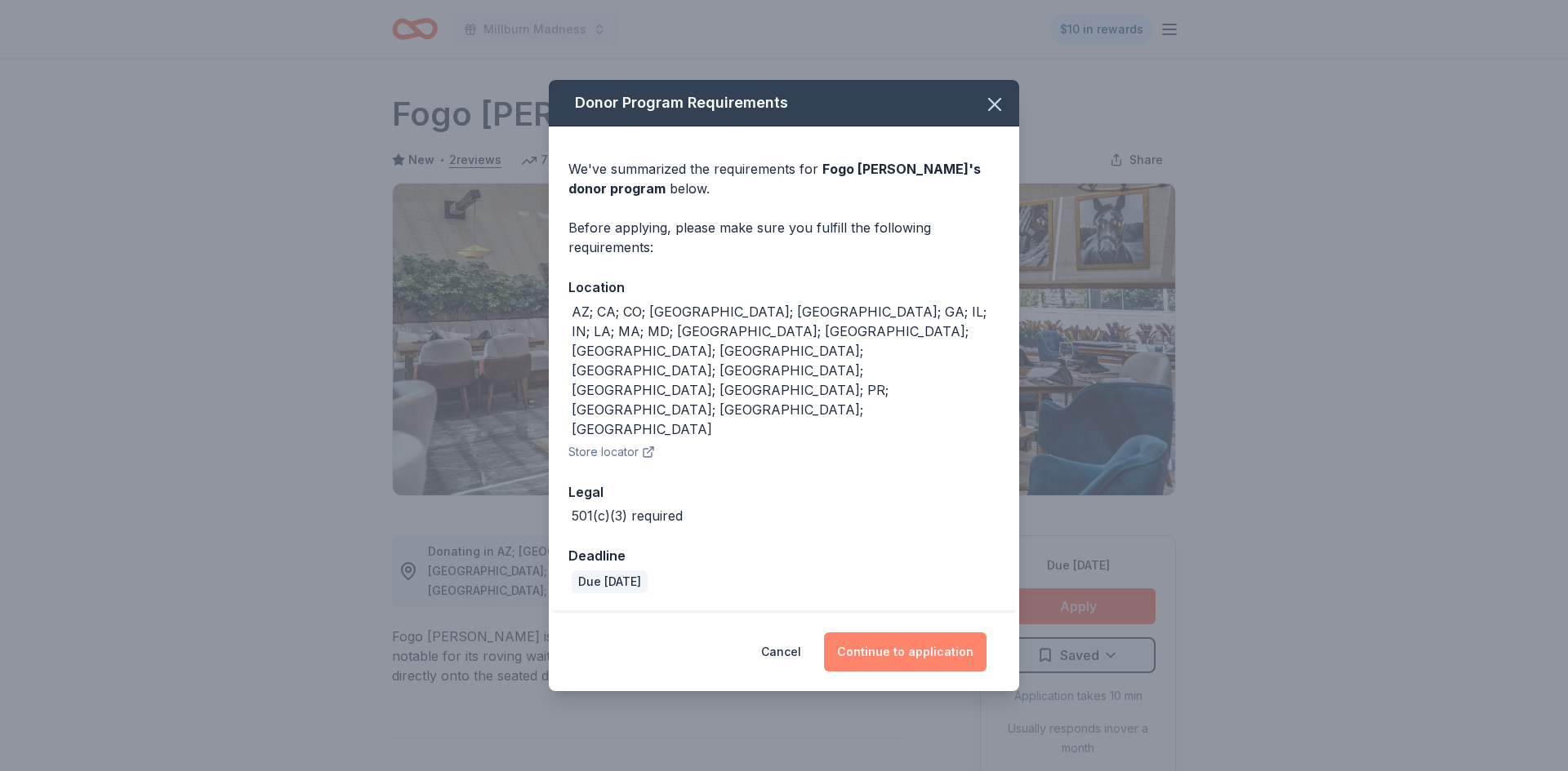
click at [912, 633] on button "Continue to application" at bounding box center [905, 652] width 162 height 39
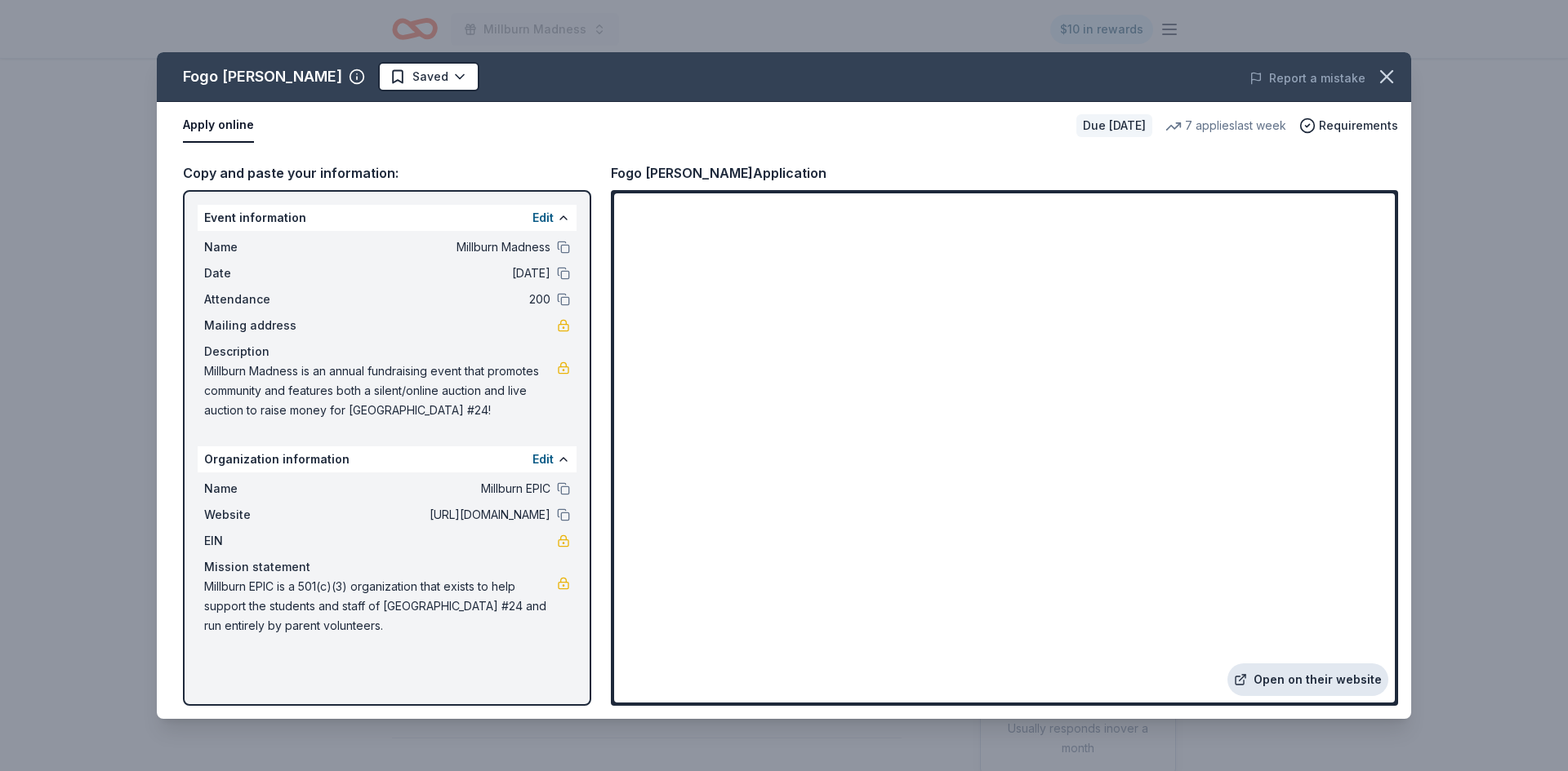
click at [1305, 682] on link "Open on their website" at bounding box center [1308, 680] width 161 height 32
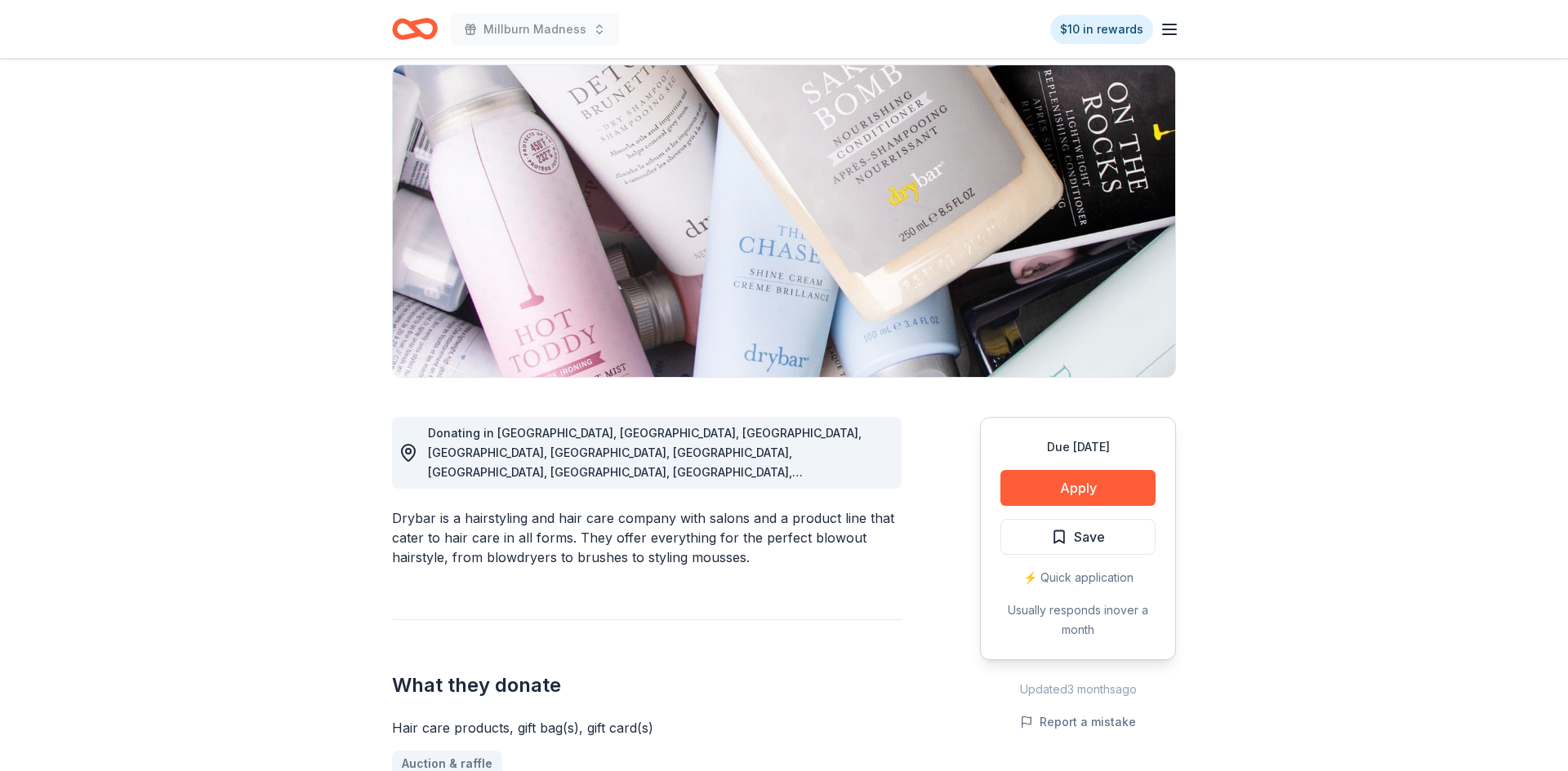
scroll to position [116, 0]
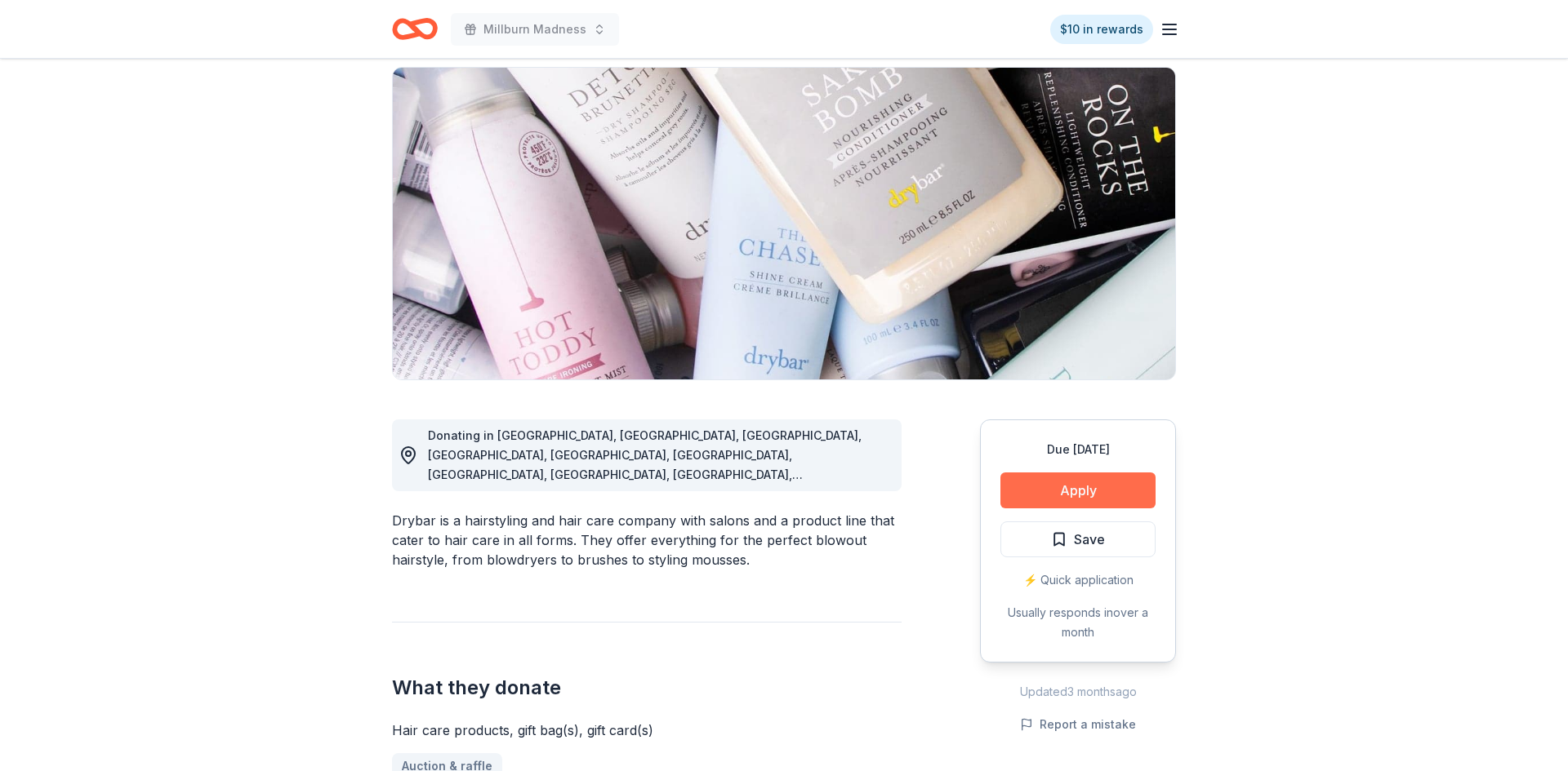
click at [1054, 486] on button "Apply" at bounding box center [1078, 490] width 156 height 36
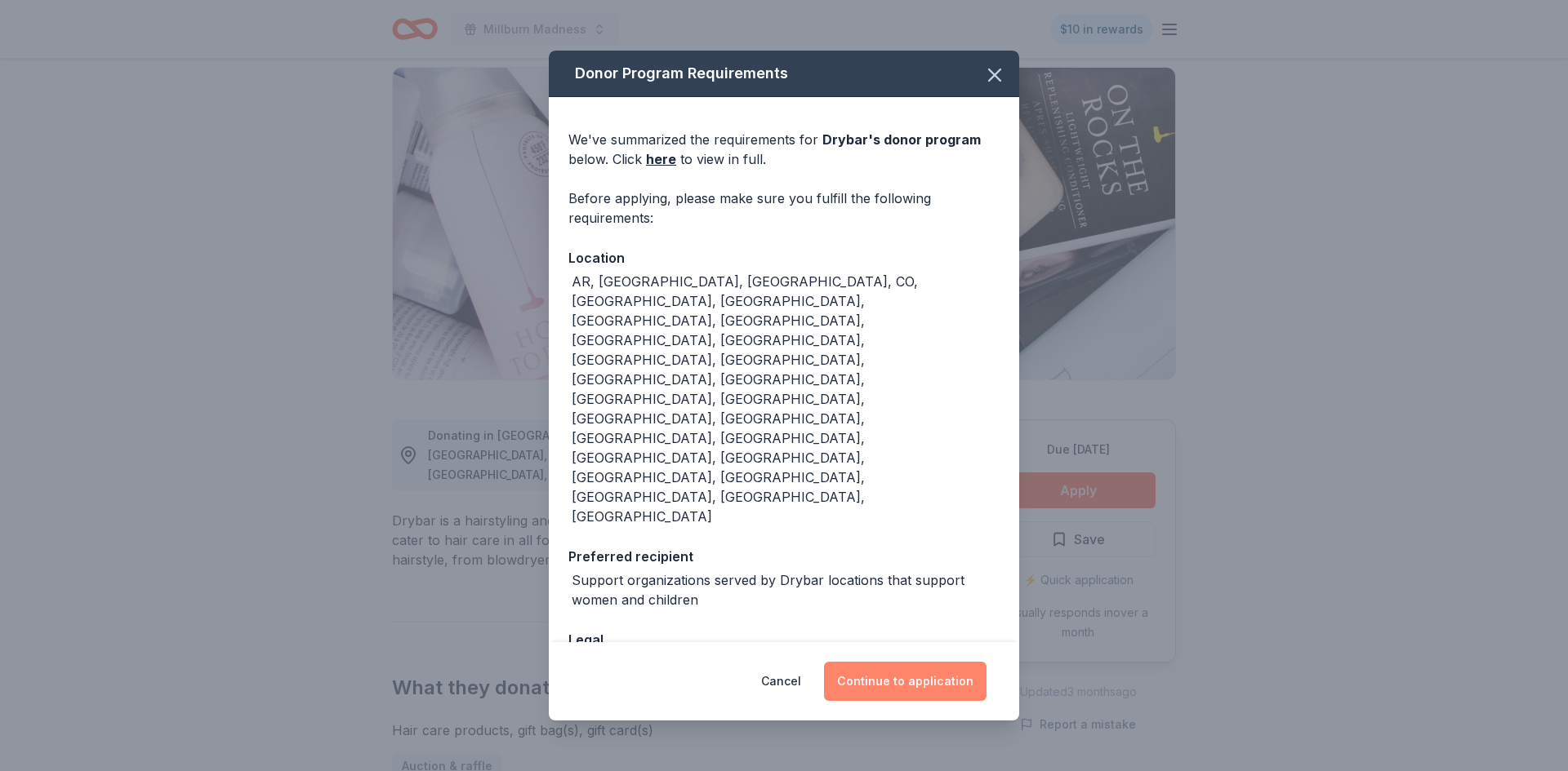
click at [909, 662] on button "Continue to application" at bounding box center [905, 681] width 162 height 39
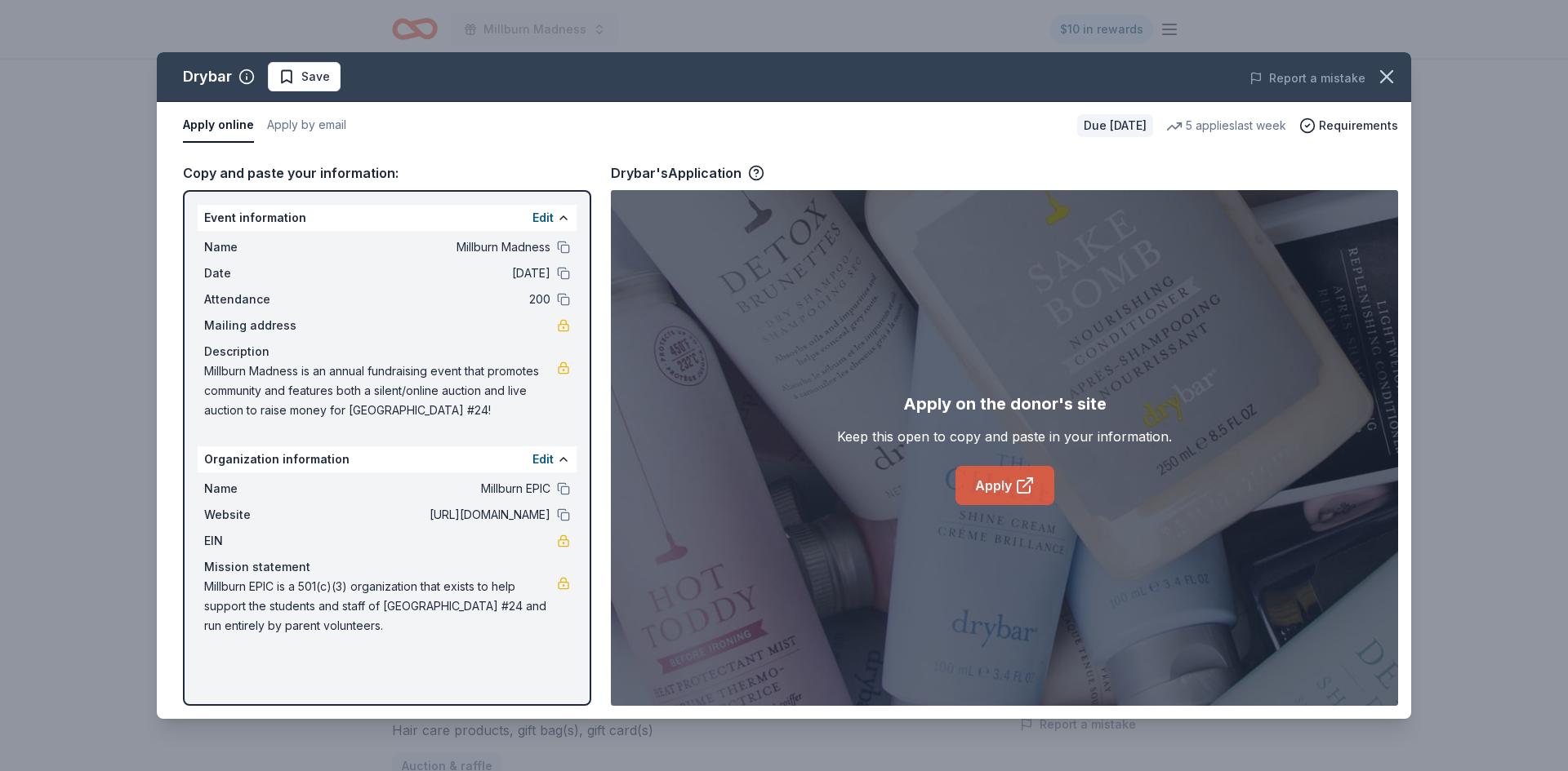
click at [1018, 479] on icon at bounding box center [1024, 486] width 20 height 20
